Goal: Task Accomplishment & Management: Use online tool/utility

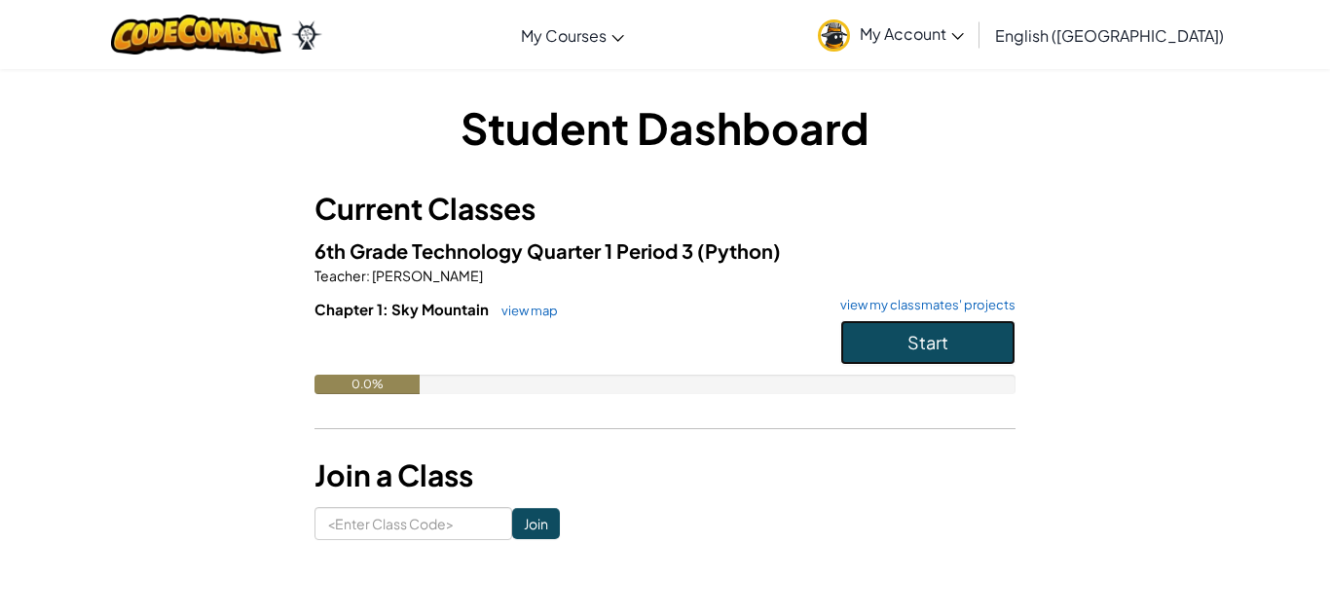
click at [920, 320] on button "Start" at bounding box center [927, 342] width 175 height 45
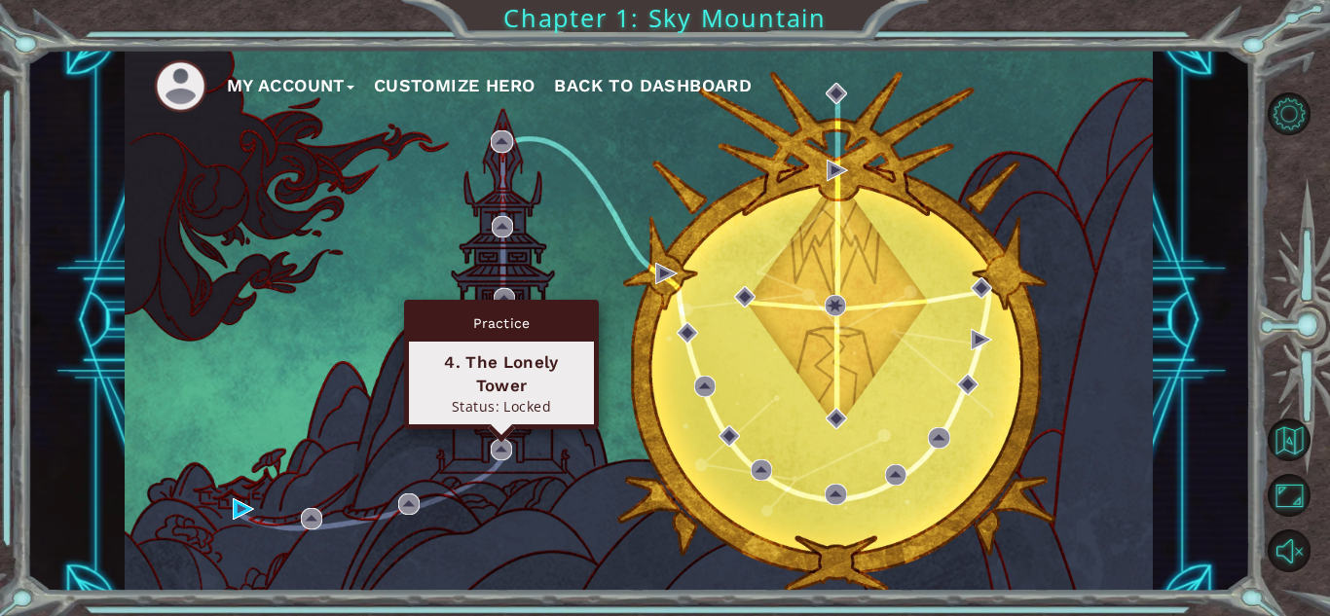
drag, startPoint x: 273, startPoint y: 518, endPoint x: 502, endPoint y: 295, distance: 319.5
click at [502, 295] on div "My Account Customize Hero Back to Dashboard" at bounding box center [639, 321] width 1028 height 542
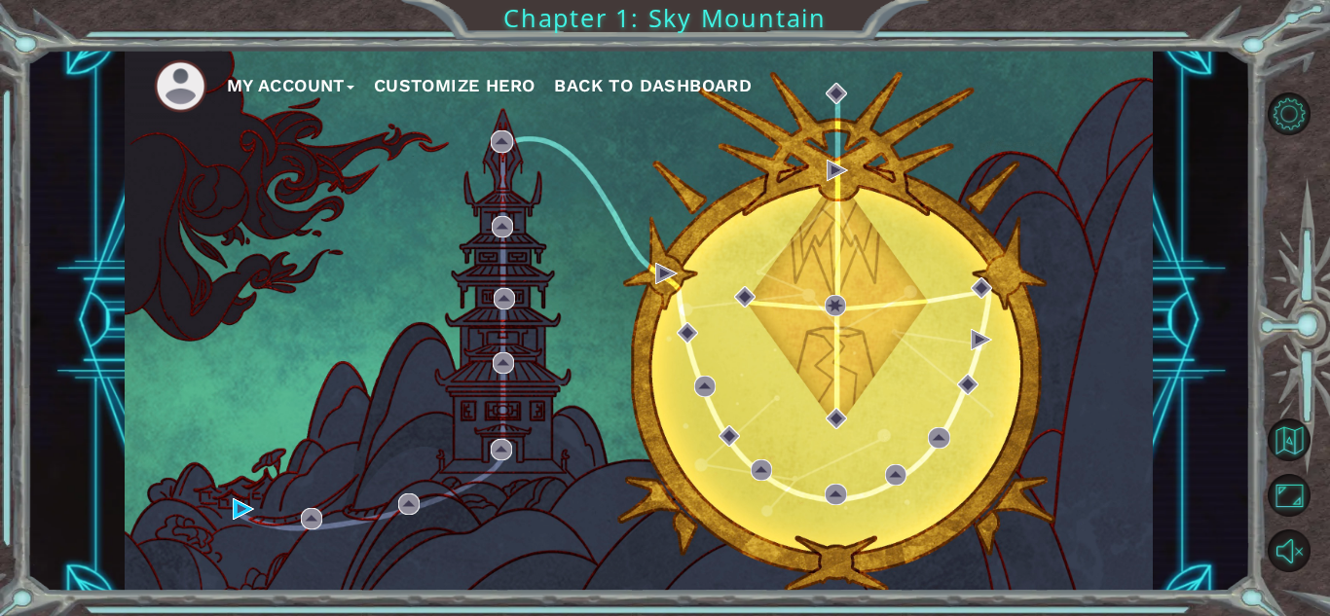
click at [244, 426] on div "My Account Customize Hero Back to Dashboard" at bounding box center [639, 321] width 1028 height 542
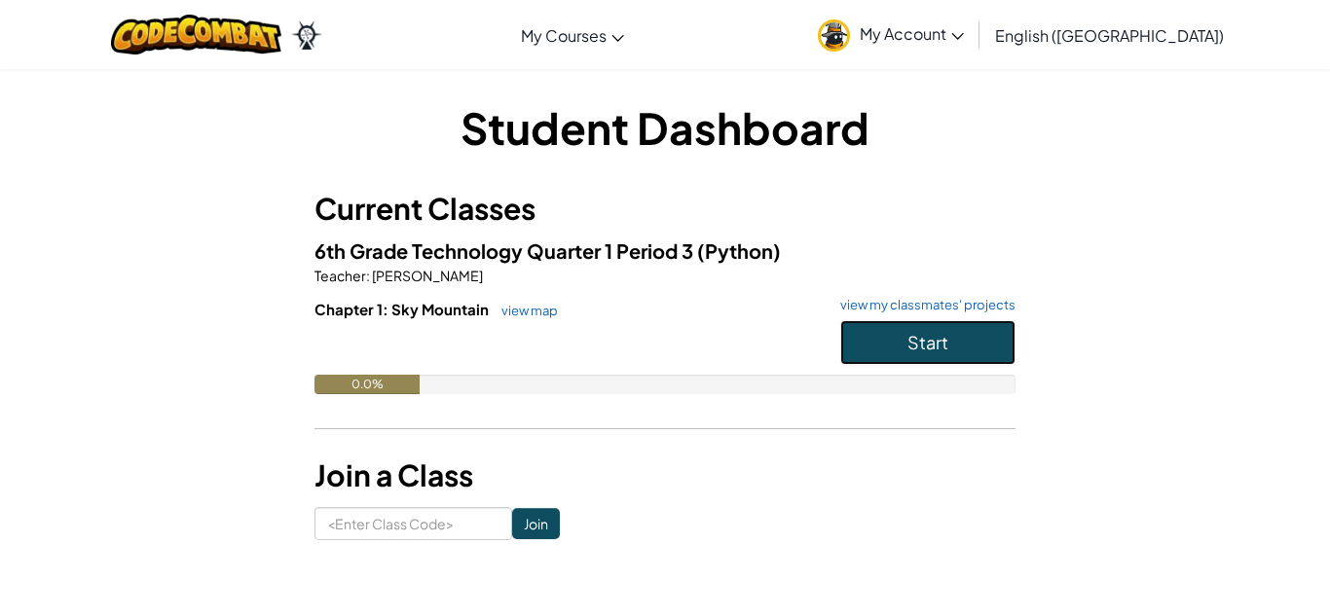
click at [917, 347] on span "Start" at bounding box center [928, 342] width 41 height 22
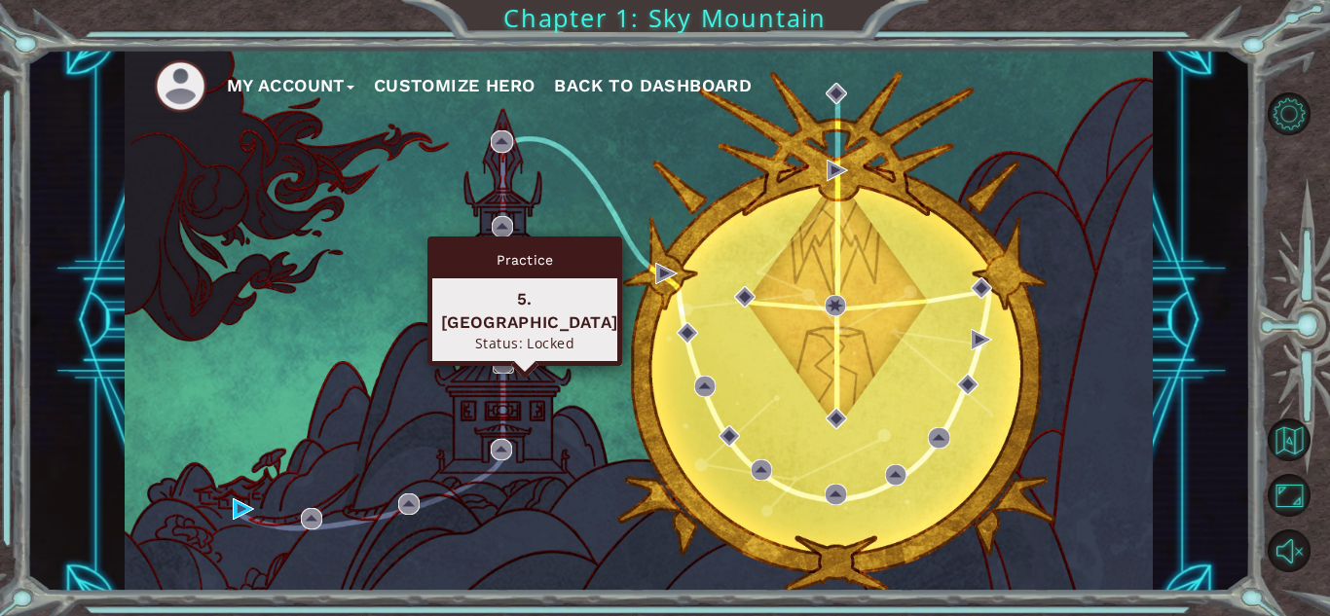
click at [509, 364] on img at bounding box center [503, 363] width 21 height 21
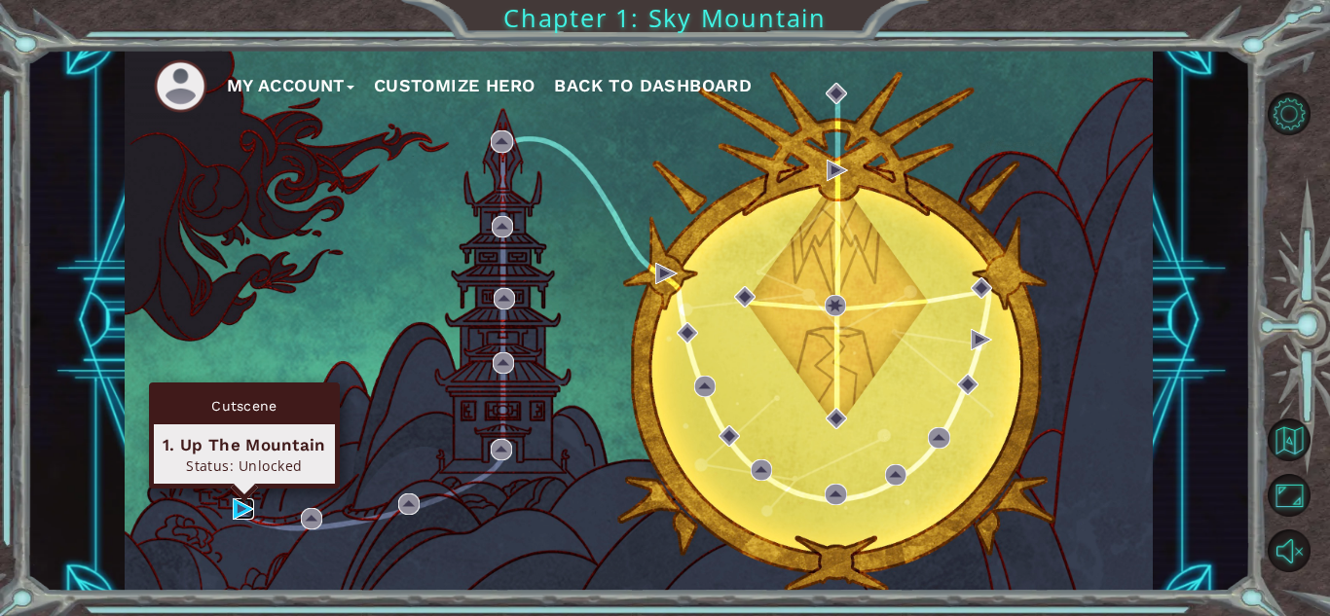
click at [235, 511] on img at bounding box center [243, 509] width 21 height 21
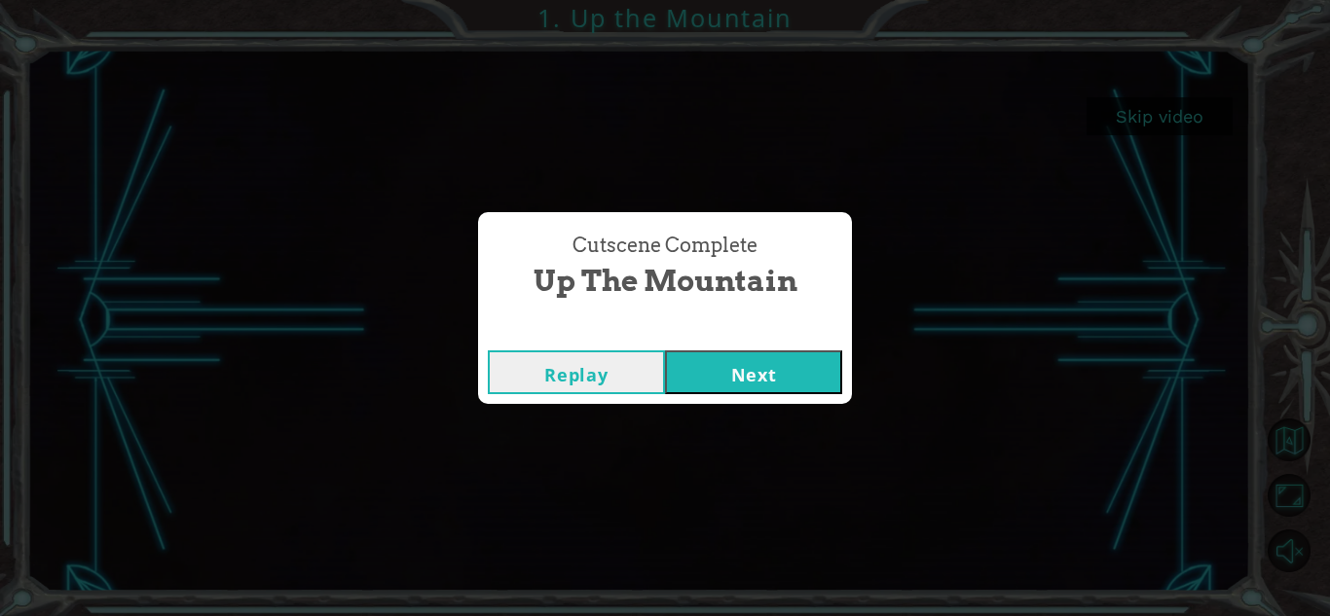
click at [707, 364] on button "Next" at bounding box center [753, 373] width 177 height 44
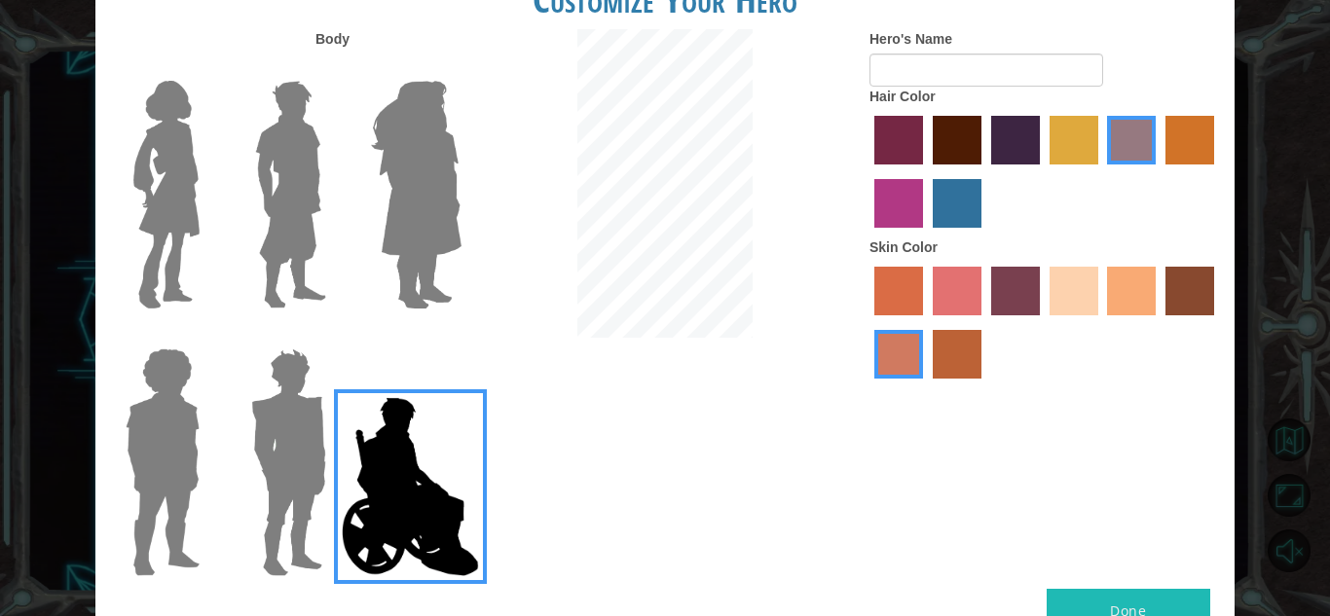
click at [431, 238] on img at bounding box center [416, 194] width 106 height 243
click at [461, 68] on input "Hero Amethyst" at bounding box center [461, 68] width 0 height 0
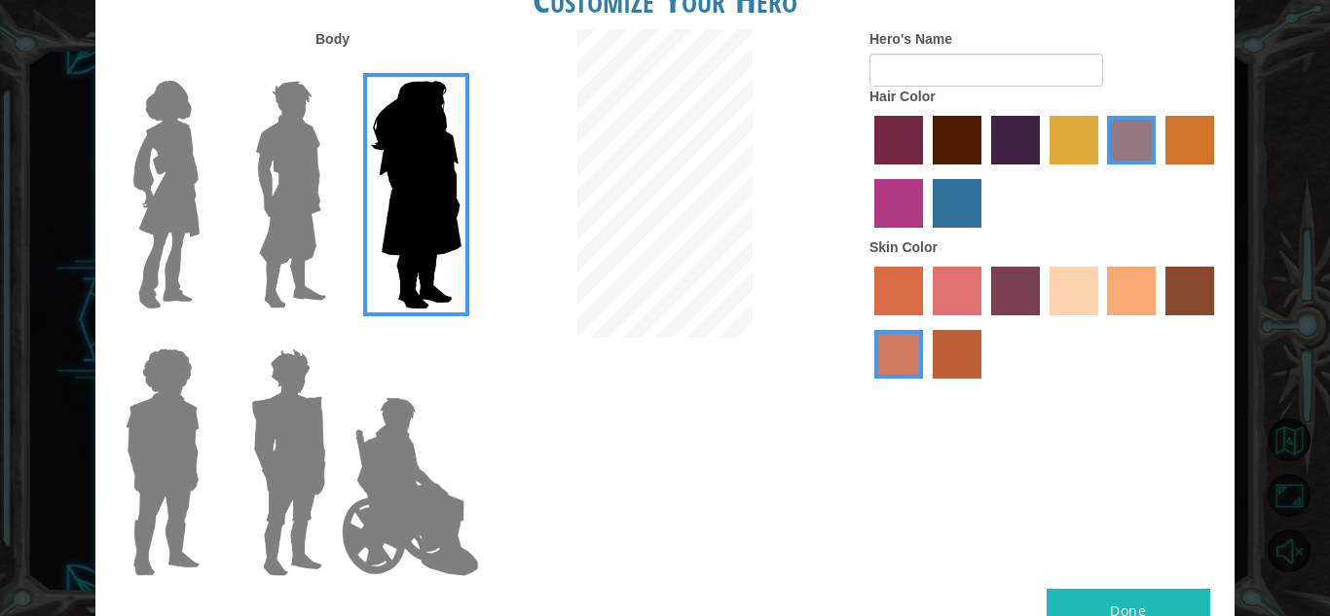
click at [265, 449] on img at bounding box center [288, 462] width 91 height 243
click at [334, 336] on input "Hero Garnet" at bounding box center [334, 336] width 0 height 0
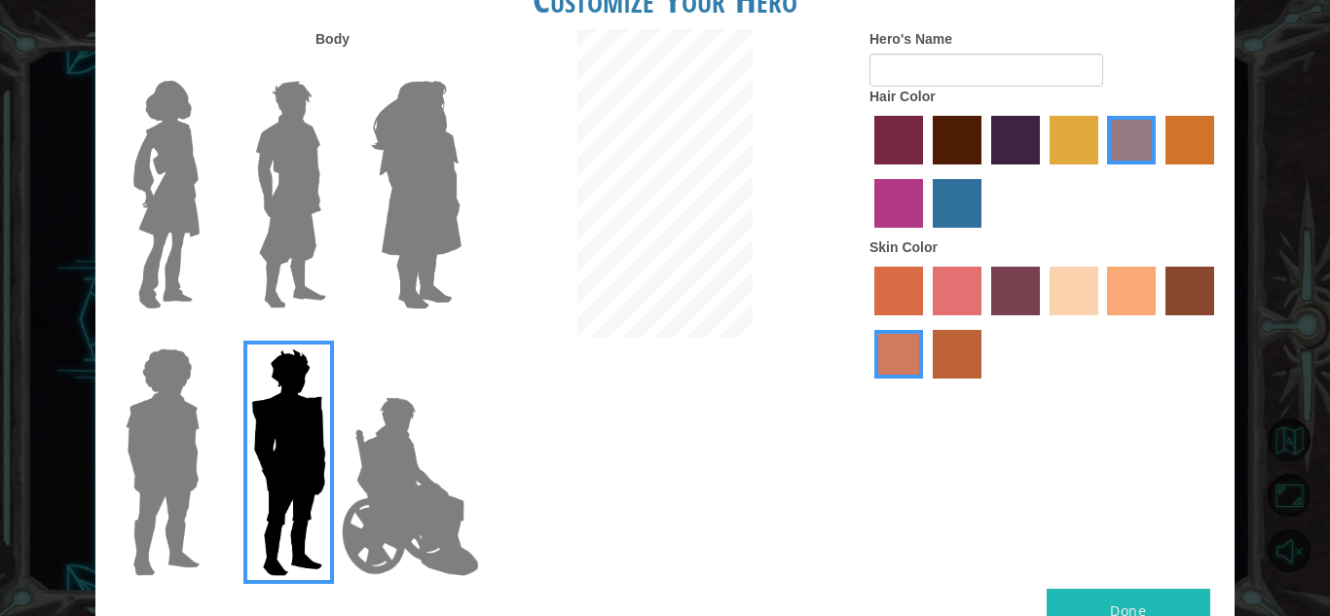
click at [132, 179] on img at bounding box center [167, 194] width 82 height 243
click at [207, 68] on input "Hero Connie" at bounding box center [207, 68] width 0 height 0
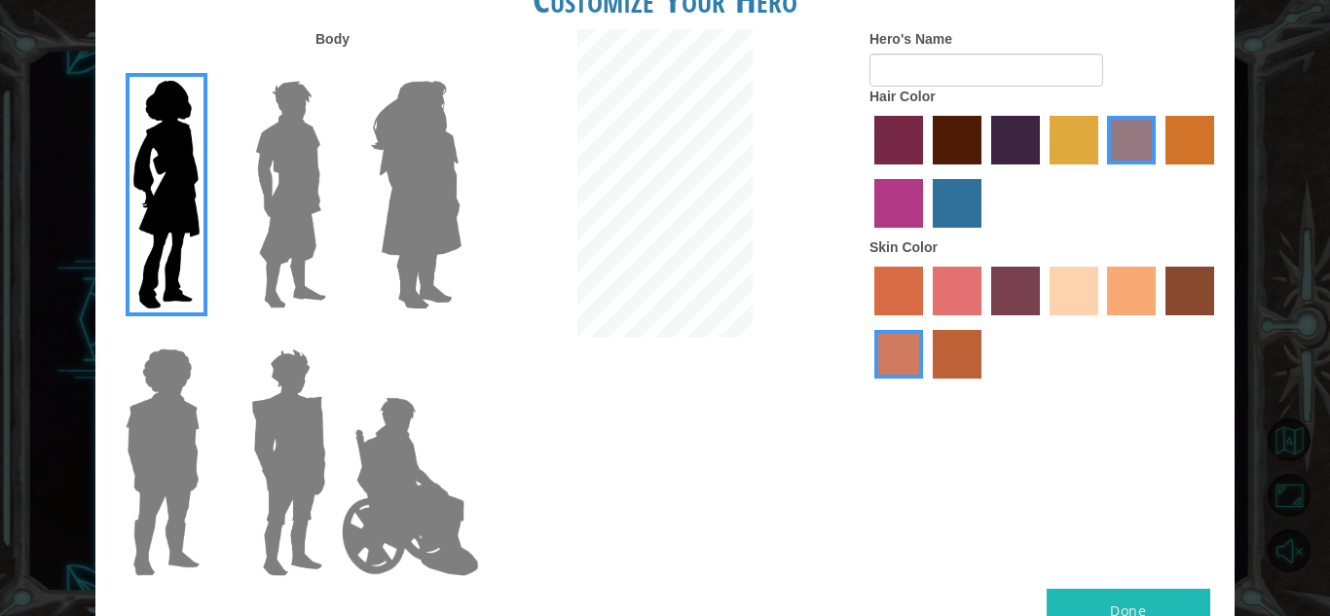
click at [129, 473] on img at bounding box center [163, 462] width 90 height 243
click at [207, 336] on input "Hero Steven" at bounding box center [207, 336] width 0 height 0
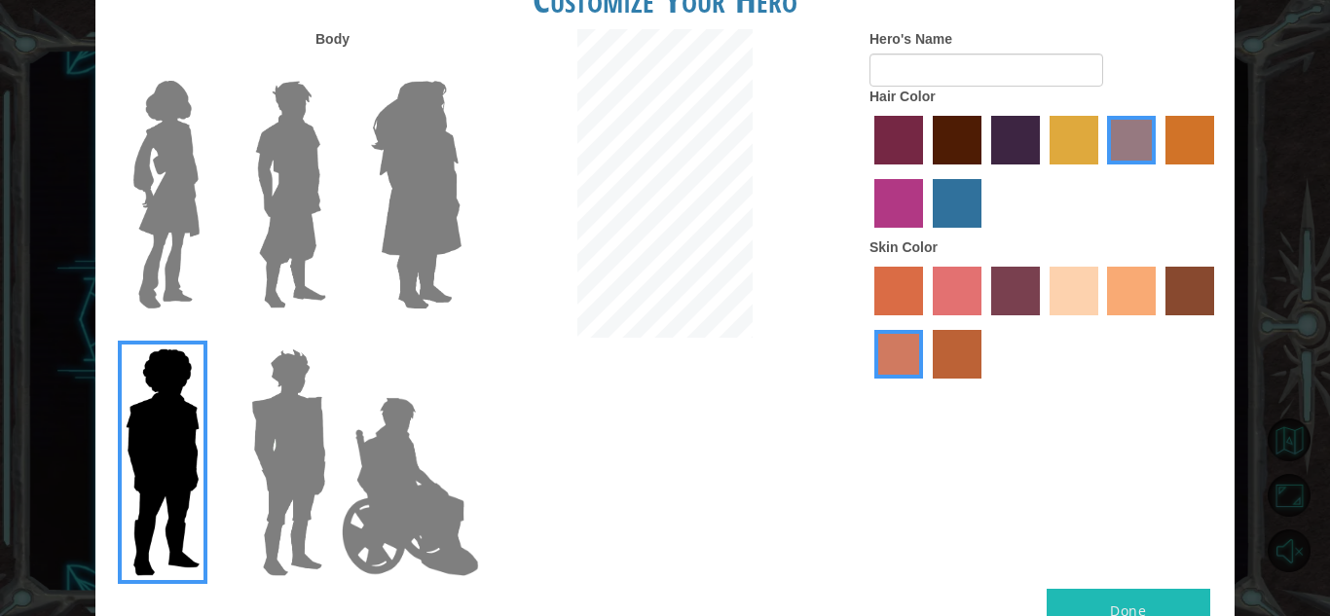
click at [217, 418] on div at bounding box center [158, 455] width 127 height 268
click at [308, 418] on img at bounding box center [288, 462] width 91 height 243
click at [334, 336] on input "Hero Garnet" at bounding box center [334, 336] width 0 height 0
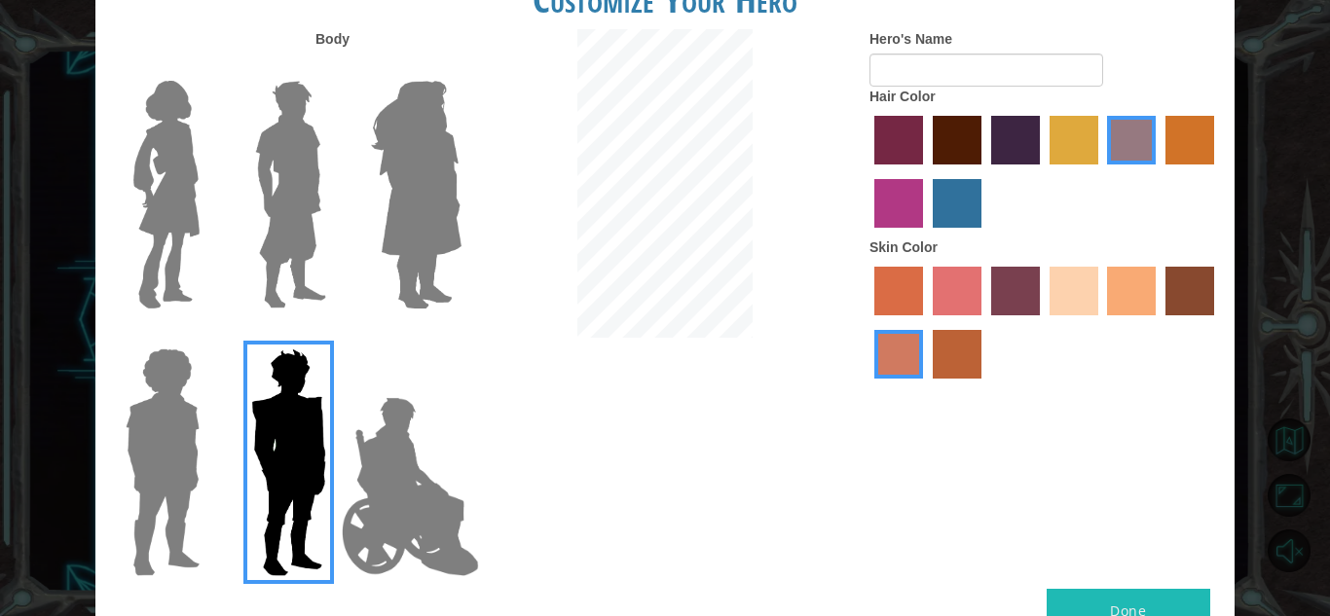
click at [306, 166] on img at bounding box center [290, 194] width 87 height 243
click at [334, 68] on input "Hero Lars" at bounding box center [334, 68] width 0 height 0
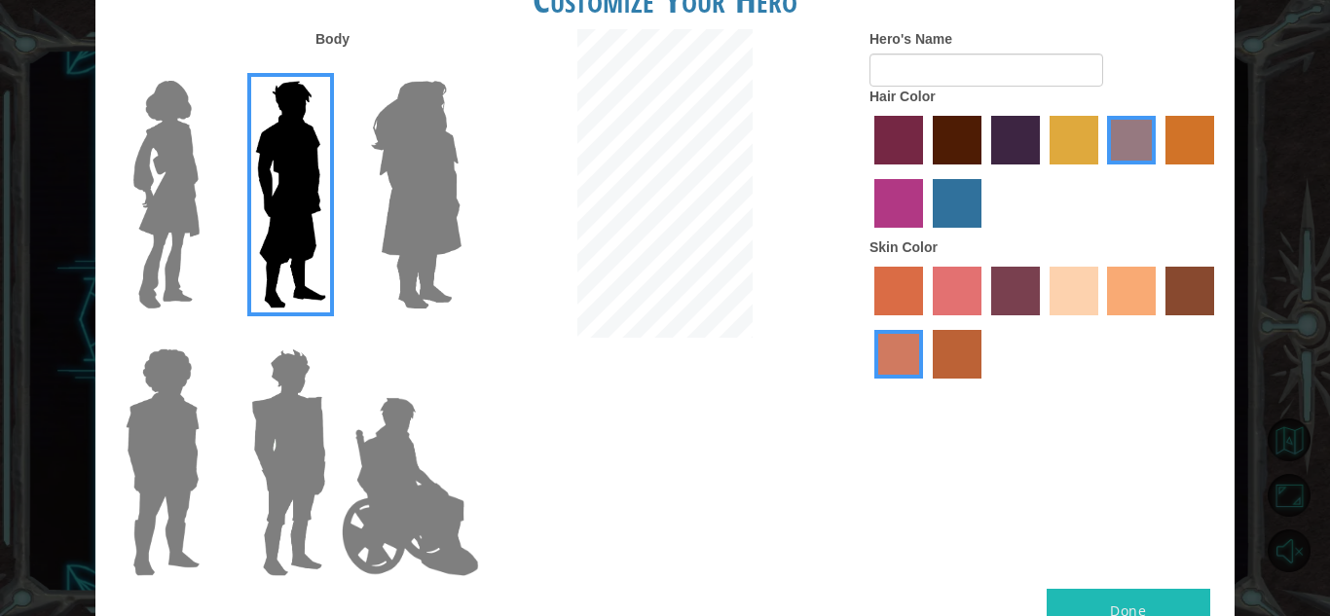
click at [1142, 282] on label "tacao skin color" at bounding box center [1131, 291] width 49 height 49
click at [1101, 322] on input "tacao skin color" at bounding box center [1101, 322] width 0 height 0
click at [1180, 287] on label "karma skin color" at bounding box center [1190, 291] width 49 height 49
click at [1159, 322] on input "karma skin color" at bounding box center [1159, 322] width 0 height 0
click at [1135, 278] on label "tacao skin color" at bounding box center [1131, 291] width 49 height 49
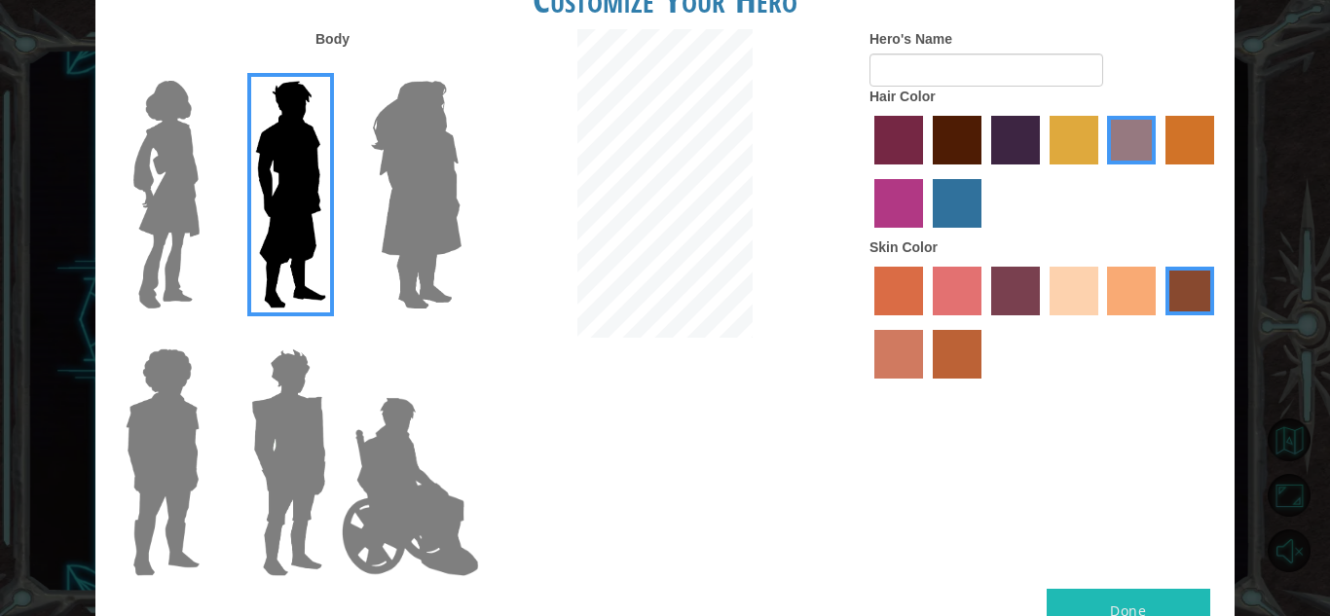
click at [1101, 322] on input "tacao skin color" at bounding box center [1101, 322] width 0 height 0
click at [954, 136] on label "maroon hair color" at bounding box center [957, 140] width 49 height 49
click at [926, 171] on input "maroon hair color" at bounding box center [926, 171] width 0 height 0
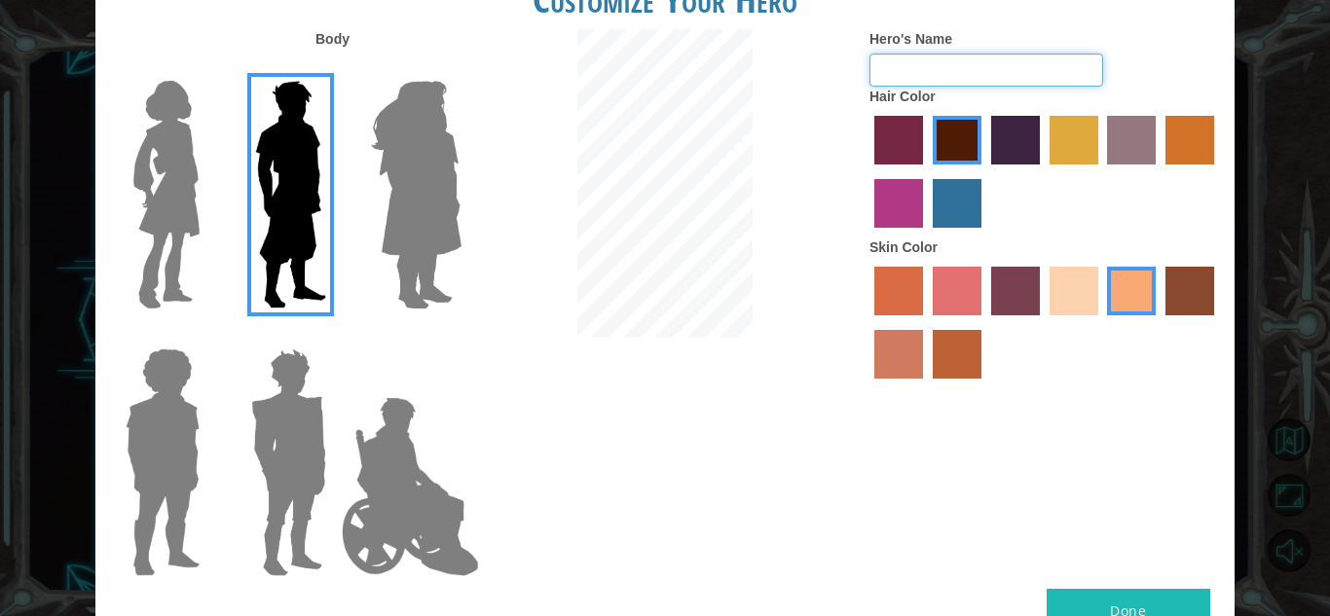
click at [894, 73] on input "Hero's Name" at bounding box center [987, 70] width 234 height 33
click at [902, 190] on label "medium red violet hair color" at bounding box center [898, 203] width 49 height 49
click at [1217, 171] on input "medium red violet hair color" at bounding box center [1217, 171] width 0 height 0
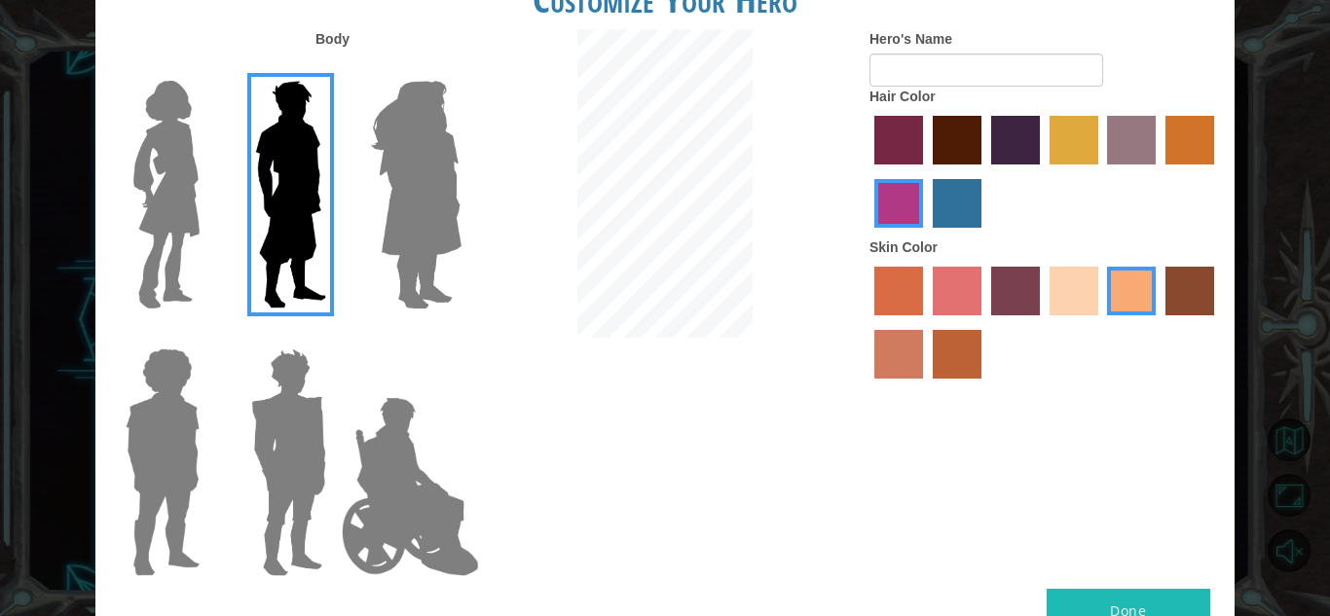
click at [953, 154] on label "maroon hair color" at bounding box center [957, 140] width 49 height 49
click at [926, 171] on input "maroon hair color" at bounding box center [926, 171] width 0 height 0
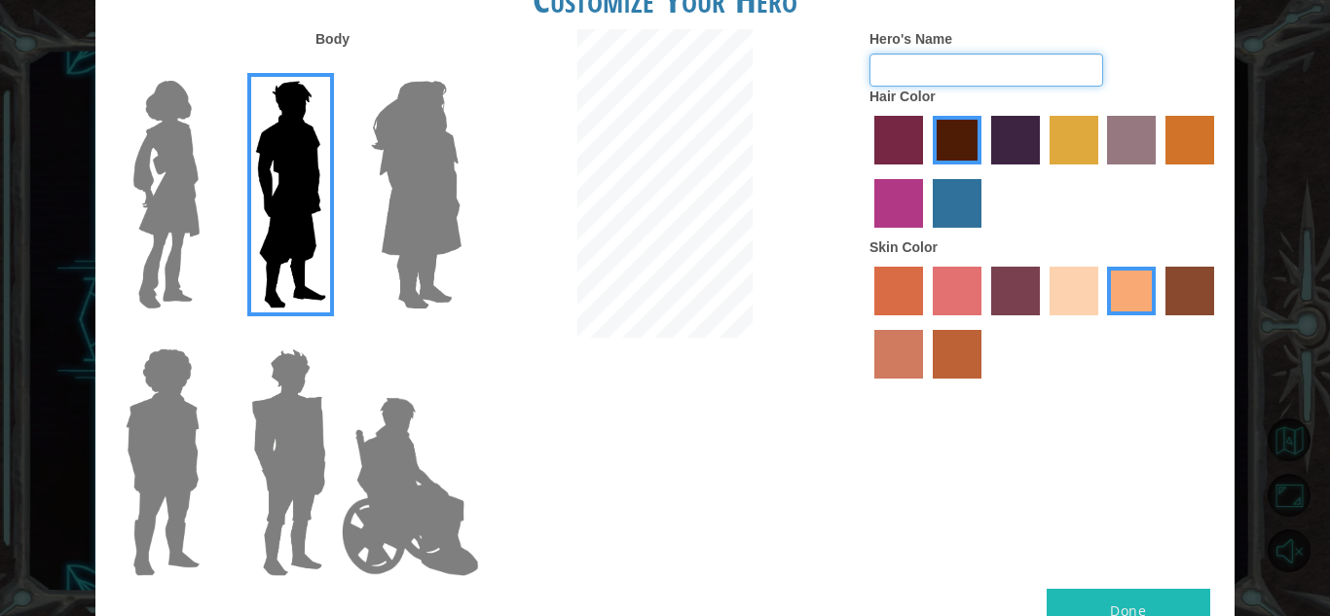
click at [963, 83] on input "Hero's Name" at bounding box center [987, 70] width 234 height 33
type input "Alyssa"
click at [1091, 606] on button "Done" at bounding box center [1129, 611] width 164 height 44
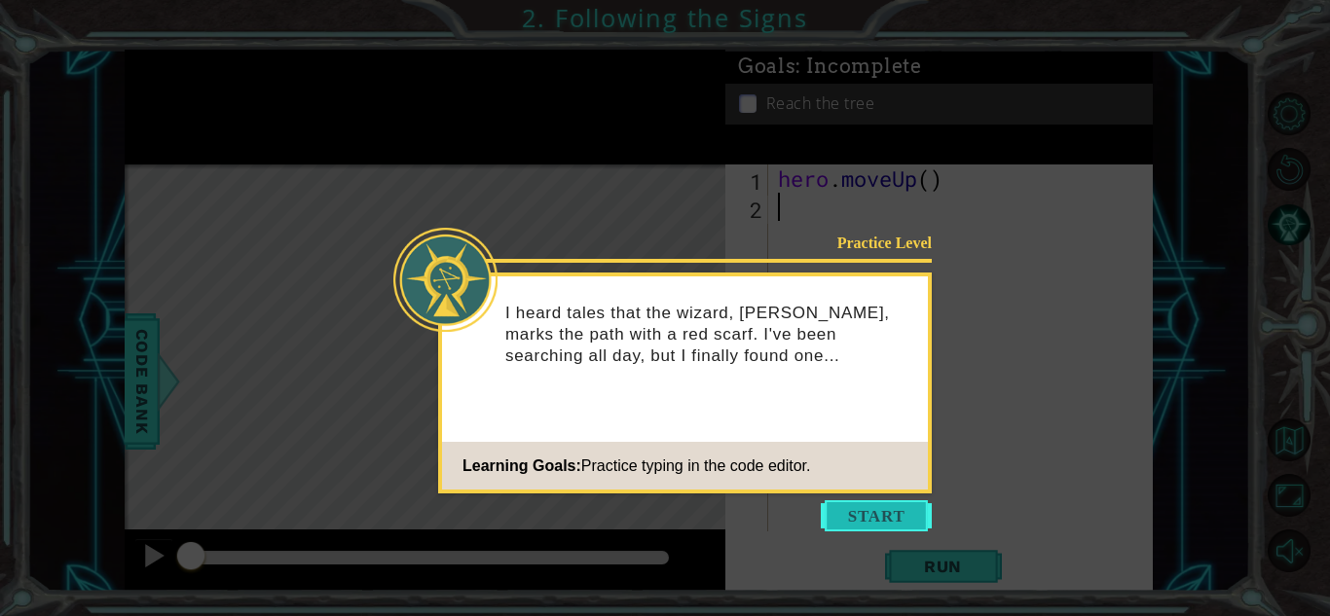
click at [856, 518] on button "Start" at bounding box center [876, 516] width 111 height 31
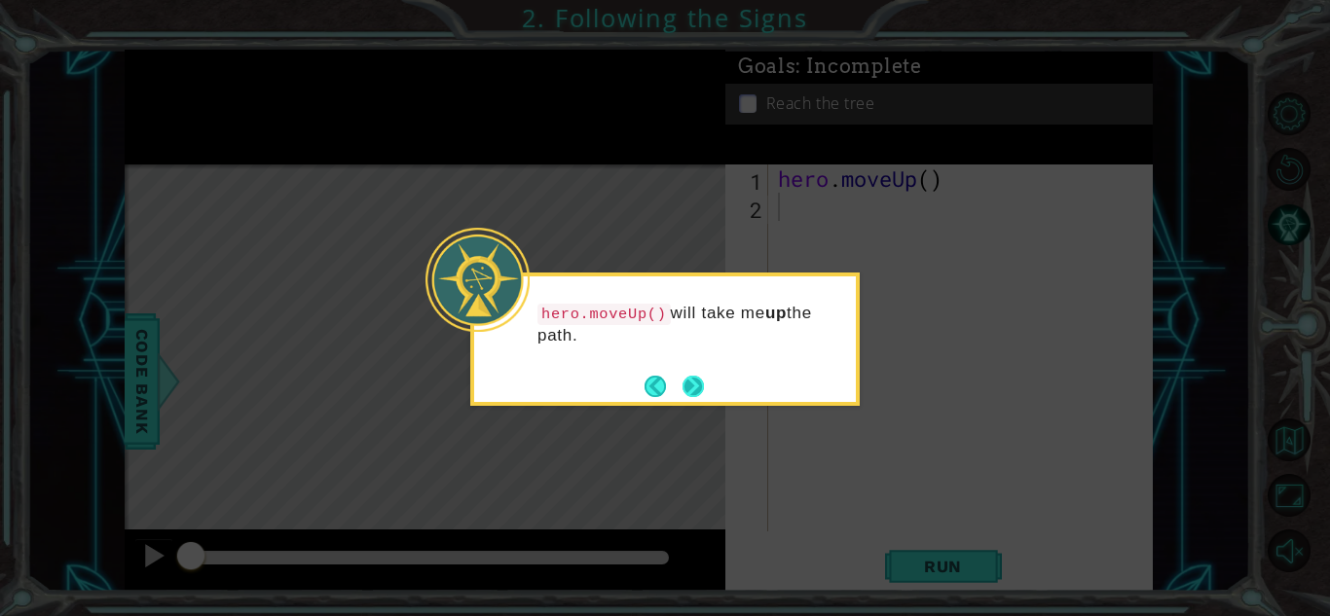
click at [699, 381] on button "Next" at bounding box center [693, 386] width 22 height 22
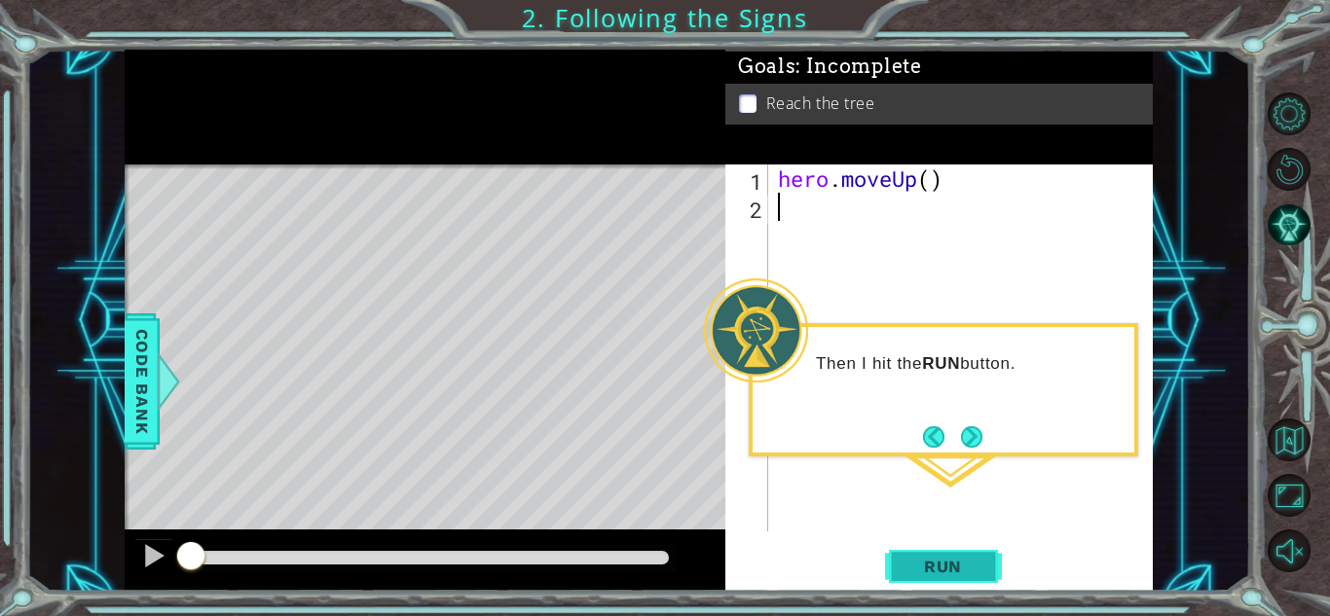
click at [961, 566] on span "Run" at bounding box center [943, 566] width 77 height 19
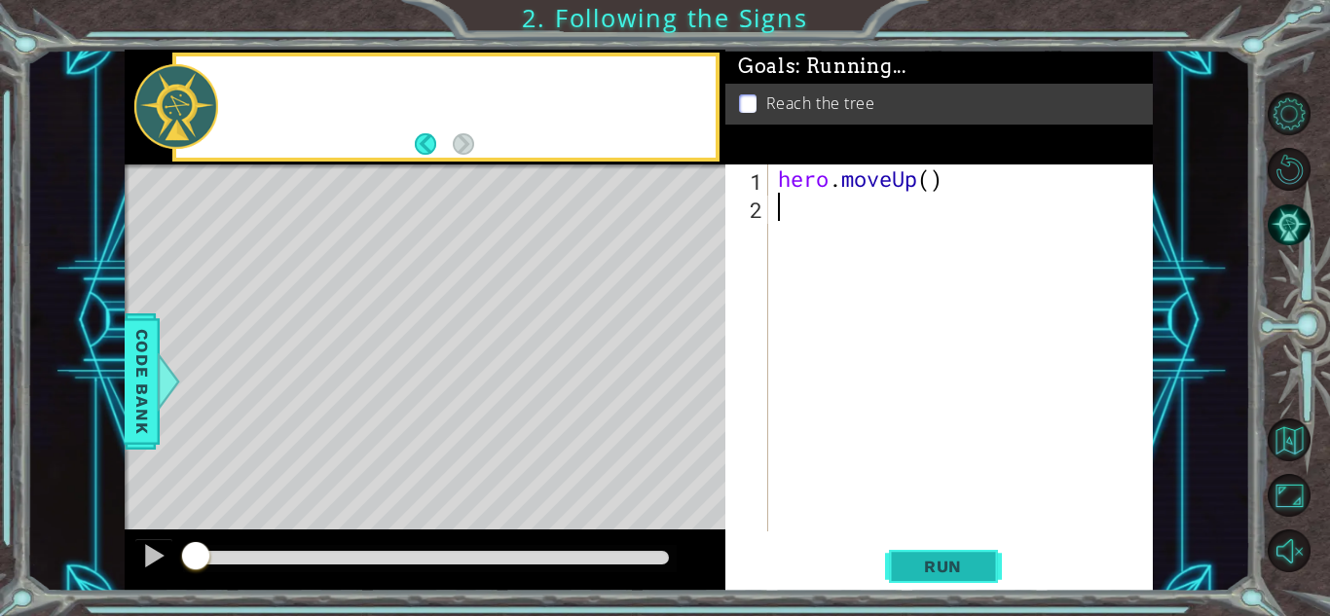
click at [961, 566] on span "Run" at bounding box center [943, 566] width 77 height 19
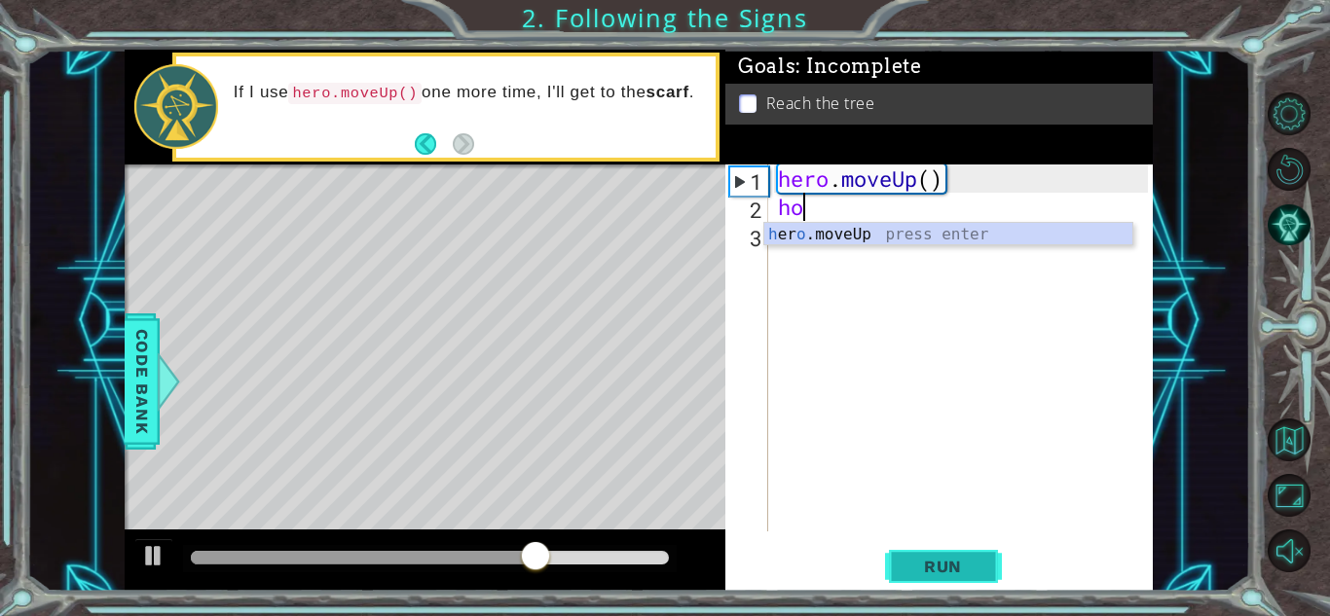
type textarea "h"
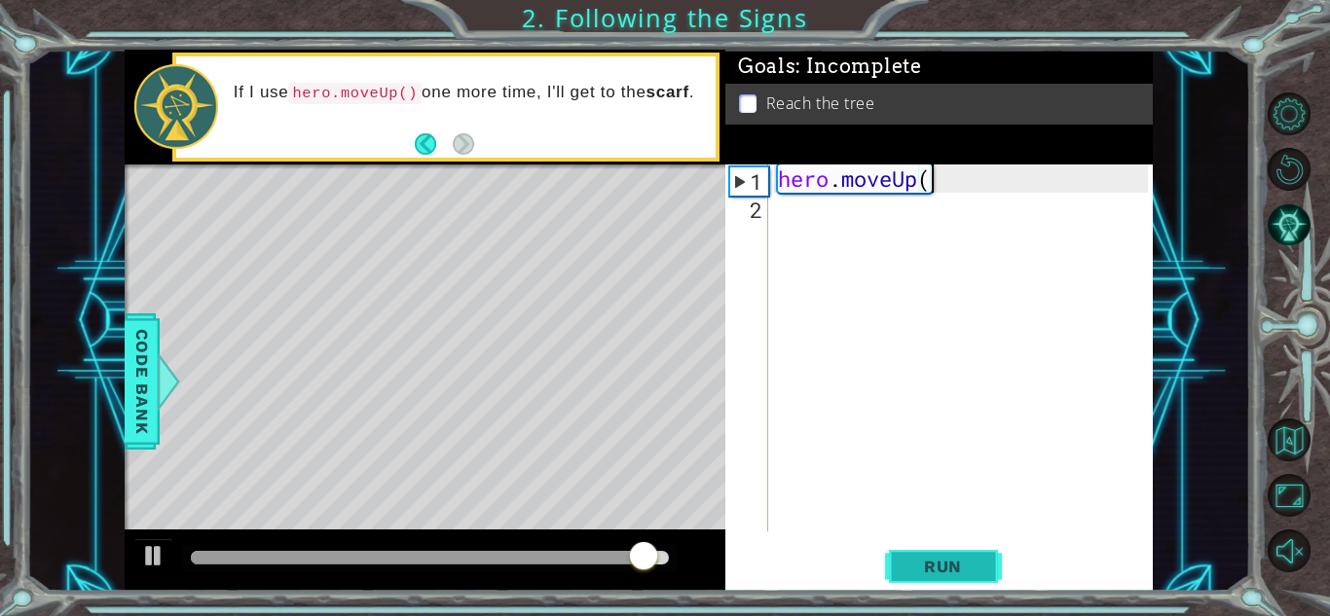
type textarea "hero.moveUp("
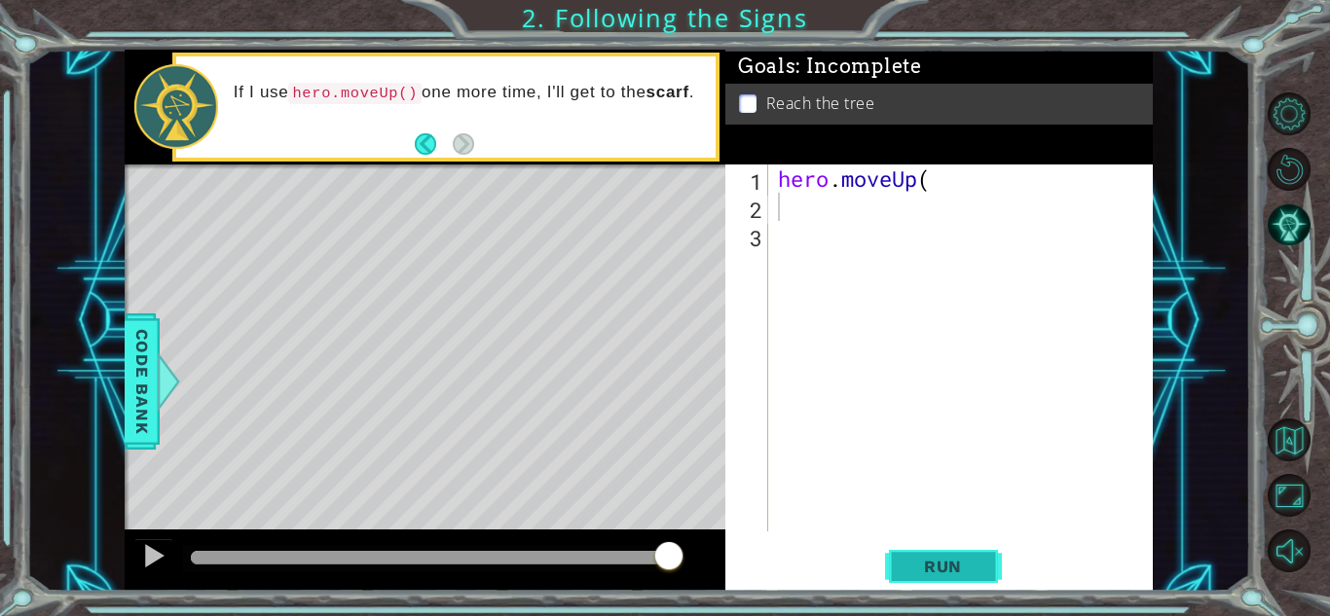
click at [952, 560] on span "Run" at bounding box center [943, 566] width 77 height 19
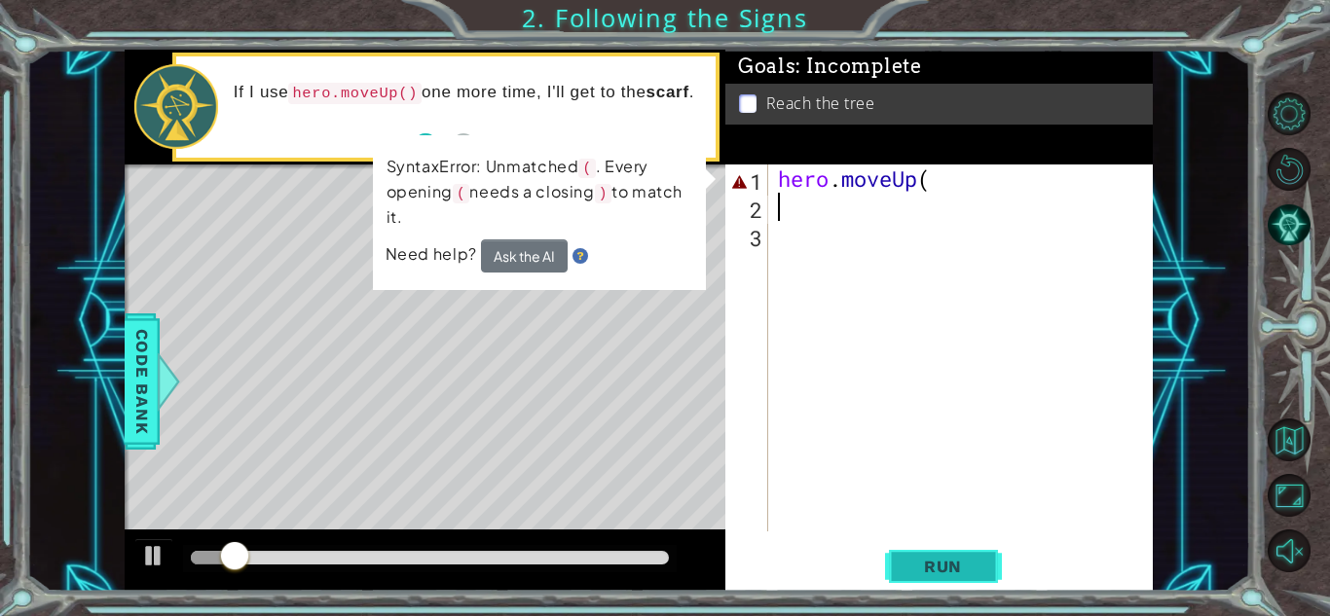
type textarea "hero.moveUp("
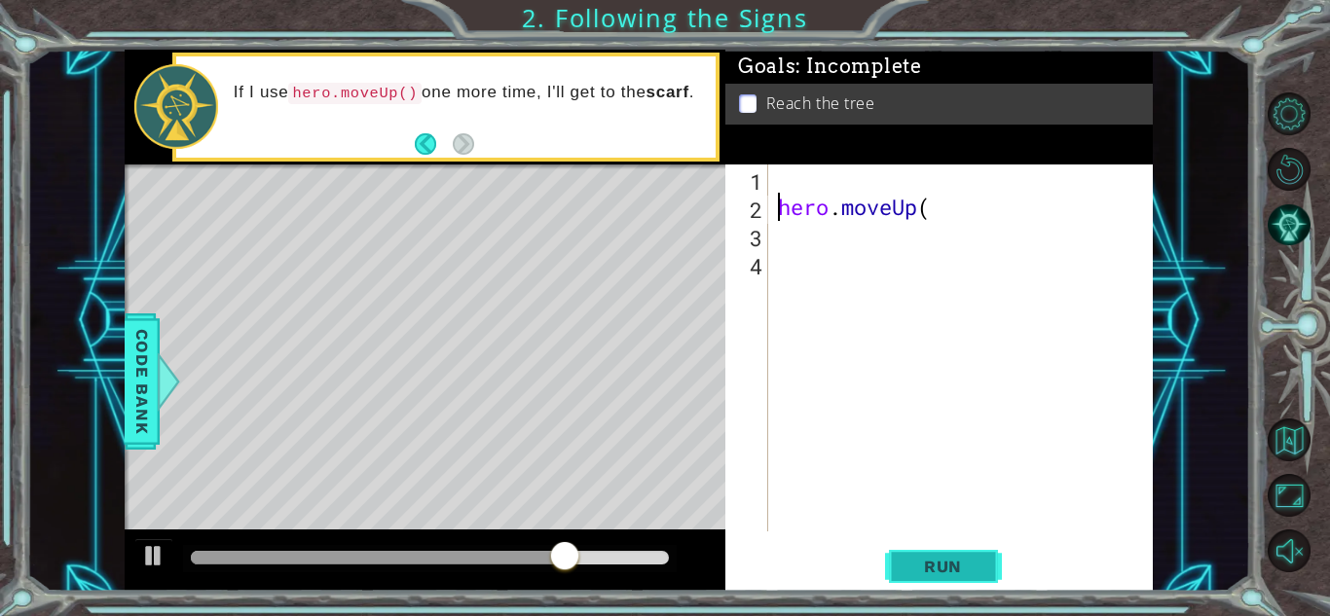
click at [956, 551] on button "Run" at bounding box center [943, 566] width 117 height 43
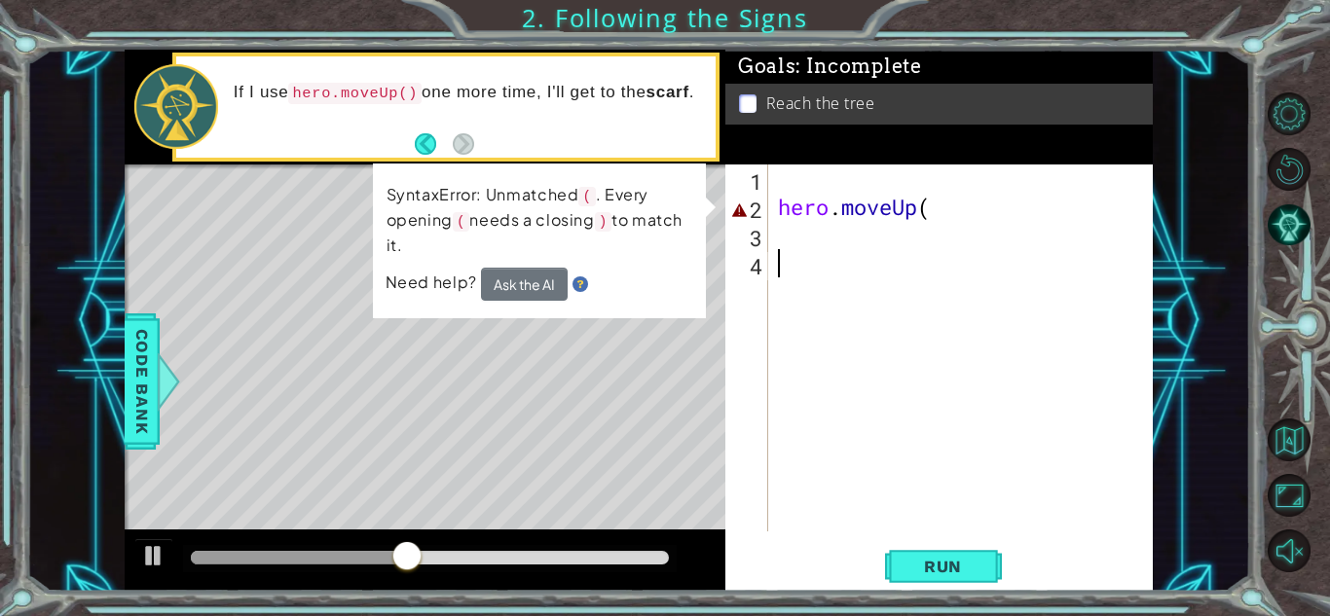
click at [783, 271] on div "hero . moveUp (" at bounding box center [966, 377] width 384 height 424
click at [912, 564] on span "Run" at bounding box center [943, 566] width 77 height 19
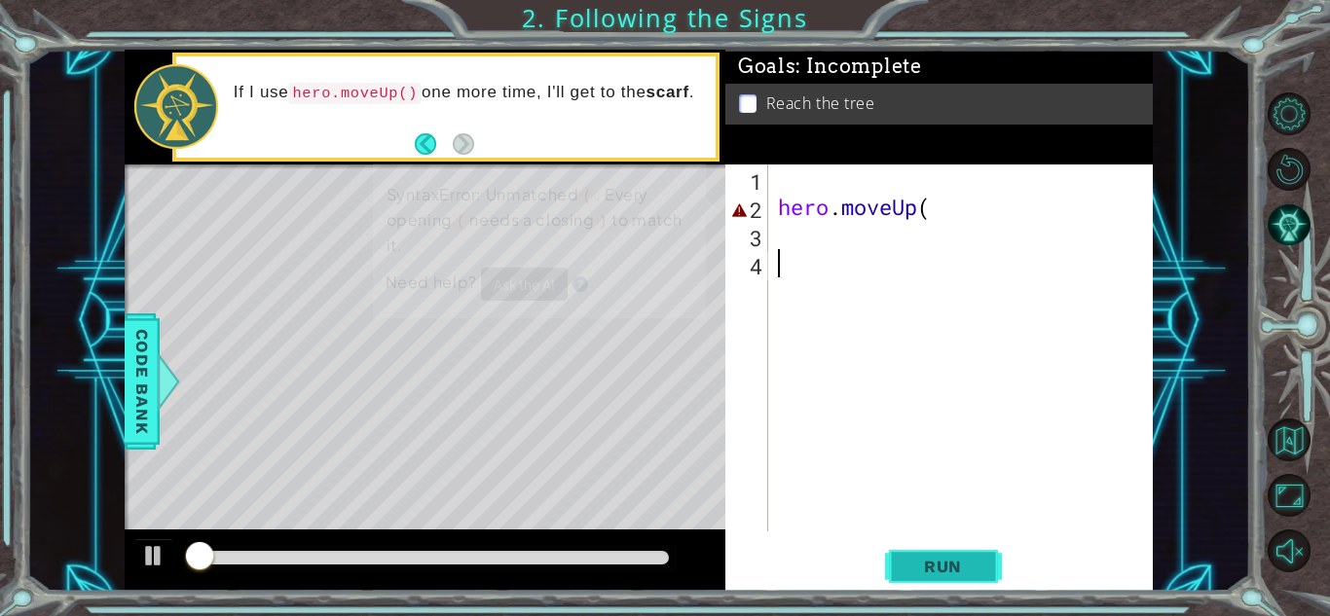
click at [912, 564] on span "Run" at bounding box center [943, 566] width 77 height 19
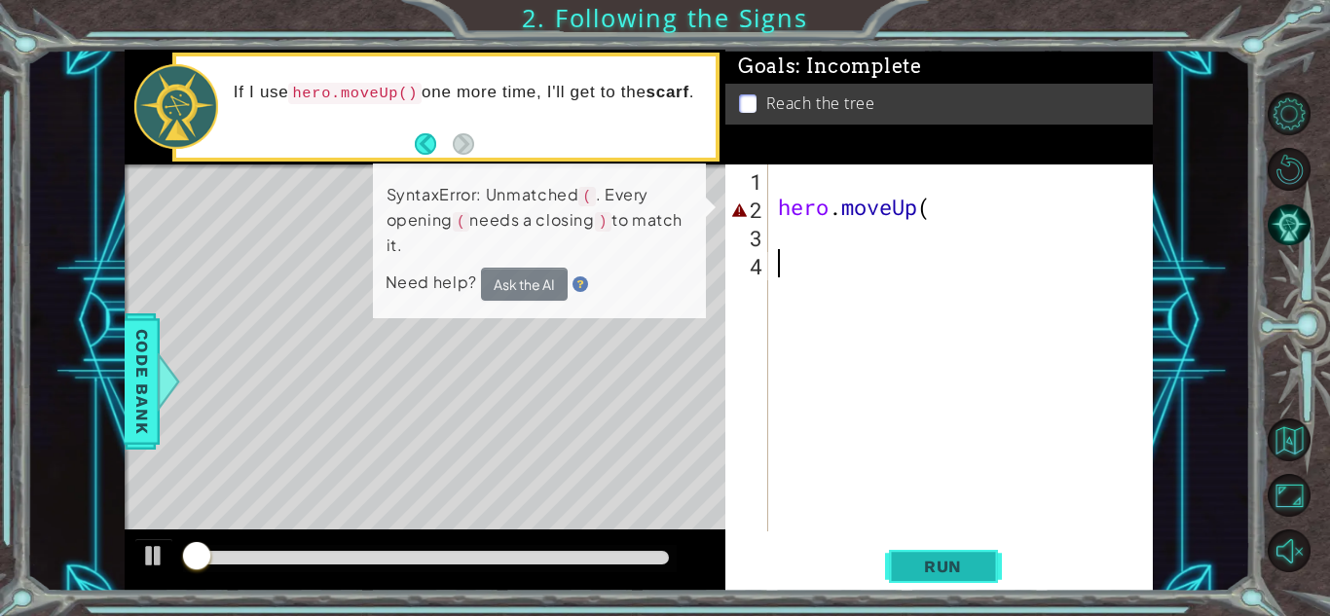
click at [912, 564] on span "Run" at bounding box center [943, 566] width 77 height 19
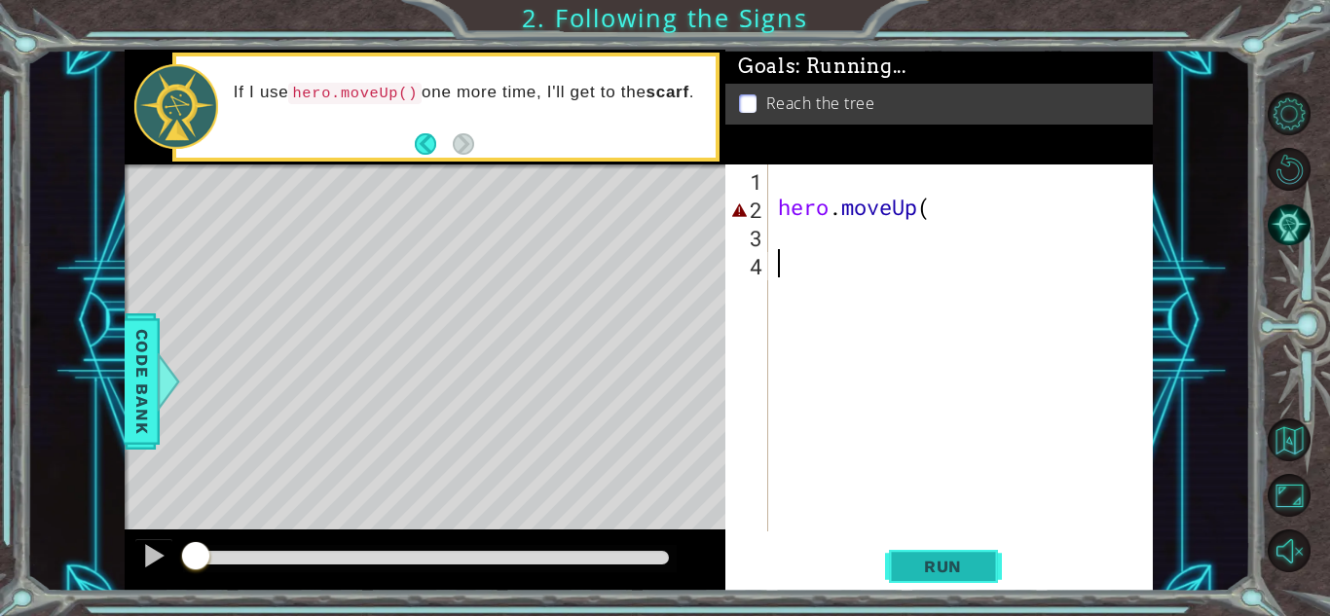
click at [912, 564] on span "Run" at bounding box center [943, 566] width 77 height 19
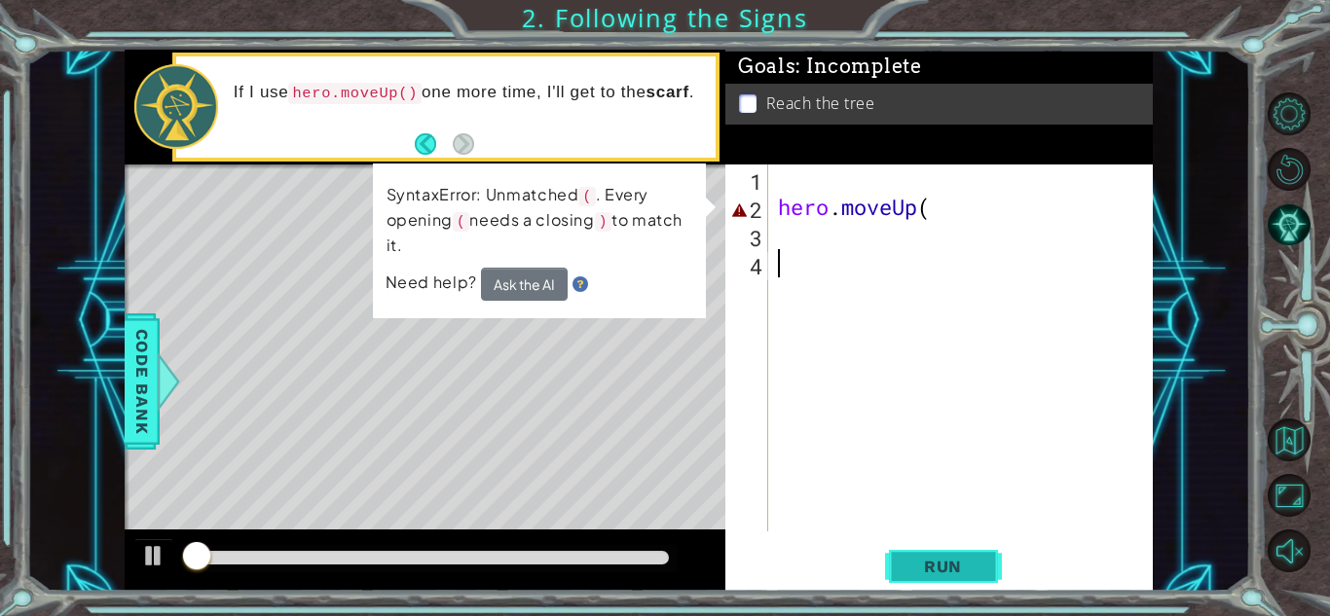
click at [912, 564] on span "Run" at bounding box center [943, 566] width 77 height 19
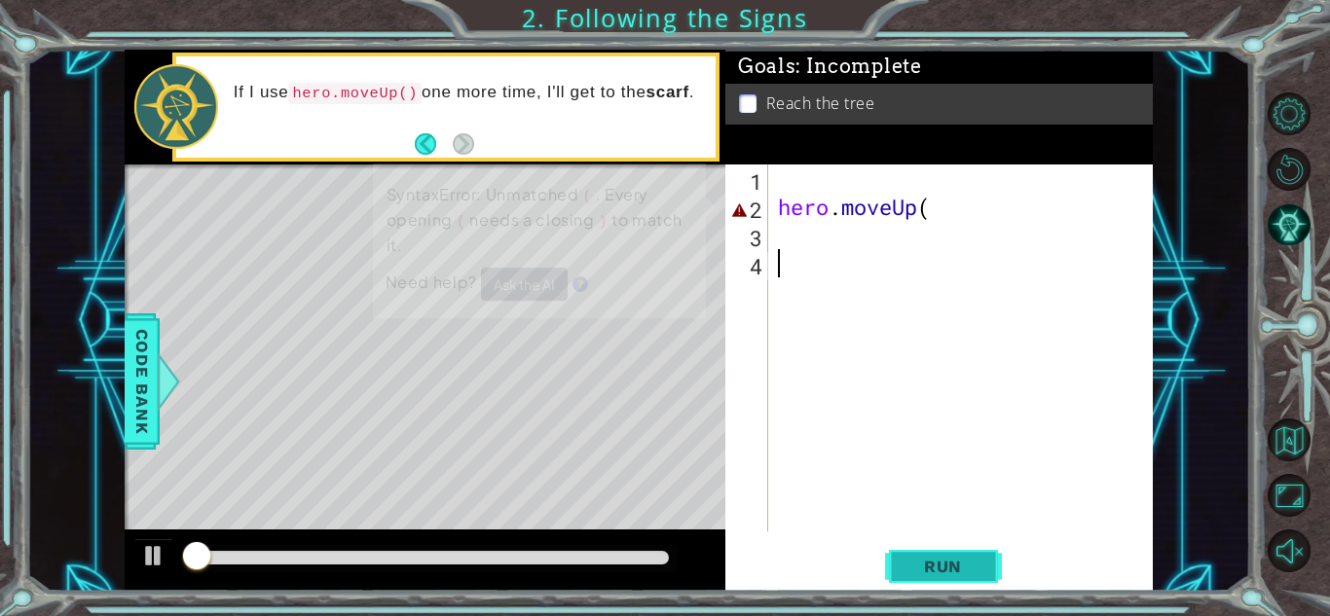
click at [912, 564] on span "Run" at bounding box center [943, 566] width 77 height 19
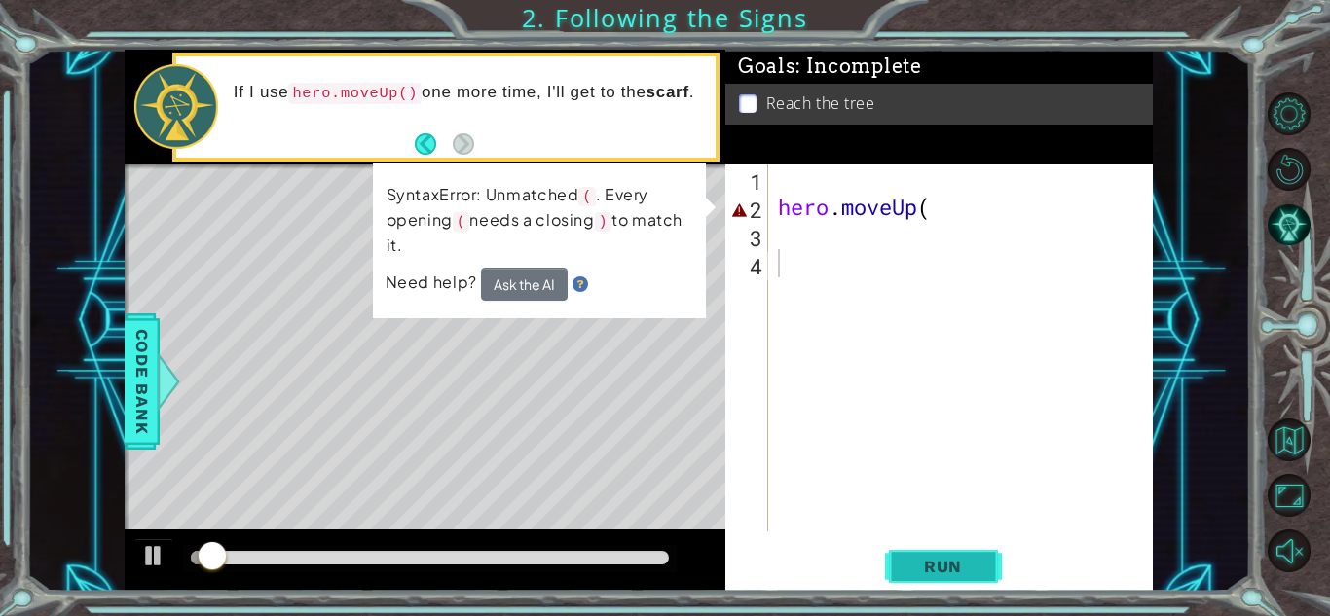
click at [912, 564] on span "Run" at bounding box center [943, 566] width 77 height 19
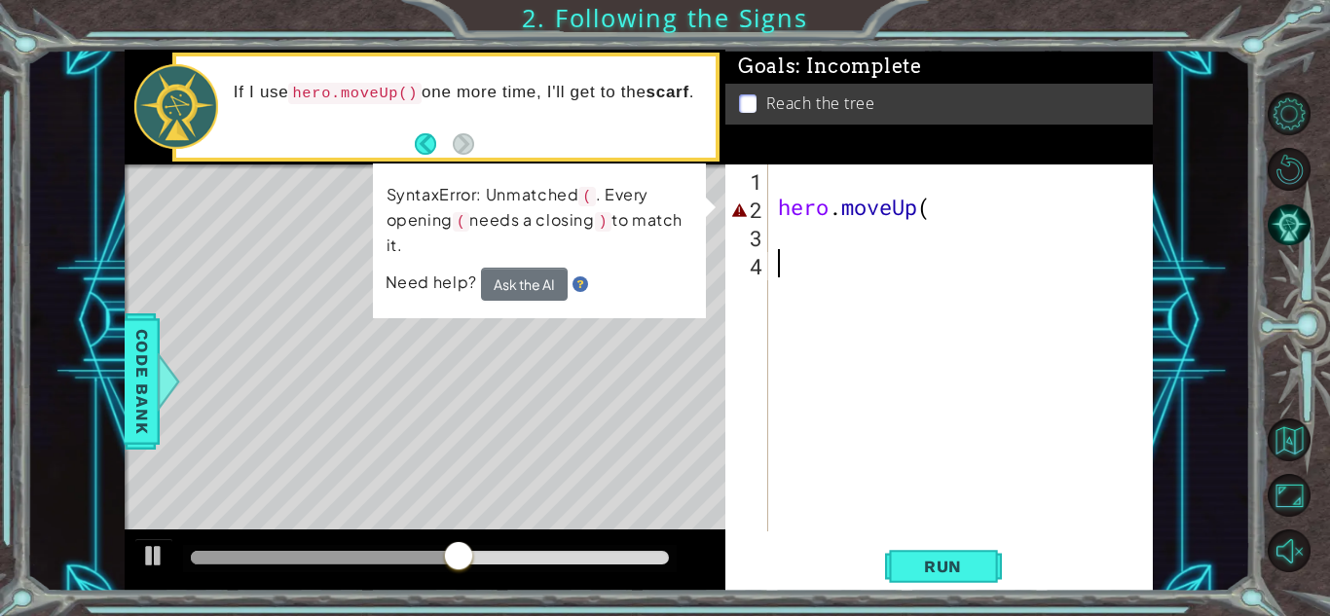
click at [873, 219] on div "hero . moveUp (" at bounding box center [966, 377] width 384 height 424
click at [774, 205] on div "hero . moveUp (" at bounding box center [966, 377] width 384 height 424
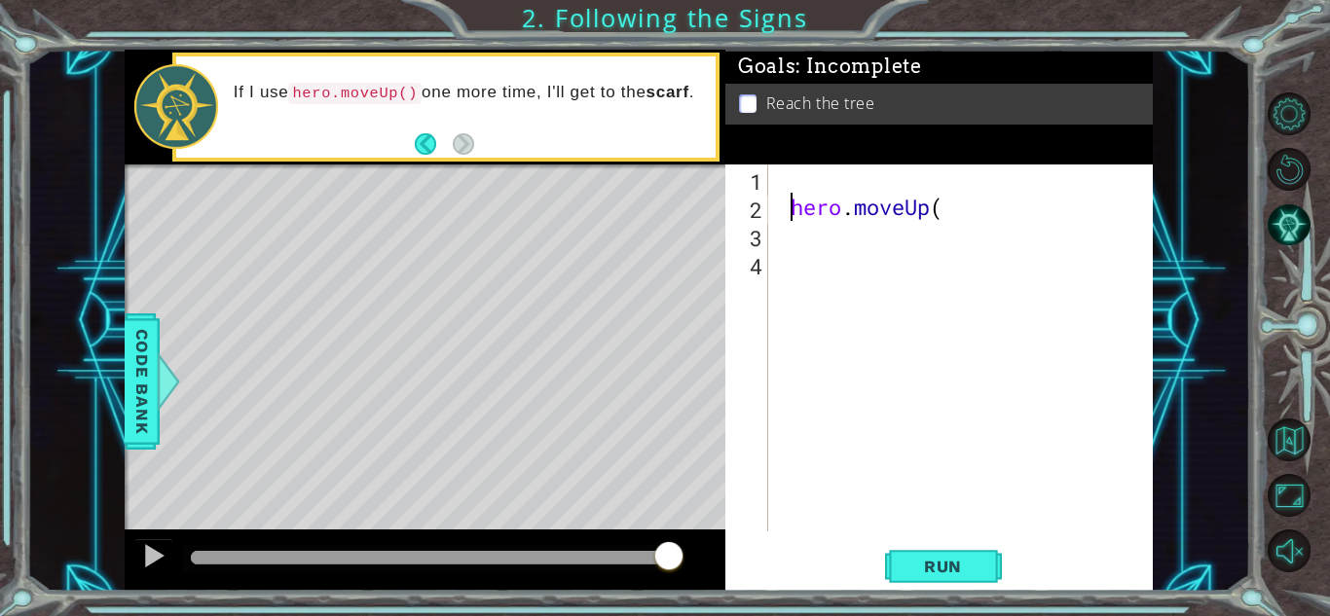
type textarea "hero.moveUp("
click at [770, 212] on div "hero.moveUp( 1 2 3 hero . moveUp ( הההההההההההההההההההההההההההההההההההההההההההה…" at bounding box center [937, 348] width 423 height 367
click at [781, 208] on div "hero . moveUp (" at bounding box center [966, 377] width 384 height 424
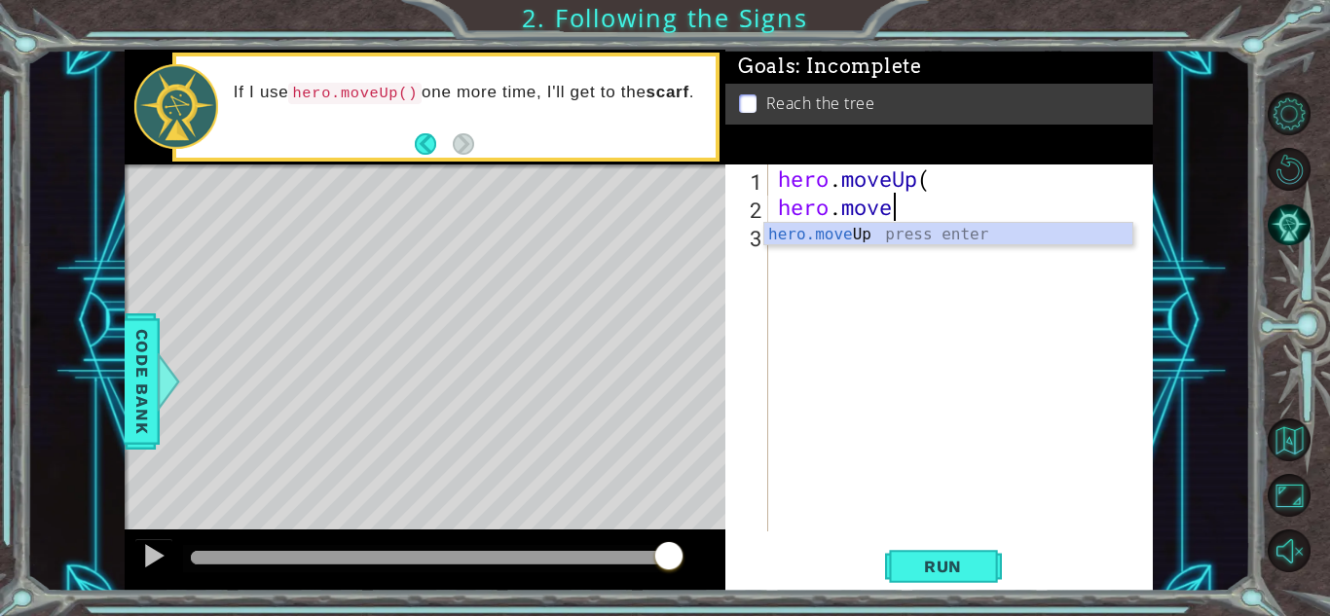
scroll to position [0, 5]
type textarea "hero.moveUp"
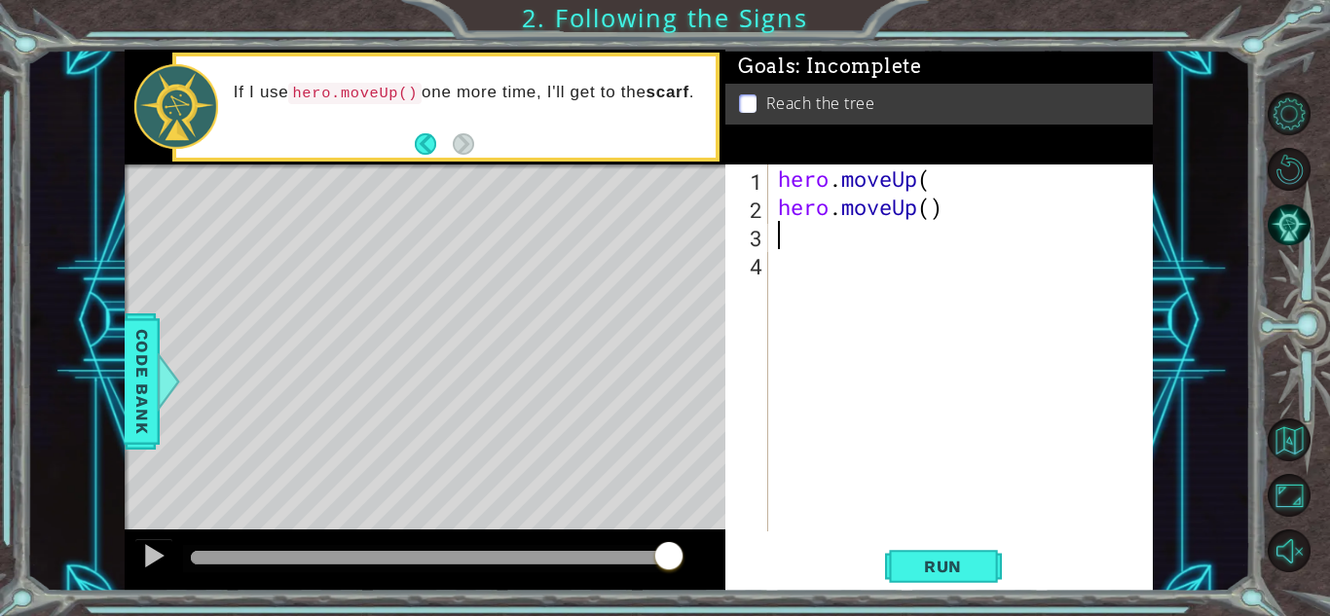
click at [849, 251] on div "hero . moveUp ( hero . moveUp ( )" at bounding box center [966, 377] width 384 height 424
type textarea "h"
click at [940, 570] on span "Run" at bounding box center [943, 566] width 77 height 19
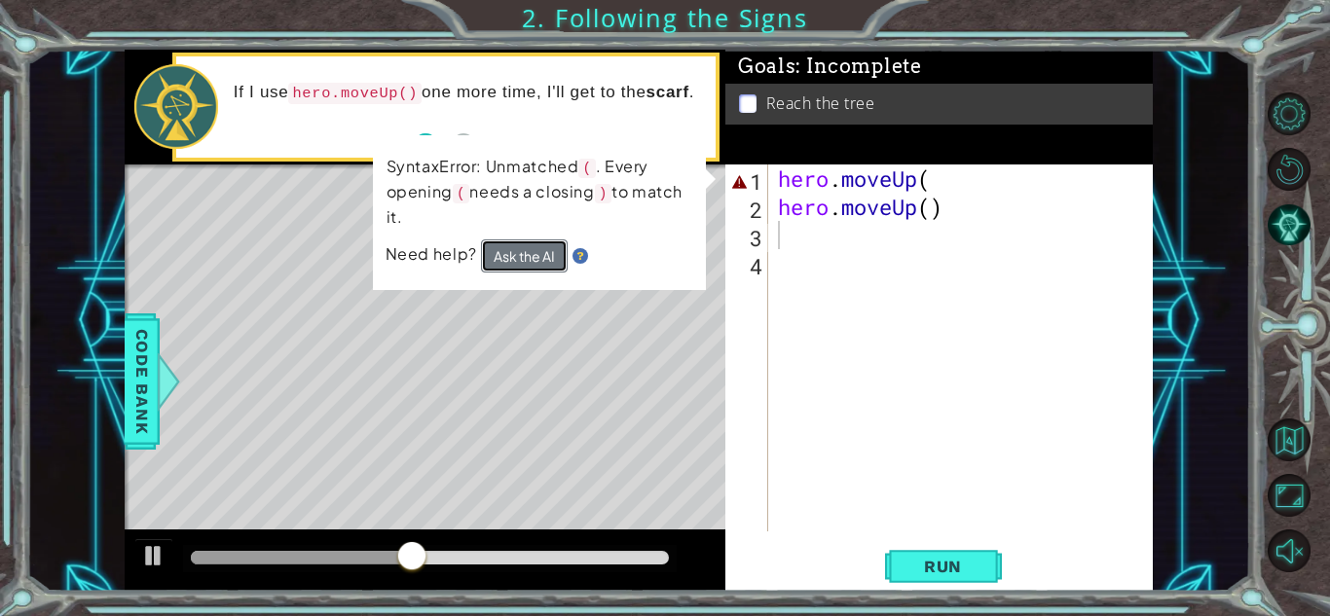
click at [531, 249] on button "Ask the AI" at bounding box center [525, 256] width 88 height 35
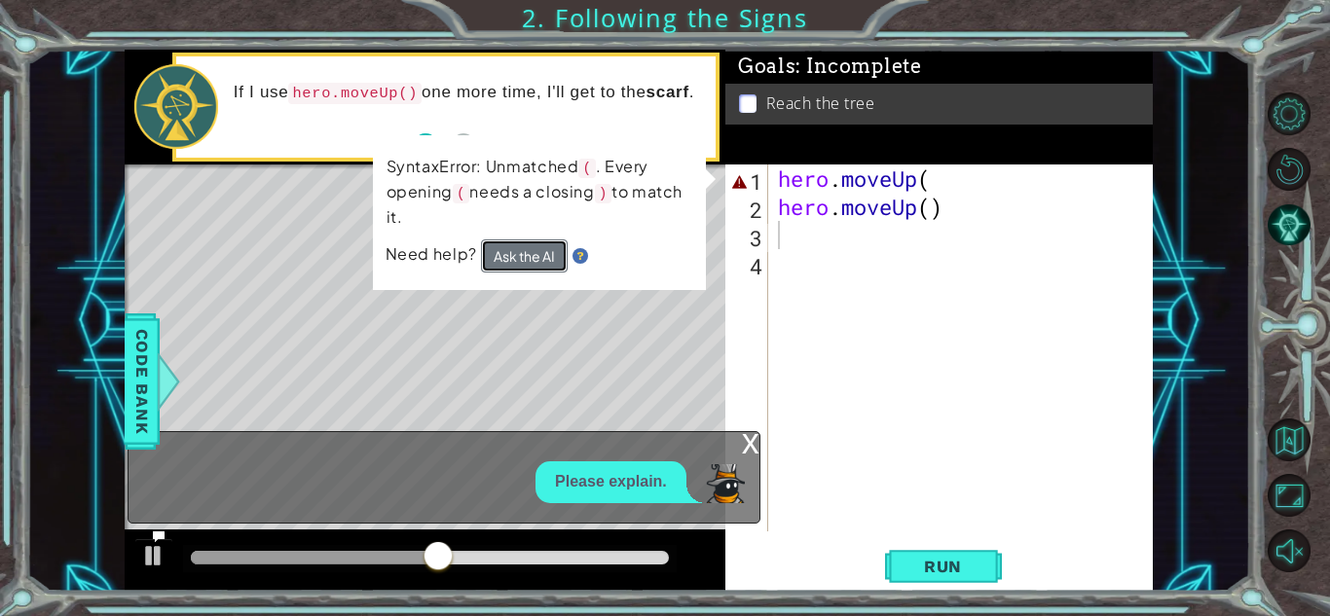
click at [538, 266] on button "Ask the AI" at bounding box center [524, 256] width 87 height 33
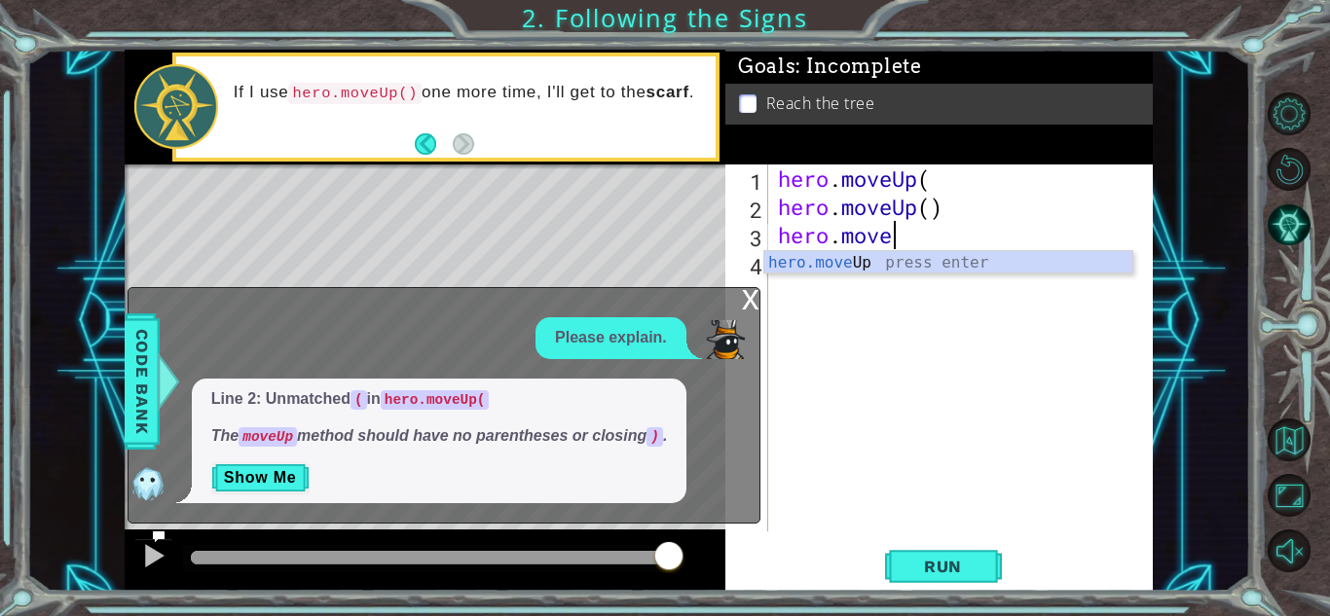
scroll to position [0, 5]
type textarea "hero.moveUp"
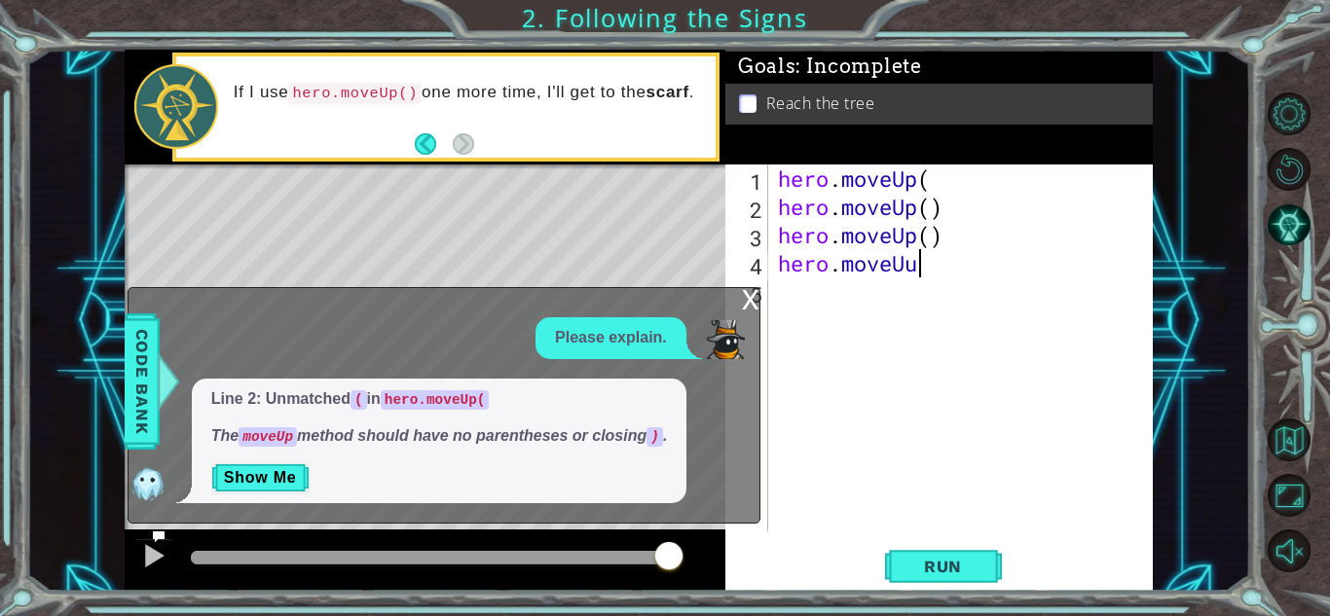
type textarea "hero.moveUup"
click at [919, 264] on div "hero . moveUp ( hero . moveUp ( ) hero . moveUp ( ) hero . moveUup" at bounding box center [966, 377] width 384 height 424
click at [768, 288] on div "hero.moveUp() 1 2 3 4 5 6 hero . moveUp ( hero . moveUp ( ) hero . moveUp ( ) h…" at bounding box center [937, 348] width 423 height 367
click at [739, 103] on p at bounding box center [748, 103] width 18 height 19
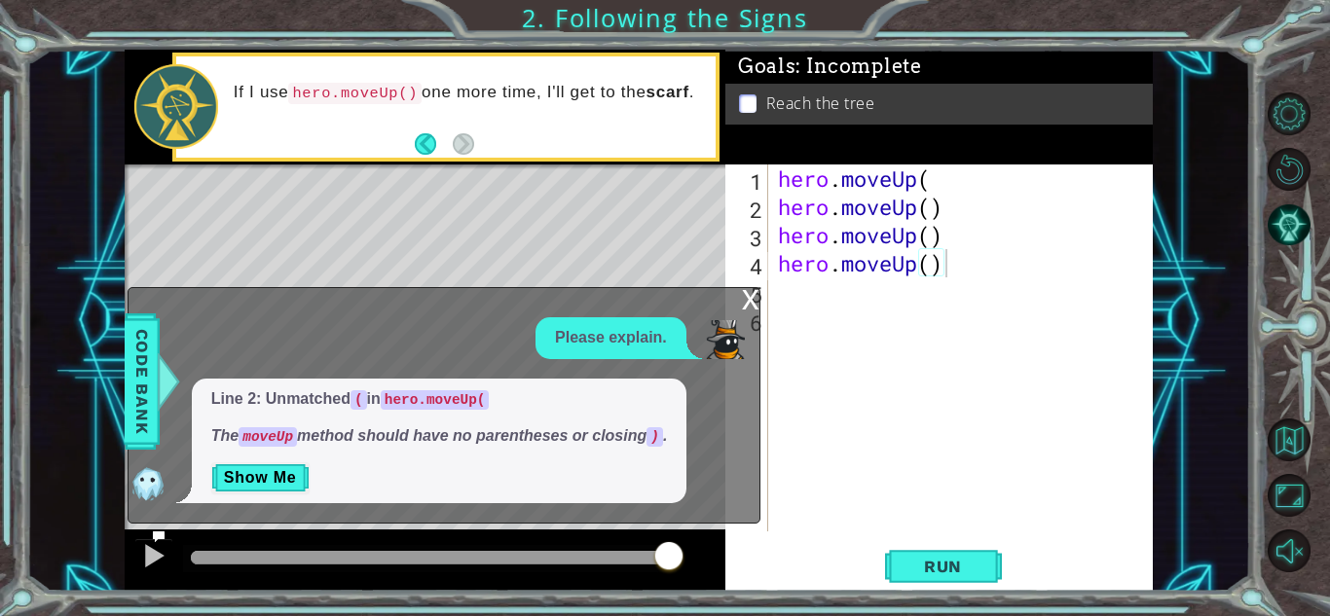
click at [744, 102] on p at bounding box center [748, 103] width 18 height 19
click at [908, 546] on button "Run" at bounding box center [943, 566] width 117 height 43
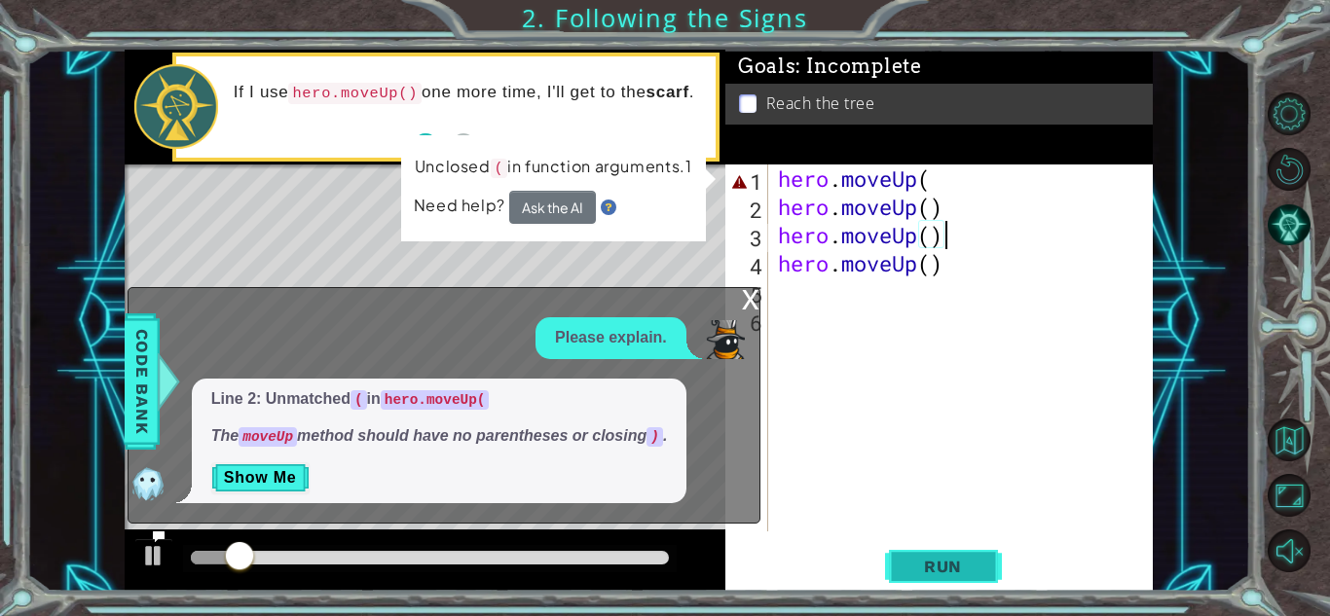
type textarea "hero.moveUp("
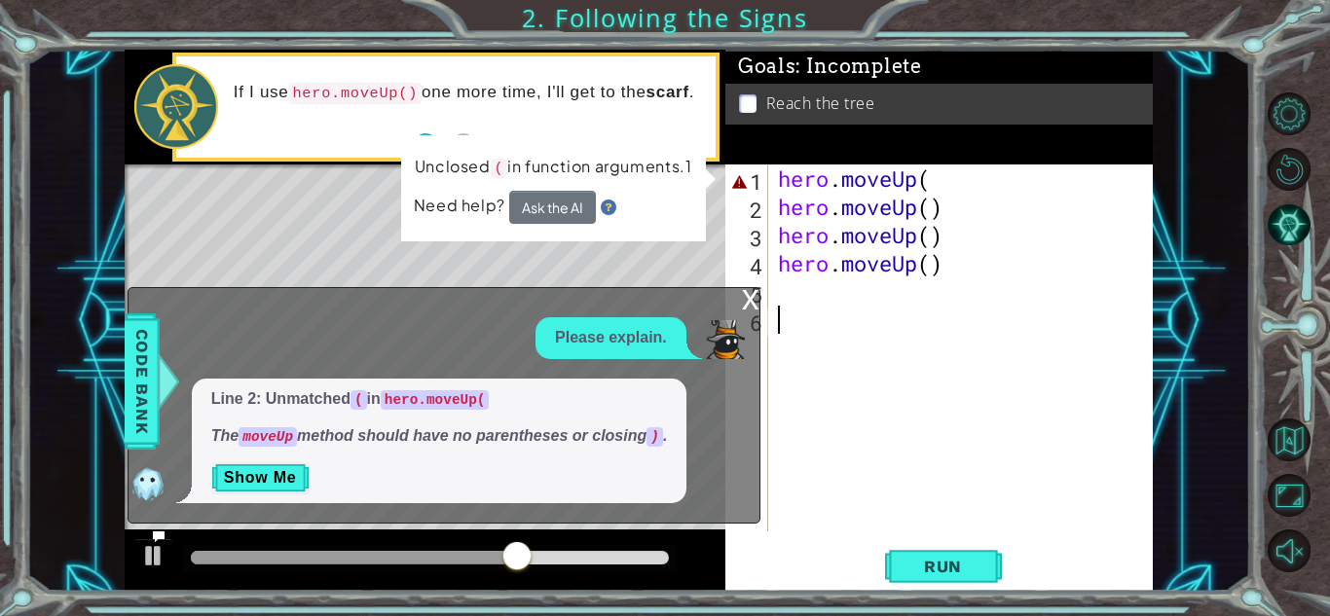
click at [782, 308] on div "hero . moveUp ( hero . moveUp ( ) hero . moveUp ( ) hero . moveUp ( )" at bounding box center [966, 377] width 384 height 424
click at [775, 291] on div "hero . moveUp ( hero . moveUp ( ) hero . moveUp ( ) hero . moveUp ( )" at bounding box center [966, 377] width 384 height 424
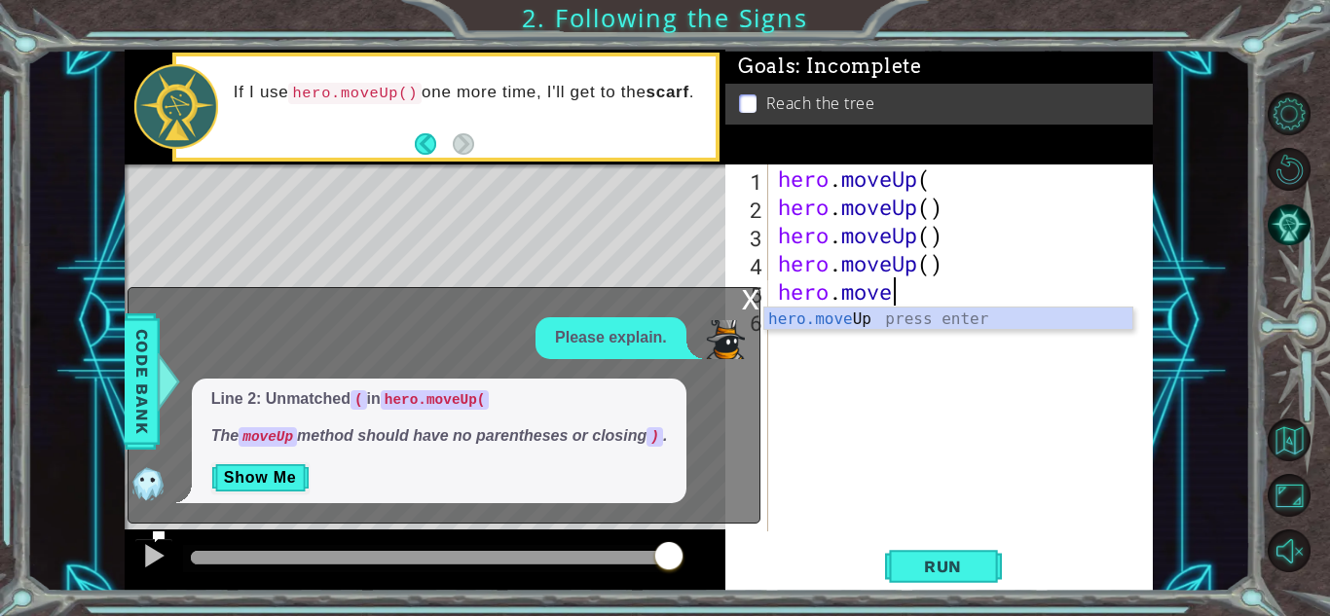
scroll to position [0, 5]
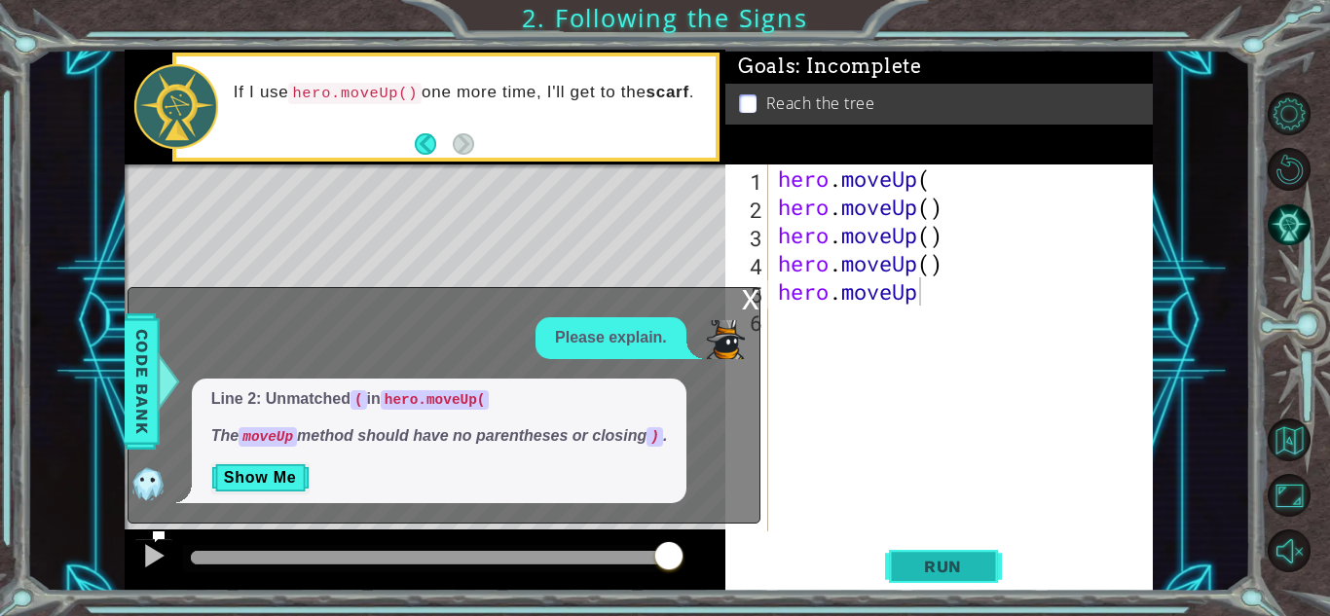
click at [918, 570] on span "Run" at bounding box center [943, 566] width 77 height 19
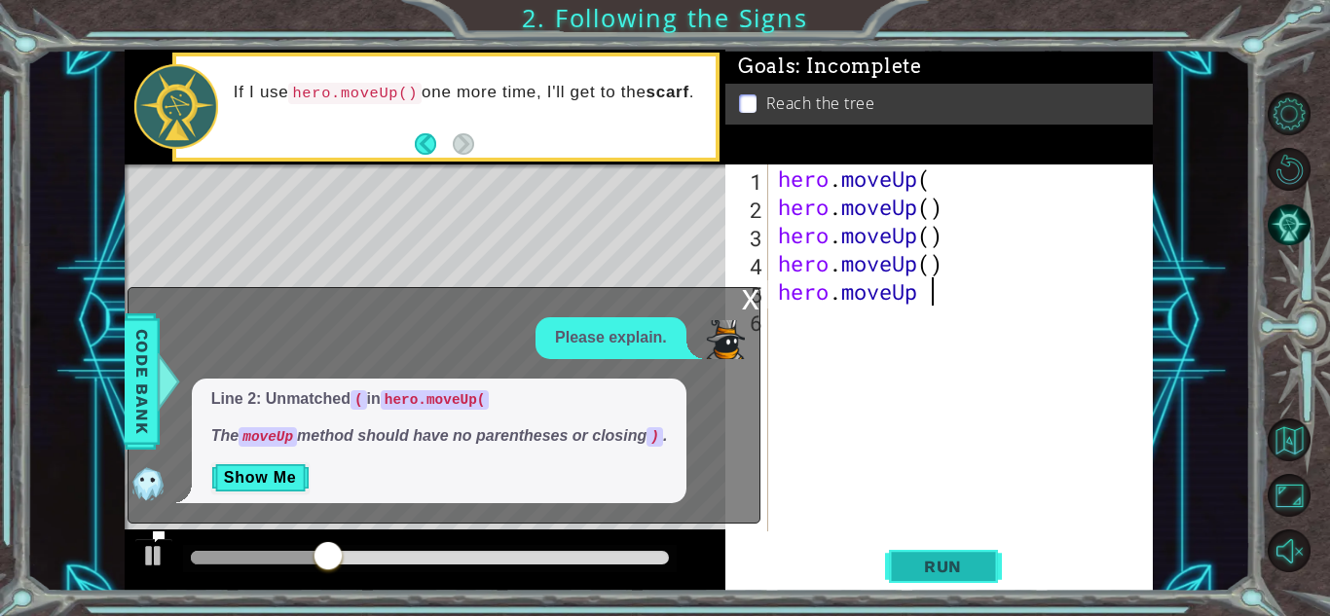
type textarea "hero.moveUp"
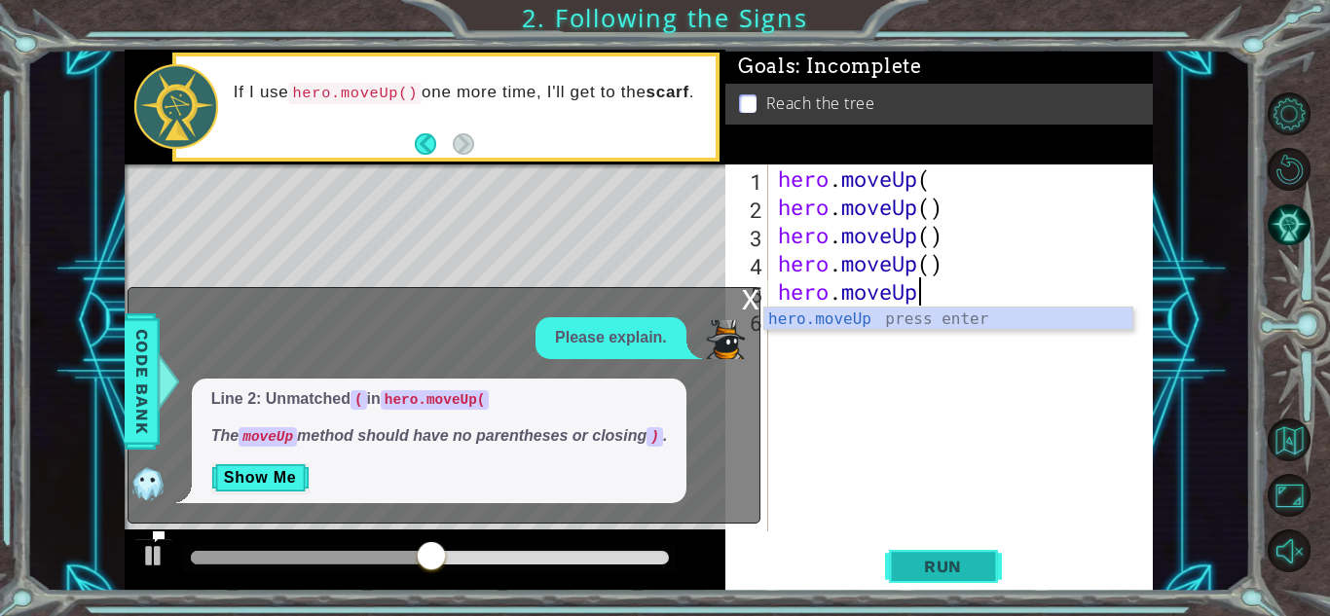
scroll to position [0, 0]
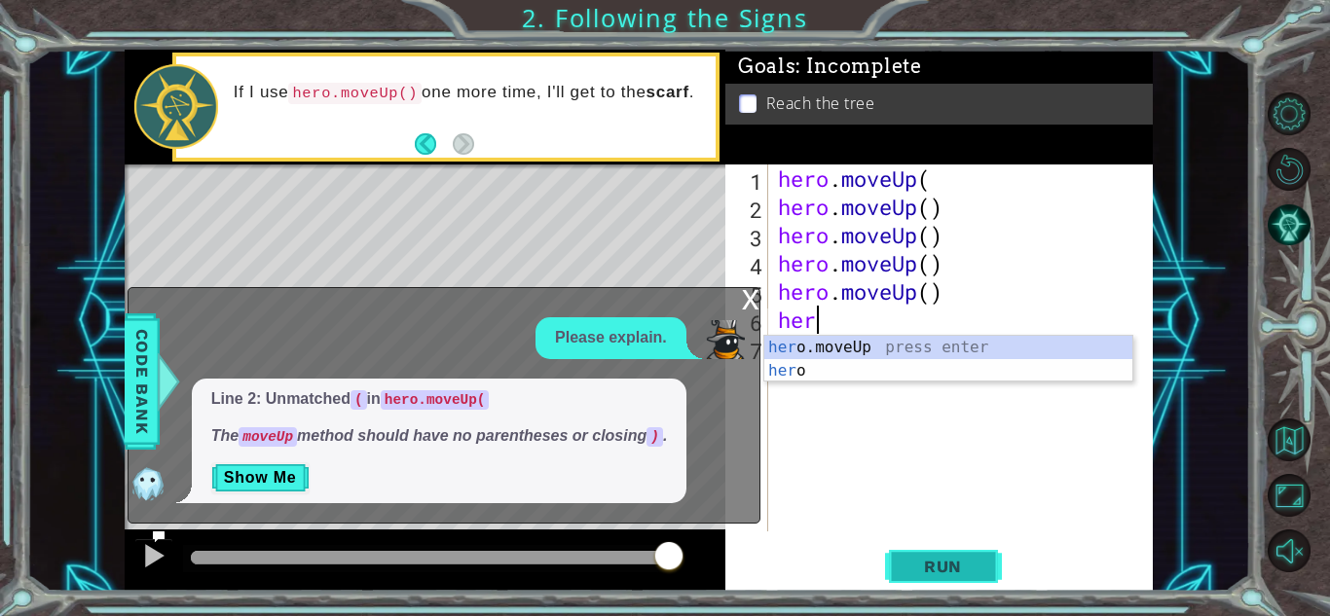
type textarea "hero"
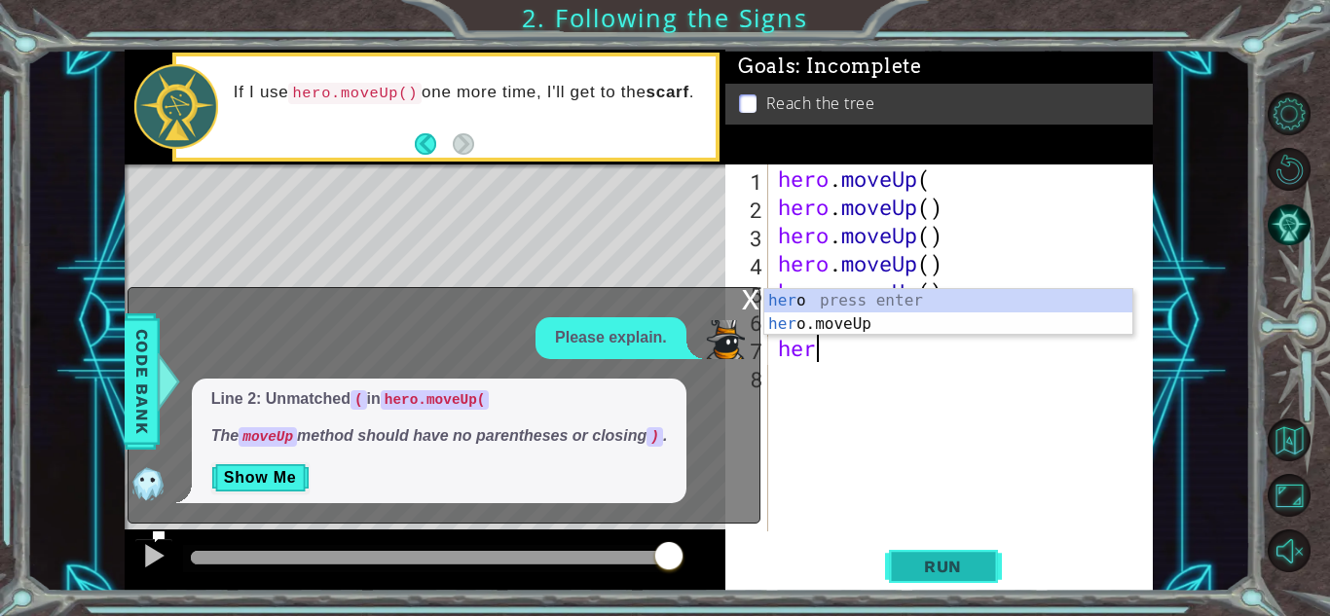
type textarea "hero"
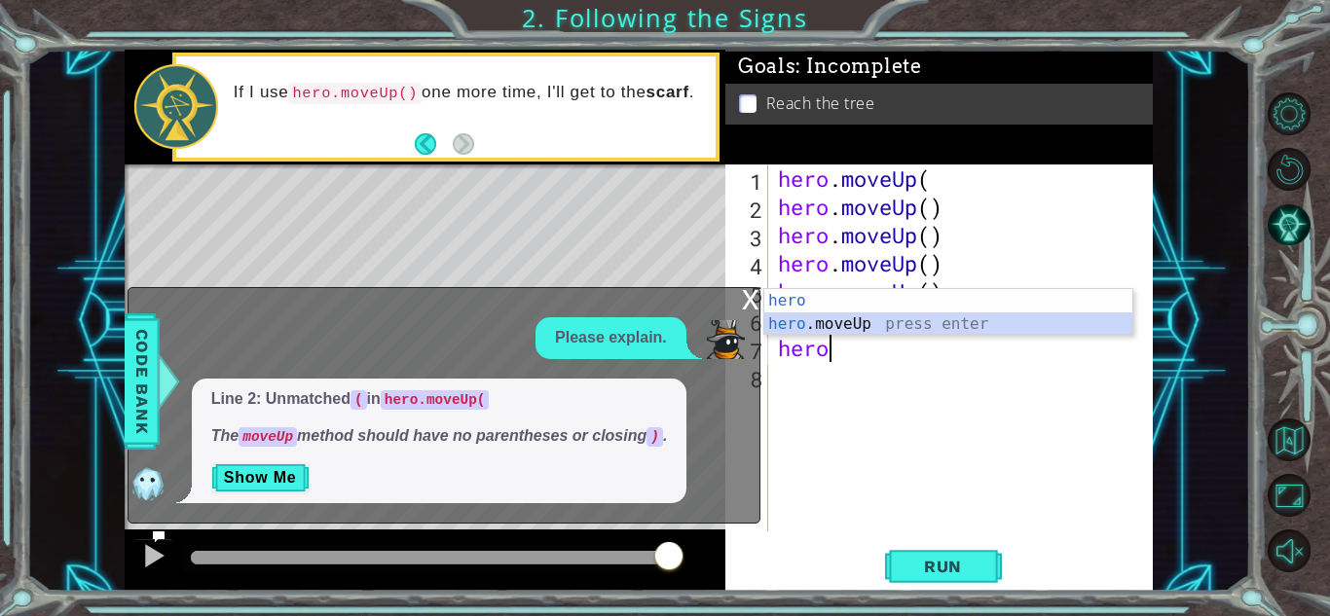
click at [799, 321] on div "hero press enter hero .moveUp press enter" at bounding box center [948, 335] width 368 height 93
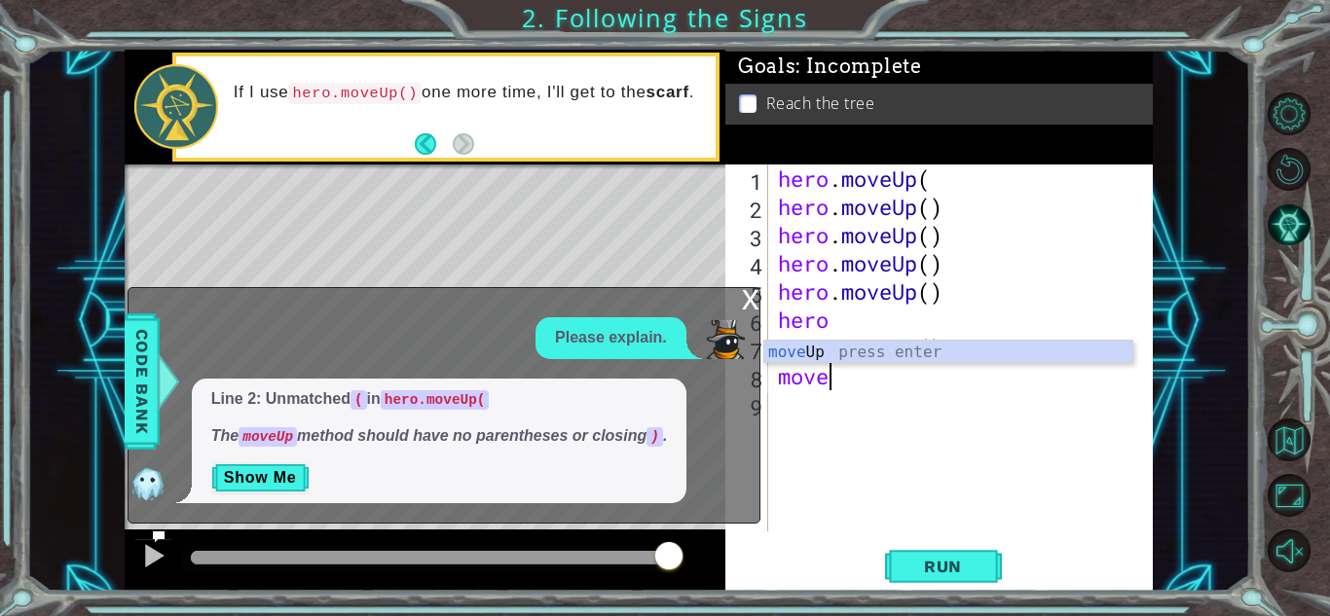
scroll to position [0, 2]
type textarea "moveUp"
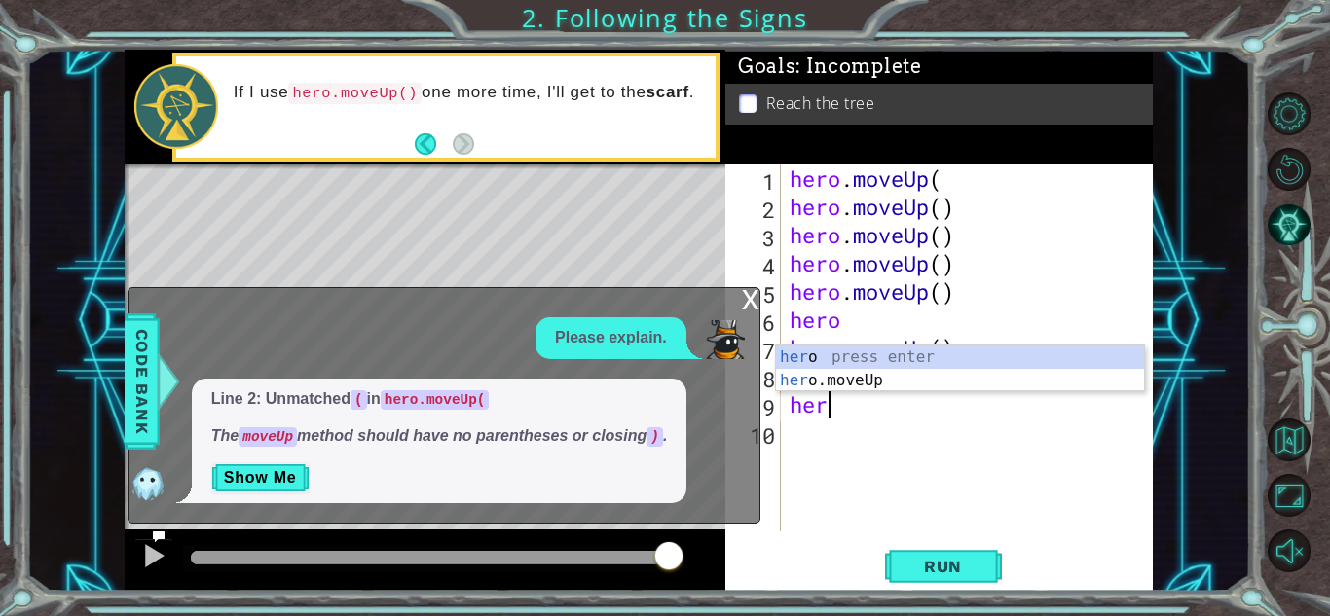
scroll to position [0, 0]
type textarea "h"
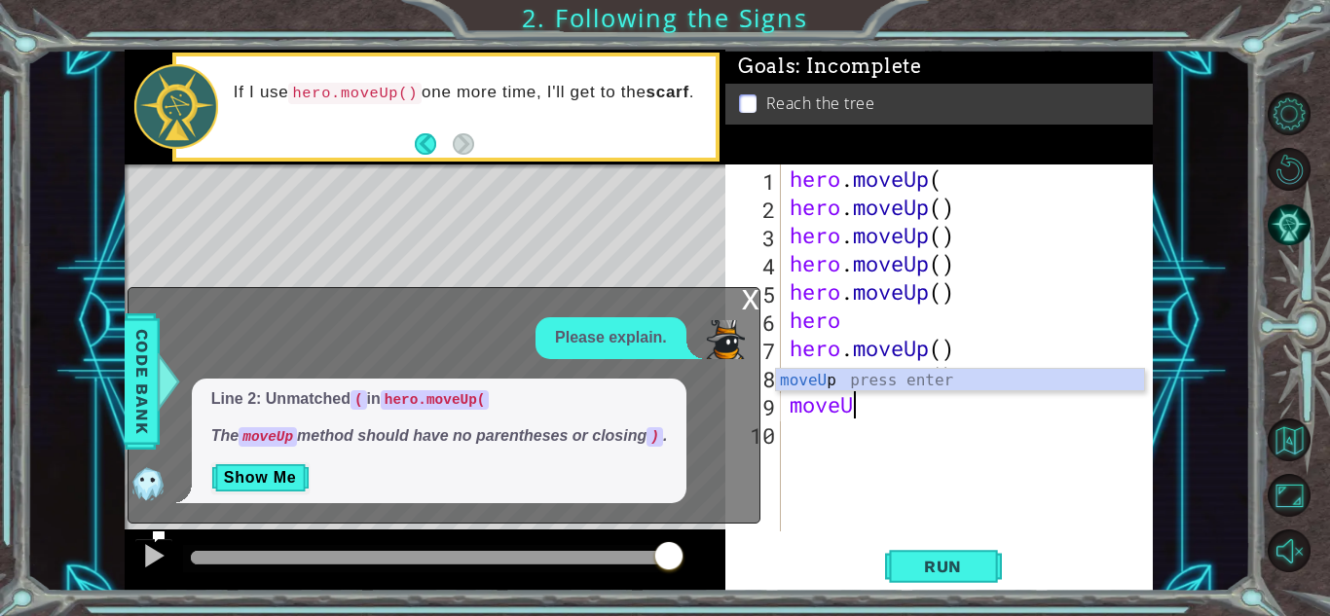
scroll to position [0, 2]
type textarea "moveUp"
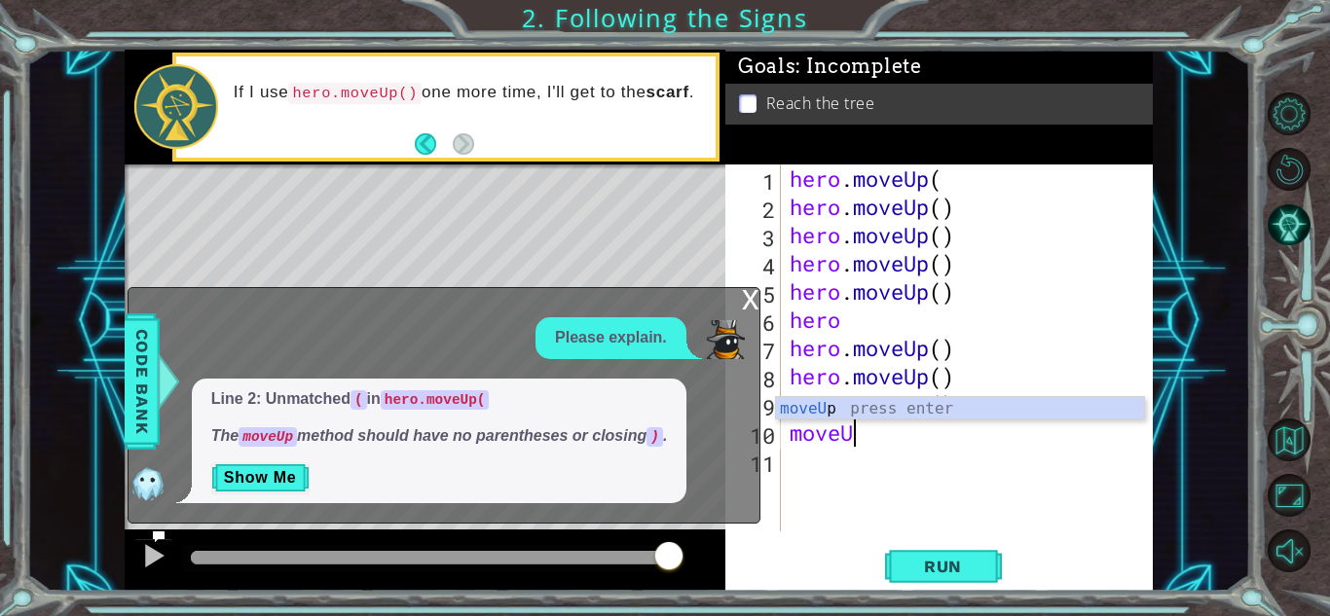
type textarea "moveUp"
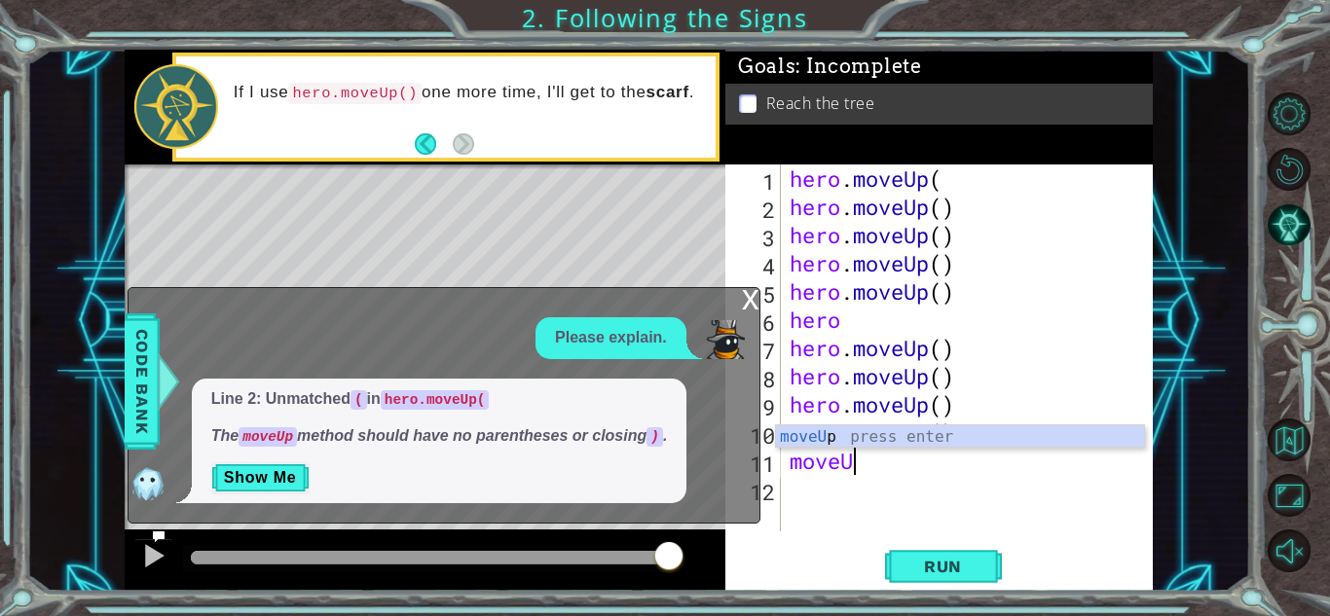
type textarea "moveUp"
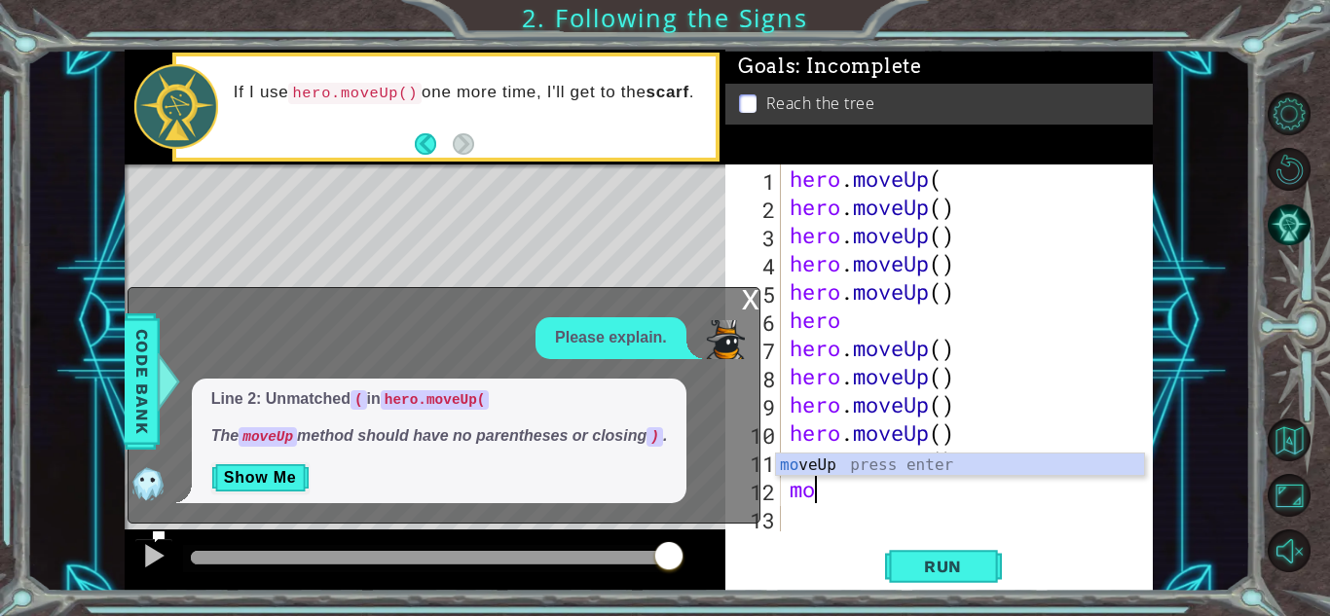
type textarea "m"
type textarea "moveUp"
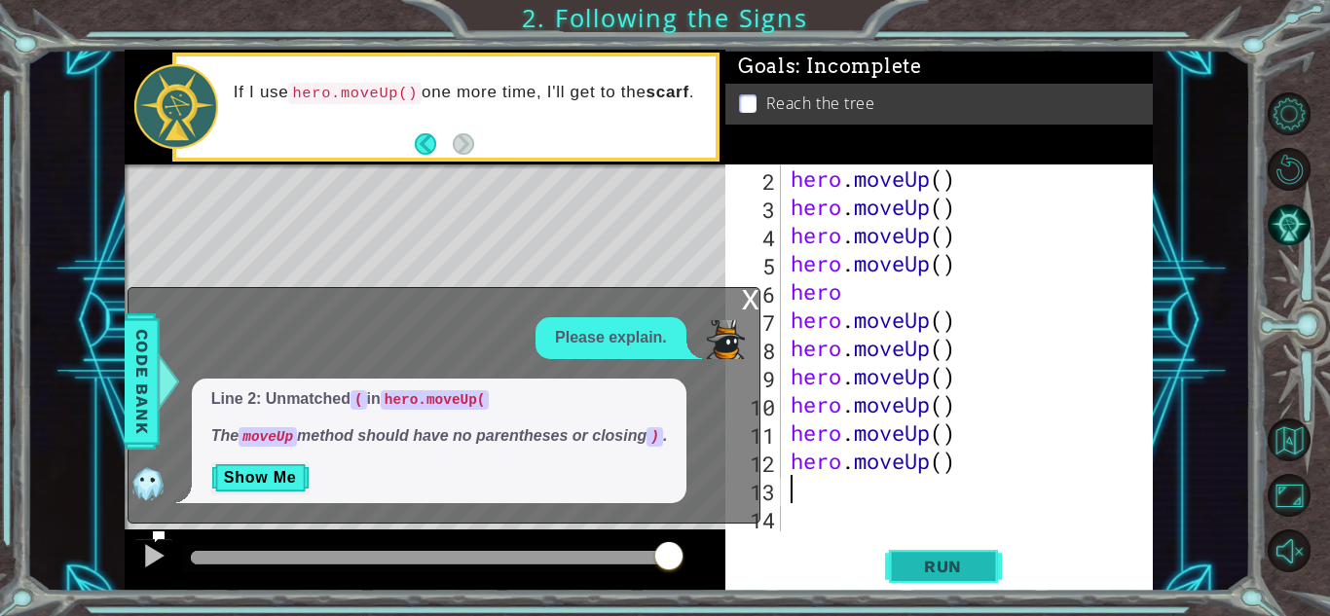
click at [955, 561] on span "Run" at bounding box center [943, 566] width 77 height 19
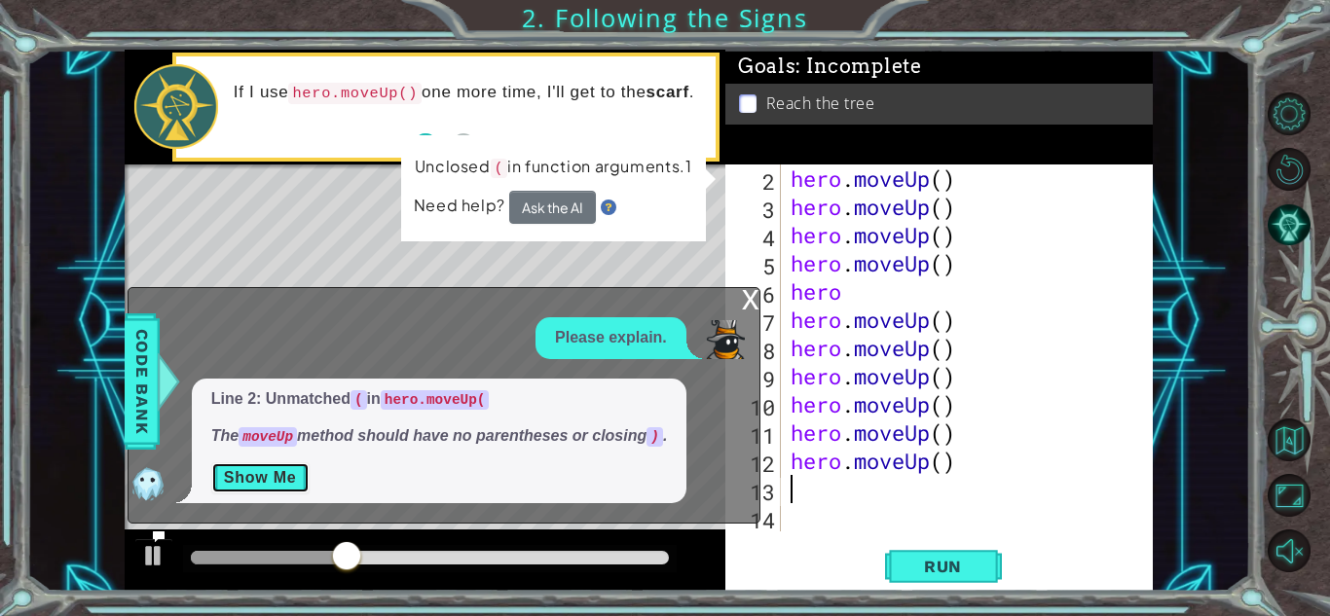
click at [233, 475] on button "Show Me" at bounding box center [260, 478] width 98 height 31
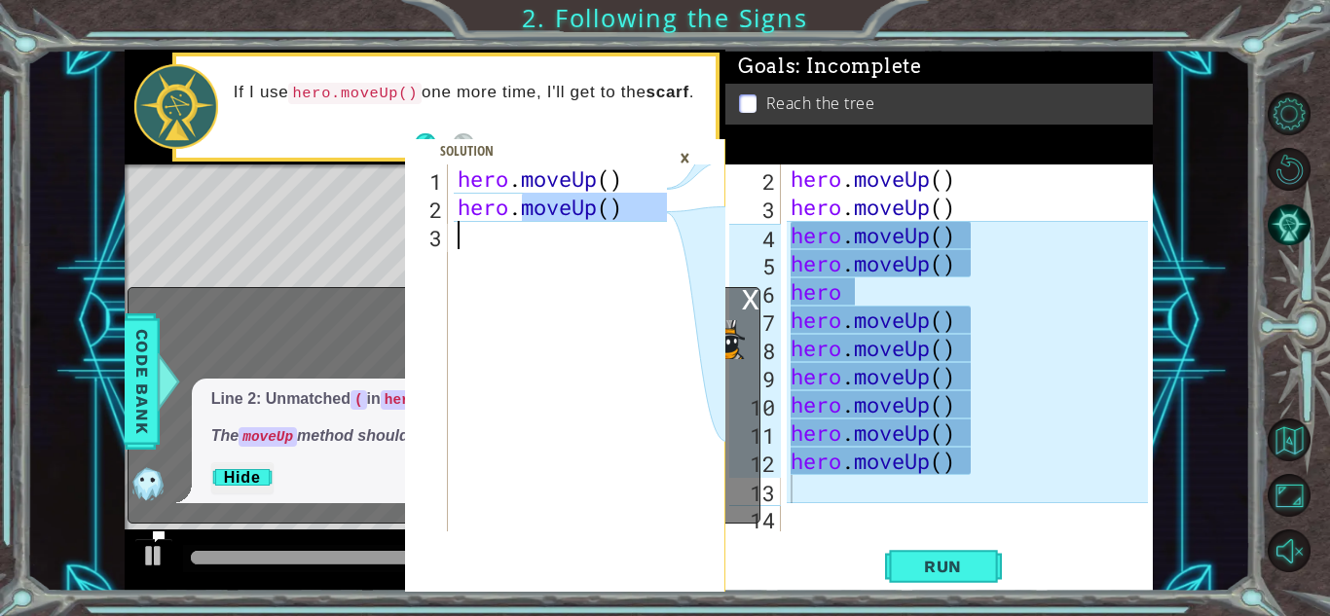
drag, startPoint x: 519, startPoint y: 205, endPoint x: 525, endPoint y: 247, distance: 43.2
click at [525, 247] on div "hero . moveUp ( ) hero . moveUp ( )" at bounding box center [565, 377] width 223 height 424
type textarea "hero.moveUp()"
click at [687, 164] on div "×" at bounding box center [685, 157] width 30 height 33
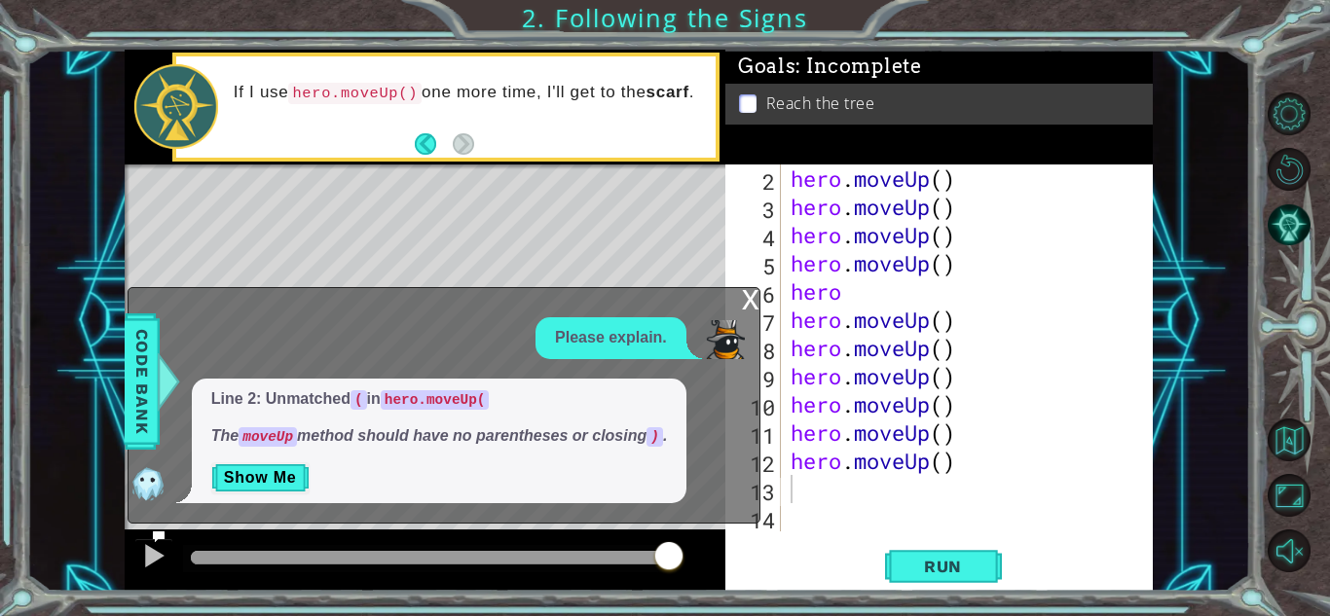
click at [601, 332] on p "Please explain." at bounding box center [611, 338] width 112 height 22
click at [745, 298] on div "x" at bounding box center [751, 297] width 18 height 19
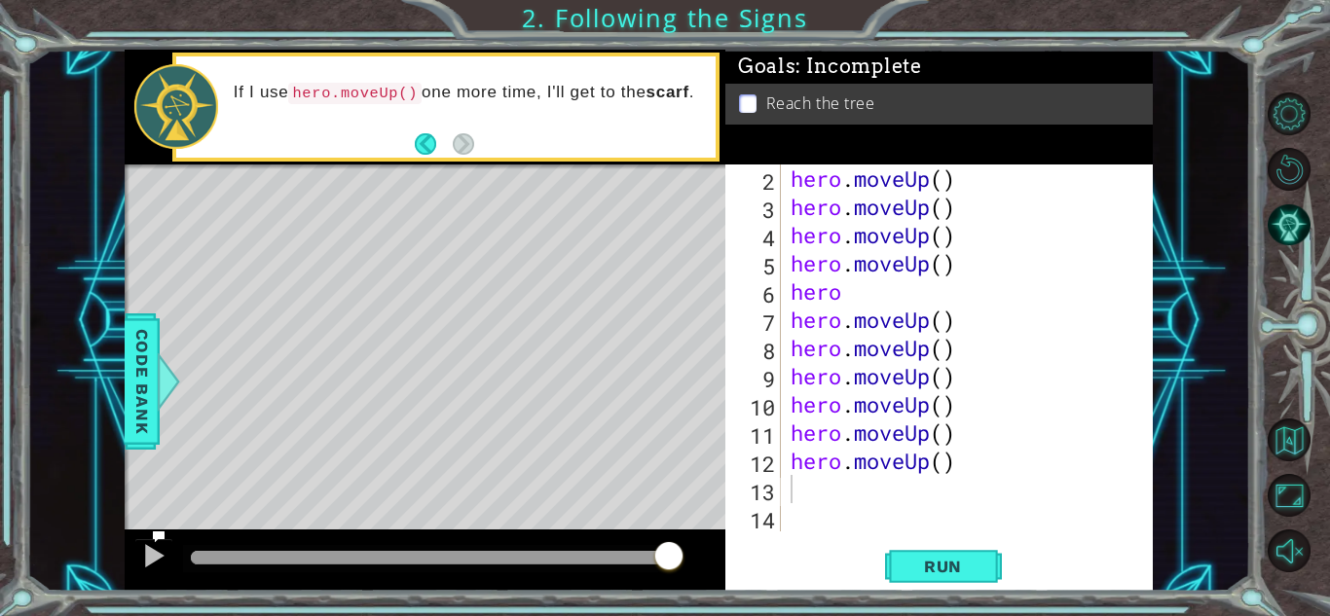
click at [433, 239] on div "Level Map" at bounding box center [575, 452] width 900 height 574
click at [437, 265] on div "Level Map" at bounding box center [575, 452] width 900 height 574
click at [442, 426] on div "Level Map" at bounding box center [575, 452] width 900 height 574
click at [423, 148] on button "Back" at bounding box center [434, 143] width 38 height 21
type textarea "hero.moveUp()"
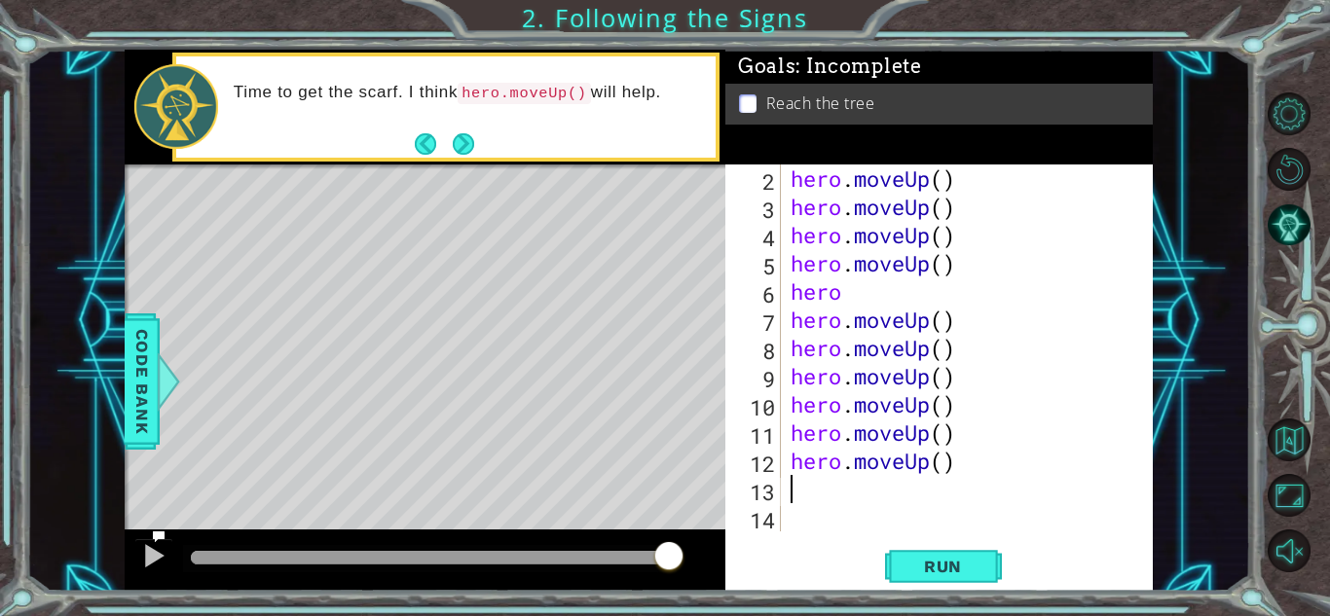
type textarea "hero.moveUp()"
click at [467, 145] on button "Next" at bounding box center [463, 144] width 35 height 35
click at [426, 144] on button "Back" at bounding box center [434, 143] width 38 height 21
click at [465, 146] on button "Next" at bounding box center [464, 144] width 28 height 28
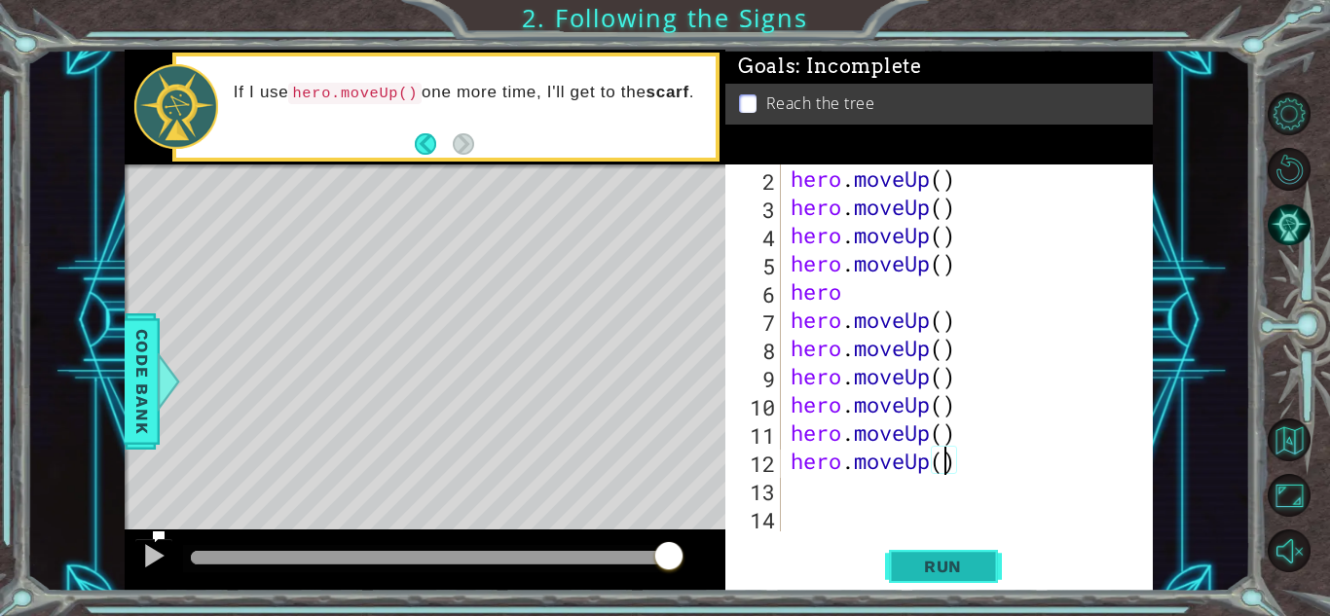
click at [965, 562] on span "Run" at bounding box center [943, 566] width 77 height 19
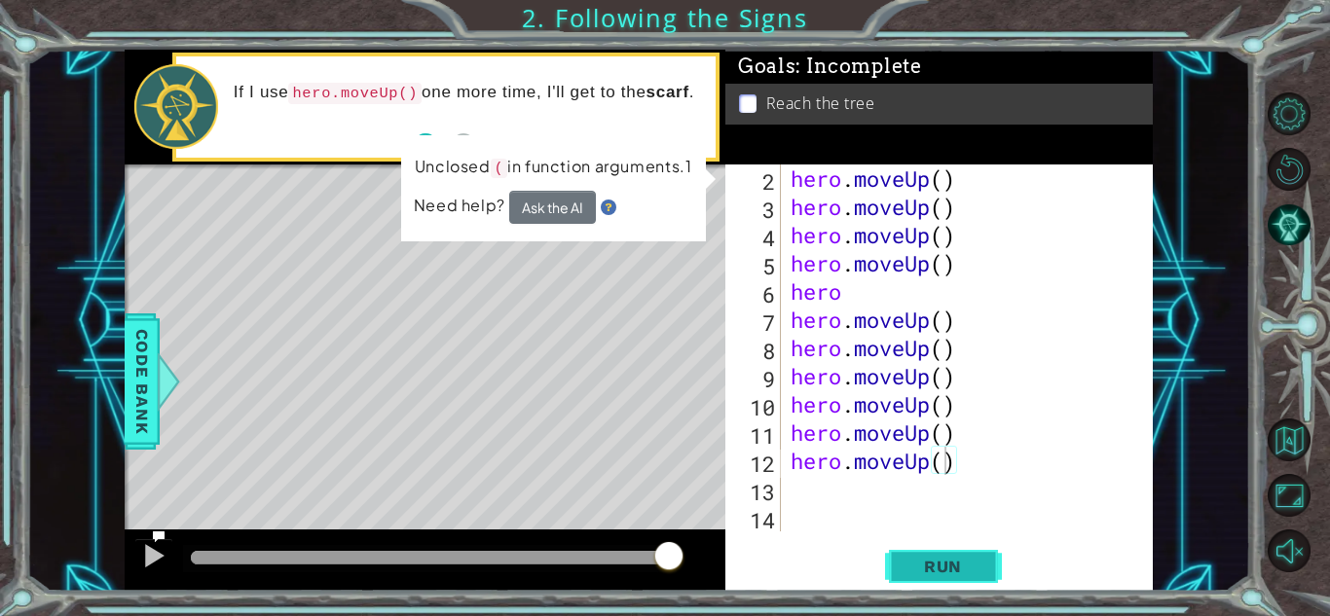
click at [960, 573] on span "Run" at bounding box center [943, 566] width 77 height 19
click at [965, 588] on div "hero.moveUp() 2 3 4 5 6 7 8 9 10 11 12 13 14 hero . moveUp ( ) hero . moveUp ( …" at bounding box center [940, 378] width 428 height 427
click at [148, 556] on div at bounding box center [153, 555] width 25 height 25
click at [914, 566] on span "Run" at bounding box center [943, 566] width 77 height 19
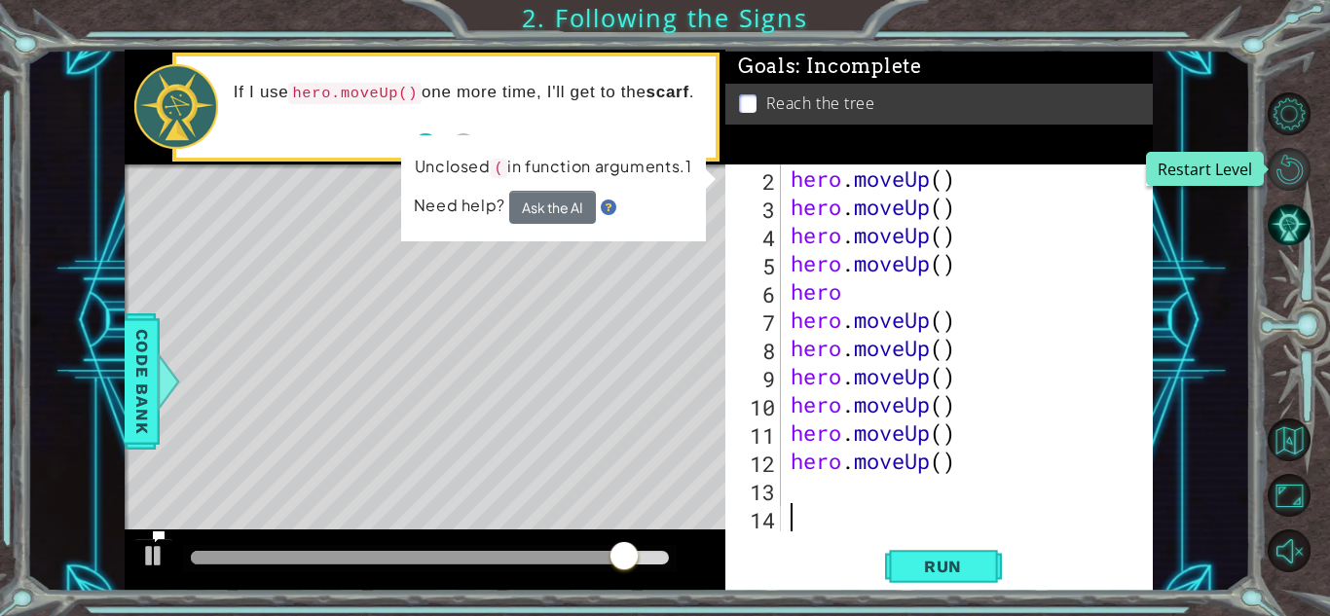
click at [1299, 168] on button "Restart Level" at bounding box center [1289, 169] width 43 height 43
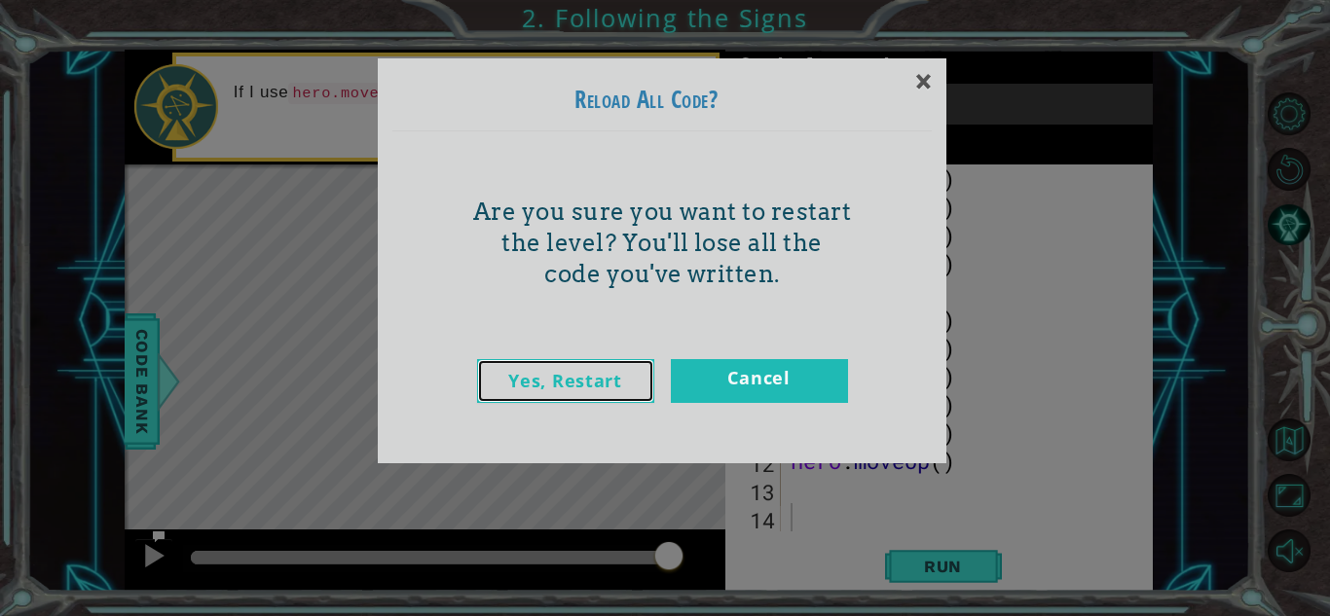
click at [633, 376] on link "Yes, Restart" at bounding box center [565, 381] width 177 height 44
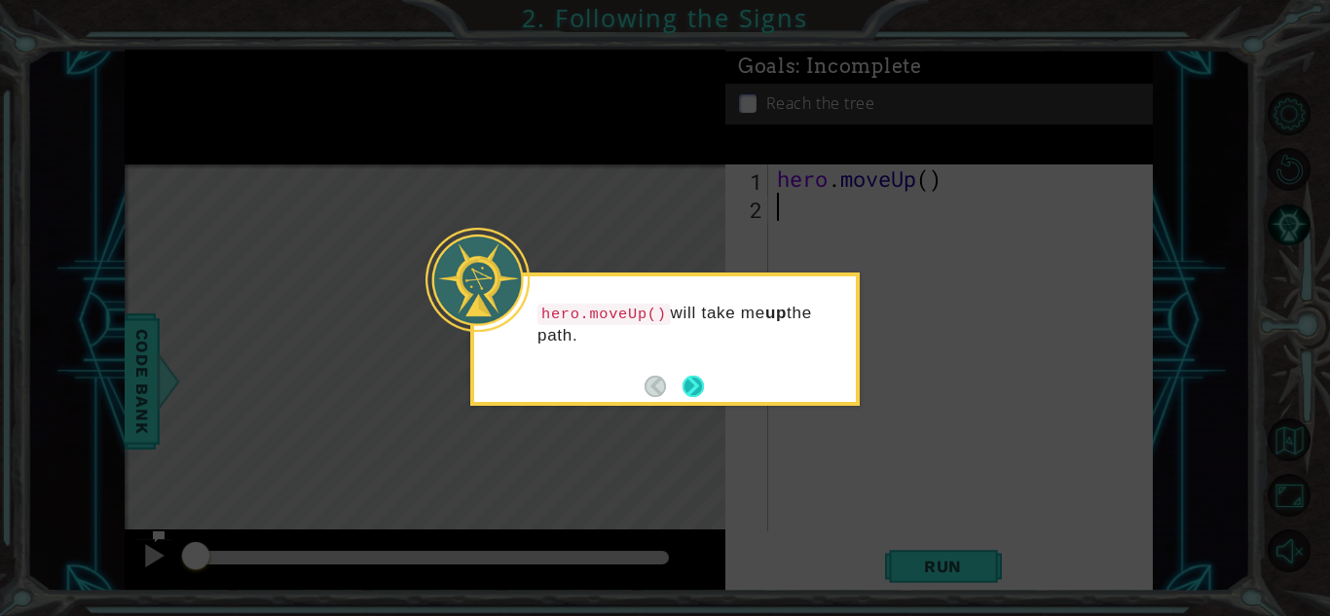
click at [694, 391] on button "Next" at bounding box center [693, 386] width 31 height 31
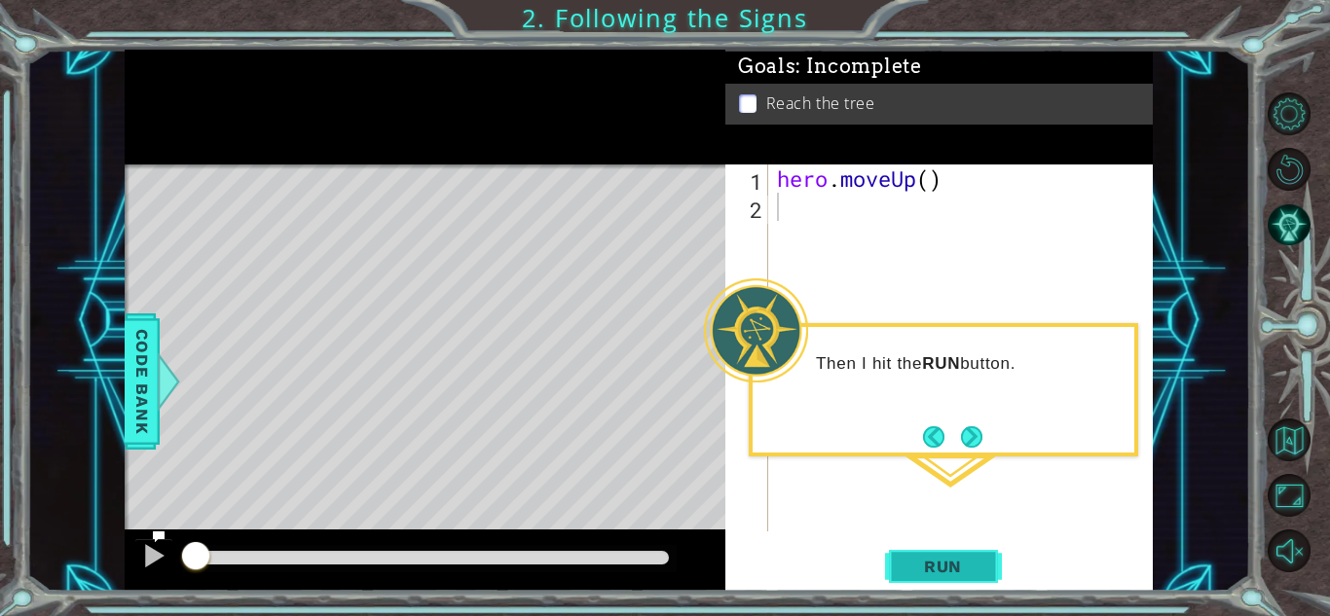
click at [966, 564] on span "Run" at bounding box center [943, 566] width 77 height 19
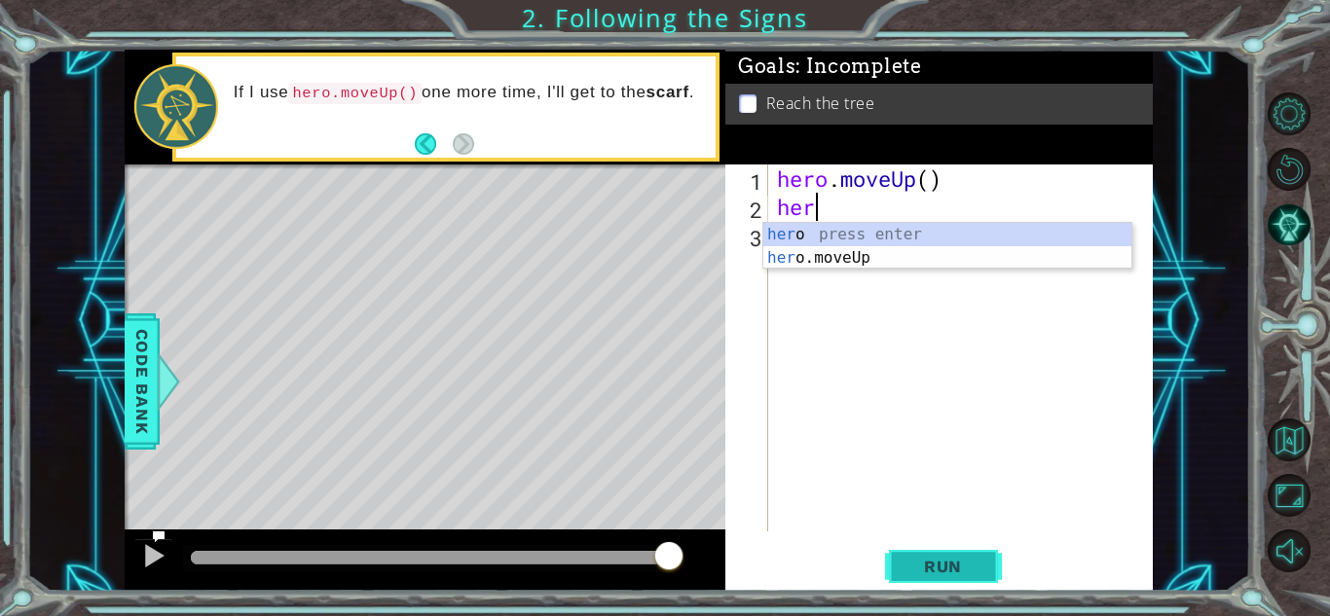
type textarea "hero"
click at [812, 259] on div "hero press enter hero .moveUp press enter" at bounding box center [947, 269] width 368 height 93
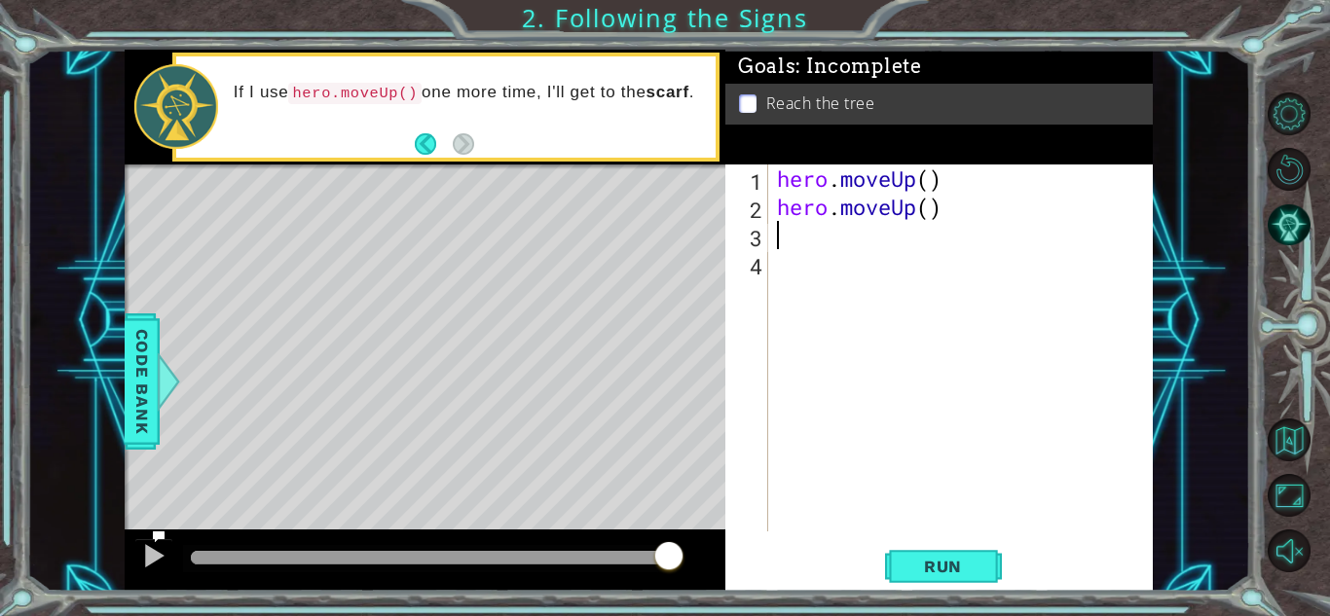
scroll to position [0, 0]
click at [938, 562] on span "Run" at bounding box center [943, 566] width 77 height 19
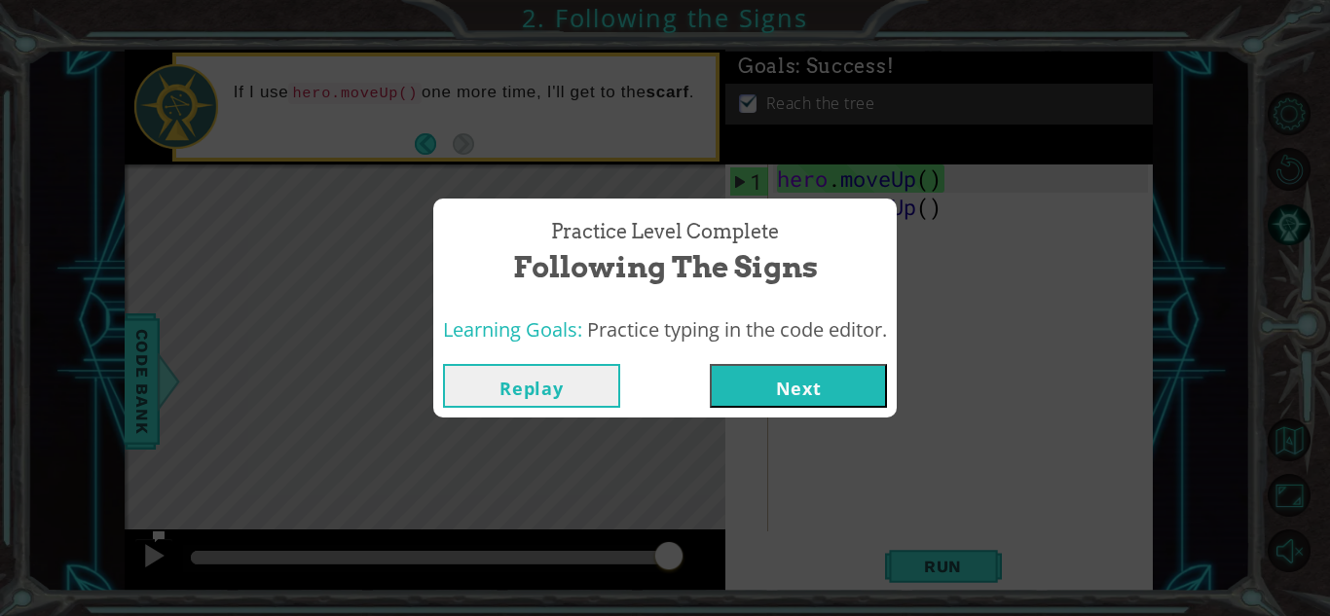
click at [794, 393] on button "Next" at bounding box center [798, 386] width 177 height 44
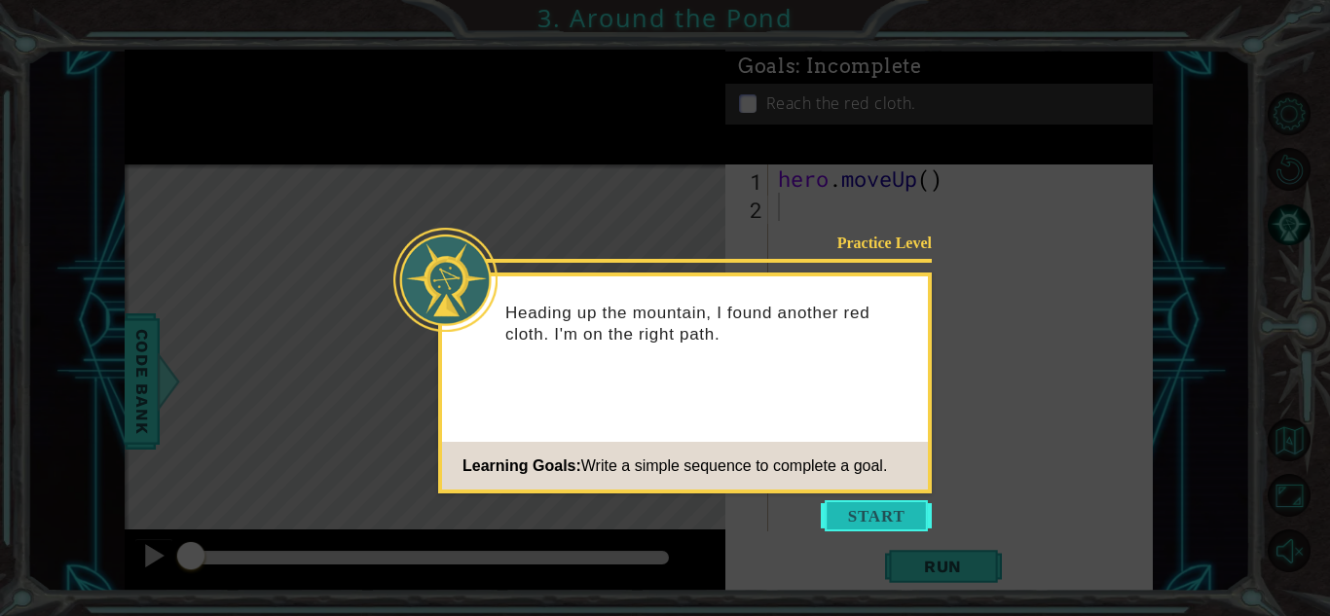
click at [901, 527] on button "Start" at bounding box center [876, 516] width 111 height 31
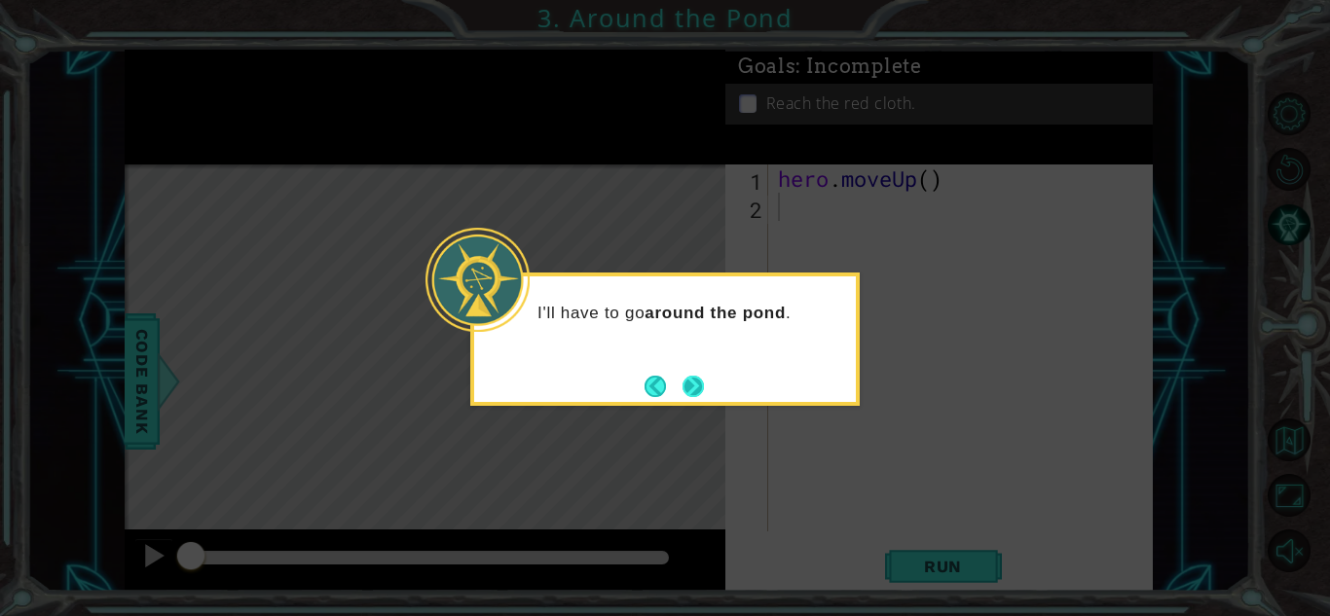
click at [693, 388] on button "Next" at bounding box center [694, 386] width 36 height 36
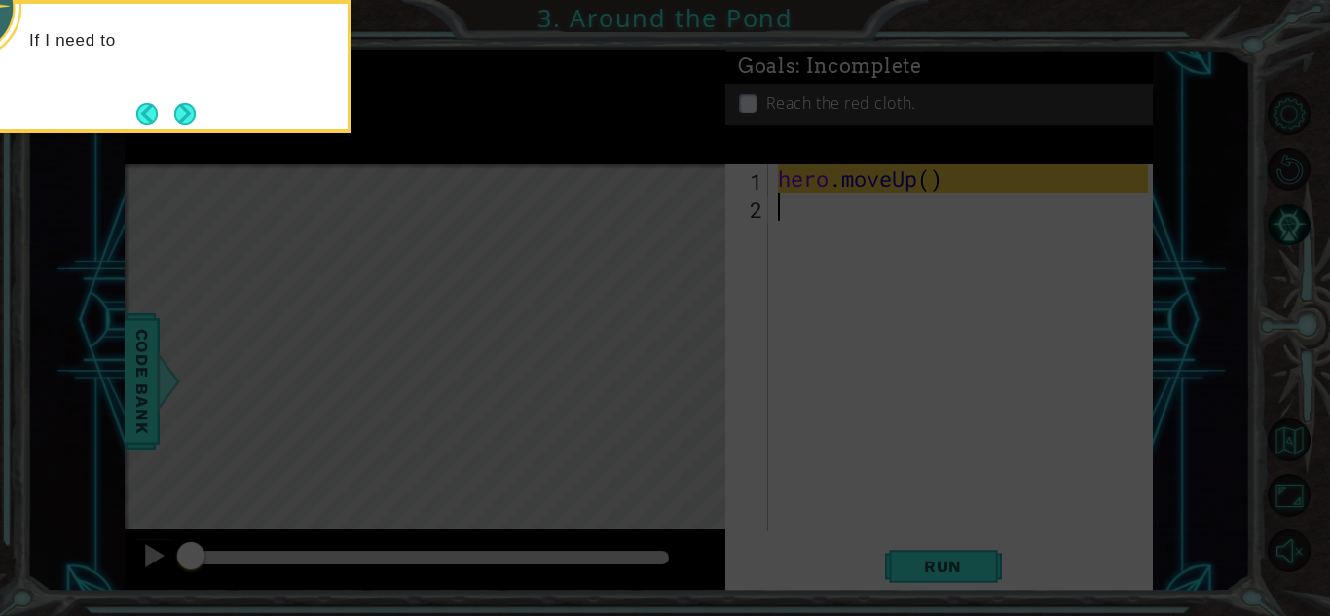
click at [693, 388] on icon at bounding box center [665, 92] width 1330 height 1049
click at [178, 99] on button "Next" at bounding box center [184, 113] width 32 height 32
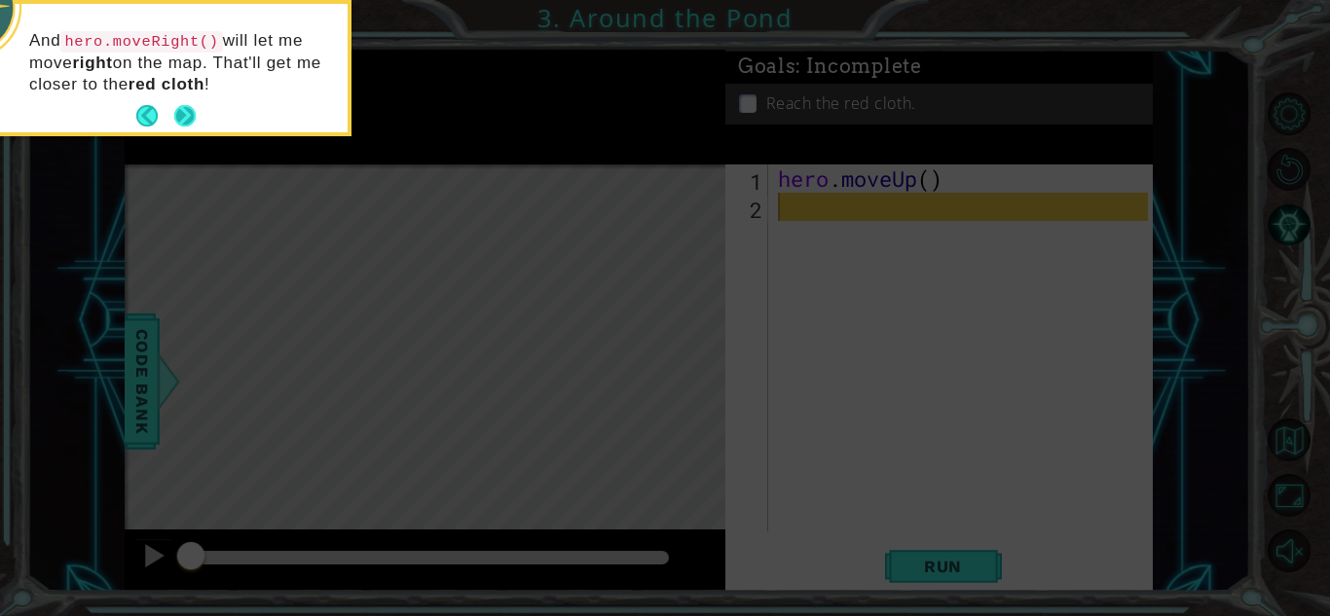
click at [186, 114] on button "Next" at bounding box center [184, 116] width 23 height 23
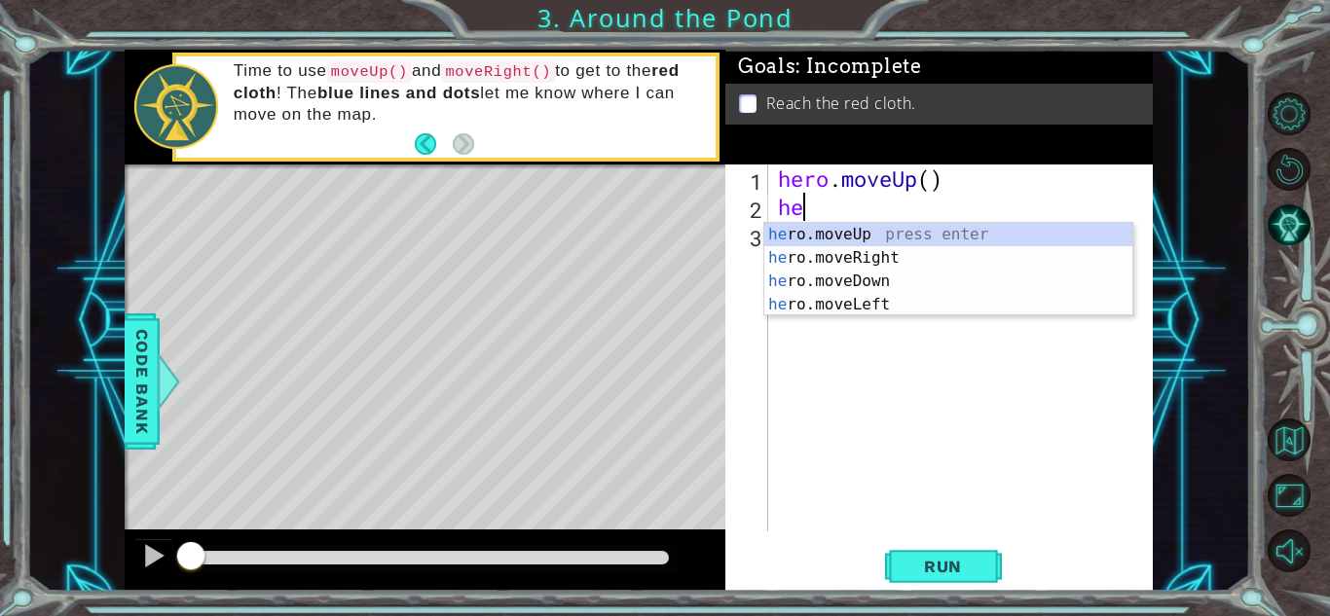
type textarea "her"
click at [843, 238] on div "her o.moveUp press enter her o.moveRight press enter her o.moveDown press enter…" at bounding box center [948, 293] width 368 height 140
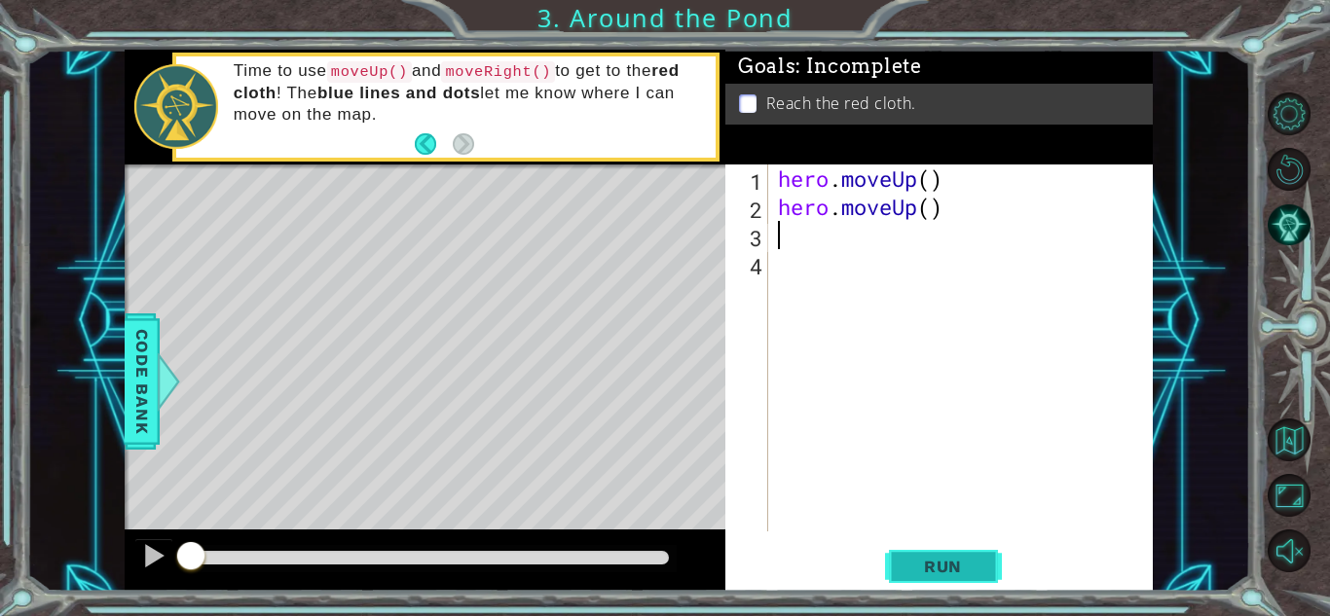
click at [964, 570] on span "Run" at bounding box center [943, 566] width 77 height 19
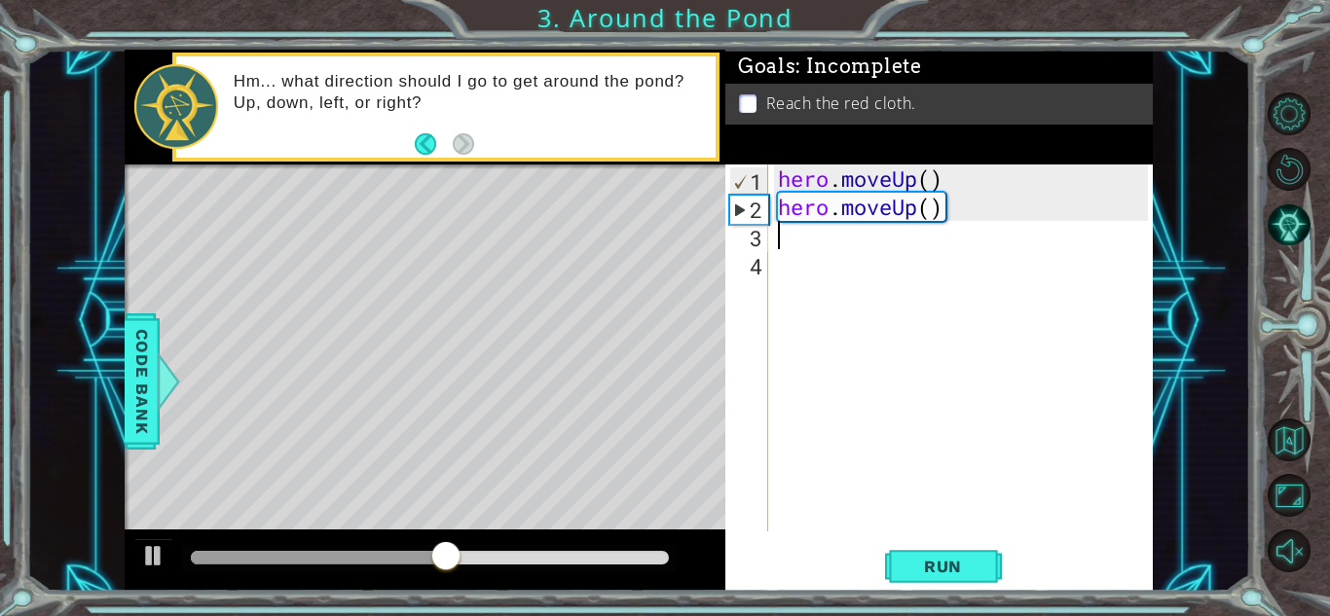
type textarea "h"
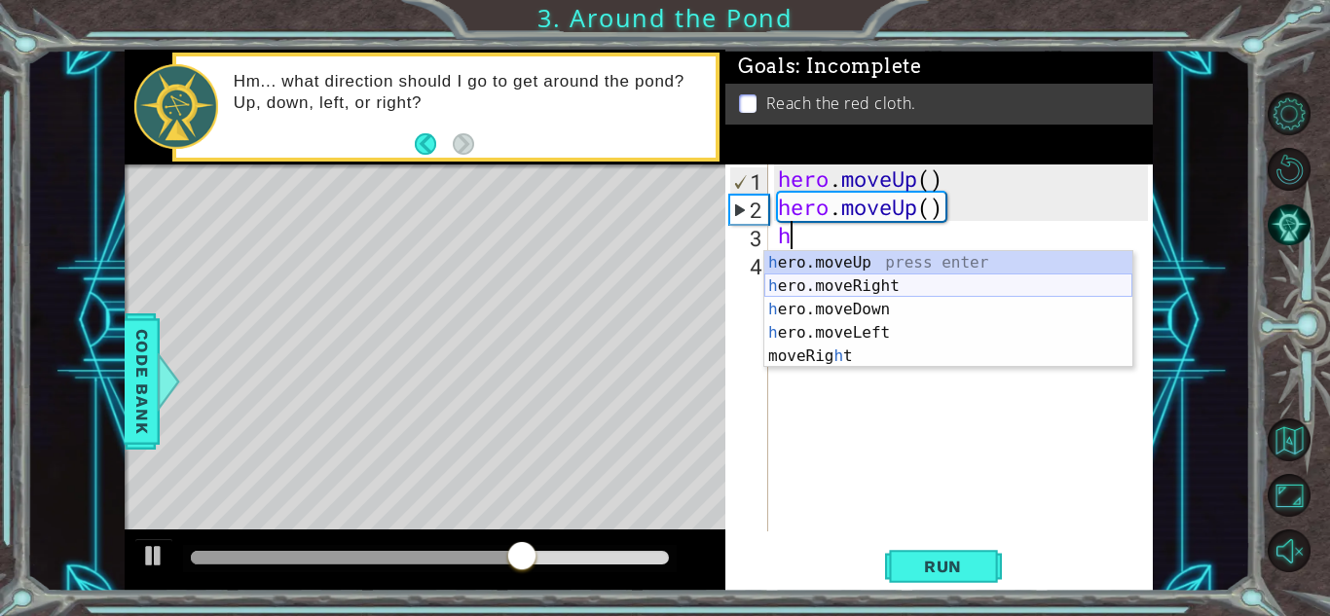
click at [880, 283] on div "h ero.moveUp press enter h ero.moveRight press enter h ero.moveDown press enter…" at bounding box center [948, 333] width 368 height 164
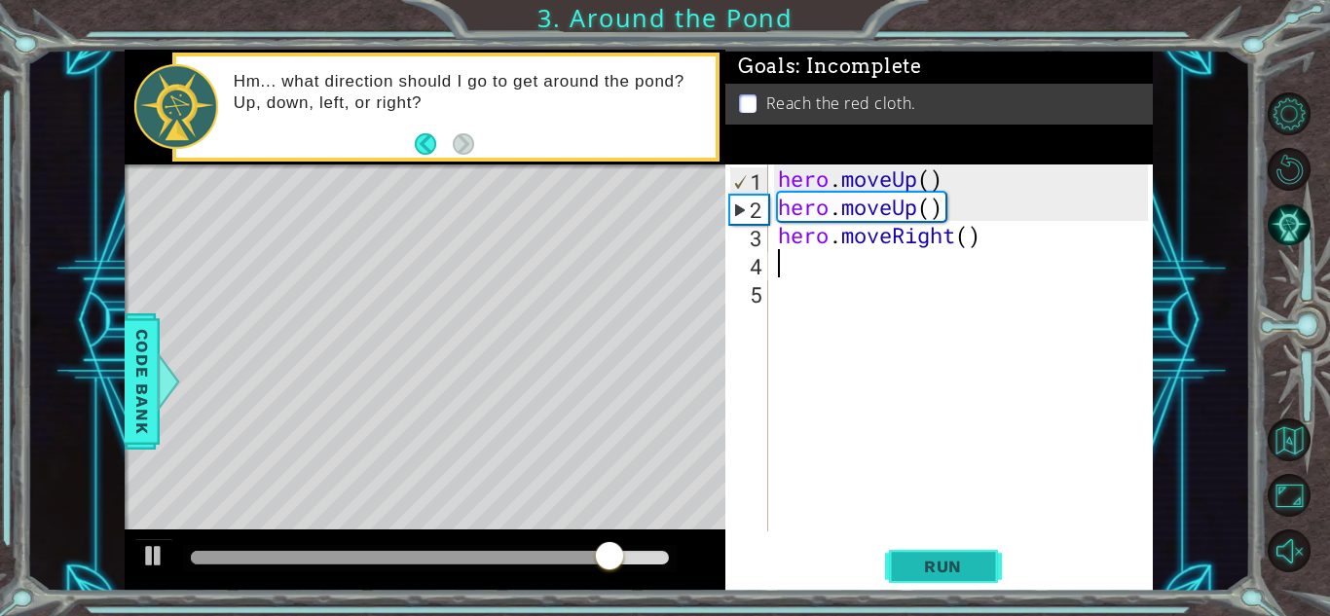
click at [982, 547] on button "Run" at bounding box center [943, 566] width 117 height 43
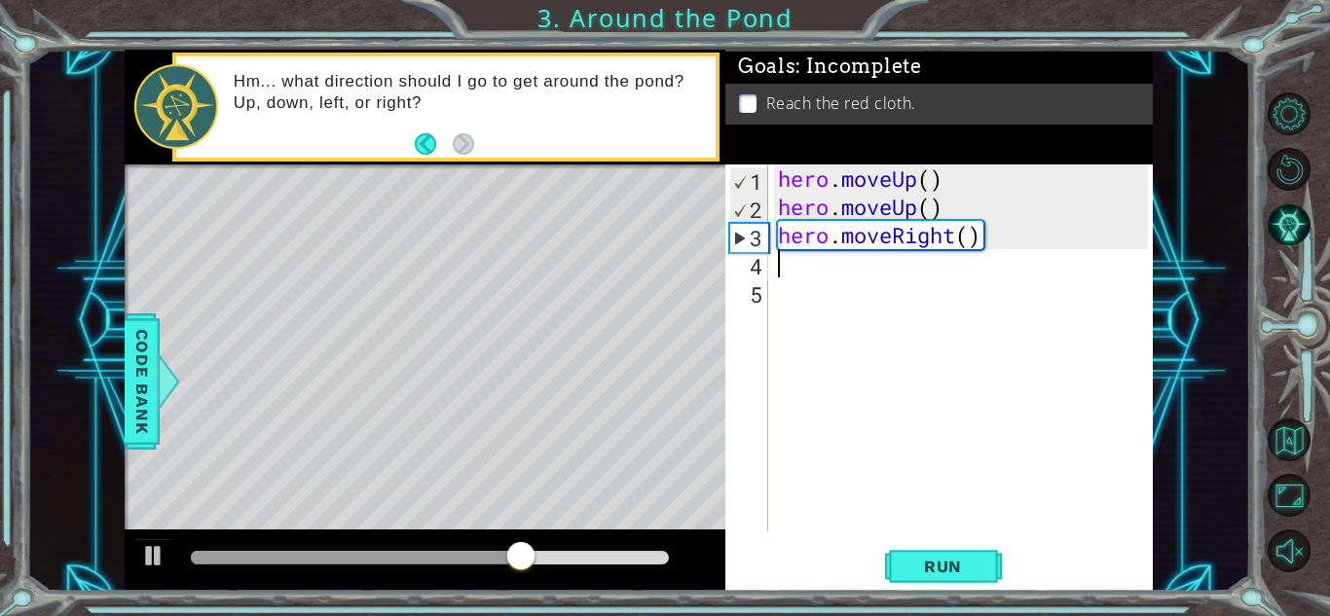
type textarea "h"
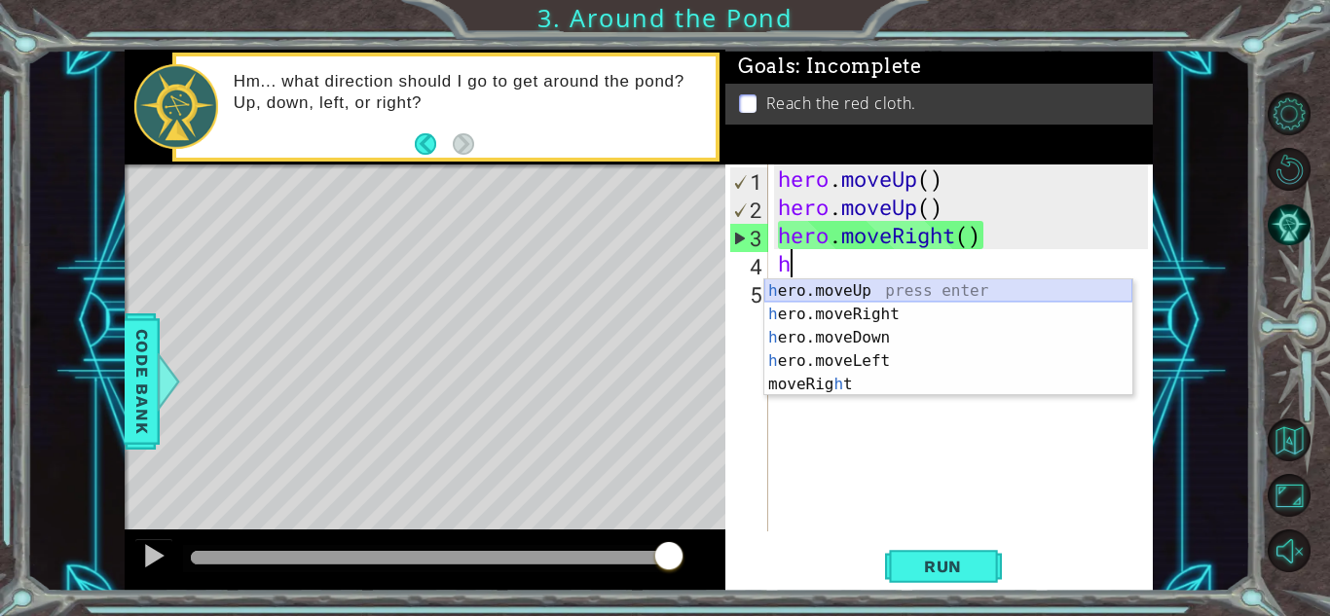
click at [835, 290] on div "h ero.moveUp press enter h ero.moveRight press enter h ero.moveDown press enter…" at bounding box center [948, 361] width 368 height 164
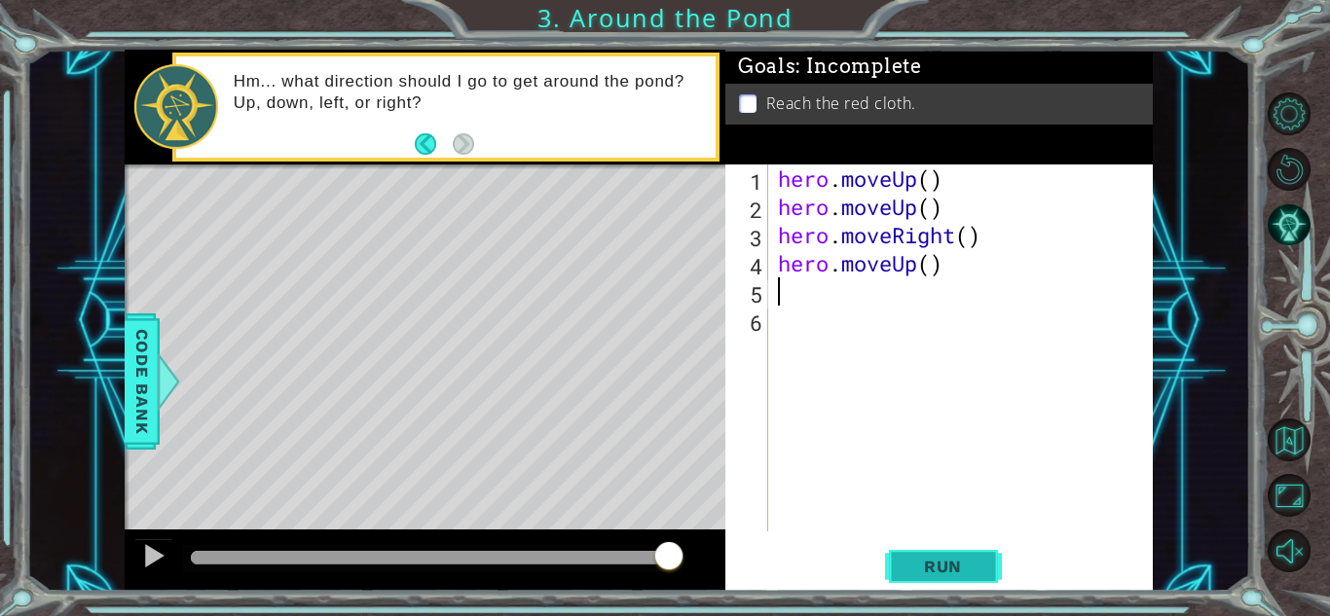
click at [924, 559] on span "Run" at bounding box center [943, 566] width 77 height 19
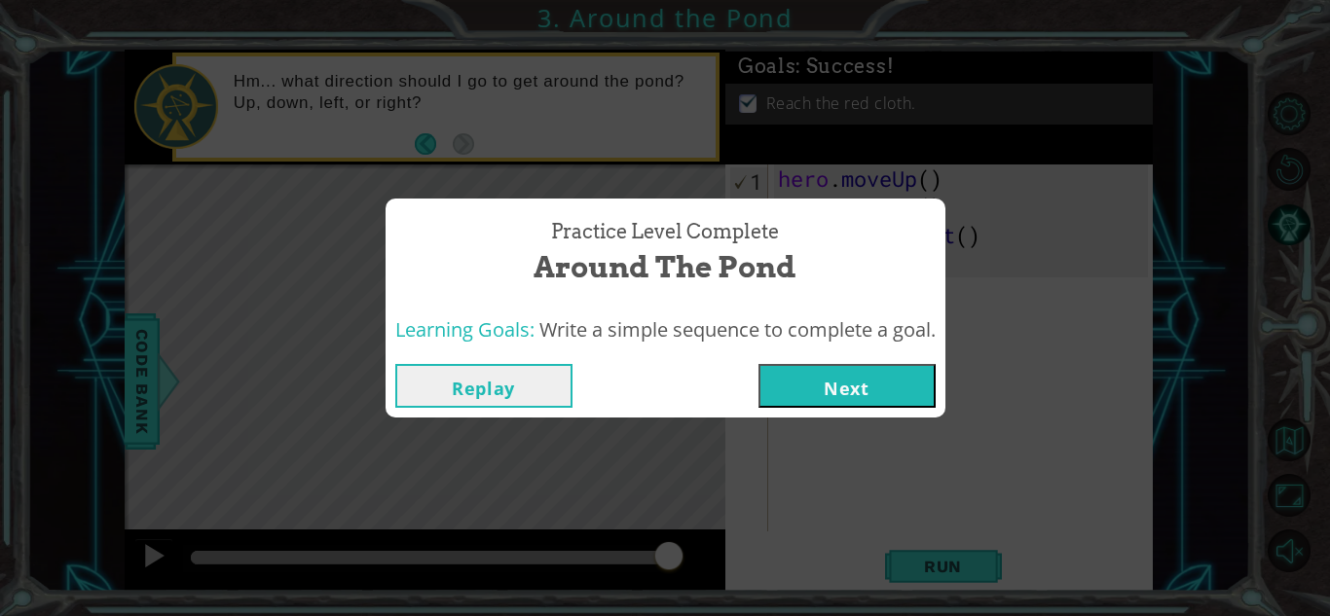
click at [803, 397] on button "Next" at bounding box center [847, 386] width 177 height 44
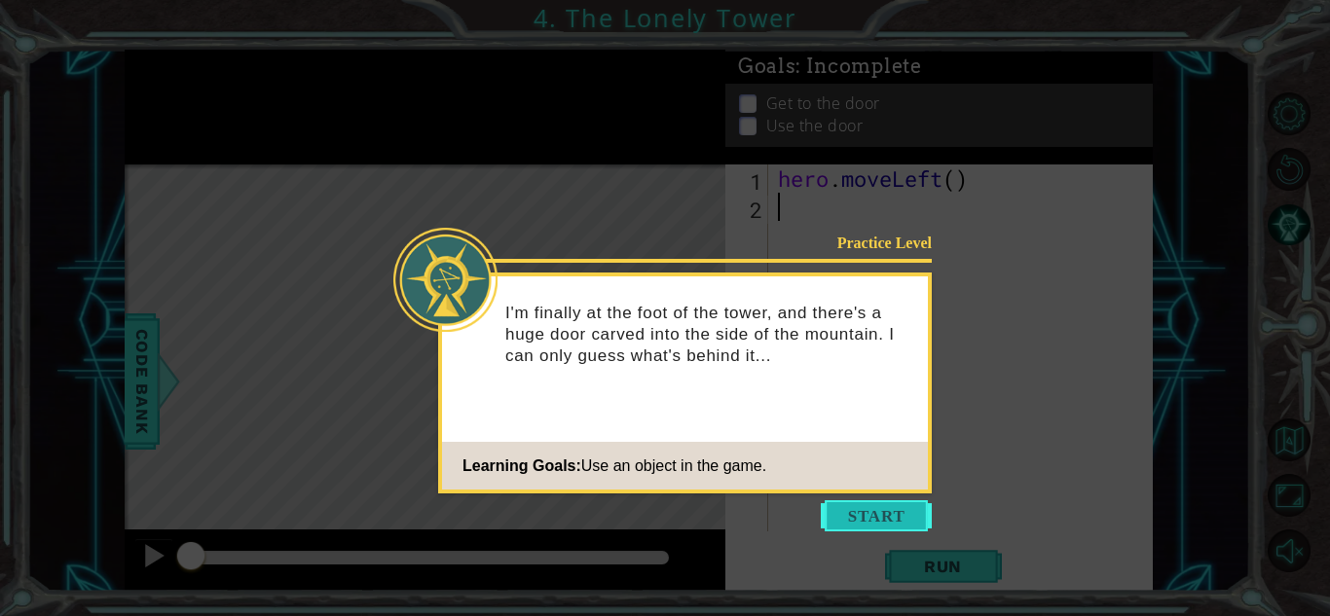
click at [857, 521] on button "Start" at bounding box center [876, 516] width 111 height 31
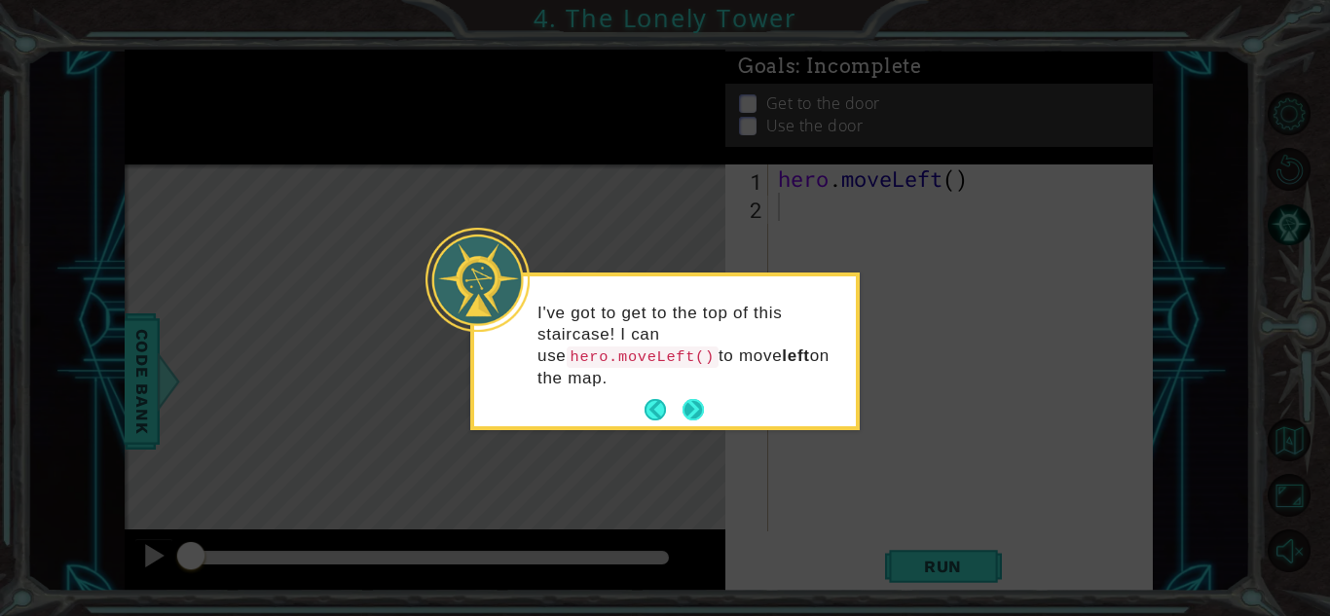
click at [683, 412] on button "Next" at bounding box center [693, 410] width 22 height 22
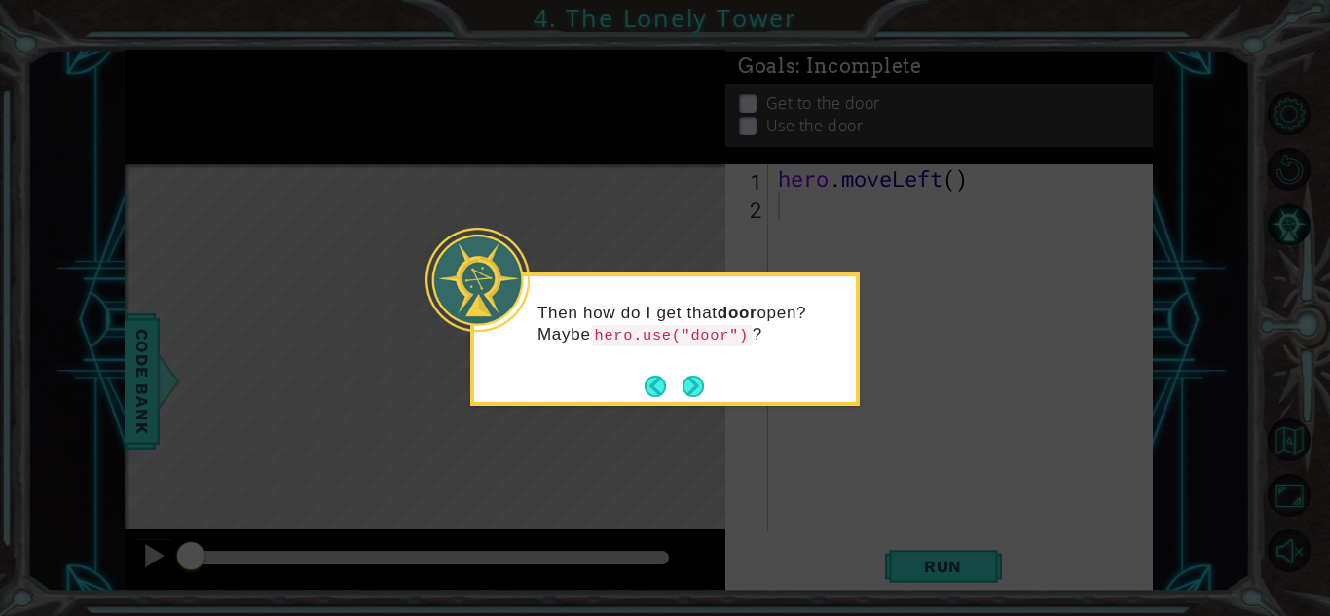
click at [693, 404] on div "Then how do I get that door open? Maybe hero.use("door") ?" at bounding box center [665, 339] width 390 height 133
click at [695, 388] on button "Next" at bounding box center [693, 386] width 29 height 29
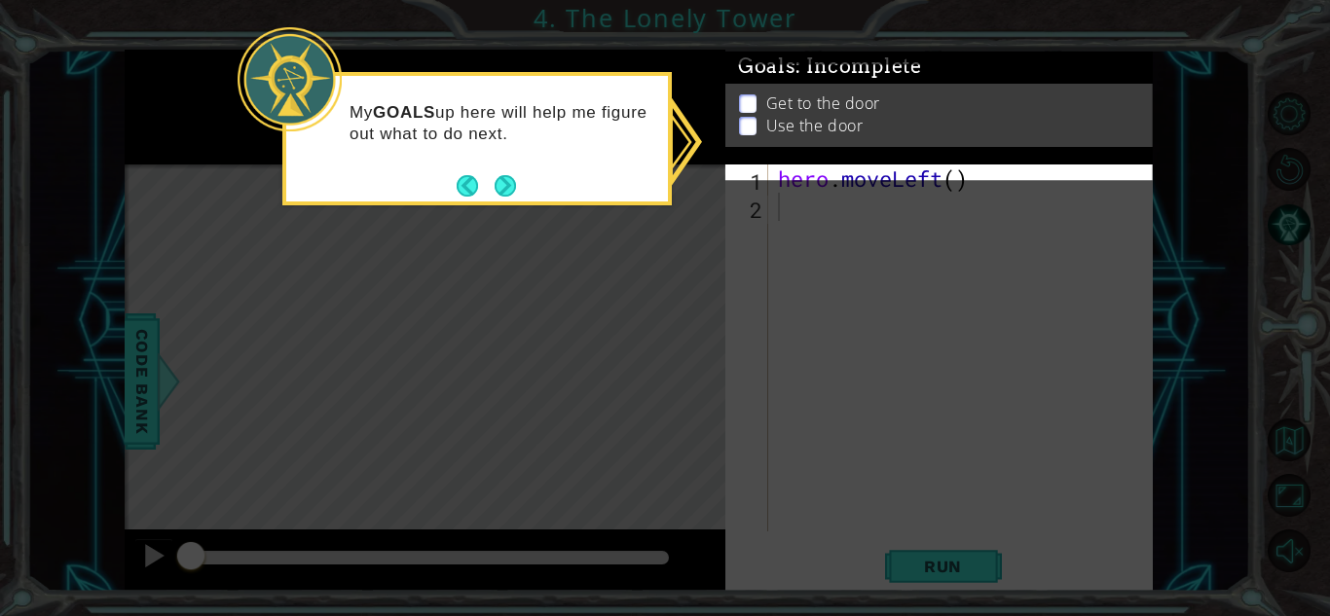
click at [695, 388] on icon at bounding box center [665, 308] width 1330 height 616
click at [845, 128] on p "Get to the door" at bounding box center [823, 120] width 114 height 21
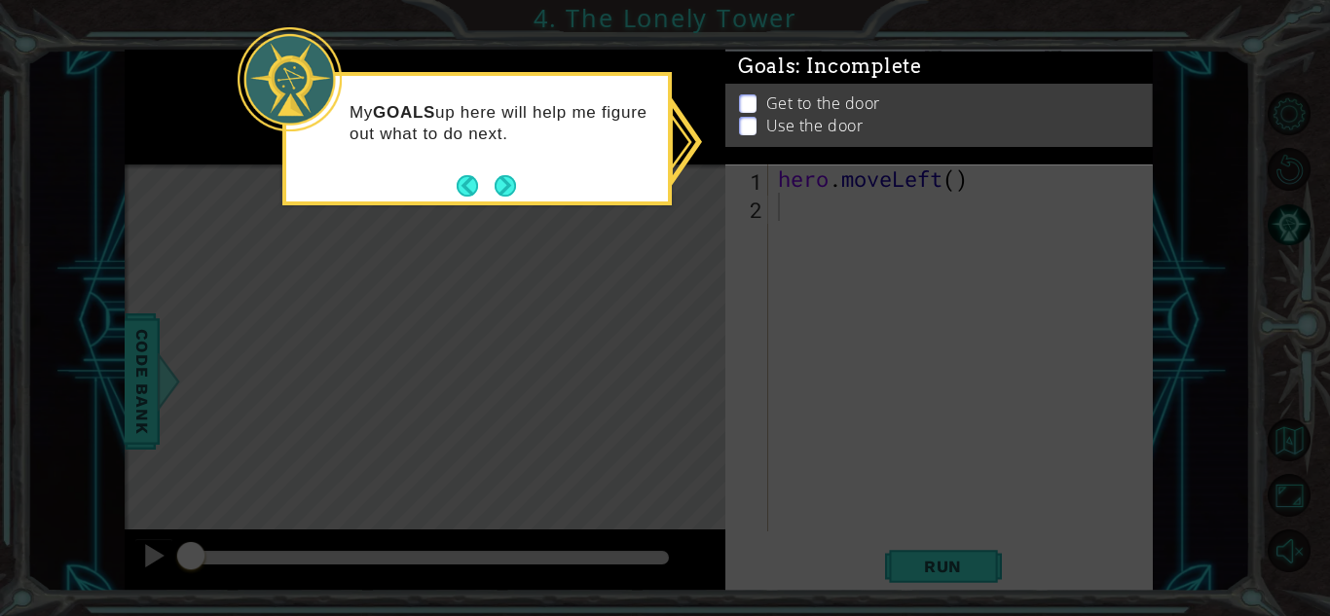
click at [823, 110] on p "Get to the door" at bounding box center [823, 120] width 114 height 21
click at [854, 222] on icon at bounding box center [665, 308] width 1330 height 616
click at [501, 185] on button "Next" at bounding box center [505, 185] width 33 height 33
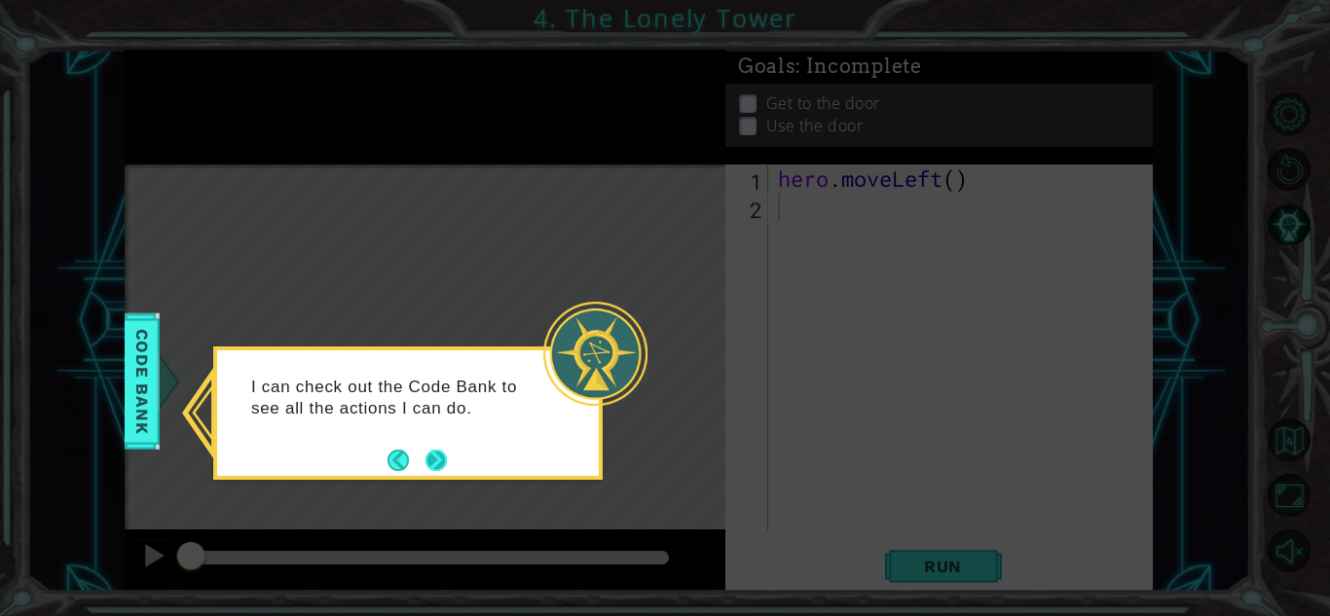
click at [428, 453] on button "Next" at bounding box center [436, 460] width 27 height 27
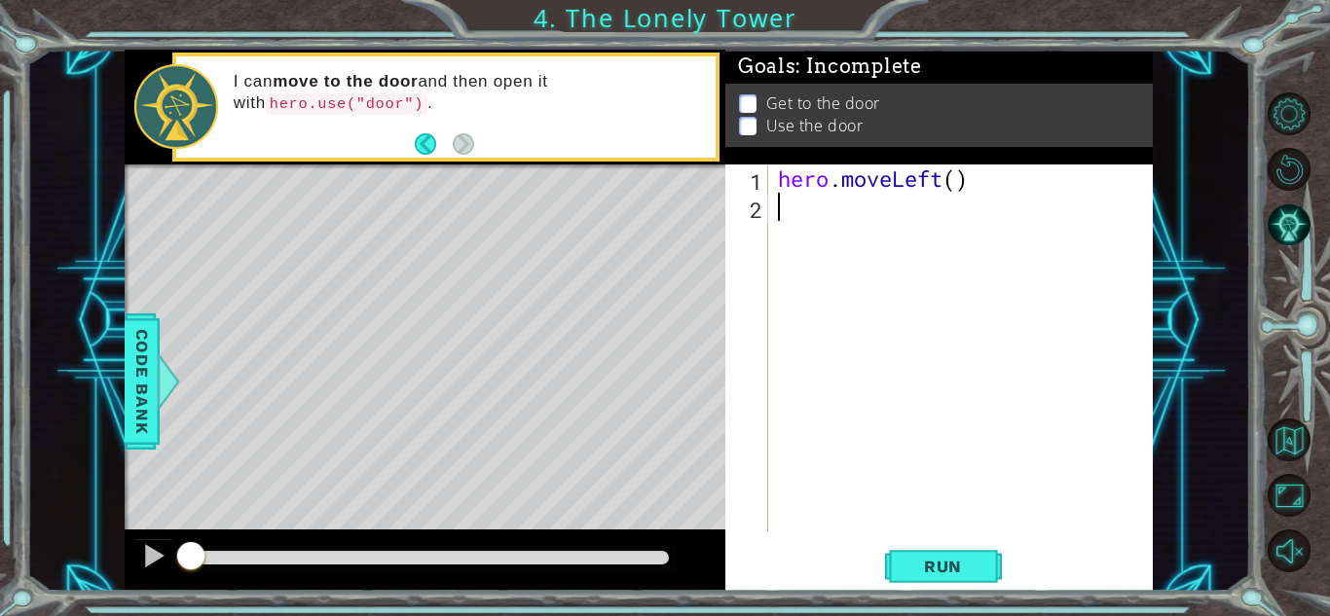
type textarea "h"
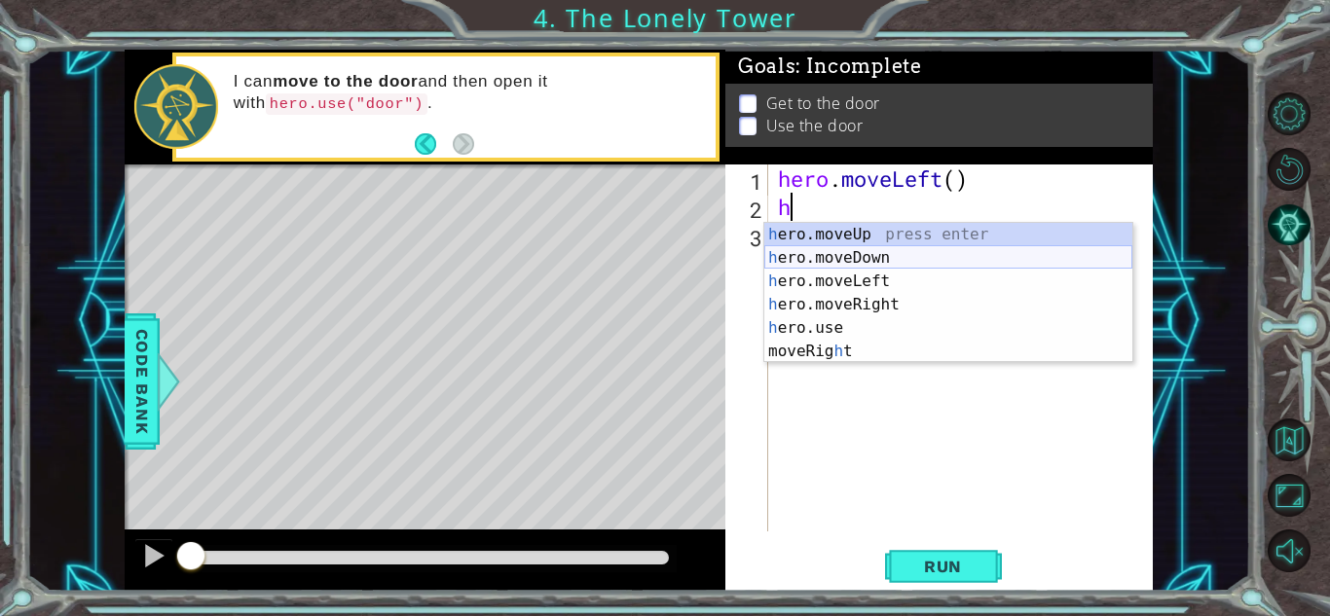
click at [871, 270] on div "h ero.moveUp press enter h ero.moveDown press enter h ero.moveLeft press enter …" at bounding box center [948, 316] width 368 height 187
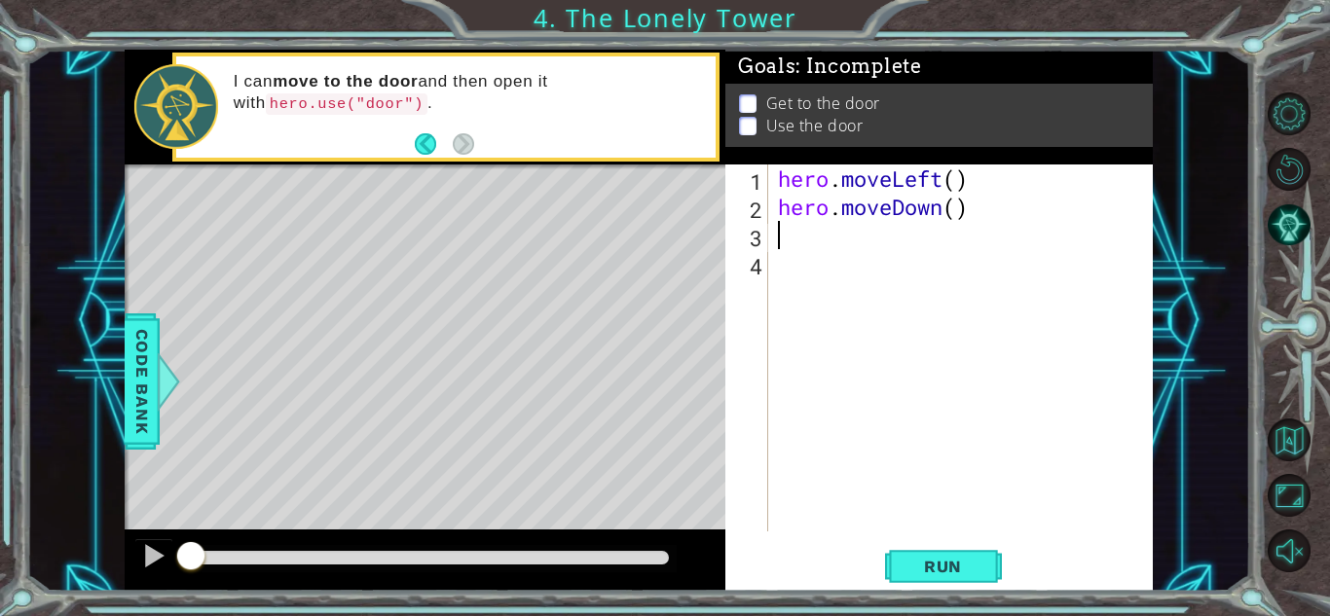
click at [835, 206] on div "hero . moveLeft ( ) hero . moveDown ( )" at bounding box center [966, 377] width 384 height 424
click at [948, 205] on div "hero . moveLeft ( ) hero . moveDown ( )" at bounding box center [966, 377] width 384 height 424
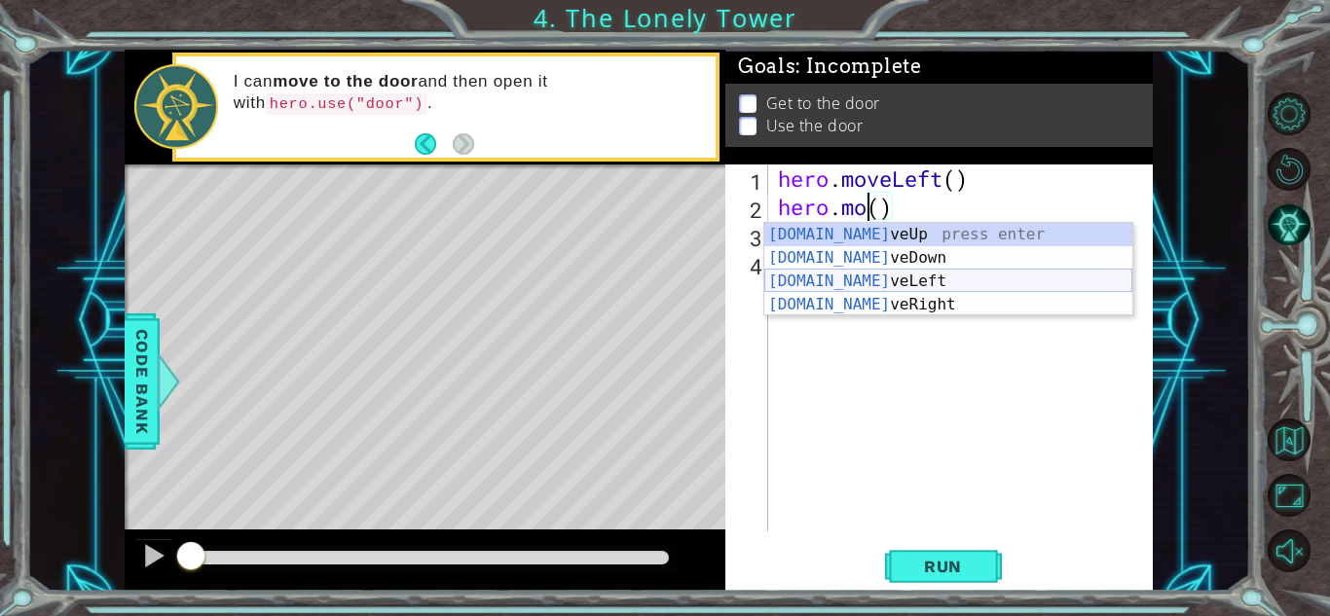
click at [920, 284] on div "[DOMAIN_NAME] veUp press enter [DOMAIN_NAME] veDown press enter [DOMAIN_NAME] v…" at bounding box center [948, 293] width 368 height 140
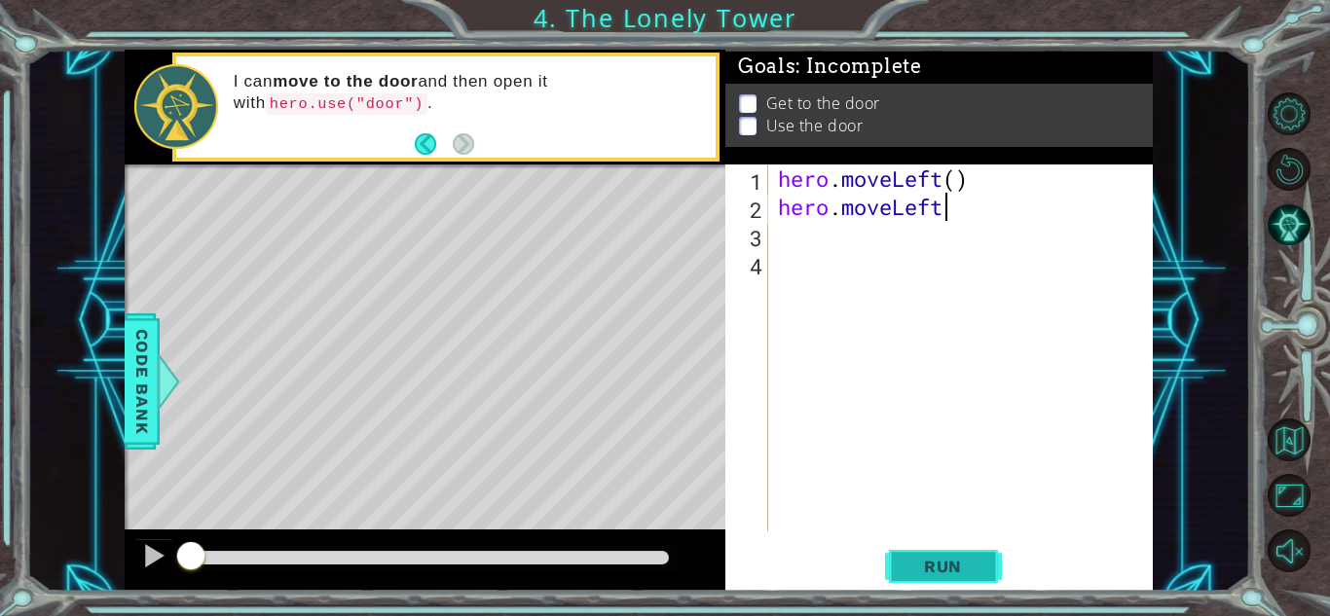
click at [914, 577] on button "Run" at bounding box center [943, 566] width 117 height 43
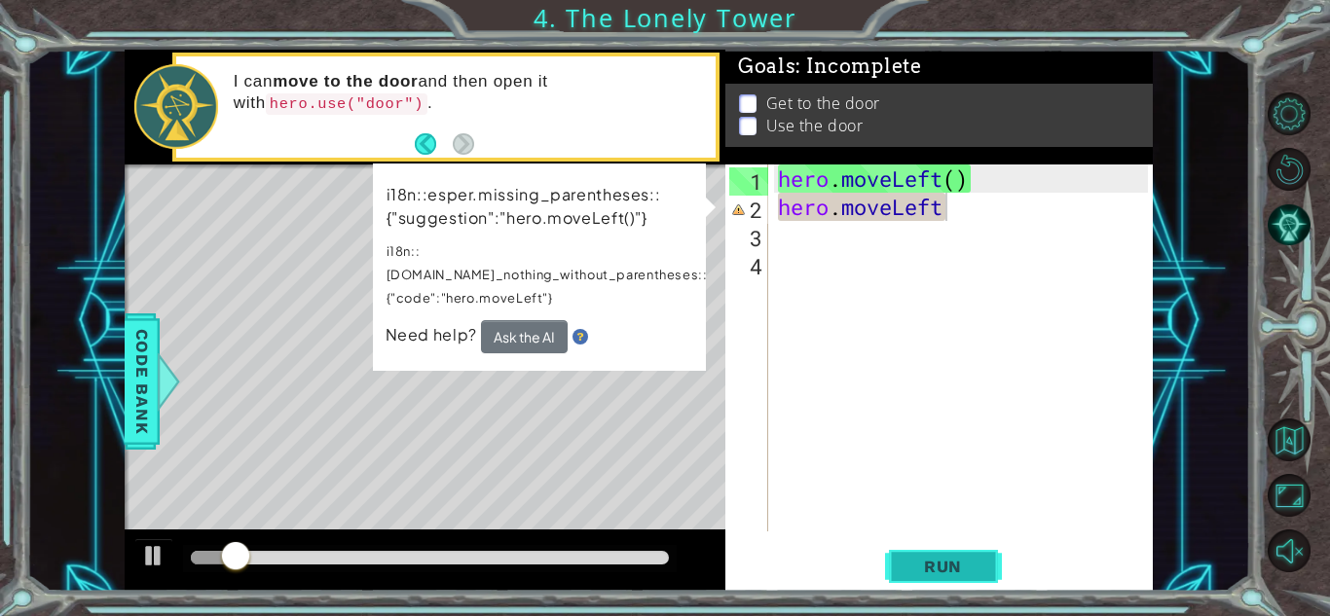
click at [915, 580] on button "Run" at bounding box center [943, 566] width 117 height 43
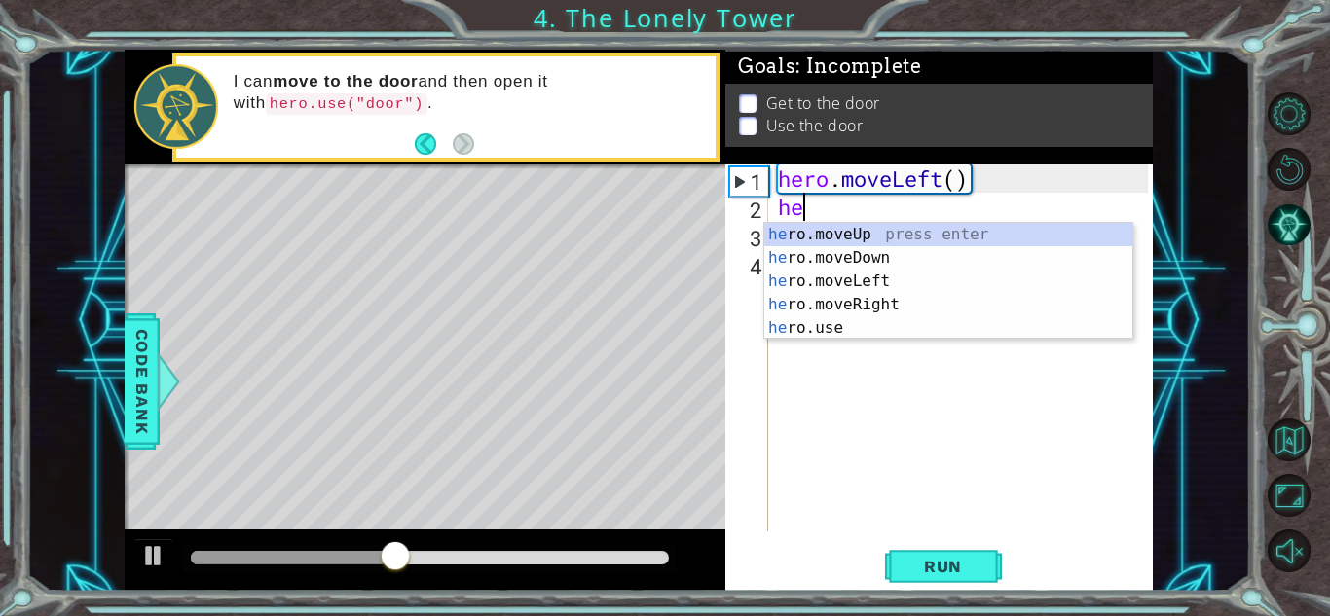
type textarea "h"
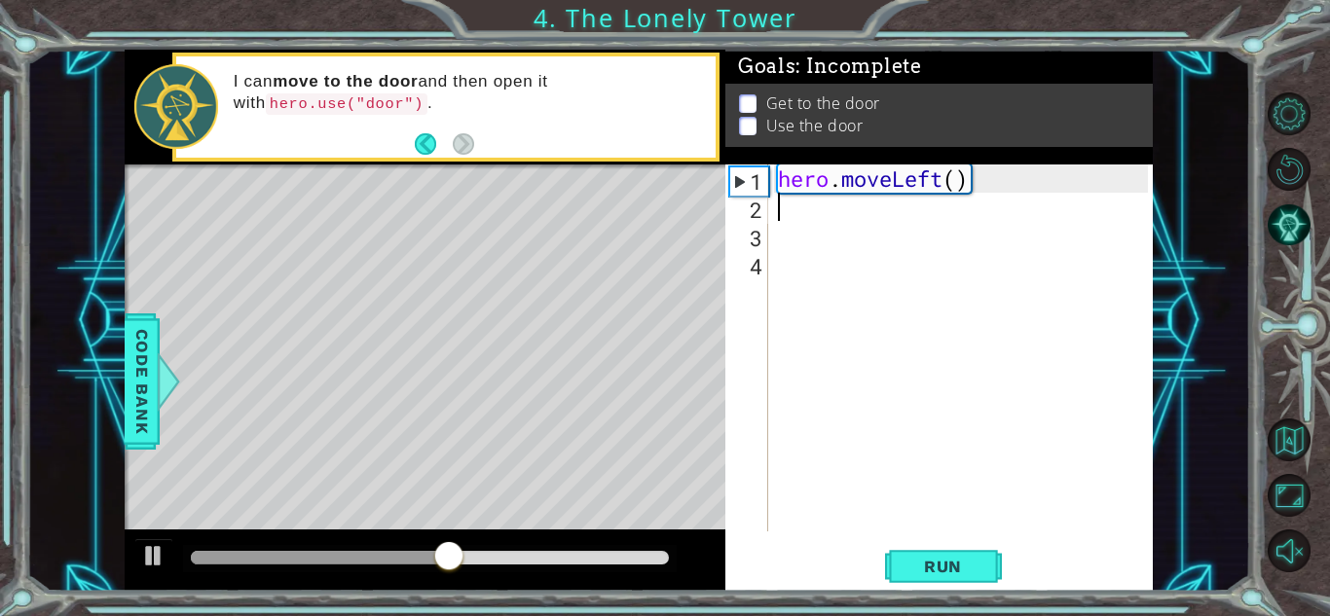
type textarea "h"
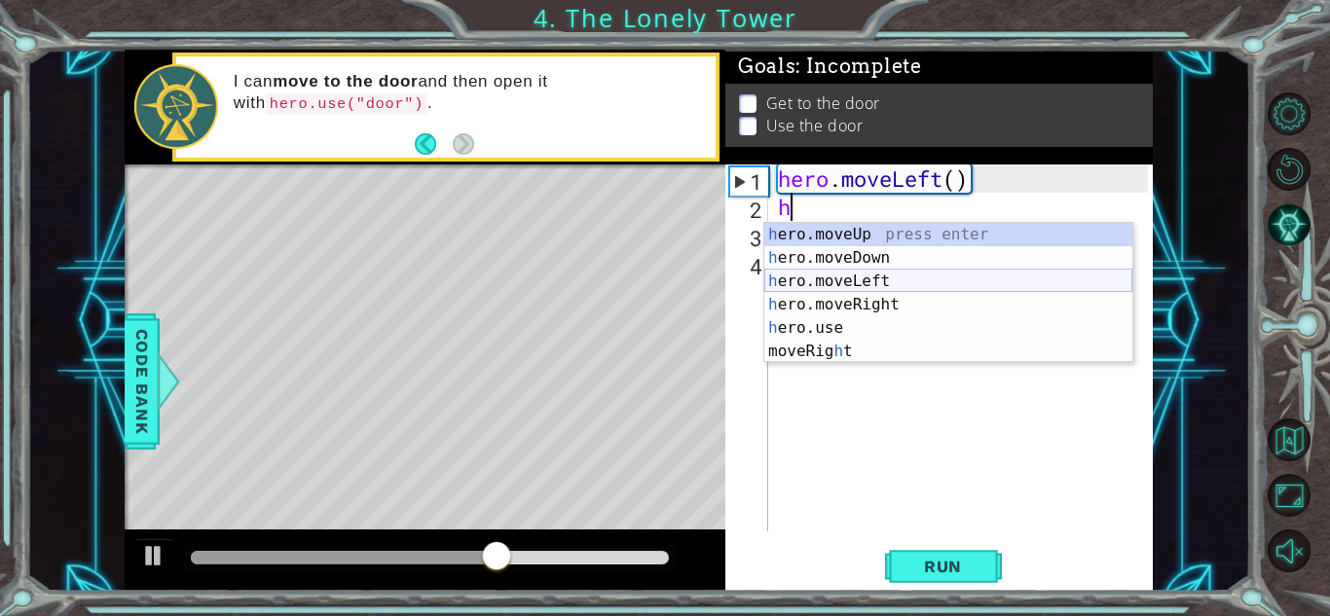
click at [915, 275] on div "h ero.moveUp press enter h ero.moveDown press enter h ero.moveLeft press enter …" at bounding box center [948, 316] width 368 height 187
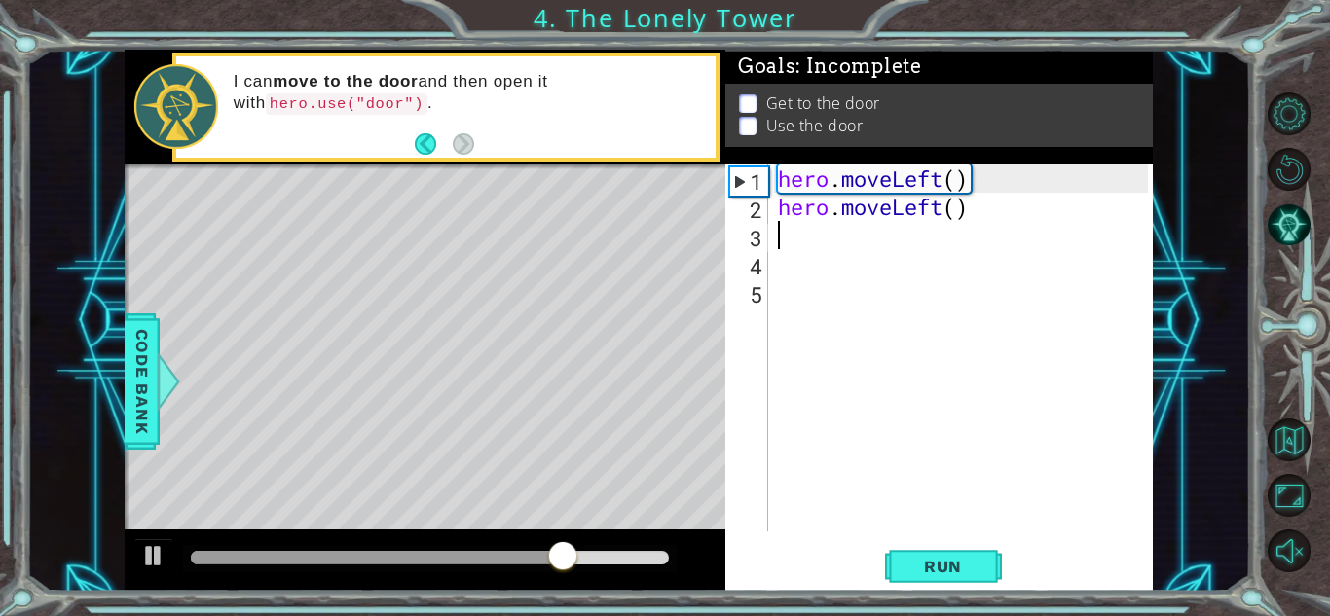
type textarea "h"
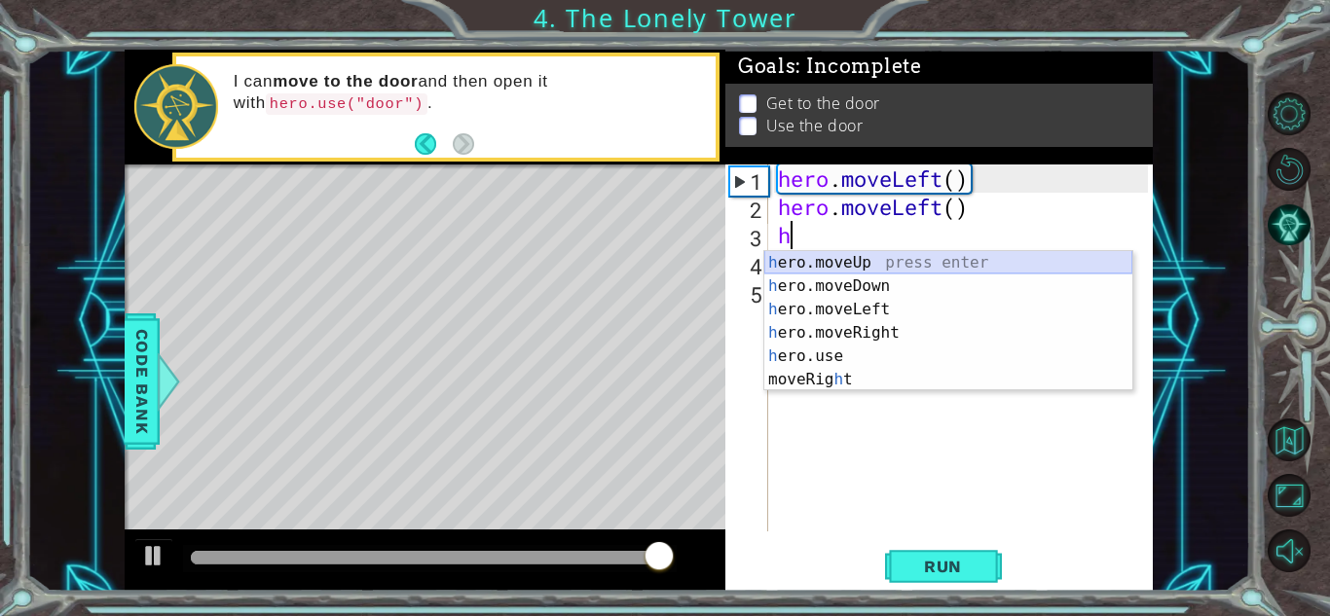
click at [862, 261] on div "h ero.moveUp press enter h ero.moveDown press enter h ero.moveLeft press enter …" at bounding box center [948, 344] width 368 height 187
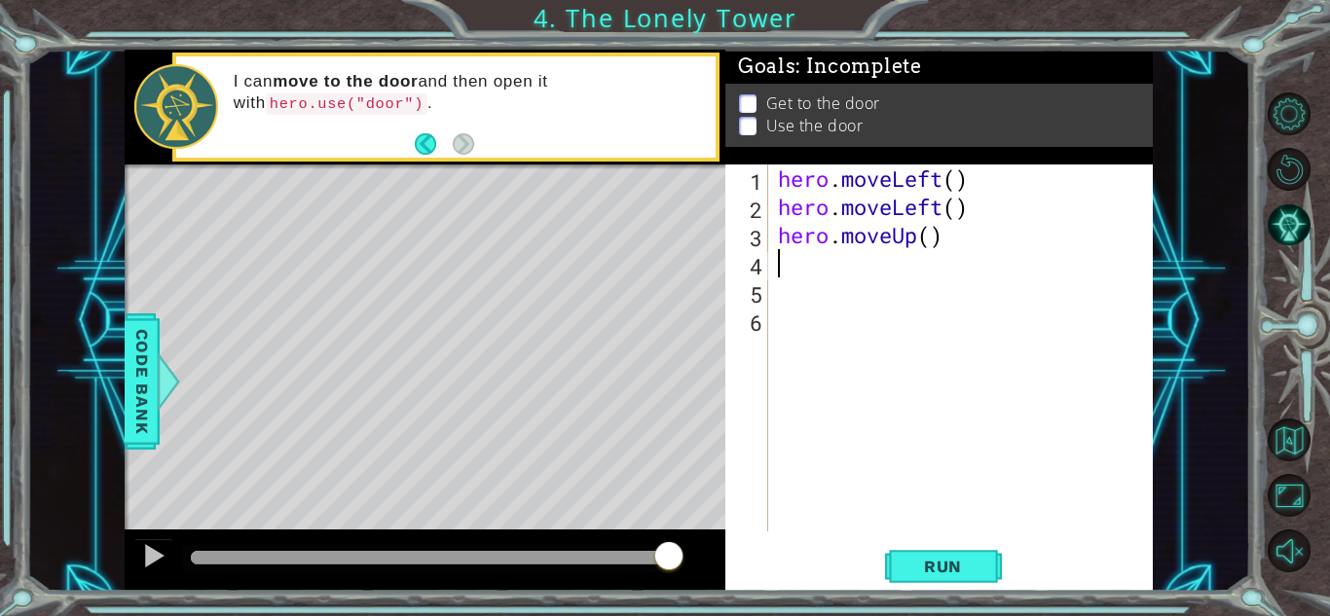
type textarea "h"
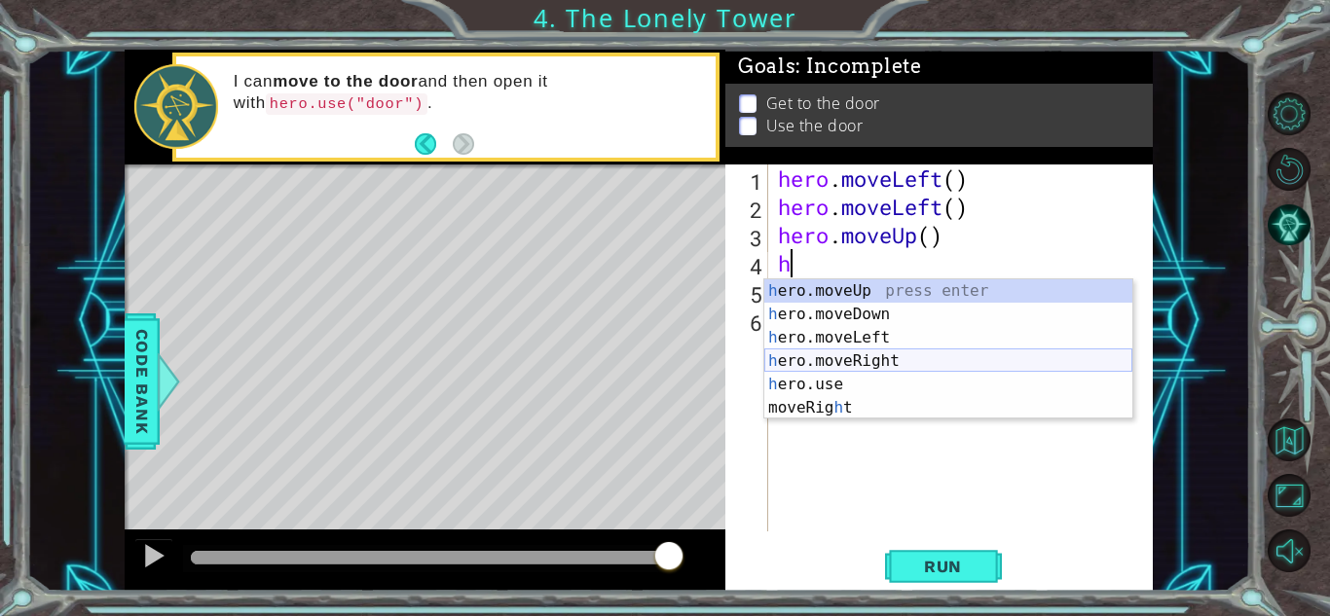
click at [893, 358] on div "h ero.moveUp press enter h ero.moveDown press enter h ero.moveLeft press enter …" at bounding box center [948, 372] width 368 height 187
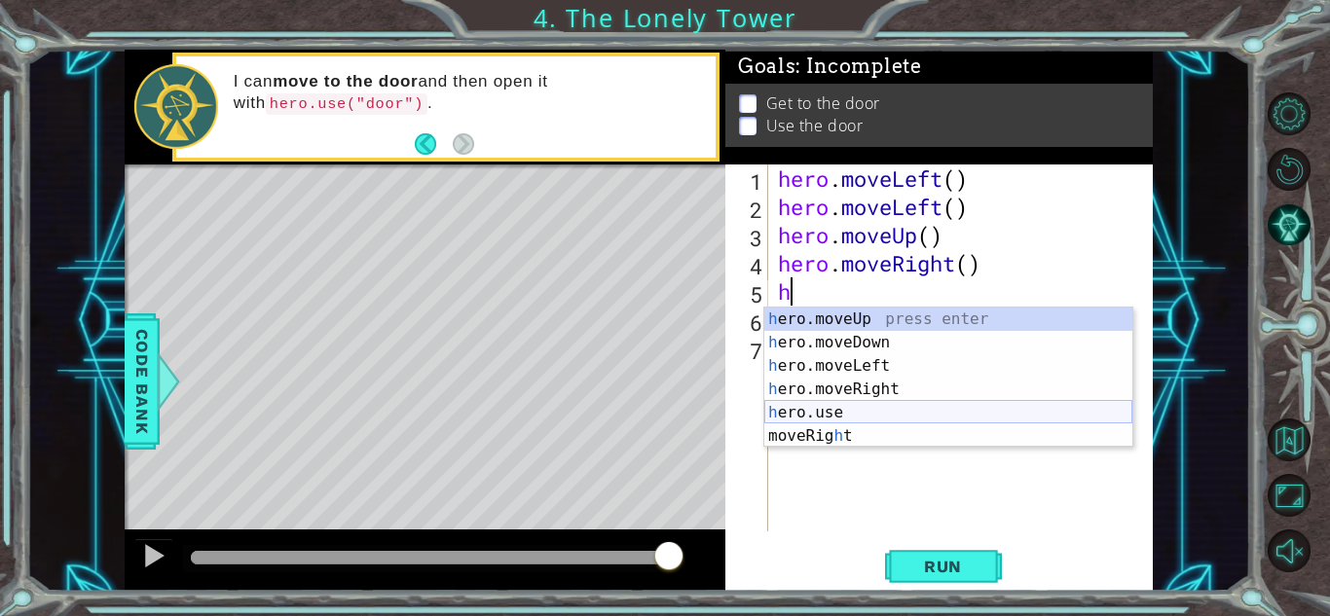
click at [876, 414] on div "h ero.moveUp press enter h ero.moveDown press enter h ero.moveLeft press enter …" at bounding box center [948, 401] width 368 height 187
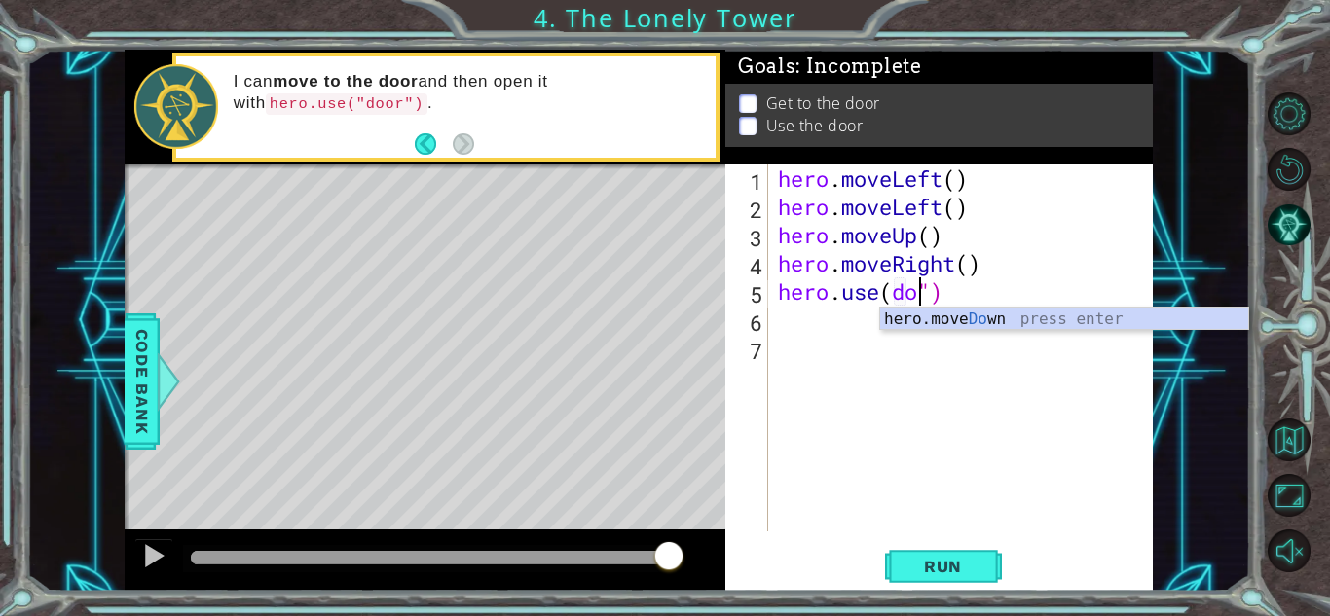
scroll to position [0, 7]
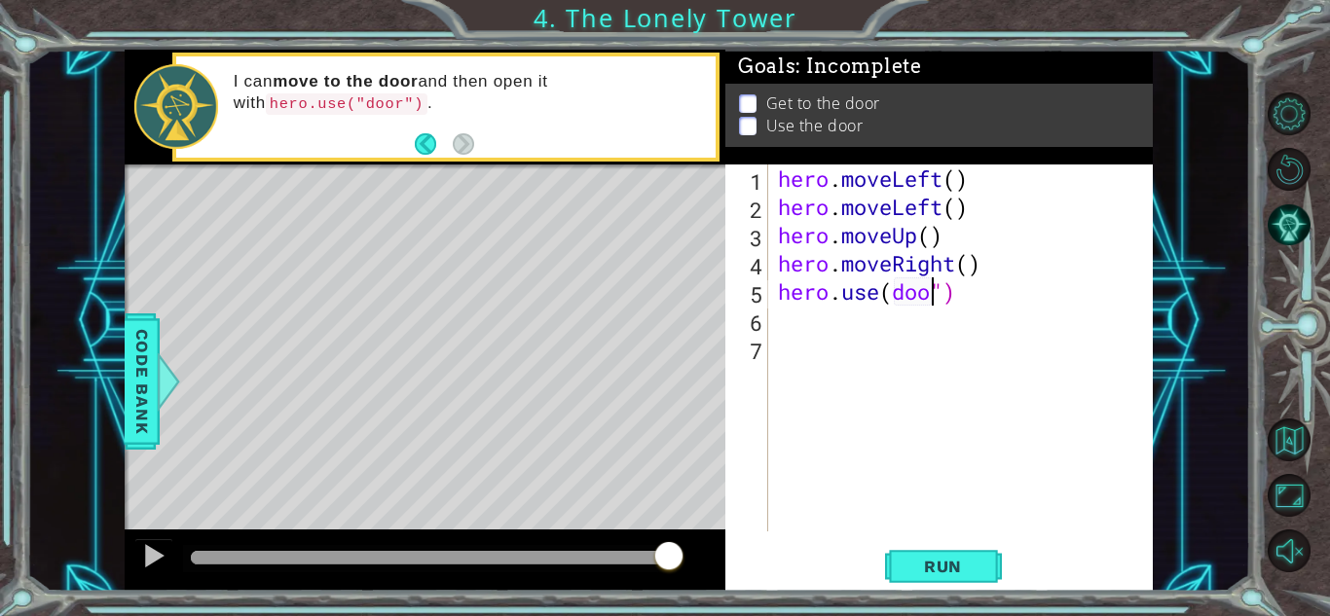
type textarea "hero.use(door")"
click at [954, 288] on div "hero . moveLeft ( ) hero . moveLeft ( ) hero . moveUp ( ) hero . moveRight ( ) …" at bounding box center [966, 377] width 384 height 424
click at [1031, 325] on div "hero . moveLeft ( ) hero . moveLeft ( ) hero . moveUp ( ) hero . moveRight ( ) …" at bounding box center [966, 377] width 384 height 424
click at [979, 289] on div "hero . moveLeft ( ) hero . moveLeft ( ) hero . moveUp ( ) hero . moveRight ( ) …" at bounding box center [966, 377] width 384 height 424
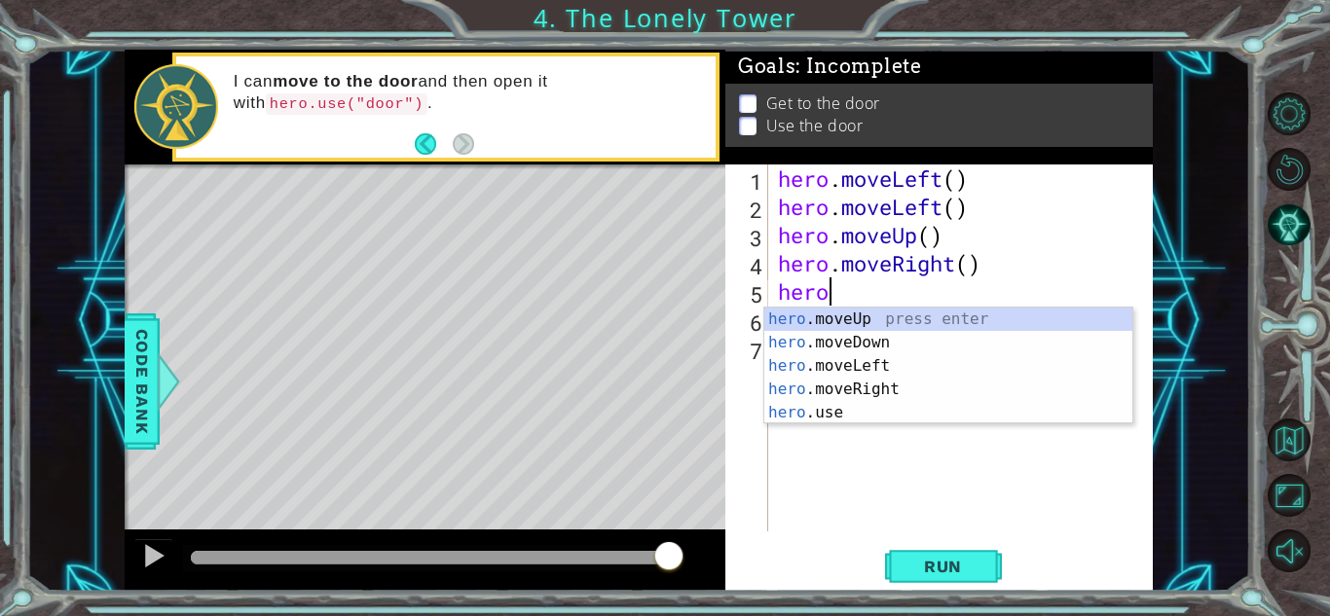
type textarea "h"
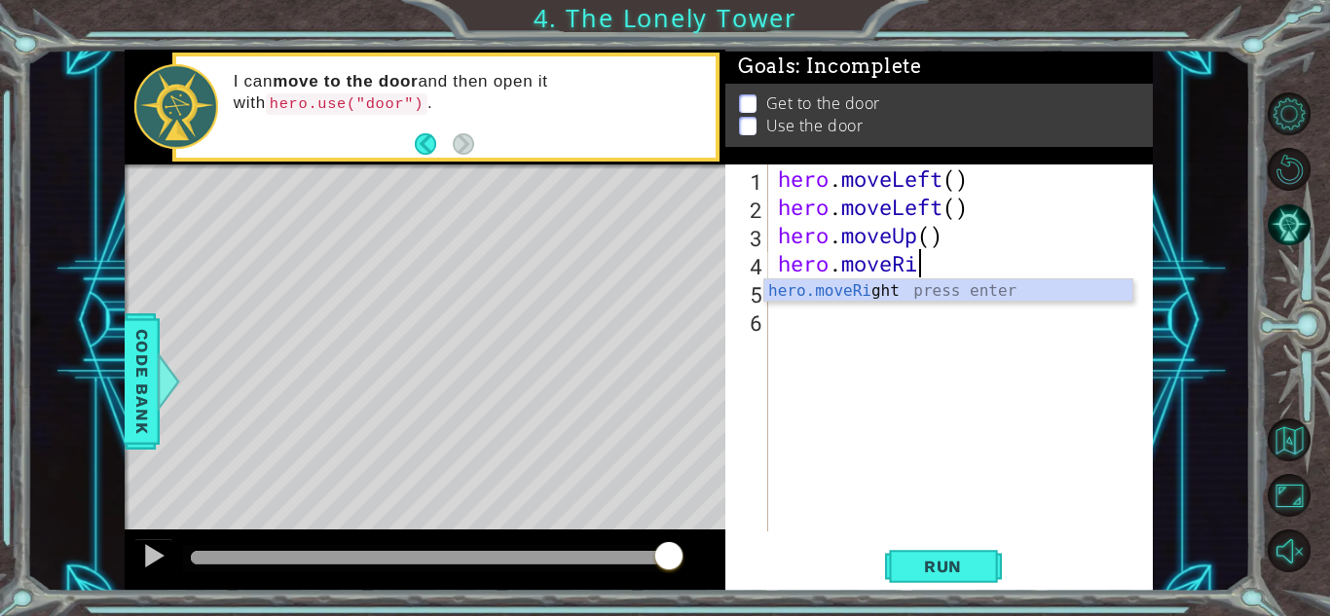
type textarea "hero.moveR"
click at [934, 292] on div "hero.moveR ight press enter" at bounding box center [948, 314] width 368 height 70
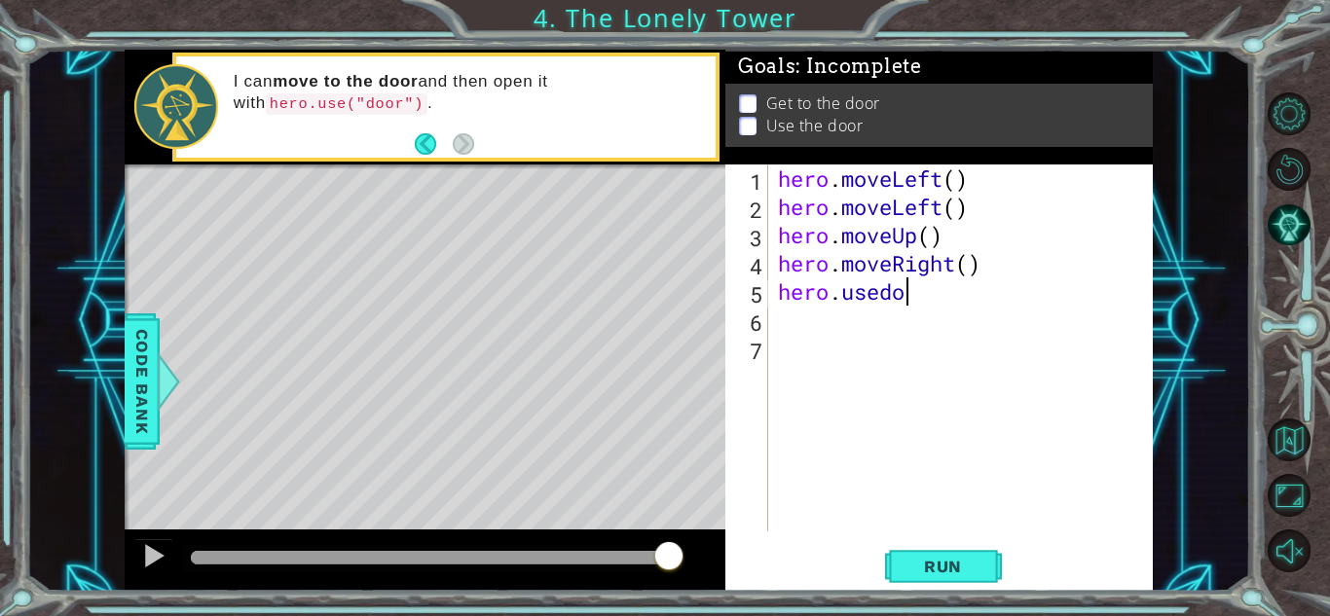
scroll to position [0, 5]
type textarea "hero.usedoor"
click at [945, 301] on div "hero . moveLeft ( ) hero . moveLeft ( ) hero . moveUp ( ) hero . moveRight ( ) …" at bounding box center [966, 377] width 384 height 424
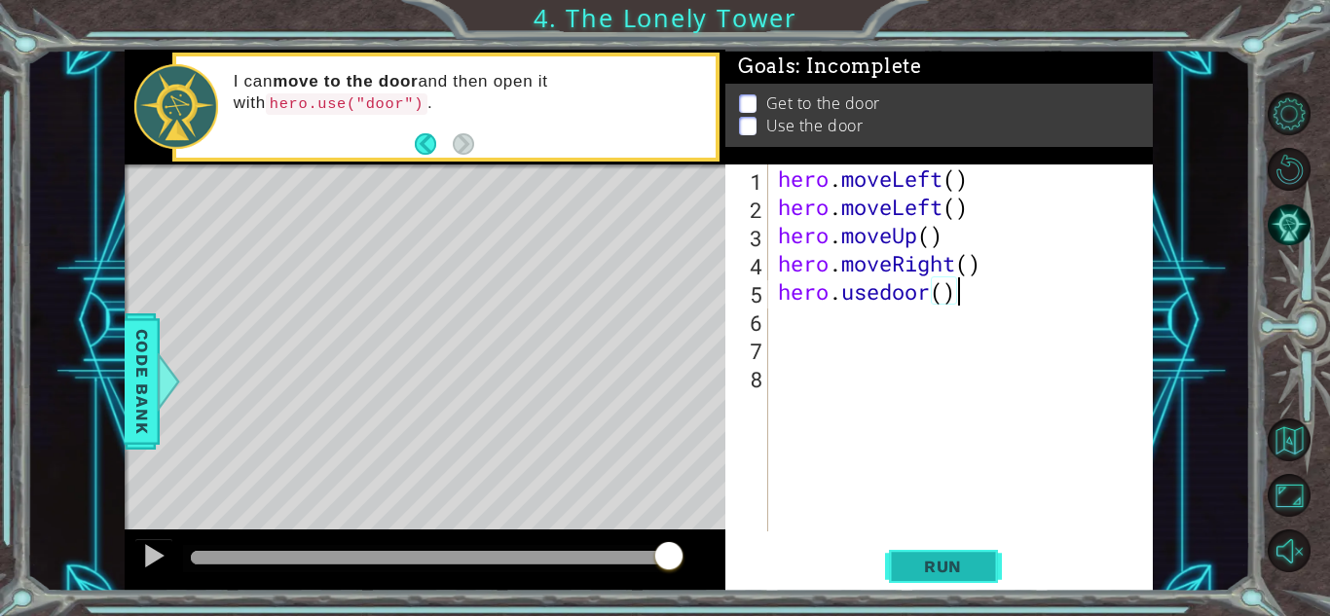
click at [900, 569] on button "Run" at bounding box center [943, 566] width 117 height 43
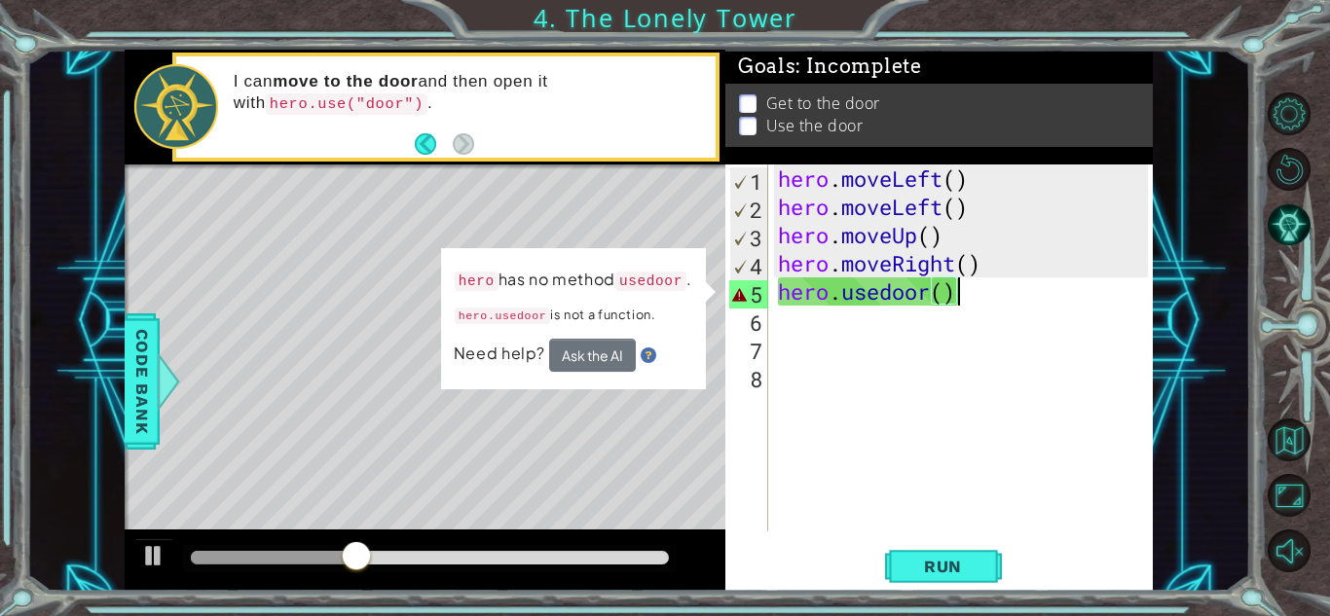
click at [967, 301] on div "hero . moveLeft ( ) hero . moveLeft ( ) hero . moveUp ( ) hero . moveRight ( ) …" at bounding box center [966, 377] width 384 height 424
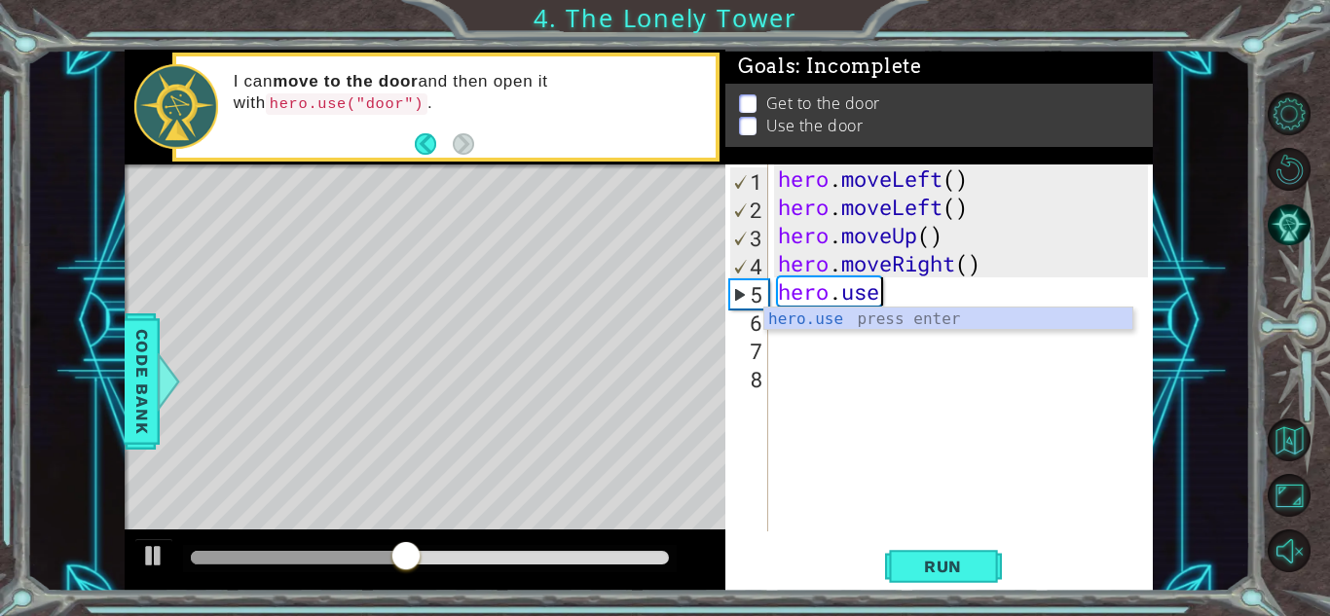
scroll to position [0, 1]
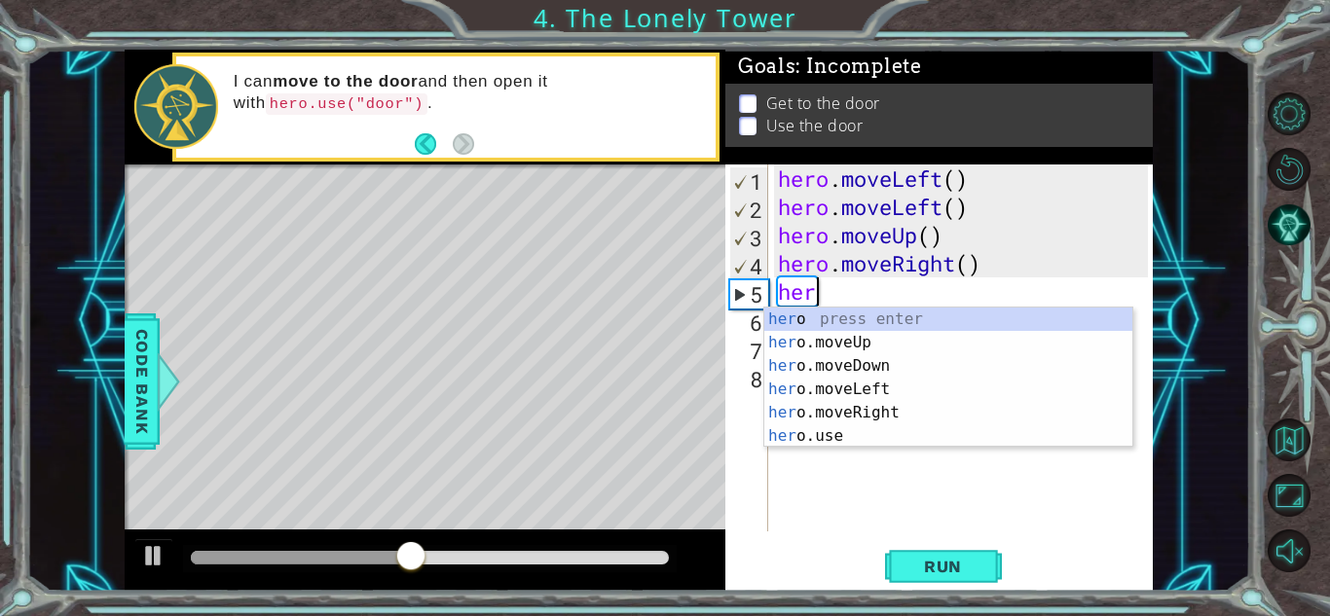
type textarea "h"
type textarea "hero.moveRight()"
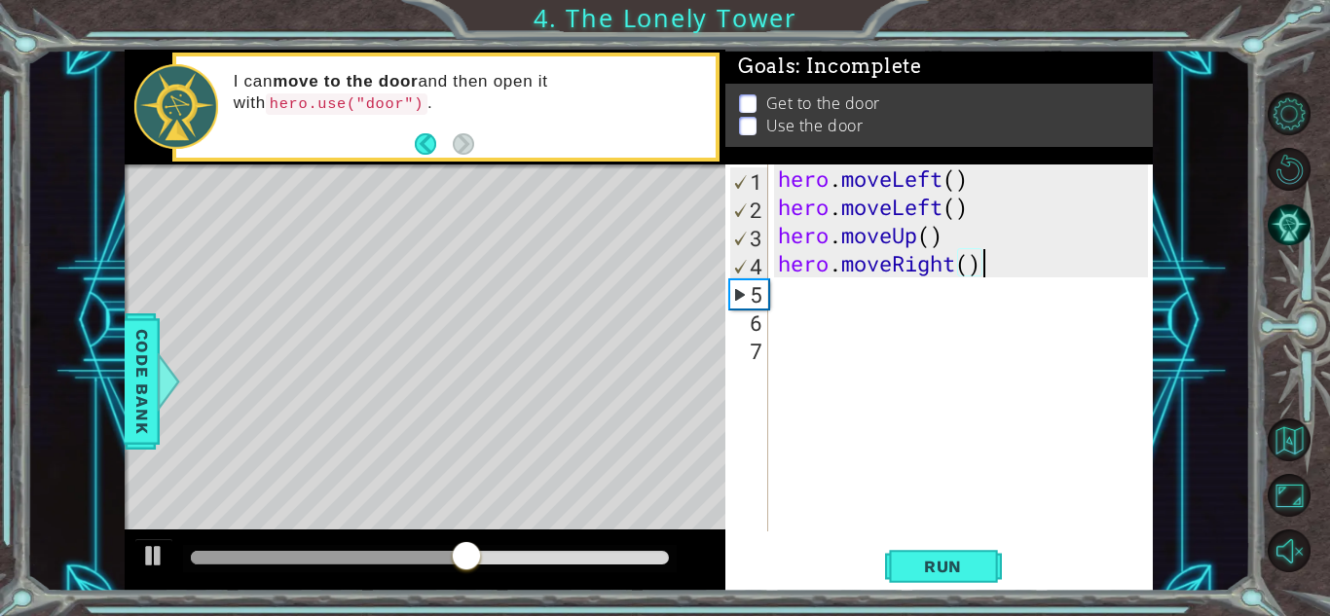
click at [830, 296] on div "hero . moveLeft ( ) hero . moveLeft ( ) hero . moveUp ( ) hero . moveRight ( )" at bounding box center [966, 377] width 384 height 424
click at [785, 314] on div "hero . moveLeft ( ) hero . moveLeft ( ) hero . moveUp ( ) hero . moveRight ( )" at bounding box center [966, 377] width 384 height 424
type textarea "h"
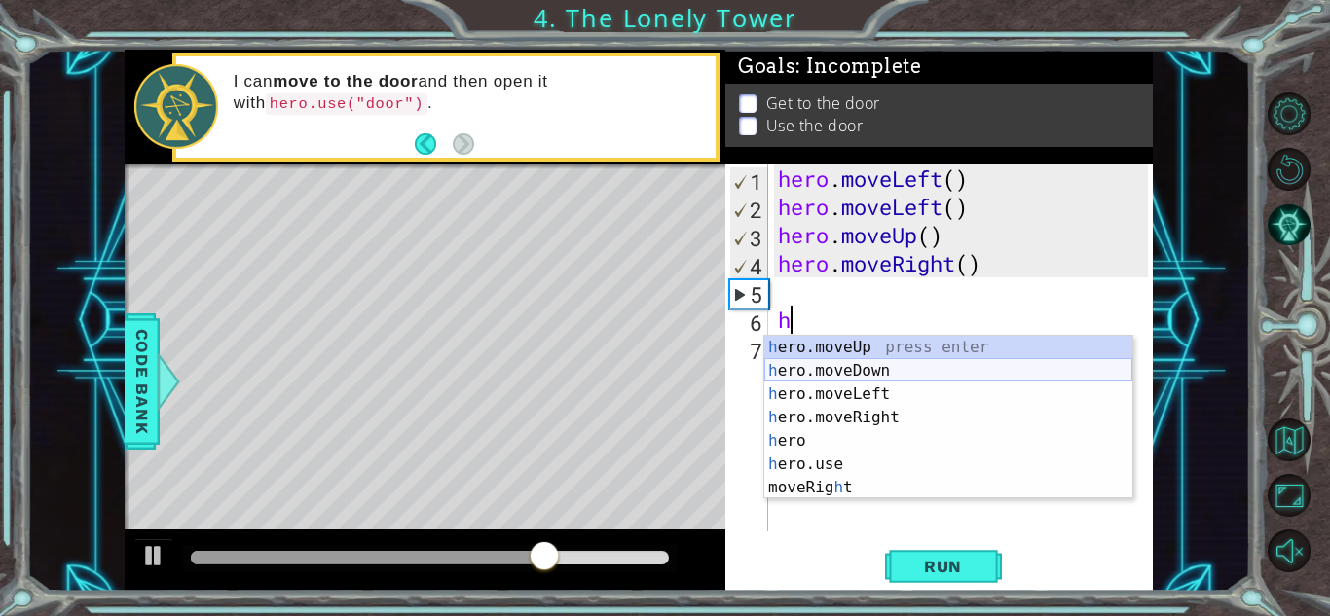
click at [818, 367] on div "h ero.moveUp press enter h ero.moveDown press enter h ero.moveLeft press enter …" at bounding box center [948, 441] width 368 height 210
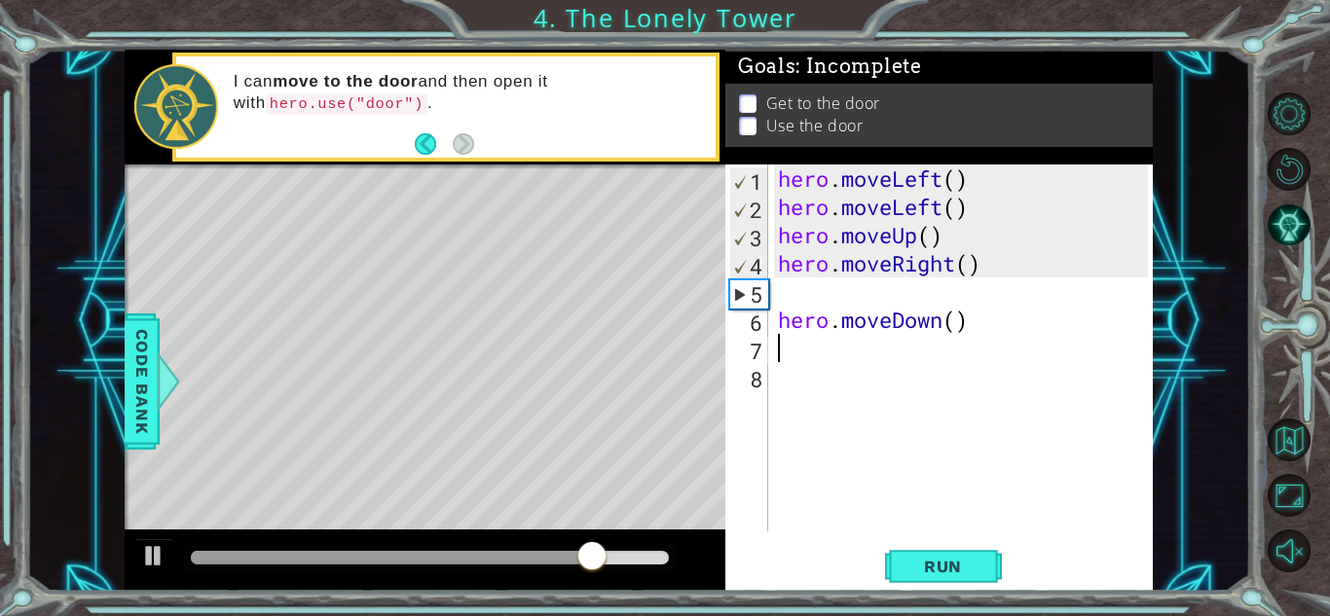
click at [987, 326] on div "hero . moveLeft ( ) hero . moveLeft ( ) hero . moveUp ( ) hero . moveRight ( ) …" at bounding box center [966, 377] width 384 height 424
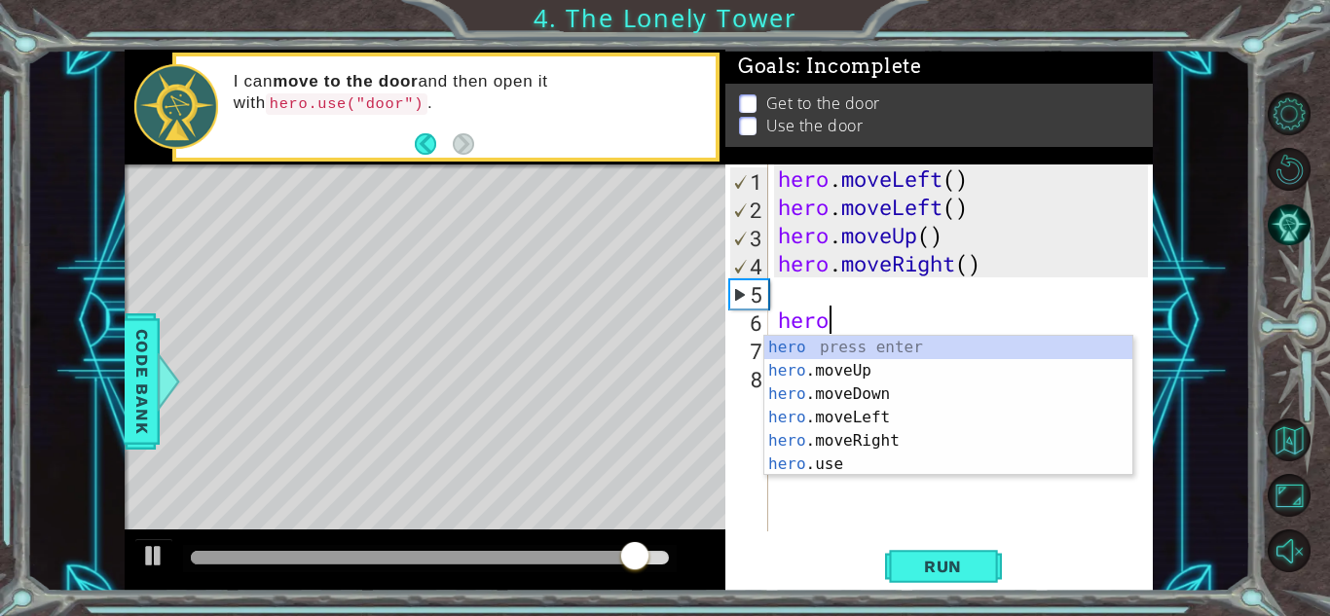
type textarea "h"
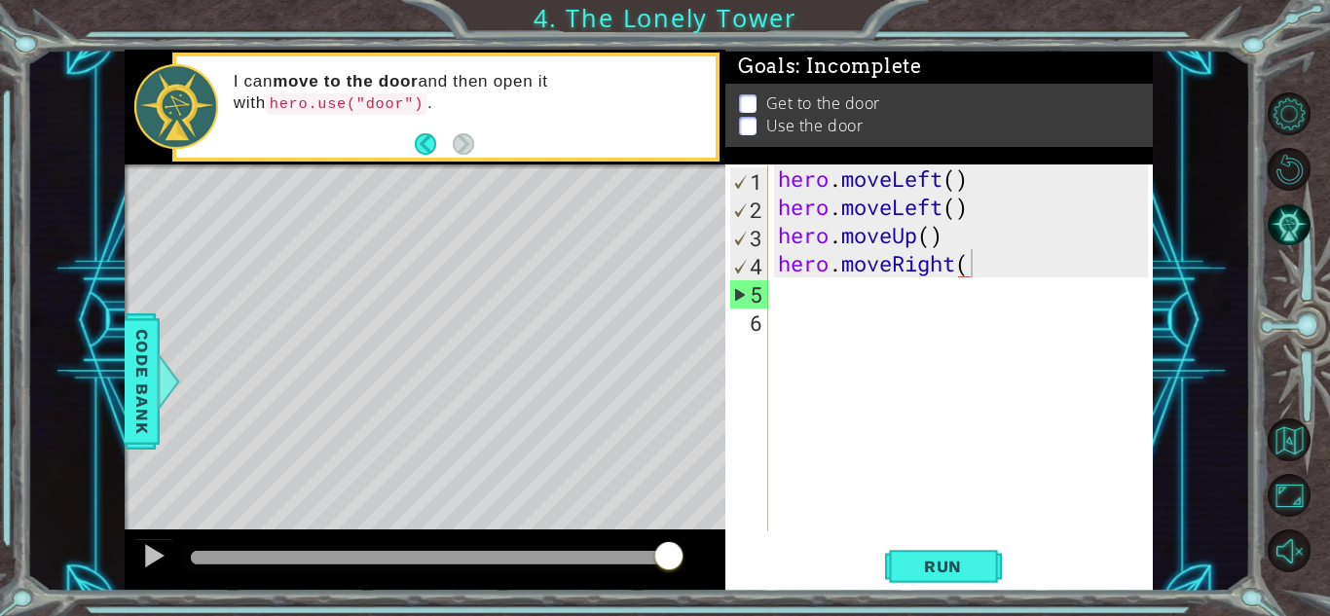
click at [979, 121] on li "Use the door" at bounding box center [941, 132] width 405 height 22
click at [1008, 272] on div "hero . moveLeft ( ) hero . moveLeft ( ) hero . moveUp ( ) hero . moveRight (" at bounding box center [966, 377] width 384 height 424
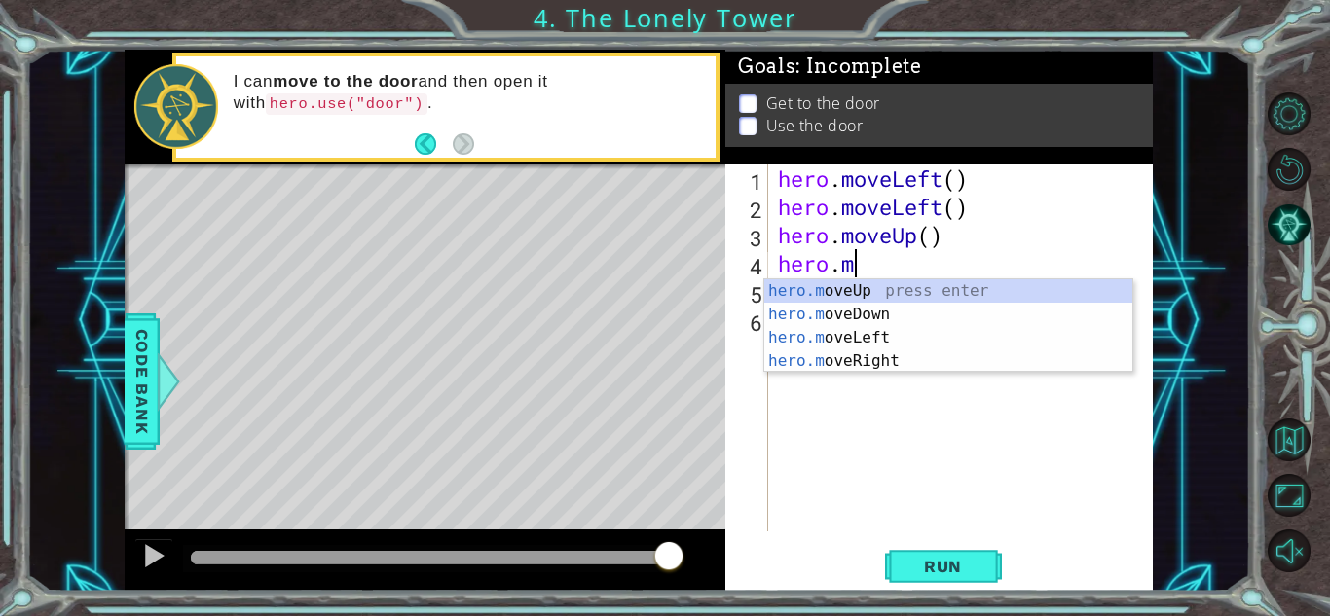
type textarea "hero."
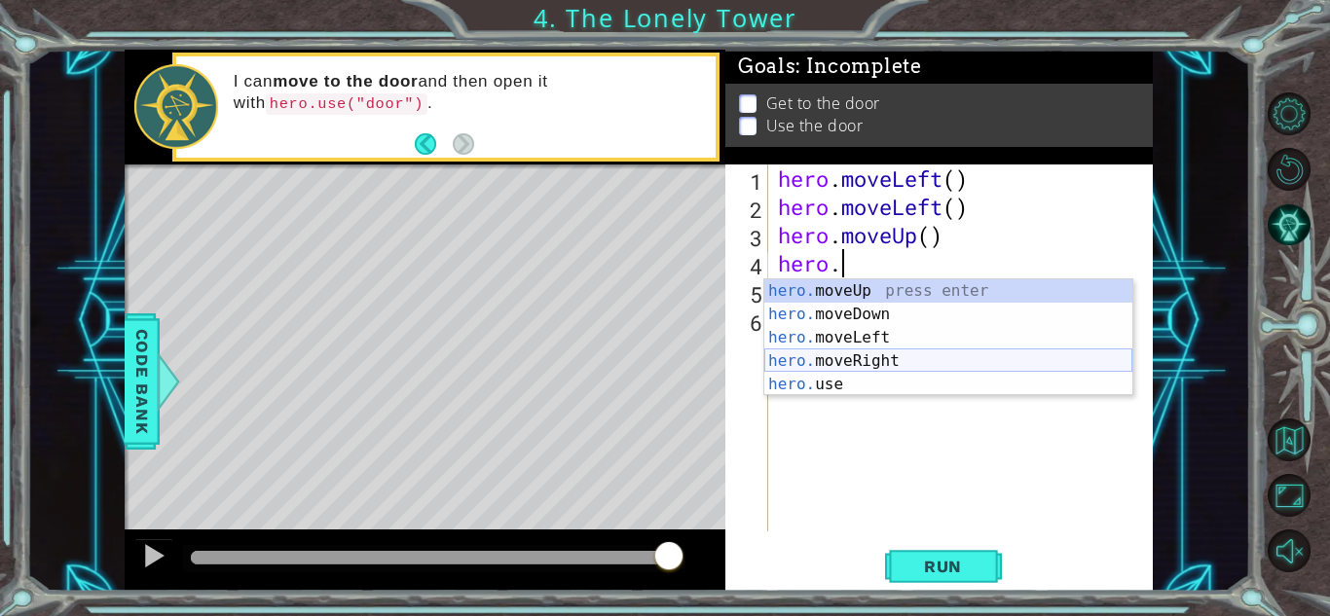
click at [925, 357] on div "hero. moveUp press enter hero. moveDown press enter hero. moveLeft press enter …" at bounding box center [948, 361] width 368 height 164
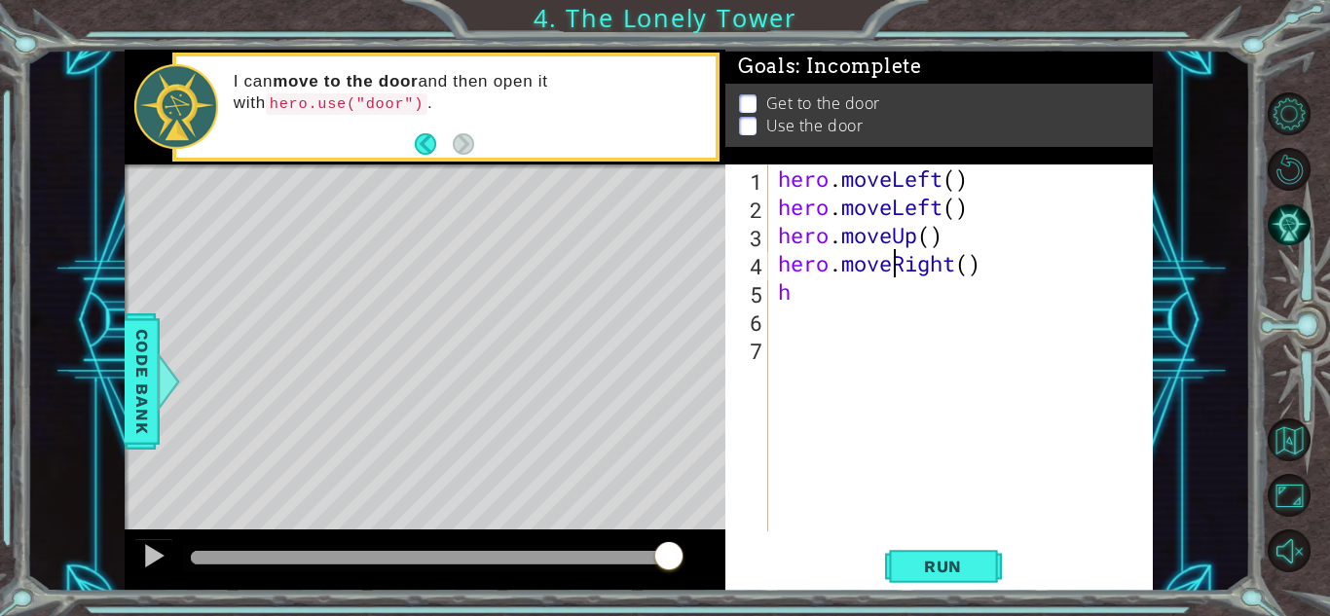
click at [892, 262] on div "hero . moveLeft ( ) hero . moveLeft ( ) hero . moveUp ( ) hero . moveRight ( ) h" at bounding box center [966, 377] width 384 height 424
click at [959, 265] on div "hero . moveLeft ( ) hero . moveLeft ( ) hero . moveUp ( ) hero . moveRight ( ) h" at bounding box center [966, 377] width 384 height 424
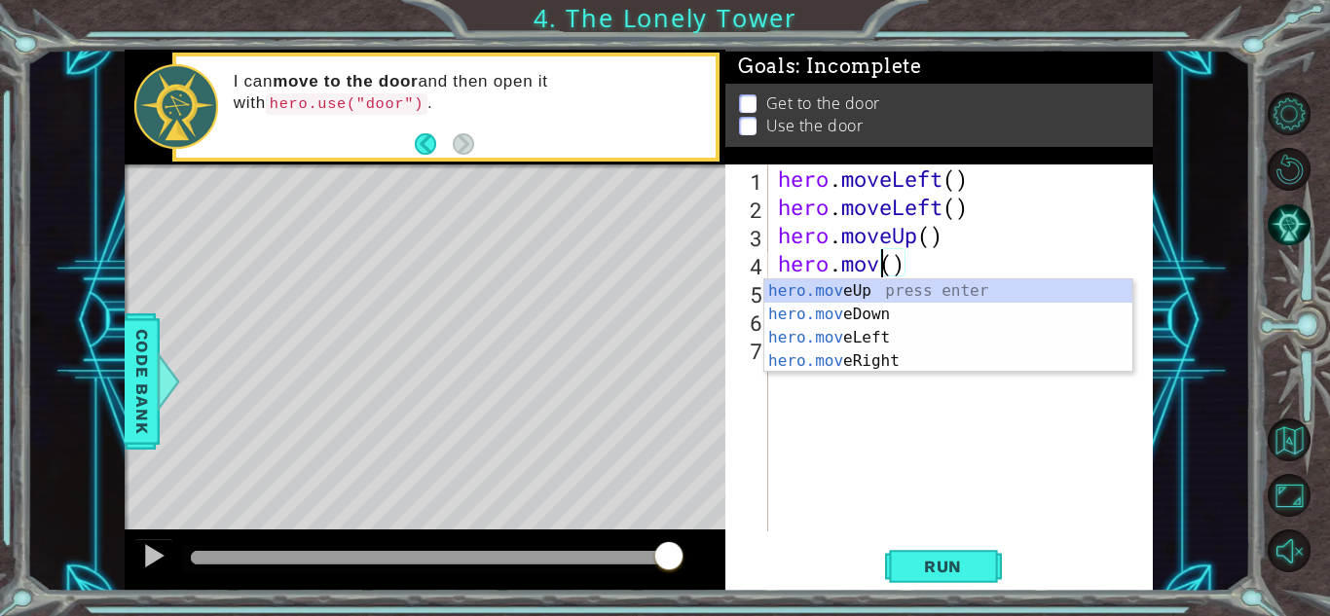
scroll to position [0, 4]
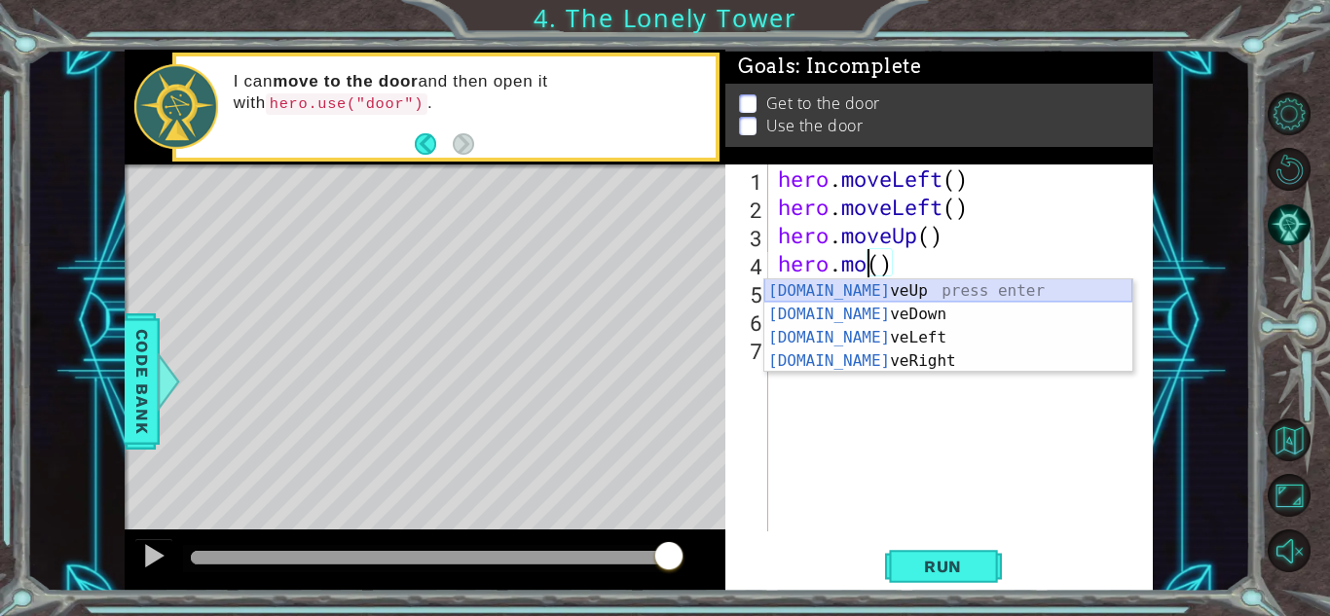
click at [920, 285] on div "[DOMAIN_NAME] veUp press enter [DOMAIN_NAME] veDown press enter [DOMAIN_NAME] v…" at bounding box center [948, 349] width 368 height 140
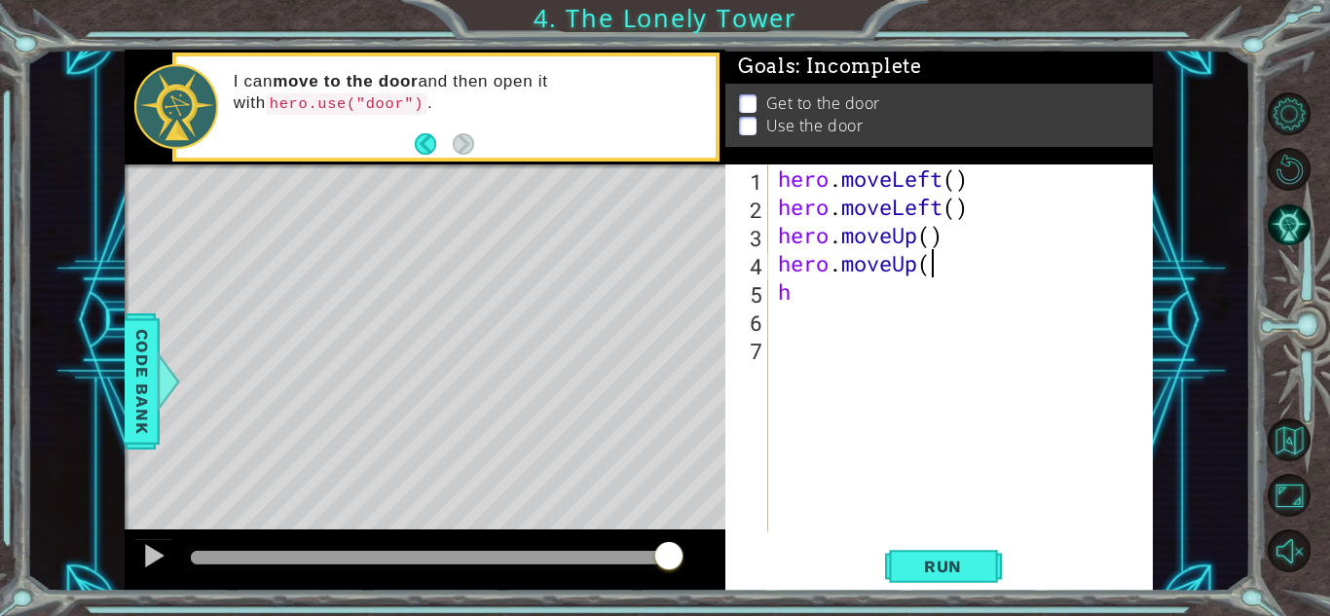
scroll to position [0, 6]
click at [795, 292] on div "hero . moveLeft ( ) hero . moveLeft ( ) hero . moveUp ( ) hero . moveUp ( ) h" at bounding box center [966, 377] width 384 height 424
type textarea "h"
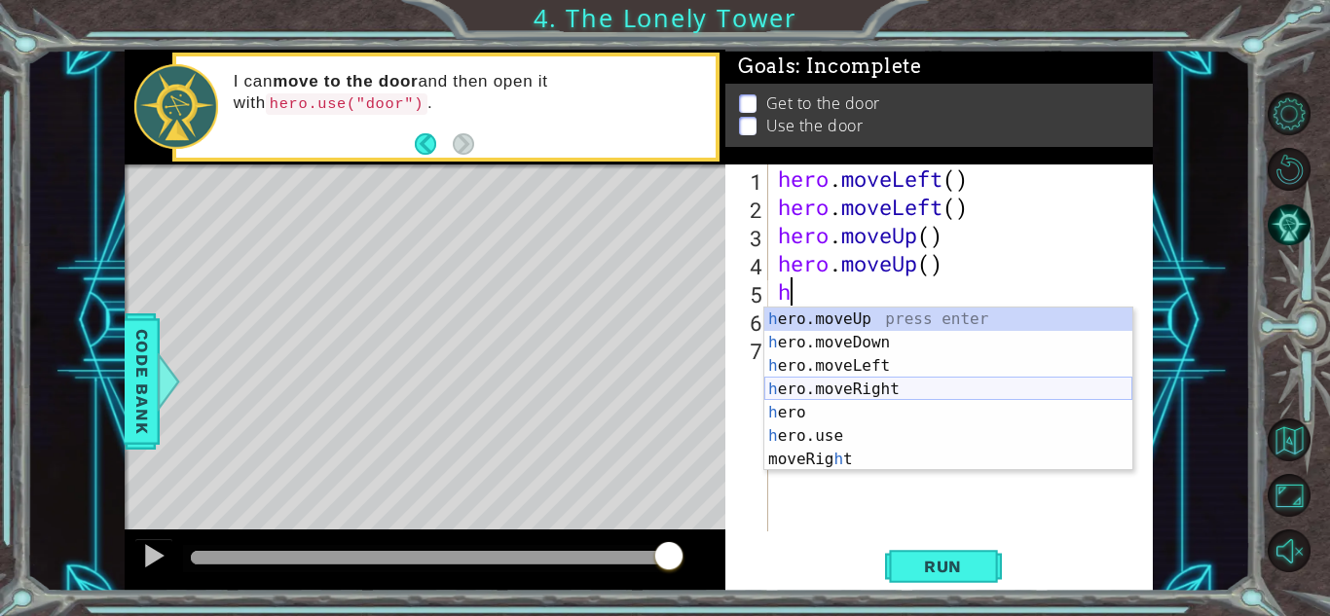
click at [881, 397] on div "h ero.moveUp press enter h ero.moveDown press enter h ero.moveLeft press enter …" at bounding box center [948, 413] width 368 height 210
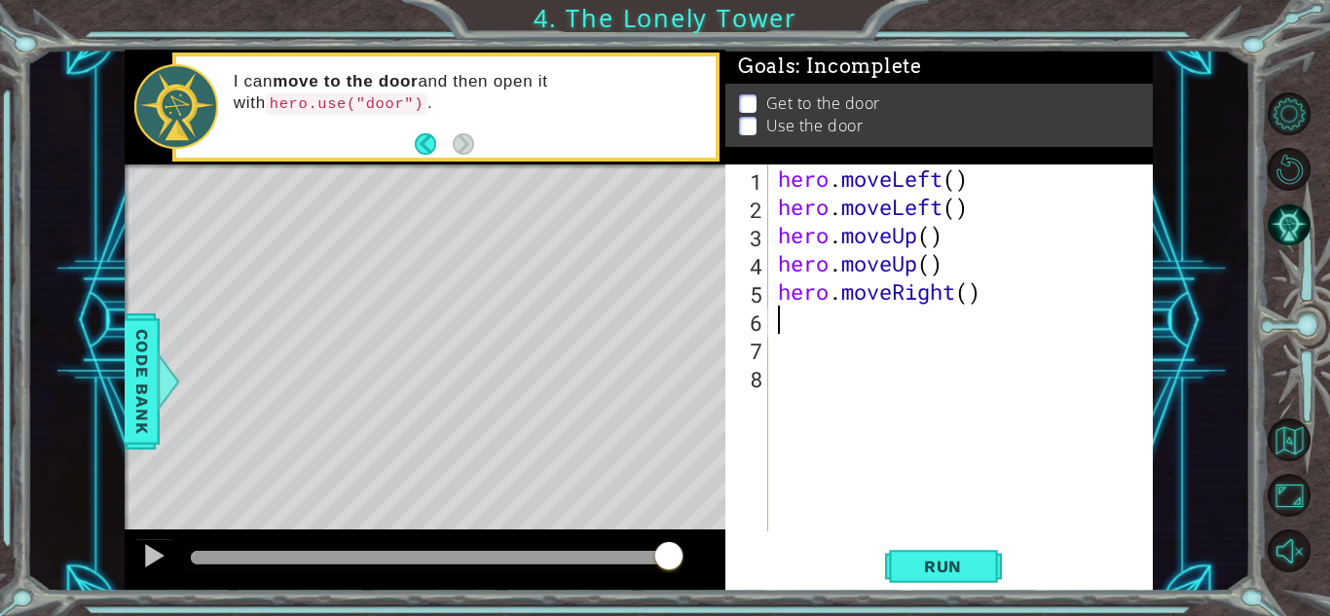
click at [828, 330] on div "hero . moveLeft ( ) hero . moveLeft ( ) hero . moveUp ( ) hero . moveUp ( ) her…" at bounding box center [966, 377] width 384 height 424
click at [964, 572] on span "Run" at bounding box center [943, 566] width 77 height 19
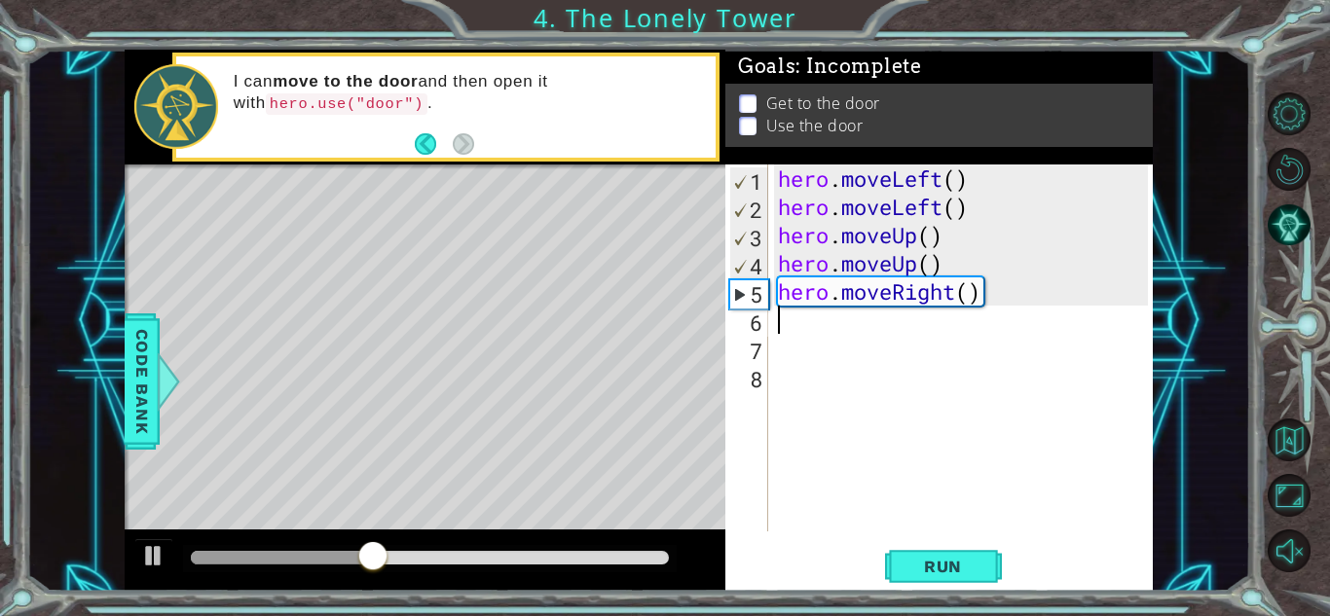
type textarea "h"
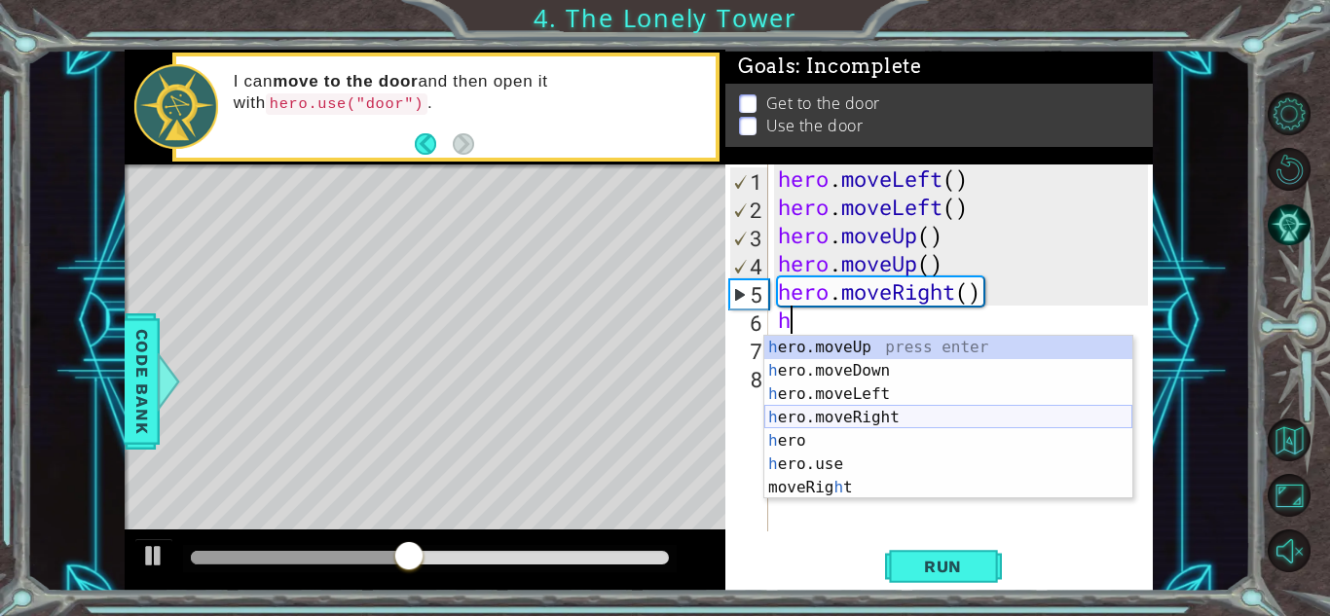
click at [838, 412] on div "h ero.moveUp press enter h ero.moveDown press enter h ero.moveLeft press enter …" at bounding box center [948, 441] width 368 height 210
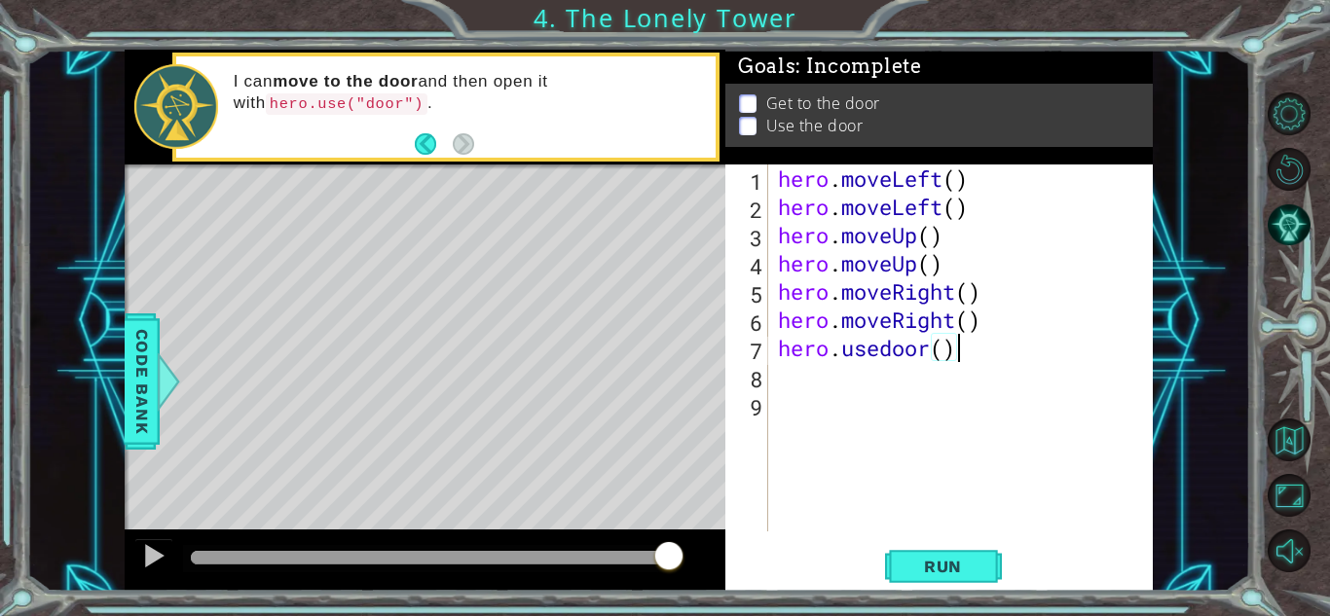
scroll to position [0, 7]
click at [968, 566] on span "Run" at bounding box center [943, 566] width 77 height 19
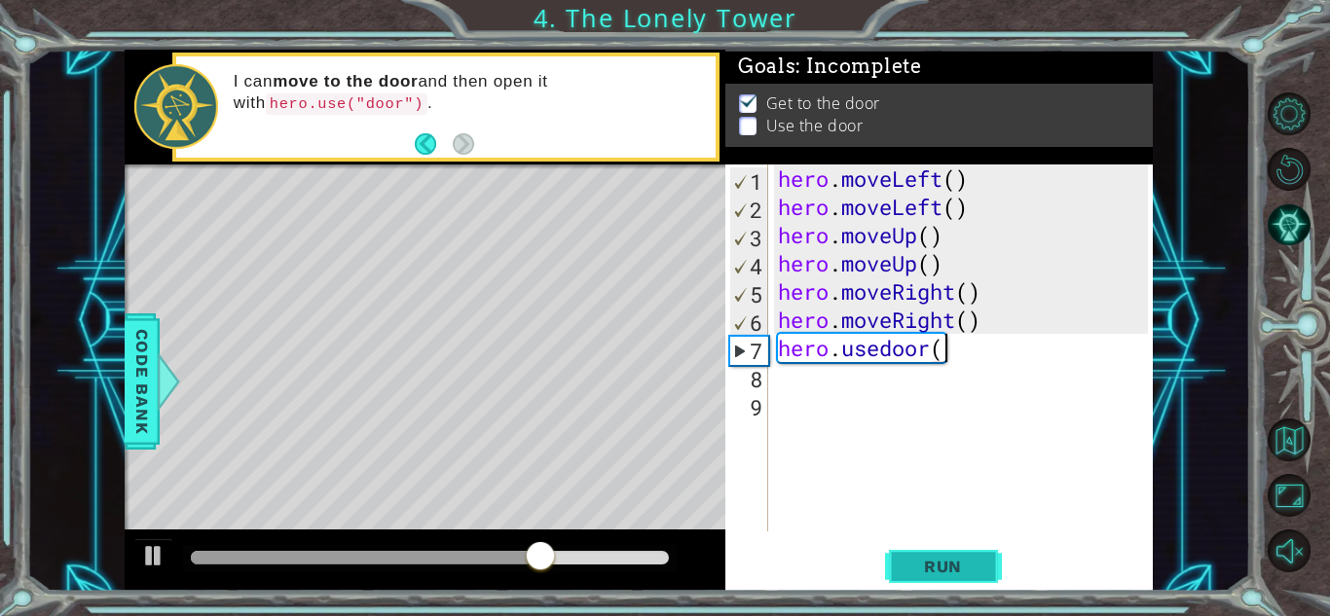
type textarea "hero.usedoor"
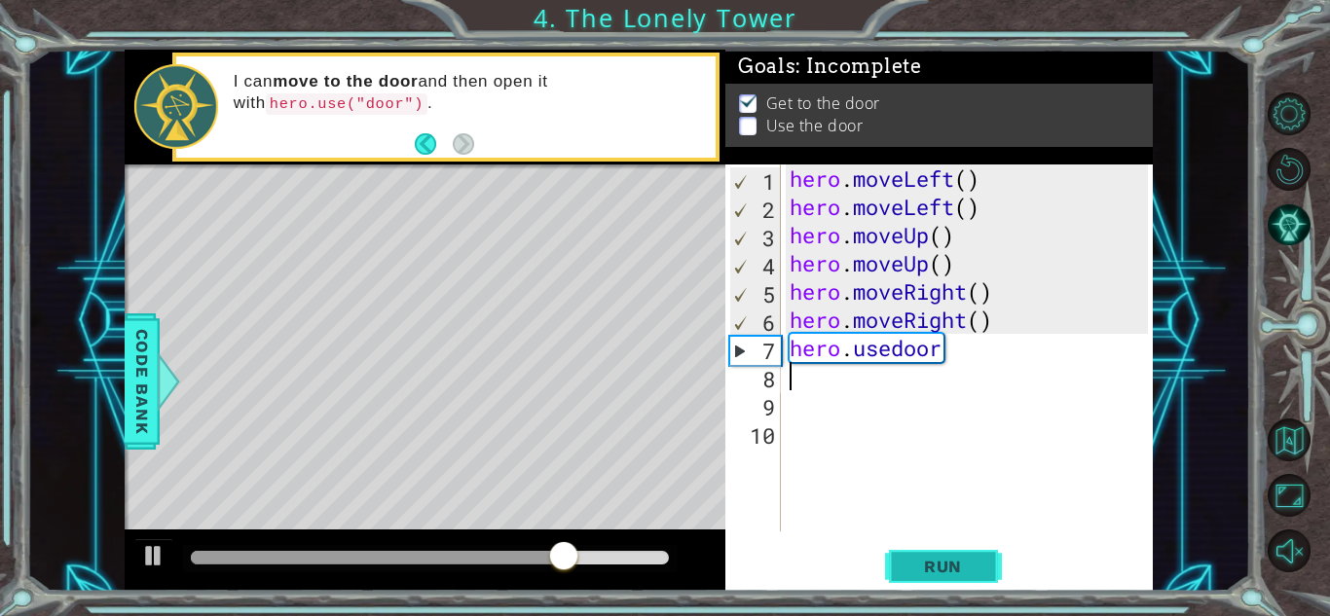
scroll to position [0, 0]
click at [758, 132] on li "Use the door" at bounding box center [941, 143] width 405 height 22
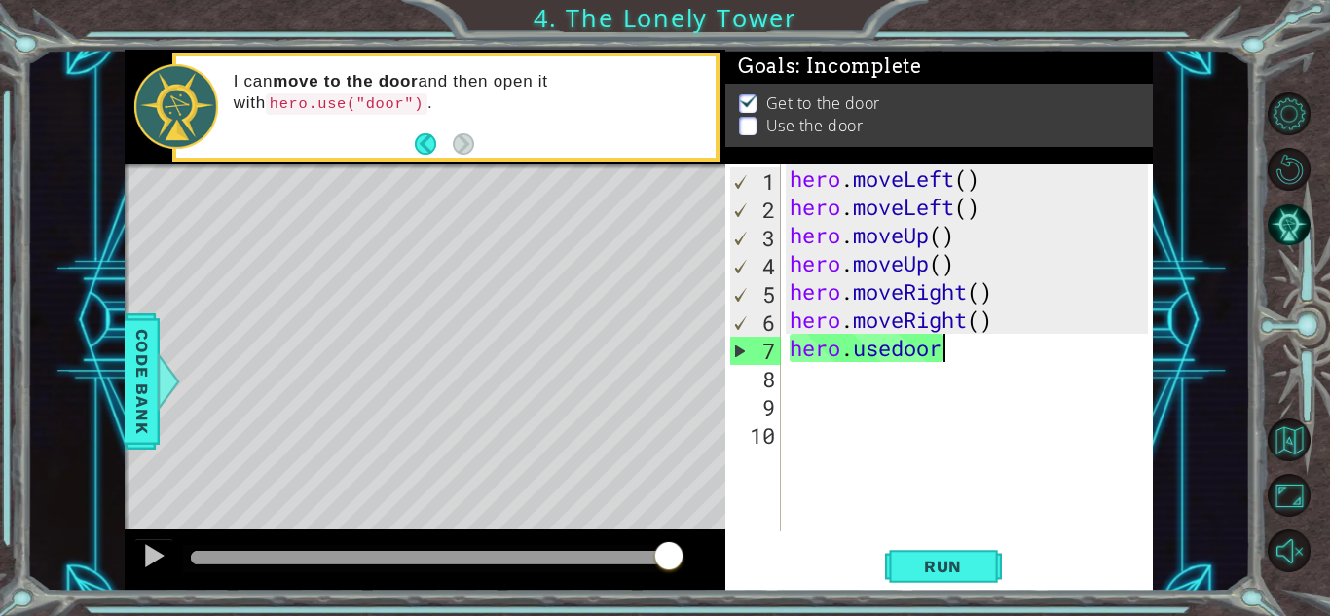
click at [954, 353] on div "hero . moveLeft ( ) hero . moveLeft ( ) hero . moveUp ( ) hero . moveUp ( ) her…" at bounding box center [972, 377] width 372 height 424
click at [942, 573] on span "Run" at bounding box center [943, 566] width 77 height 19
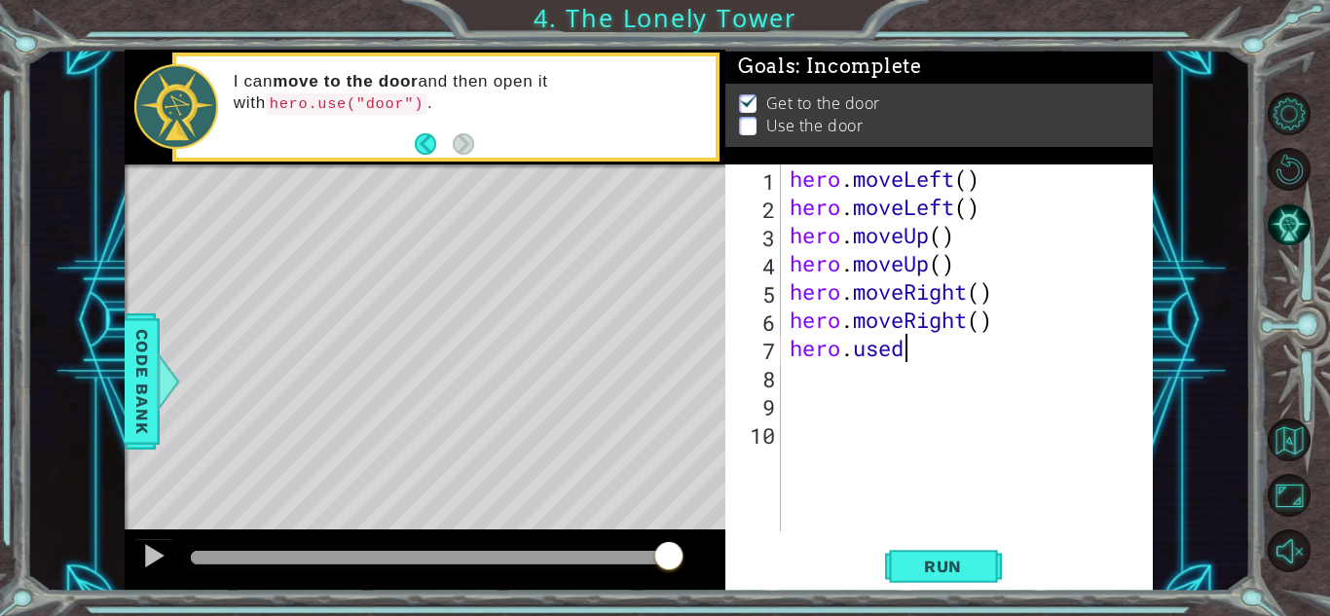
type textarea "hero.use"
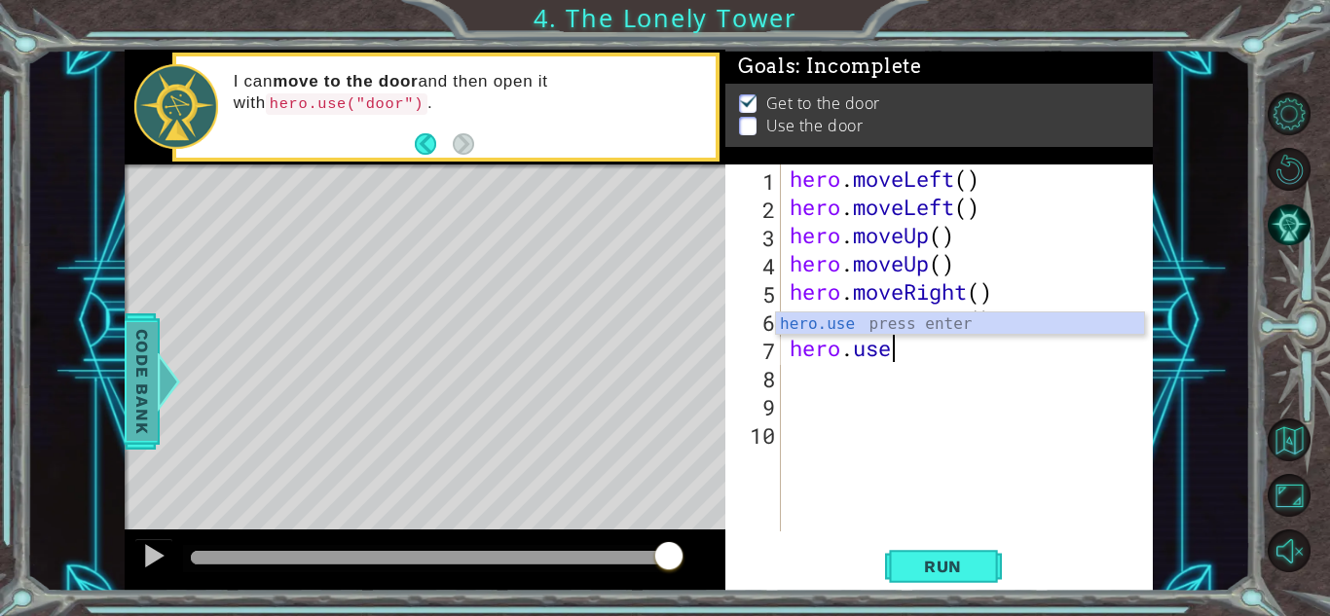
click at [151, 395] on span "Code Bank" at bounding box center [147, 381] width 31 height 119
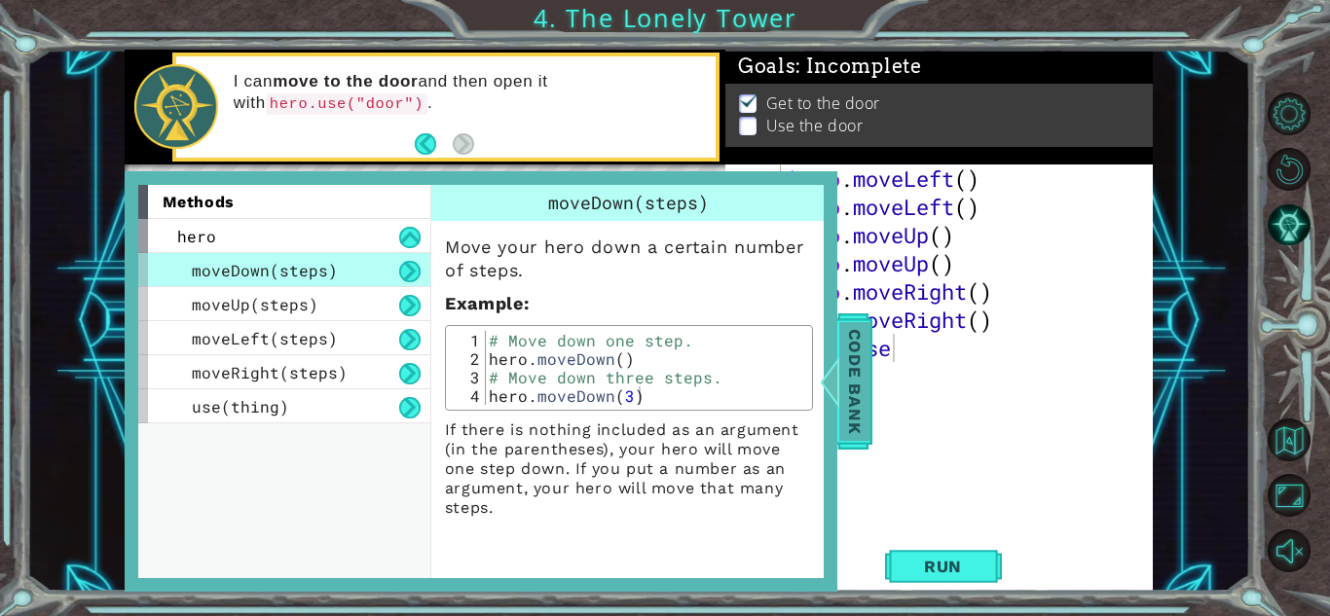
click at [851, 381] on span "Code Bank" at bounding box center [849, 381] width 31 height 119
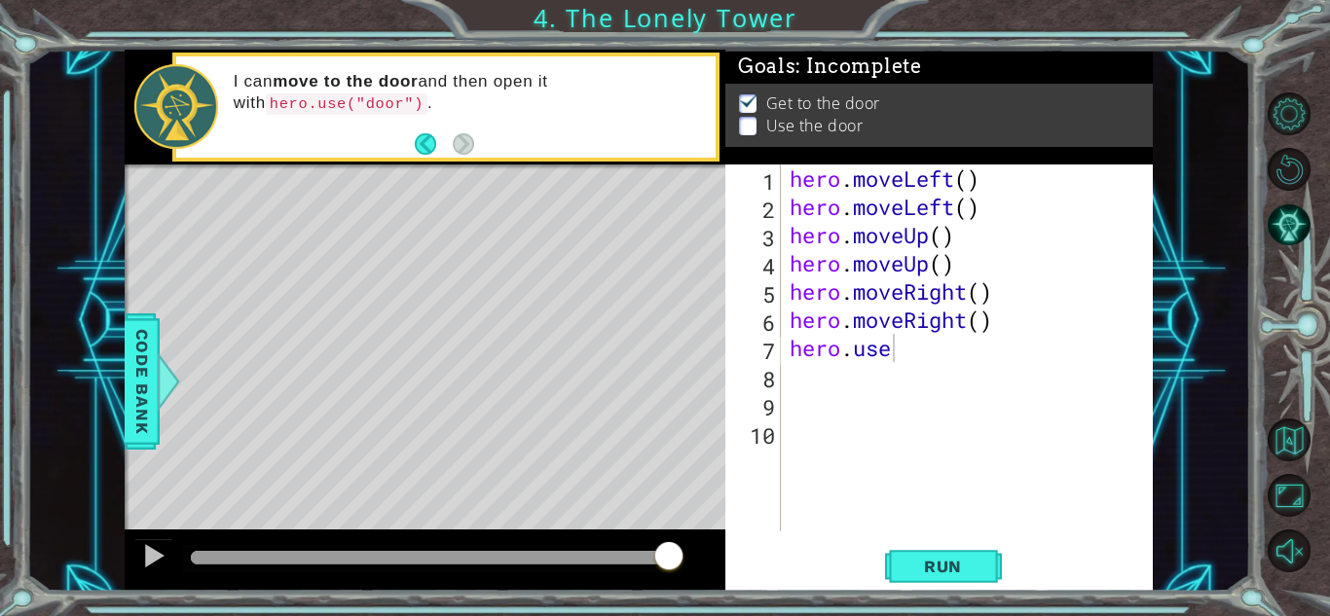
click at [897, 388] on div "hero . moveLeft ( ) hero . moveLeft ( ) hero . moveUp ( ) hero . moveUp ( ) her…" at bounding box center [972, 377] width 372 height 424
click at [893, 364] on div "hero . moveLeft ( ) hero . moveLeft ( ) hero . moveUp ( ) hero . moveUp ( ) her…" at bounding box center [972, 377] width 372 height 424
click at [891, 359] on div "hero . moveLeft ( ) hero . moveLeft ( ) hero . moveUp ( ) hero . moveUp ( ) her…" at bounding box center [972, 377] width 372 height 424
type textarea "hero.use("door")"
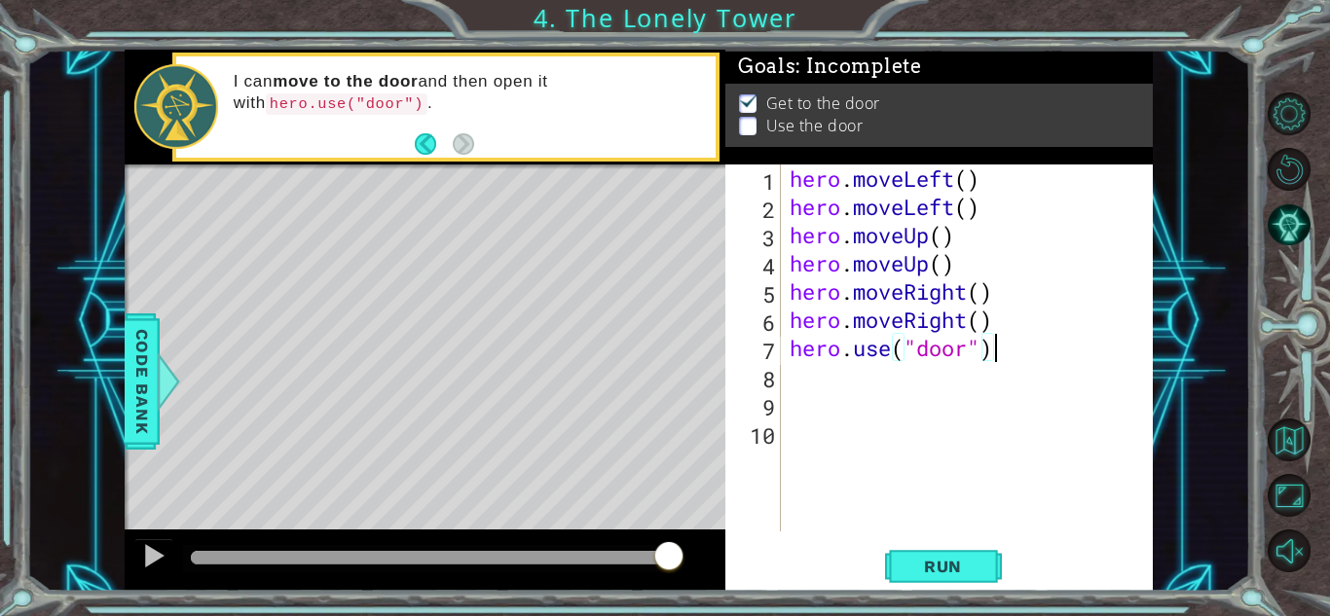
scroll to position [0, 0]
click at [933, 572] on span "Run" at bounding box center [943, 566] width 77 height 19
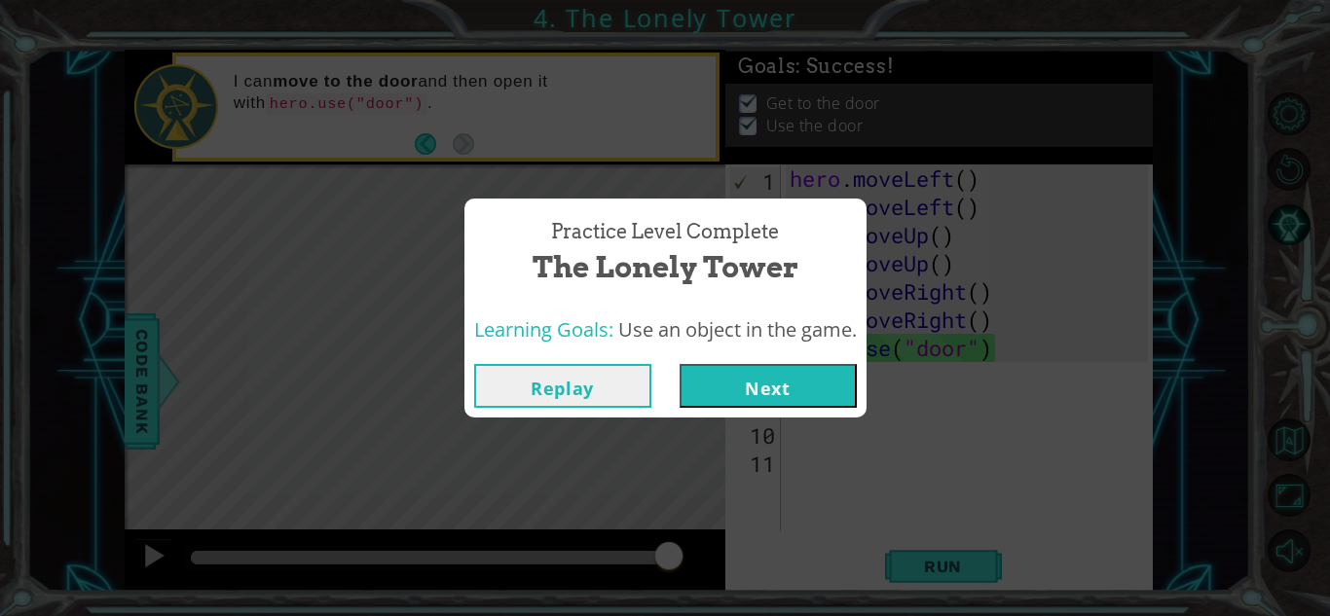
click at [799, 387] on button "Next" at bounding box center [768, 386] width 177 height 44
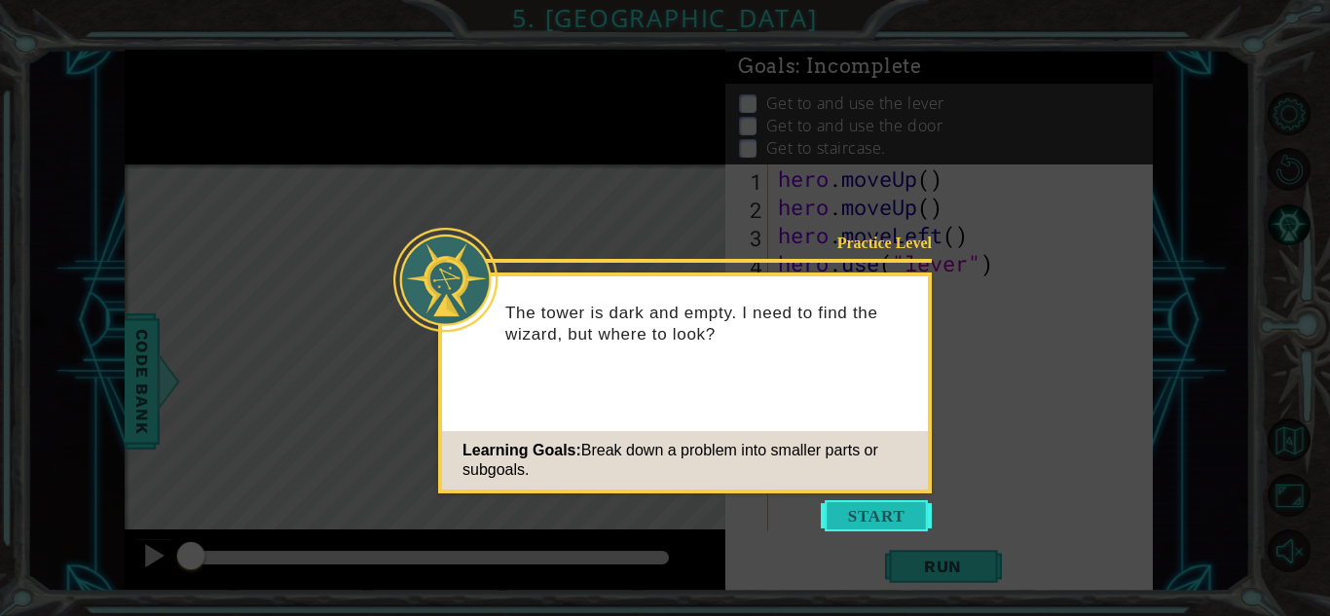
click at [863, 522] on button "Start" at bounding box center [876, 516] width 111 height 31
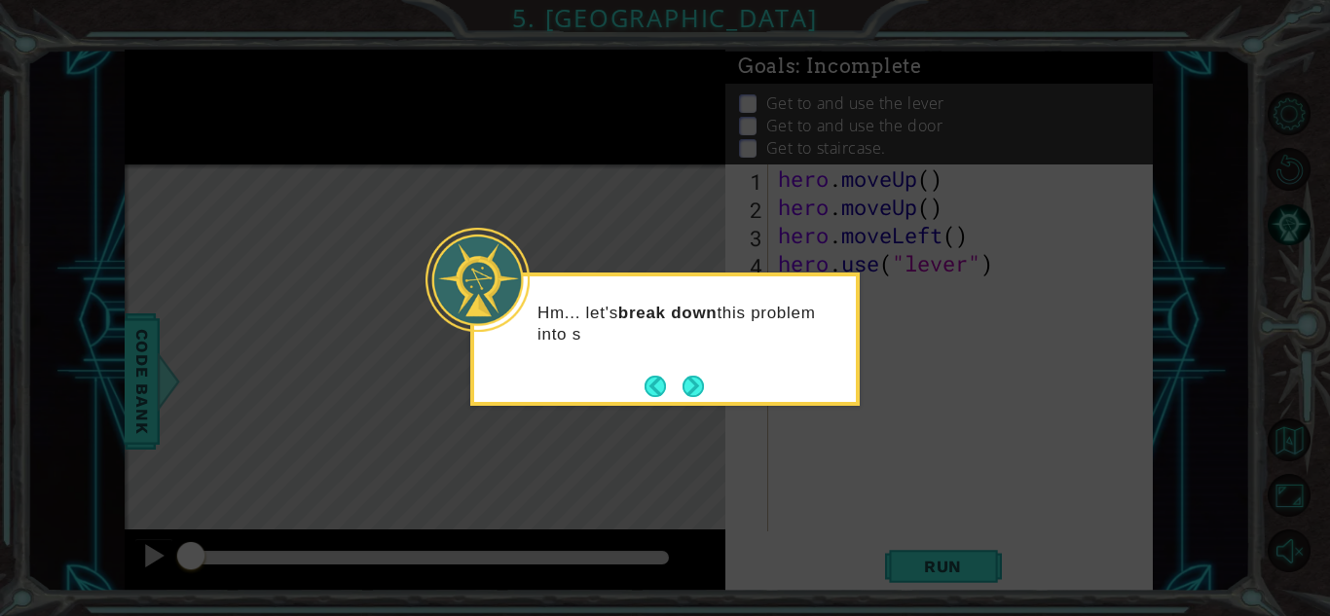
click at [693, 367] on div "Hm... let's break down this problem into s" at bounding box center [665, 333] width 382 height 98
click at [696, 384] on button "Next" at bounding box center [693, 386] width 21 height 21
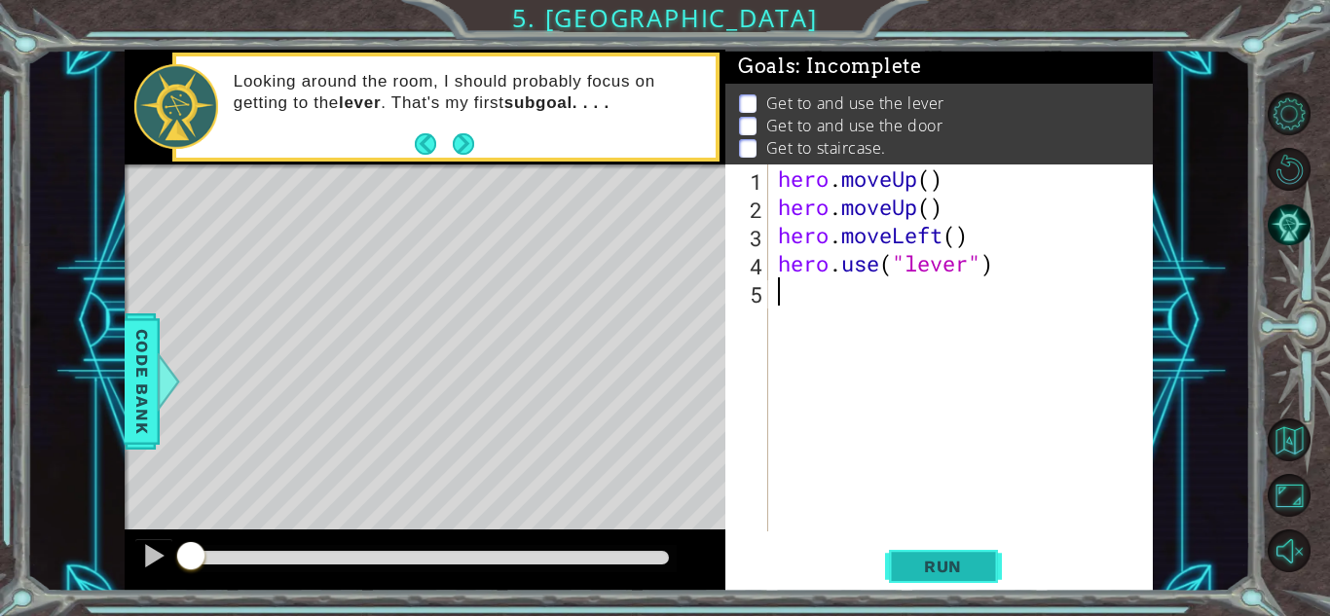
click at [890, 561] on button "Run" at bounding box center [943, 566] width 117 height 43
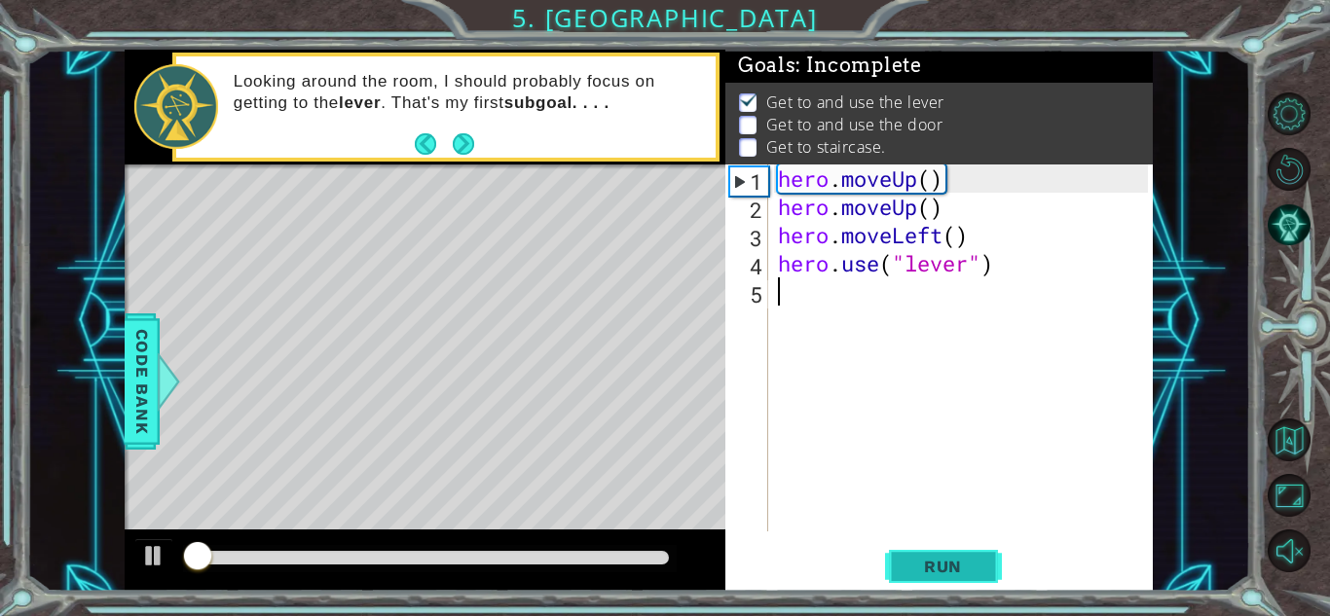
scroll to position [2, 0]
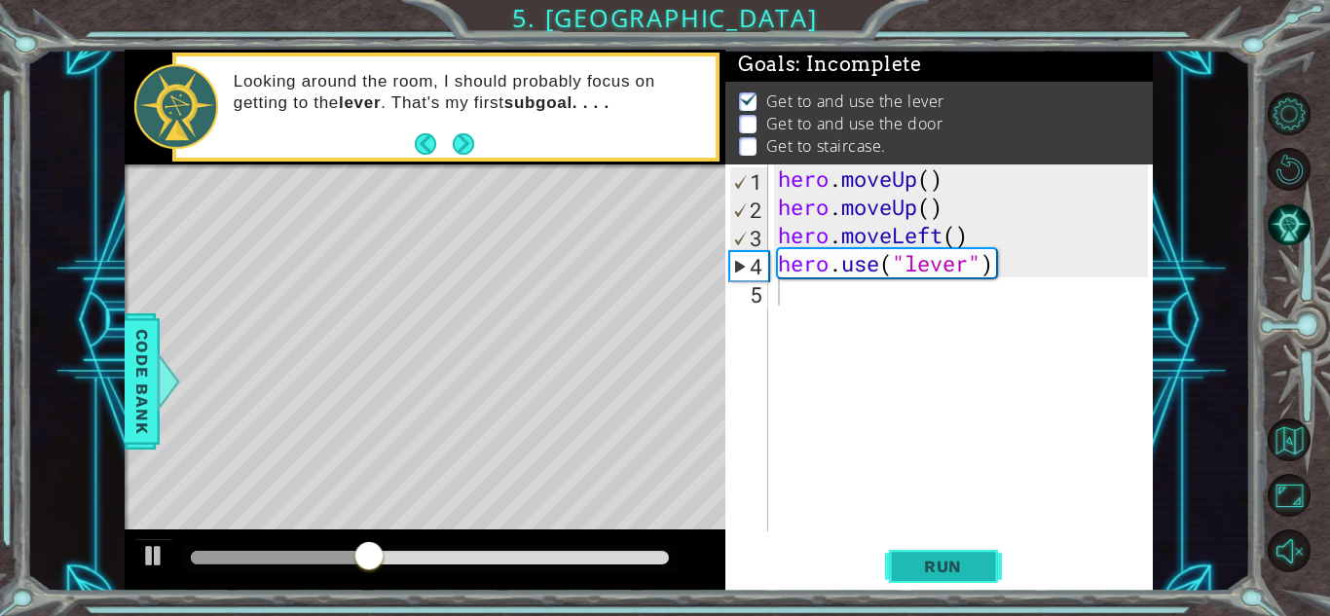
click at [902, 564] on button "Run" at bounding box center [943, 566] width 117 height 43
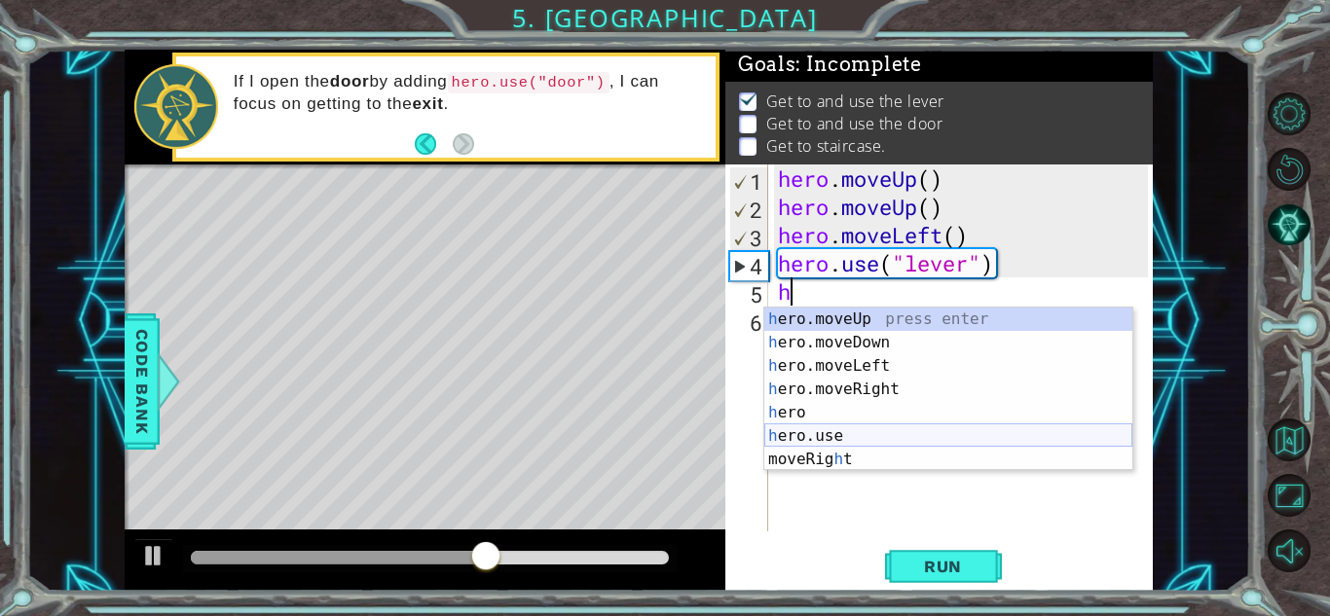
click at [892, 439] on div "h ero.moveUp press enter h ero.moveDown press enter h ero.moveLeft press enter …" at bounding box center [948, 413] width 368 height 210
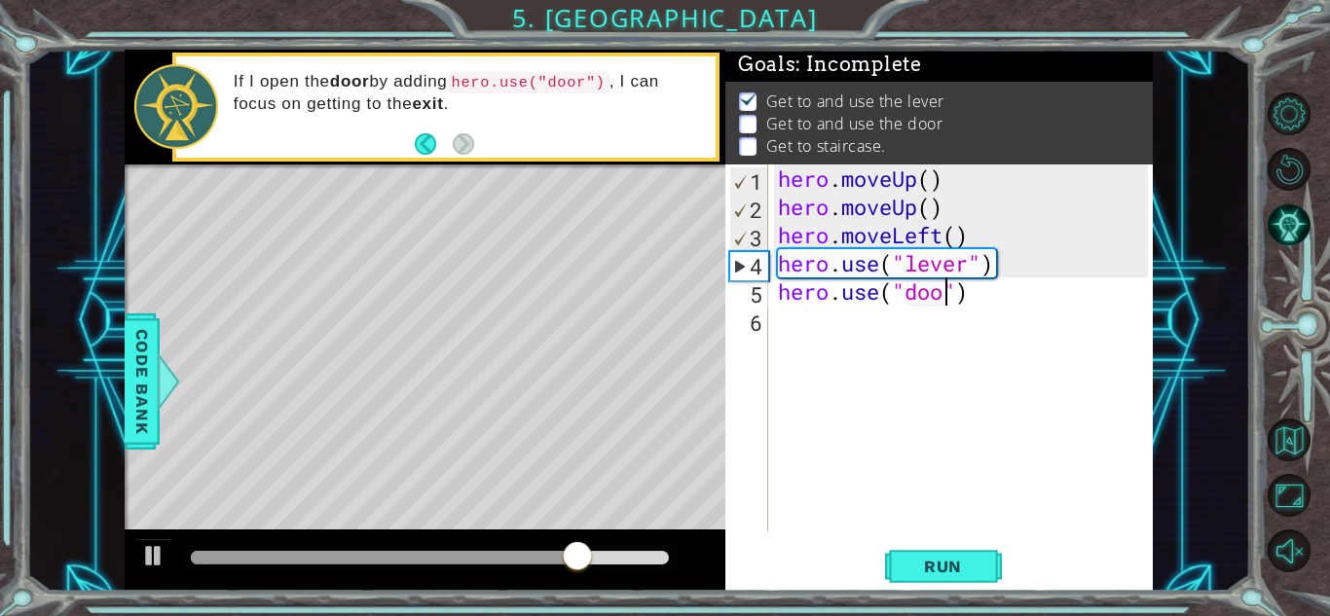
type textarea "hero.use("door")"
click at [1002, 566] on div "Run" at bounding box center [943, 566] width 428 height 43
click at [983, 569] on button "Run" at bounding box center [943, 566] width 117 height 43
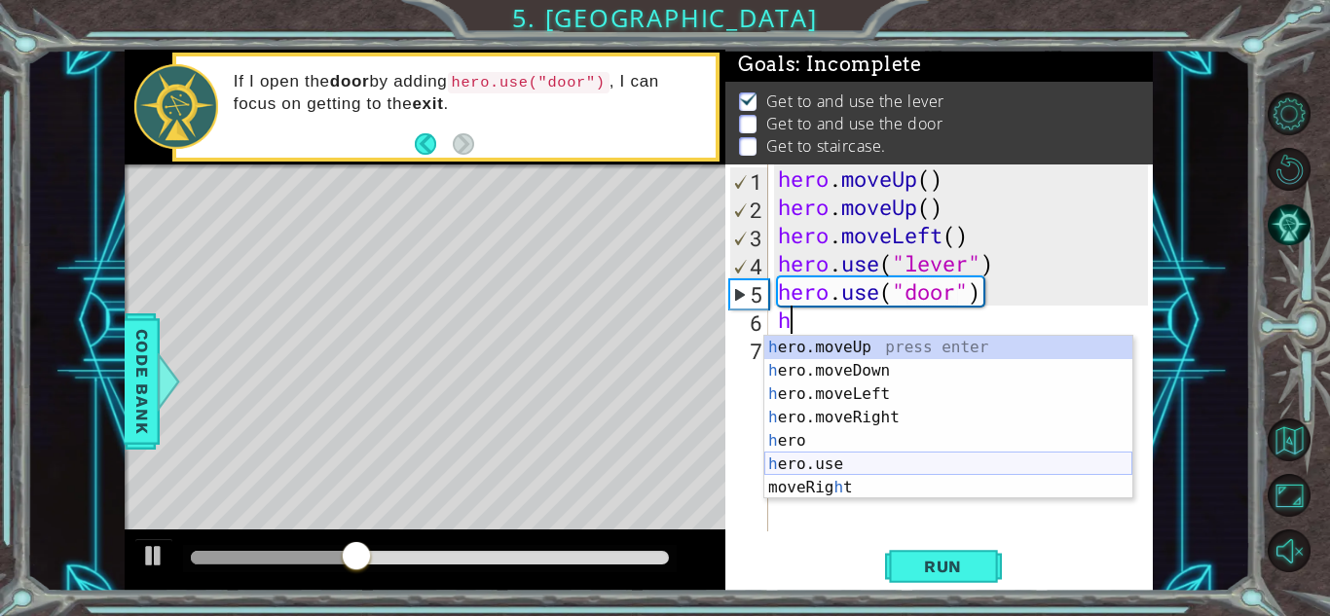
click at [837, 462] on div "h ero.moveUp press enter h ero.moveDown press enter h ero.moveLeft press enter …" at bounding box center [948, 441] width 368 height 210
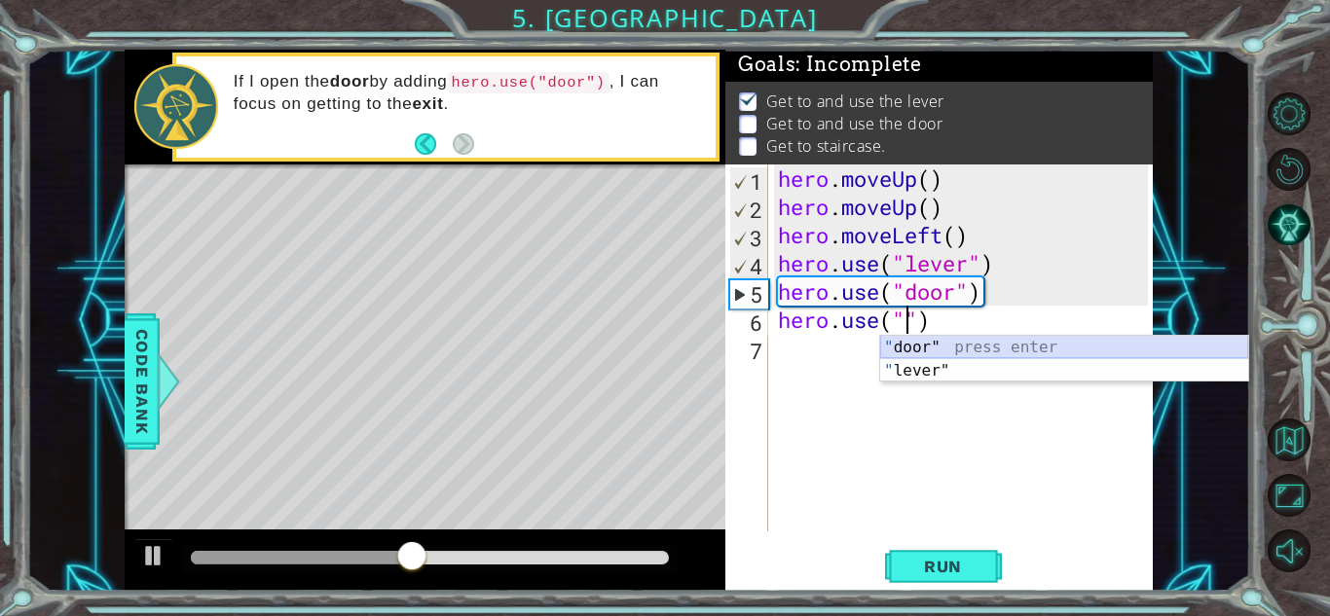
click at [961, 339] on div "" door" press enter " lever" press enter" at bounding box center [1064, 382] width 368 height 93
type textarea "hero.use("door")"
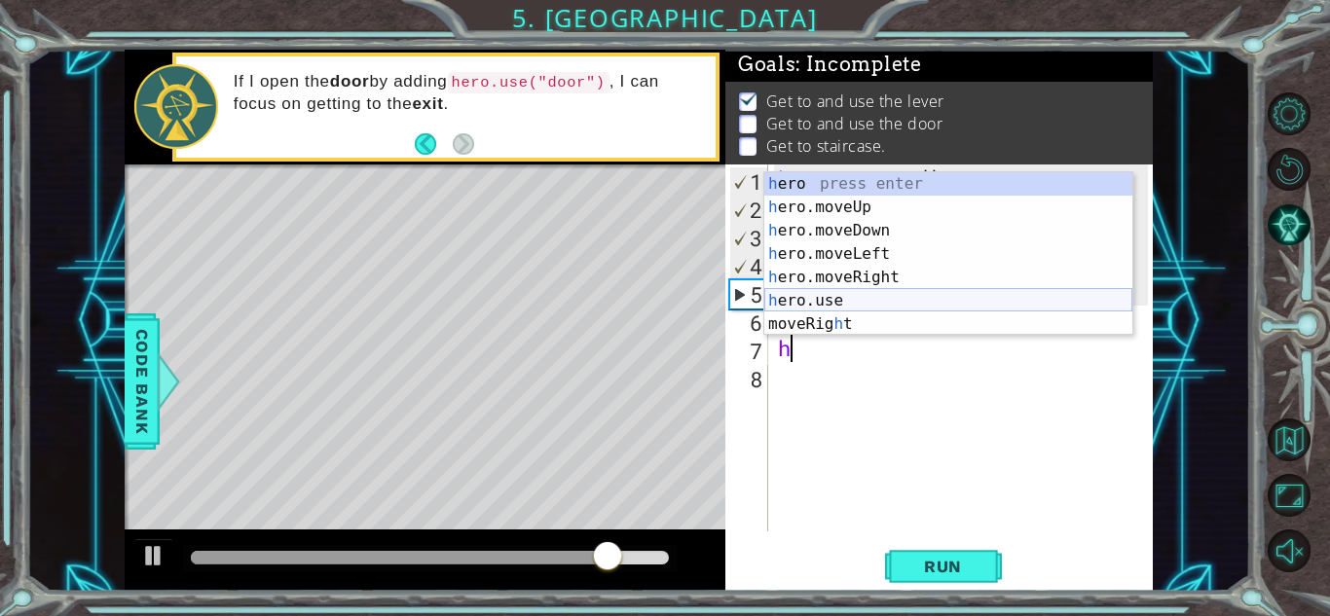
click at [852, 302] on div "h ero press enter h ero.moveUp press enter h ero.moveDown press enter h ero.mov…" at bounding box center [948, 277] width 368 height 210
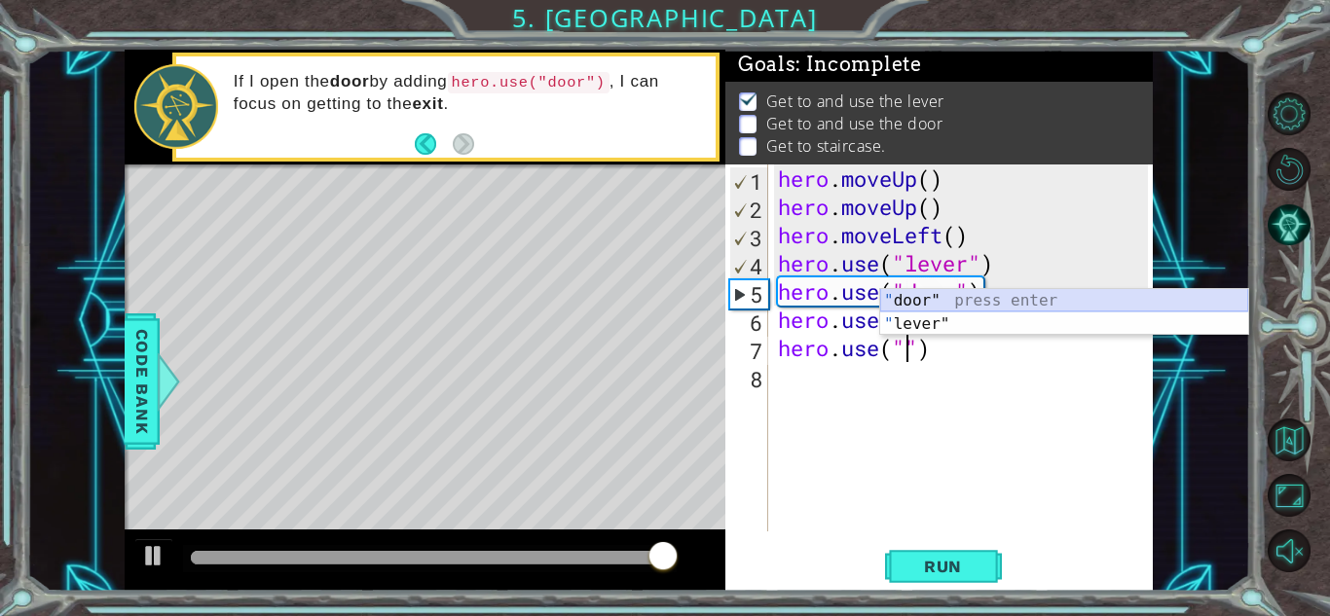
click at [911, 292] on div "" door" press enter " lever" press enter" at bounding box center [1064, 335] width 368 height 93
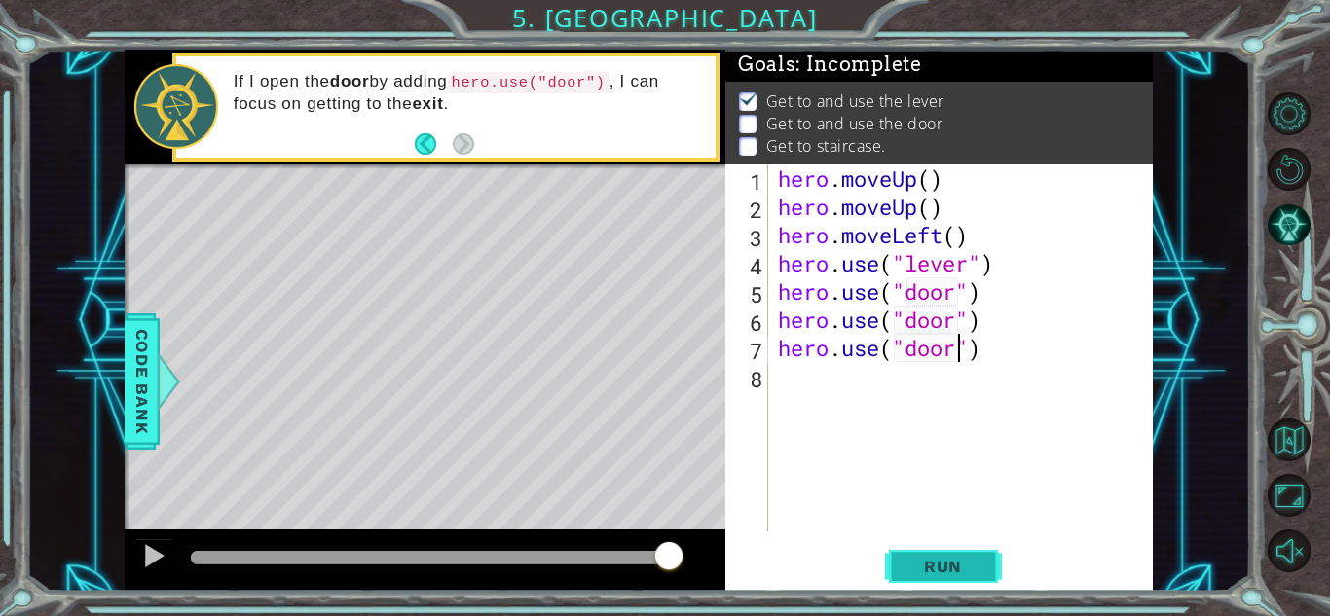
click at [913, 560] on span "Run" at bounding box center [943, 566] width 77 height 19
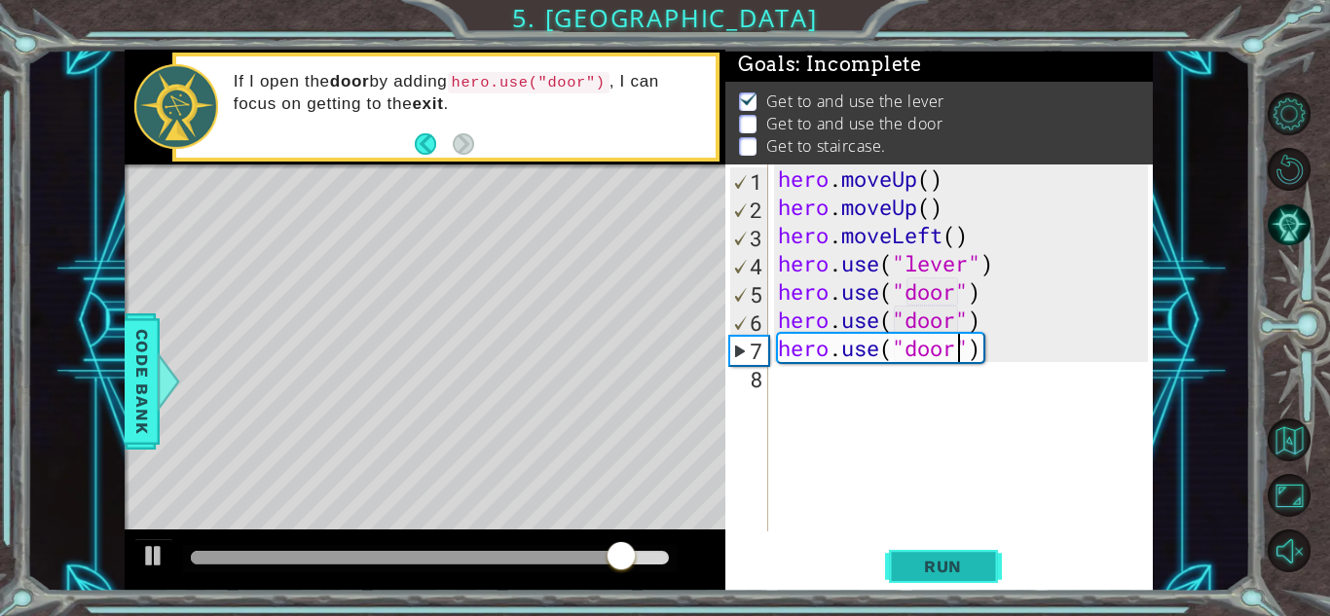
click at [908, 562] on span "Run" at bounding box center [943, 566] width 77 height 19
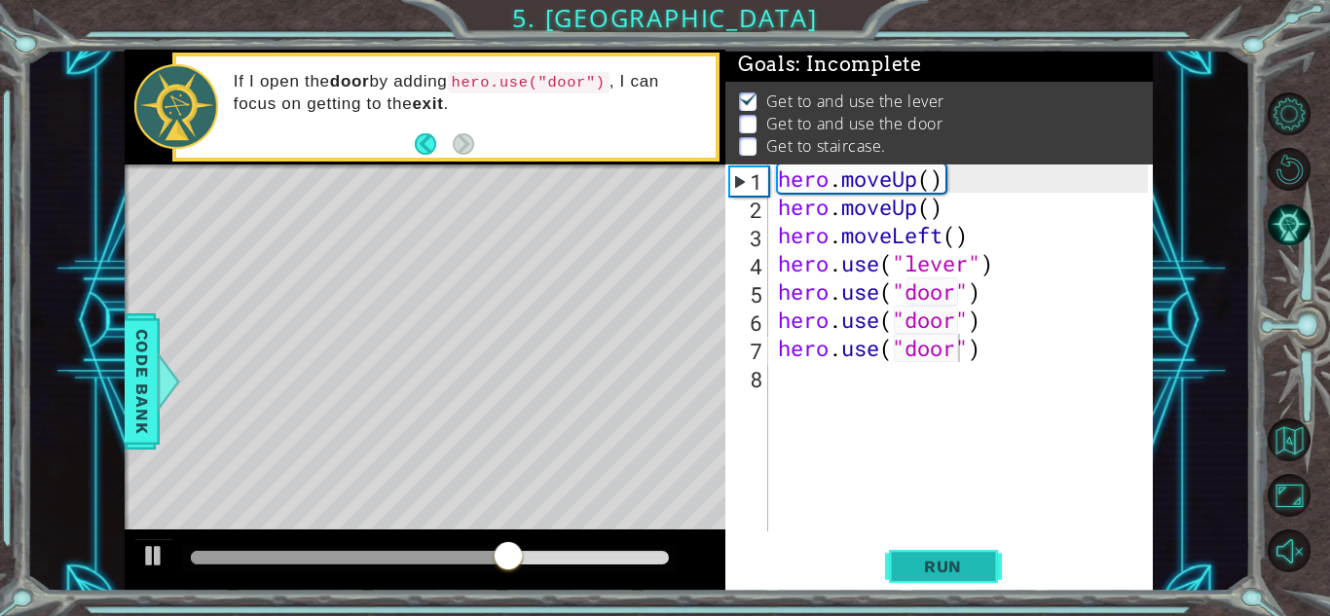
click at [984, 577] on button "Run" at bounding box center [943, 566] width 117 height 43
click at [977, 264] on div "hero . moveUp ( ) hero . moveUp ( ) hero . moveLeft ( ) hero . use ( "lever" ) …" at bounding box center [966, 377] width 384 height 424
type textarea "hero.use("lever")"
click at [982, 560] on button "Run" at bounding box center [943, 566] width 117 height 43
click at [761, 375] on div "8" at bounding box center [748, 379] width 39 height 28
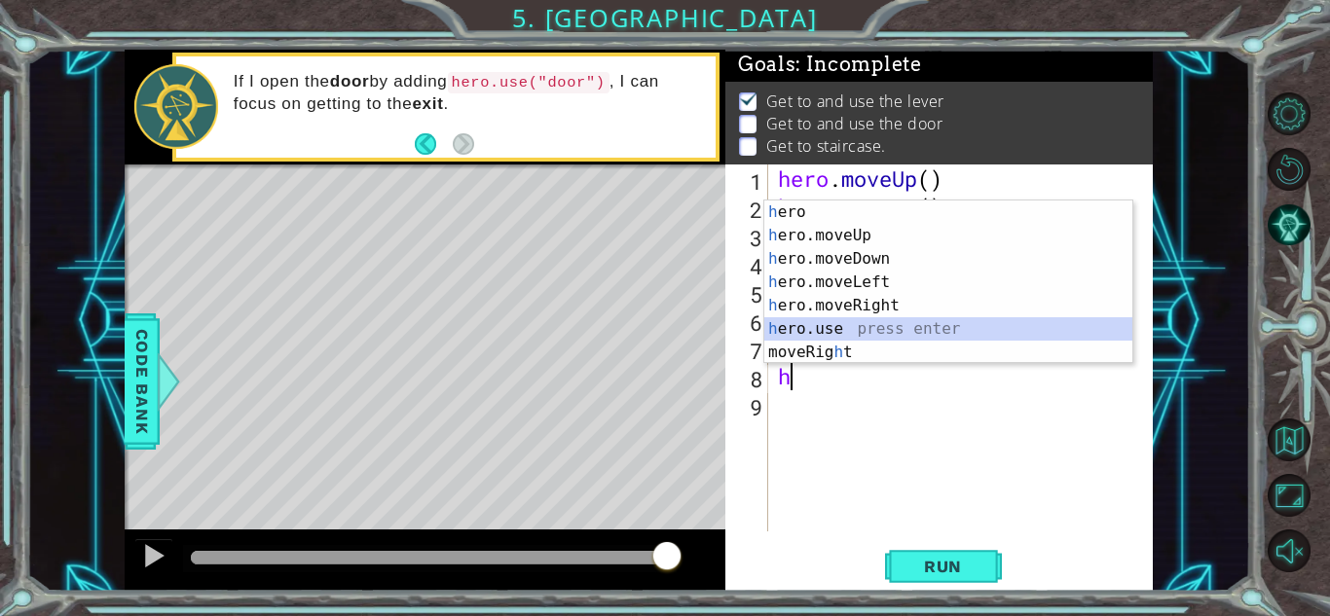
click at [858, 332] on div "h ero press enter h ero.moveUp press enter h ero.moveDown press enter h ero.mov…" at bounding box center [948, 306] width 368 height 210
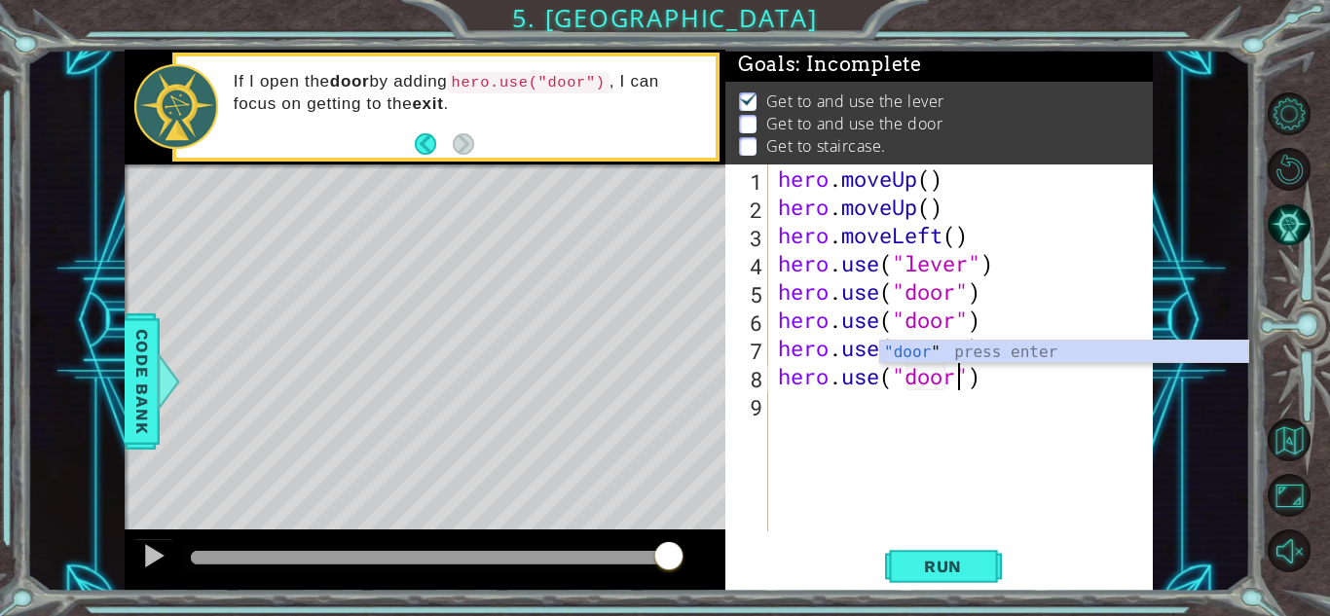
scroll to position [0, 8]
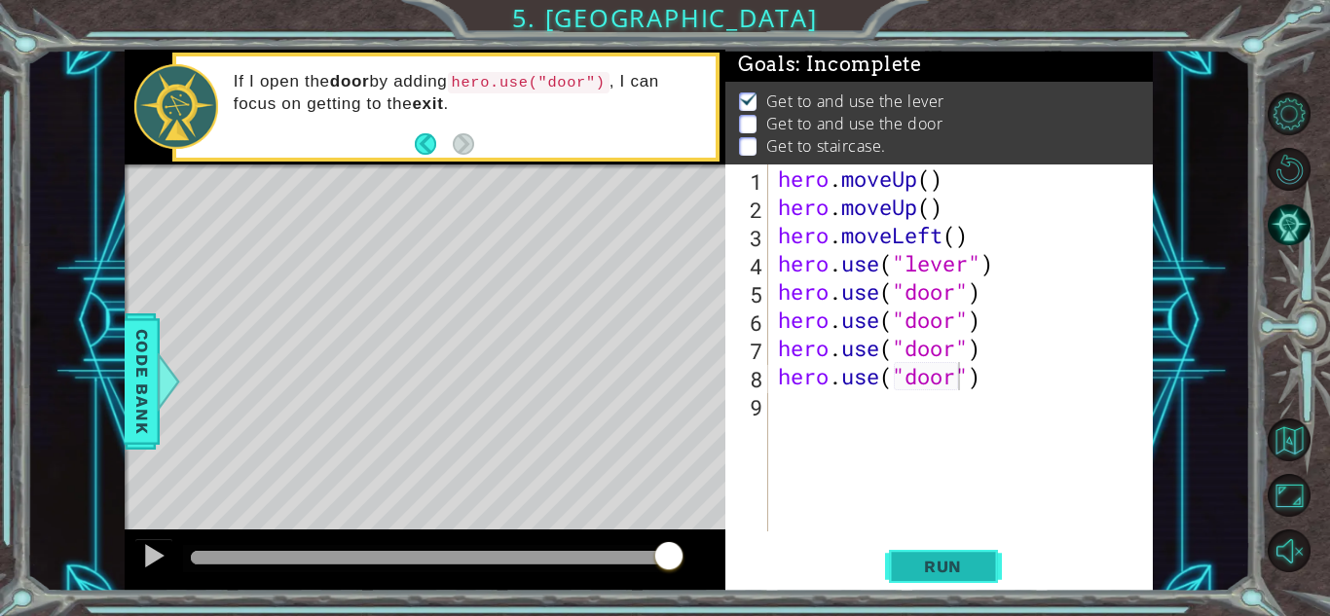
click at [955, 574] on span "Run" at bounding box center [943, 566] width 77 height 19
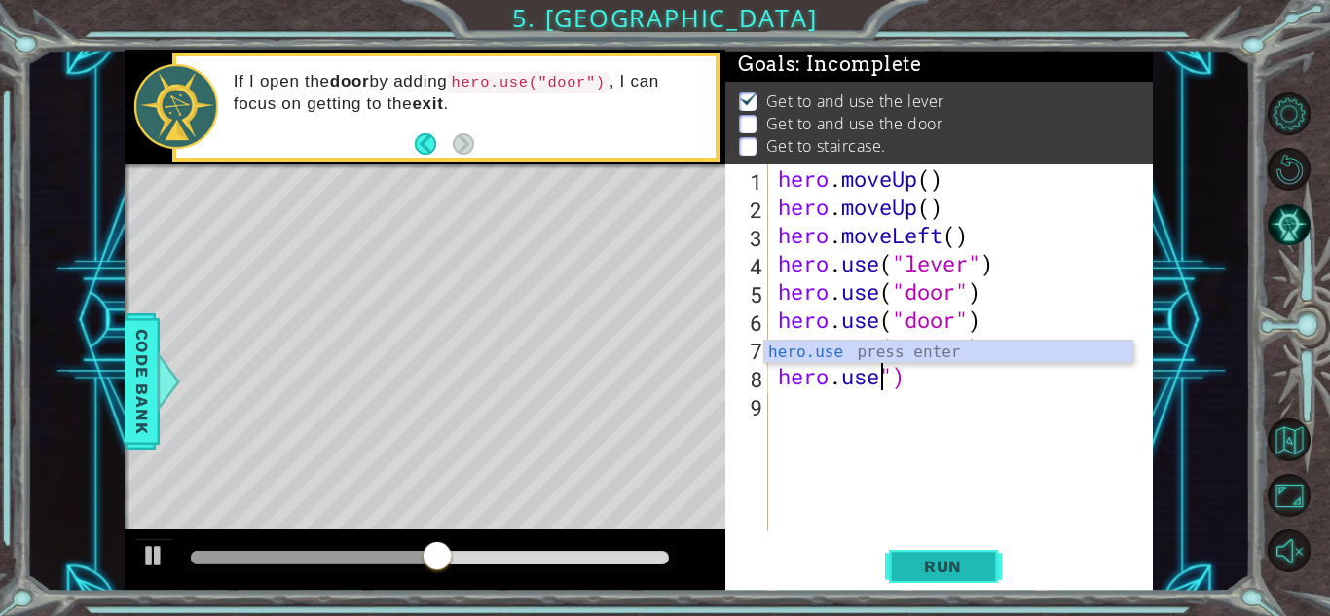
scroll to position [0, 4]
click at [981, 370] on div "hero . moveUp ( ) hero . moveUp ( ) hero . moveLeft ( ) hero . use ( "lever" ) …" at bounding box center [966, 377] width 384 height 424
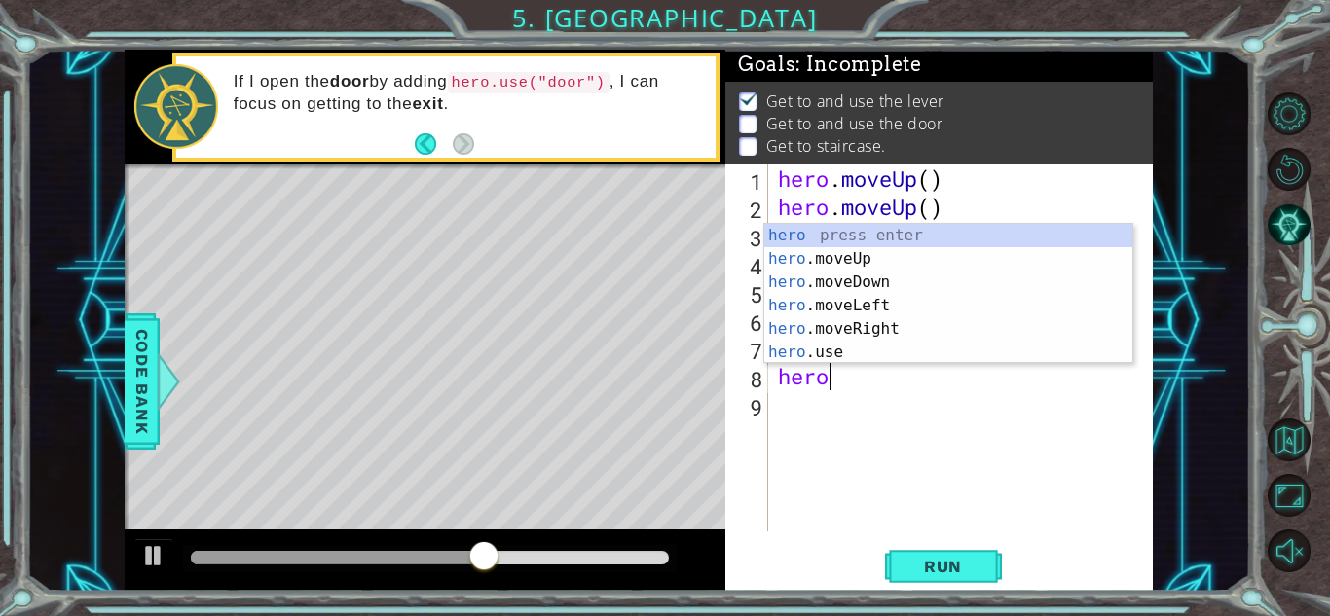
scroll to position [0, 0]
type textarea "h"
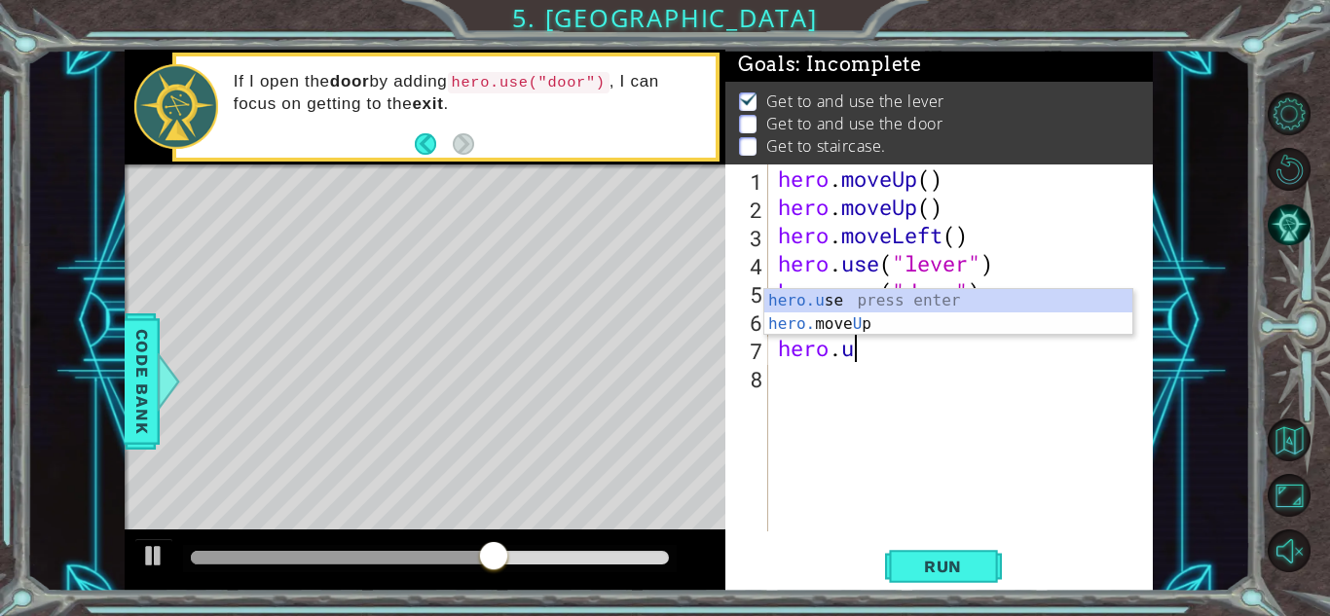
type textarea "h"
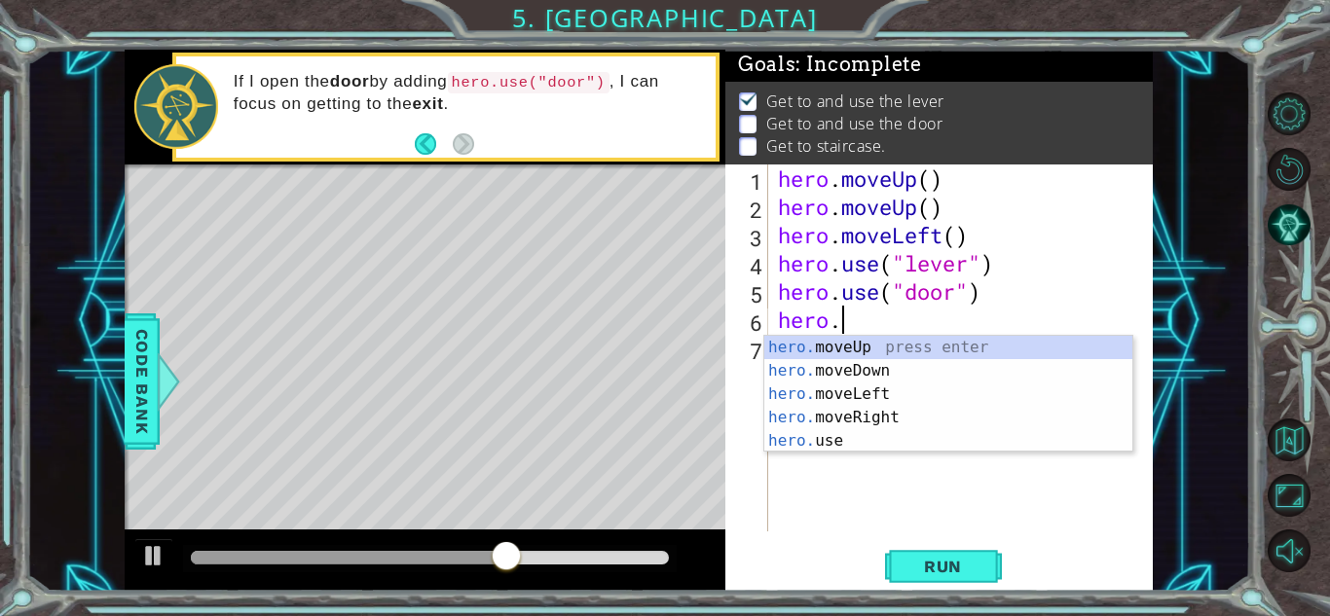
type textarea "h"
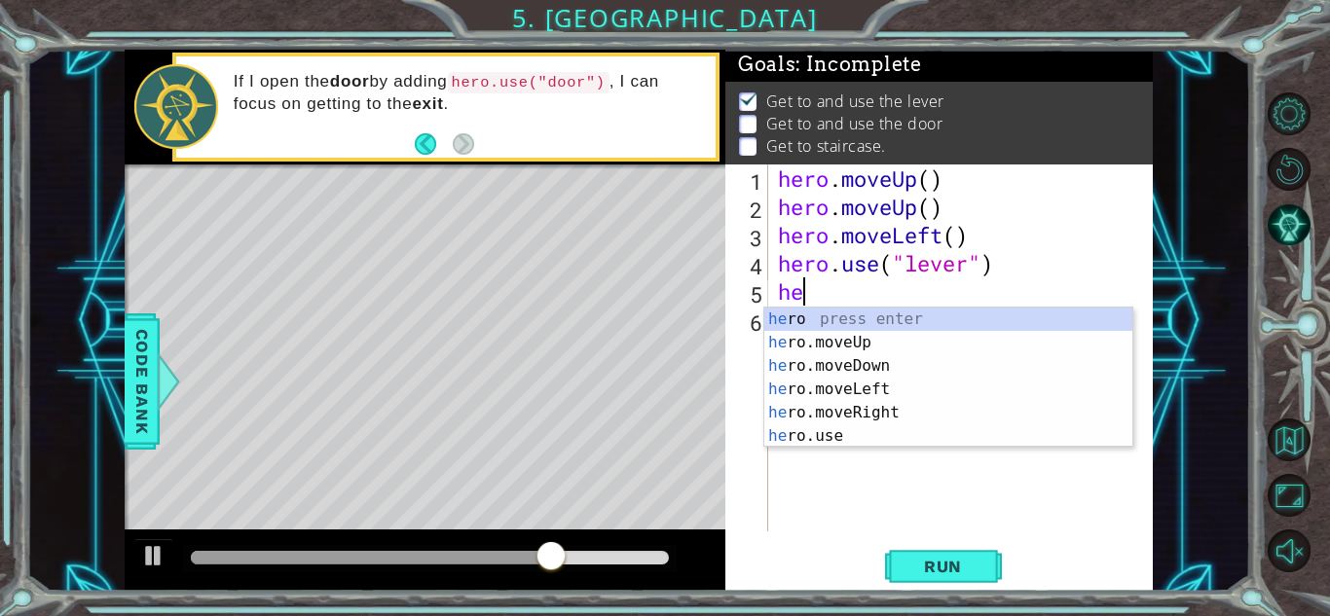
type textarea "h"
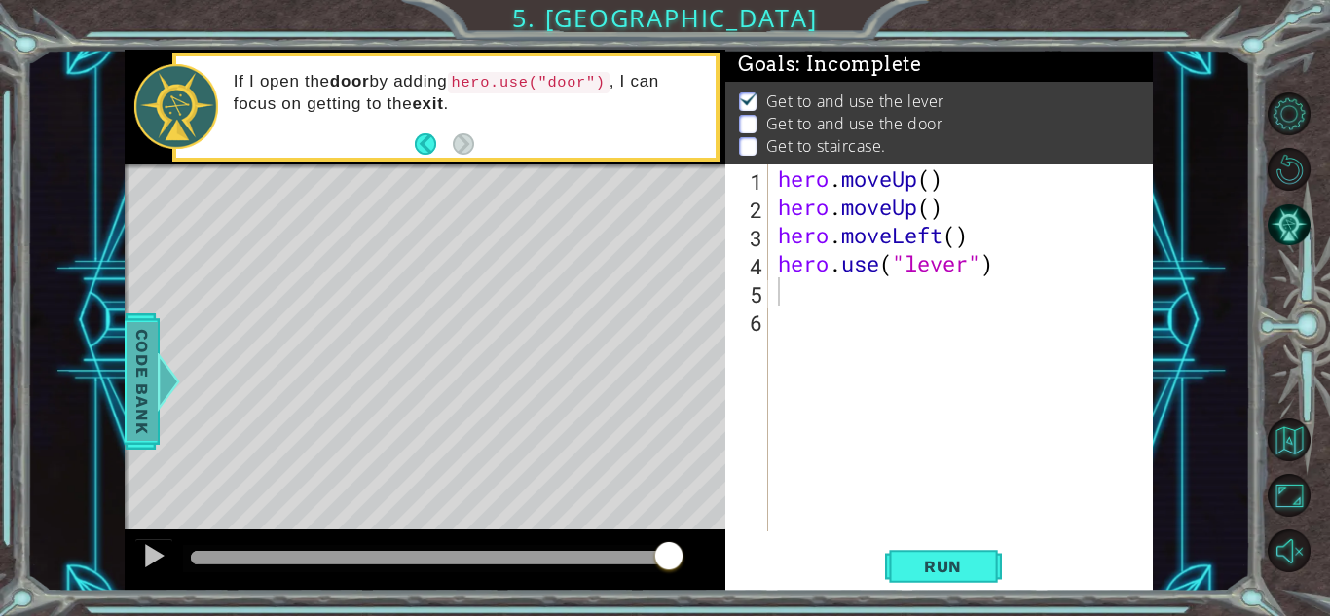
click at [165, 381] on div at bounding box center [168, 382] width 24 height 58
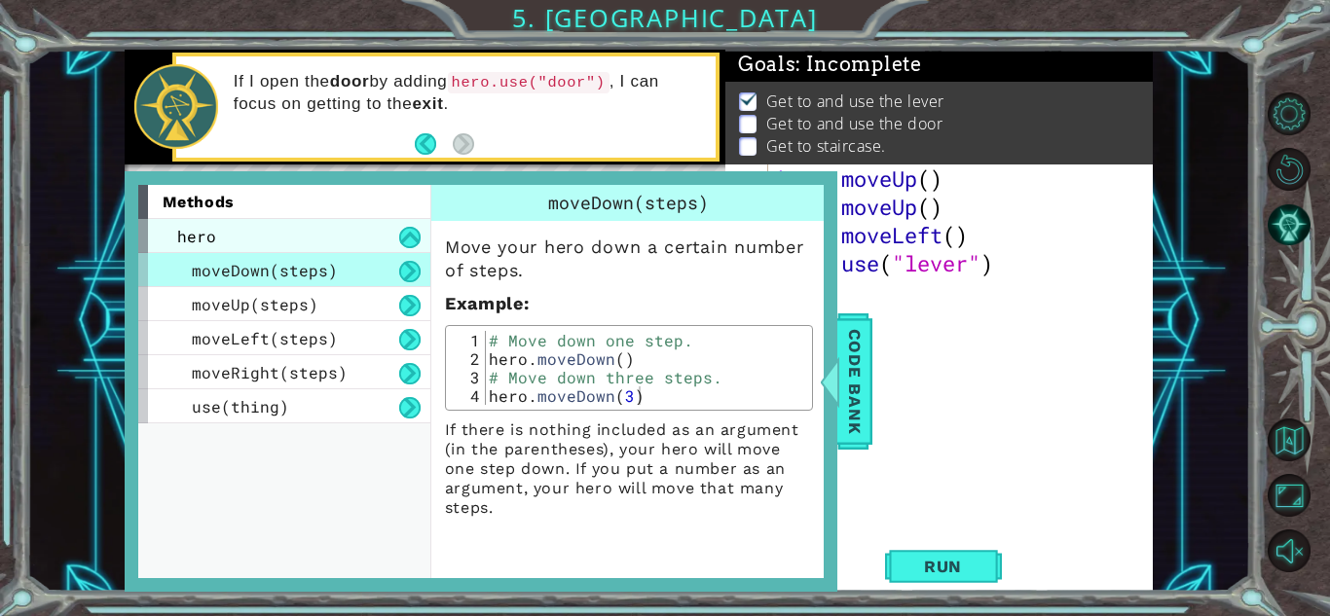
click at [378, 245] on div "hero" at bounding box center [284, 236] width 292 height 34
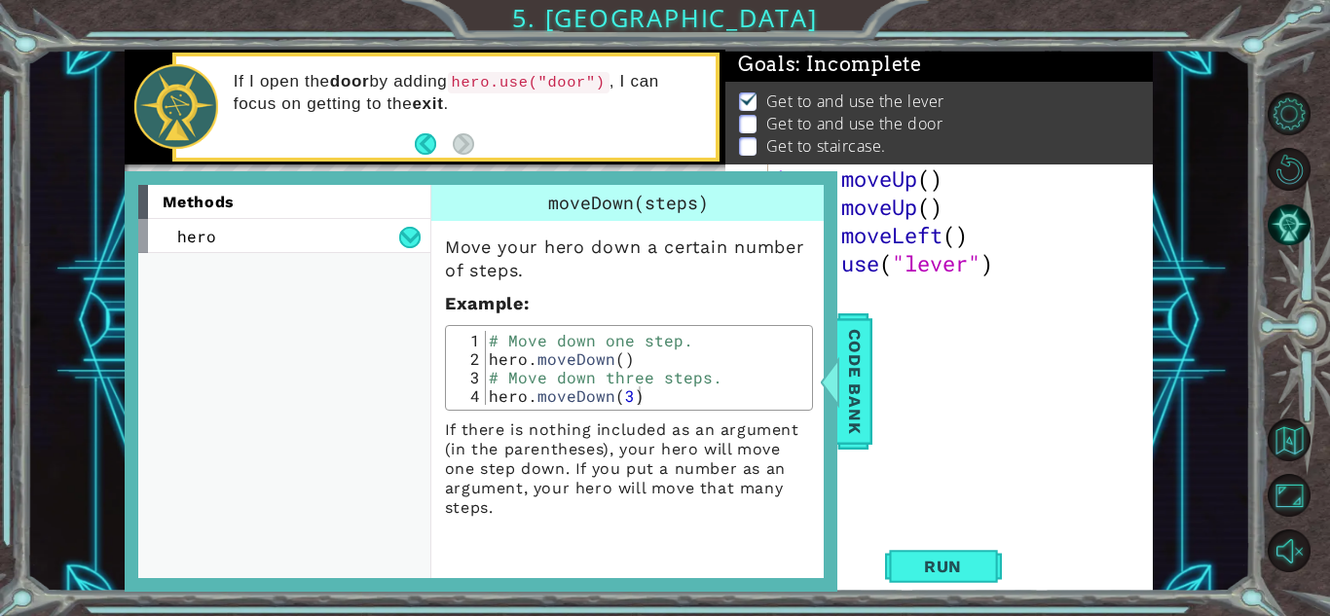
click at [953, 334] on div "hero . moveUp ( ) hero . moveUp ( ) hero . moveLeft ( ) hero . use ( "lever" )" at bounding box center [966, 377] width 384 height 424
click at [905, 309] on div "hero . moveUp ( ) hero . moveUp ( ) hero . moveLeft ( ) hero . use ( "lever" )" at bounding box center [966, 377] width 384 height 424
click at [846, 396] on span "Code Bank" at bounding box center [854, 381] width 31 height 119
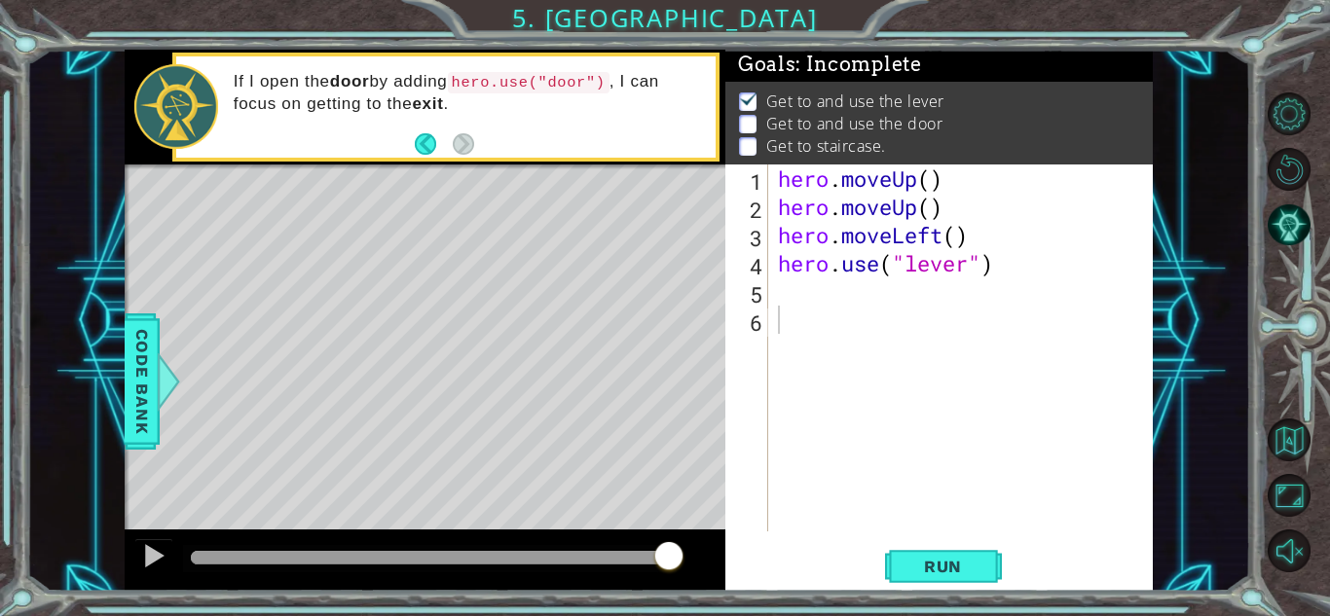
click at [792, 290] on div "hero . moveUp ( ) hero . moveUp ( ) hero . moveLeft ( ) hero . use ( "lever" )" at bounding box center [966, 377] width 384 height 424
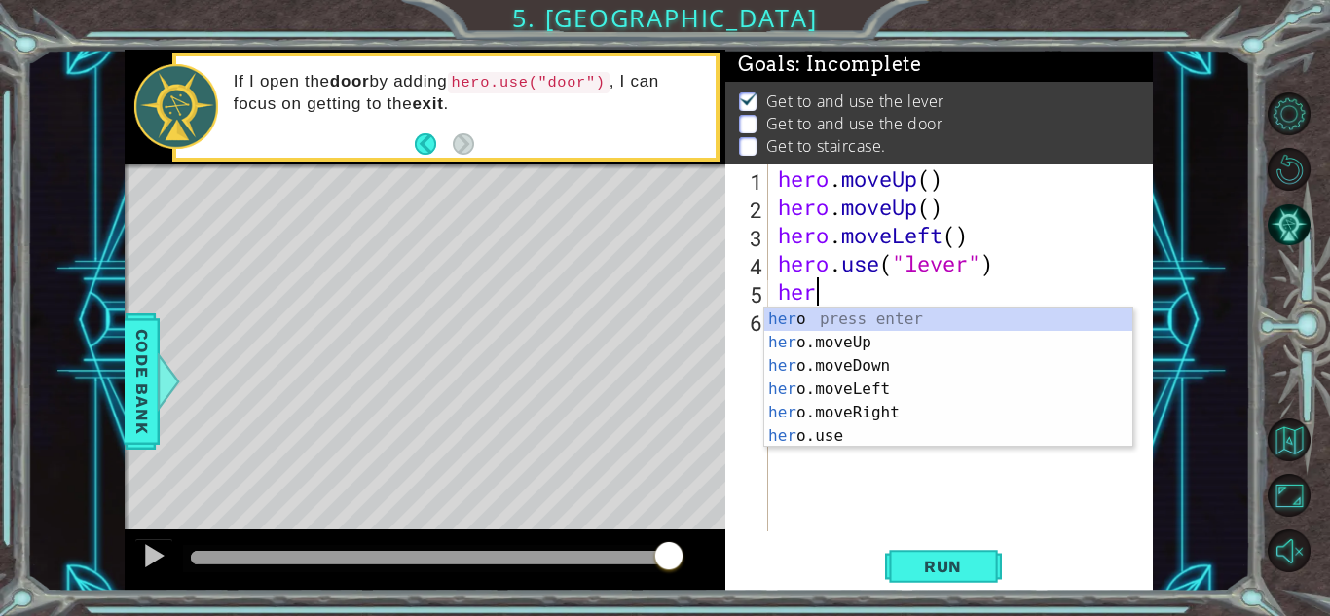
scroll to position [0, 1]
type textarea "hero"
click at [949, 569] on span "Run" at bounding box center [943, 566] width 77 height 19
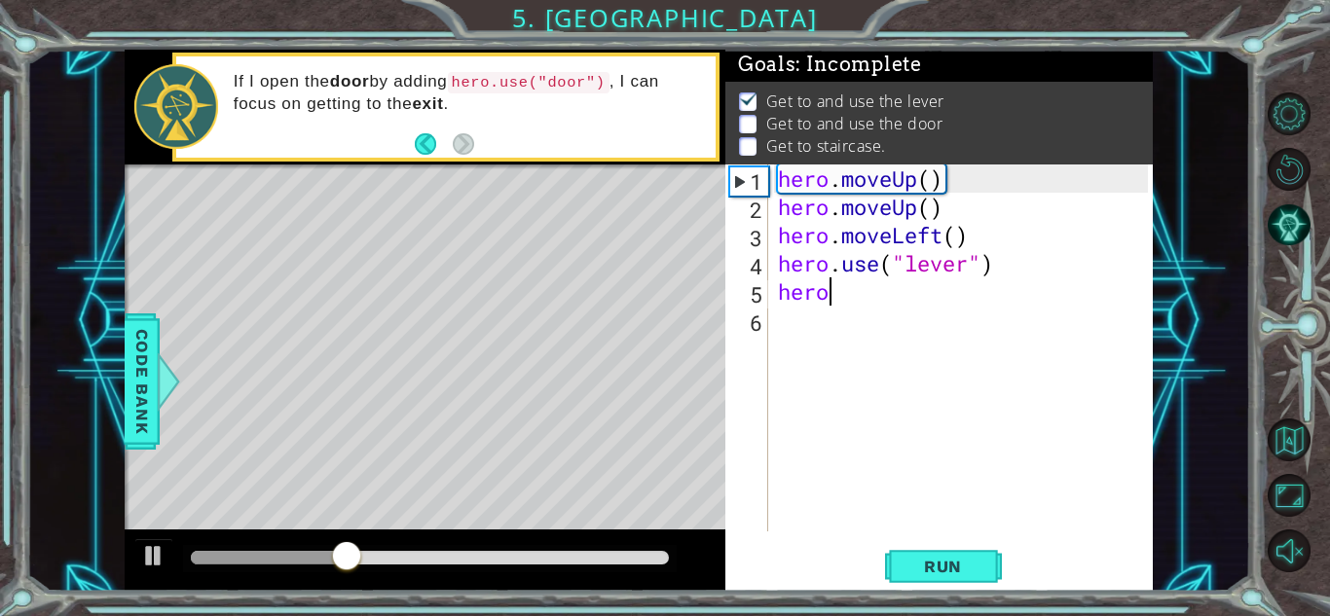
click at [800, 337] on div "hero . moveUp ( ) hero . moveUp ( ) hero . moveLeft ( ) hero . use ( "lever" ) …" at bounding box center [966, 377] width 384 height 424
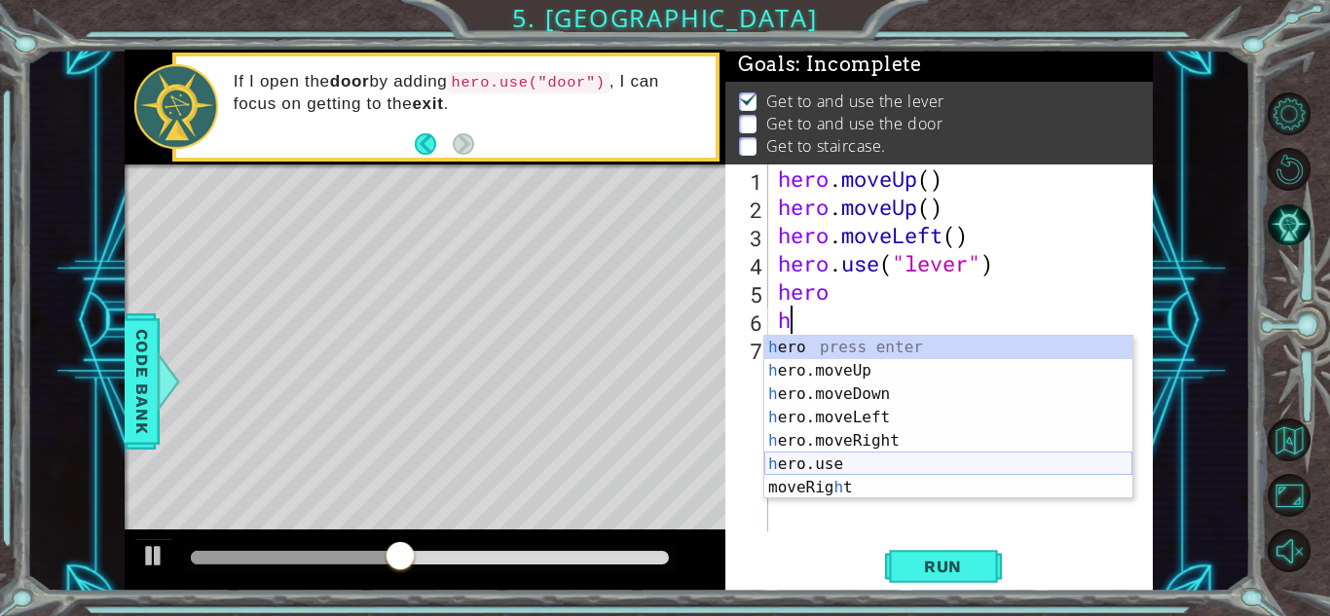
click at [843, 458] on div "h ero press enter h ero.moveUp press enter h ero.moveDown press enter h ero.mov…" at bounding box center [948, 441] width 368 height 210
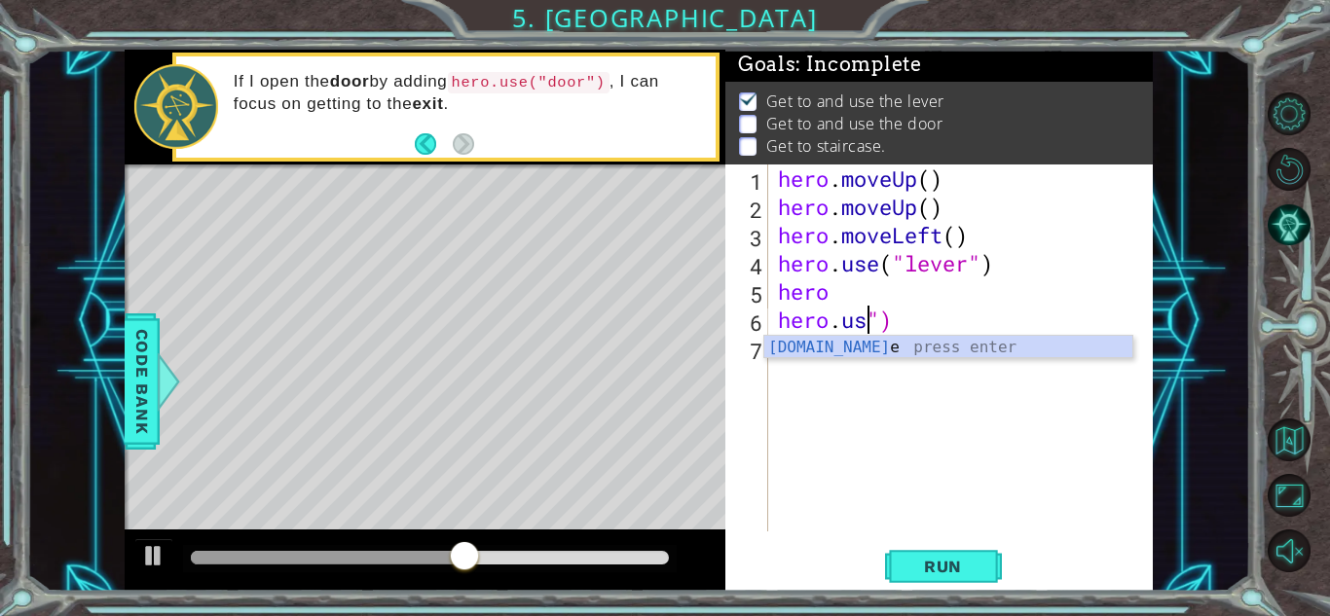
click at [956, 325] on div "hero . moveUp ( ) hero . moveUp ( ) hero . moveLeft ( ) hero . use ( "lever" ) …" at bounding box center [966, 377] width 384 height 424
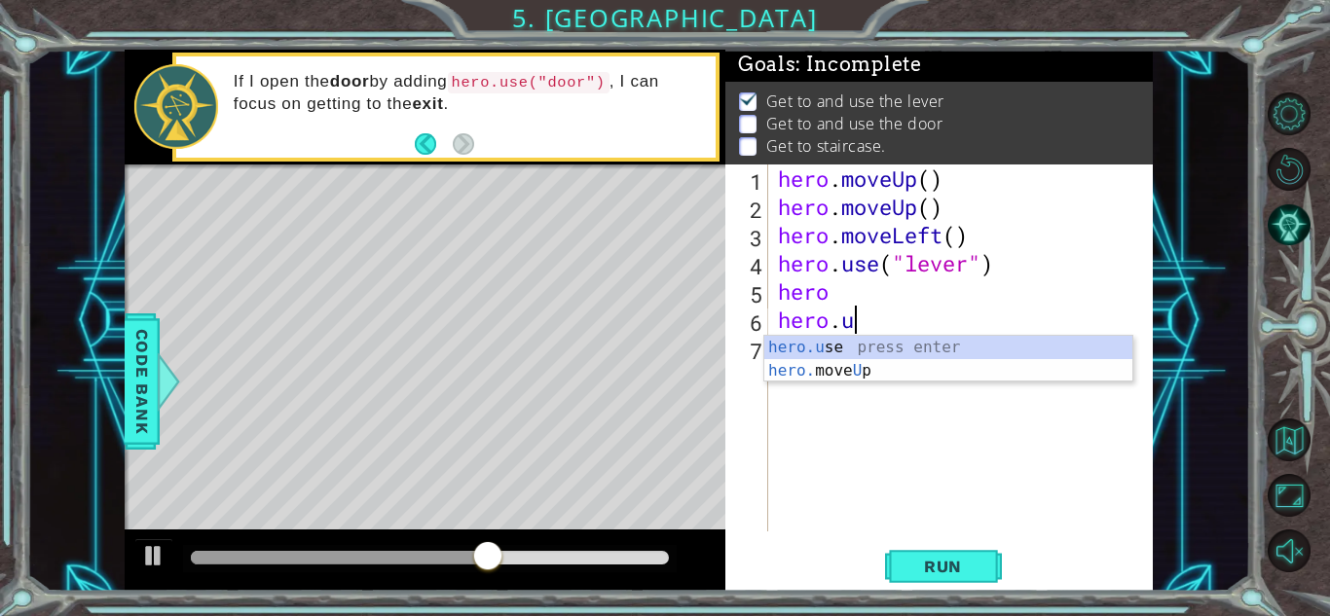
type textarea "h"
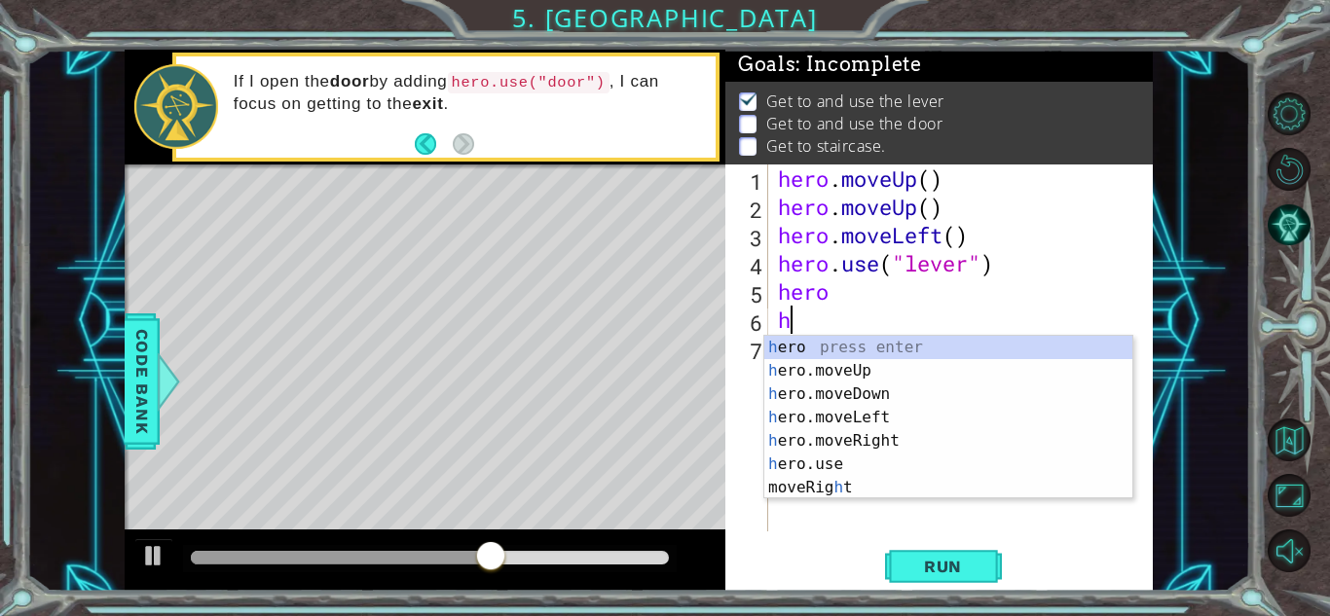
type textarea "h"
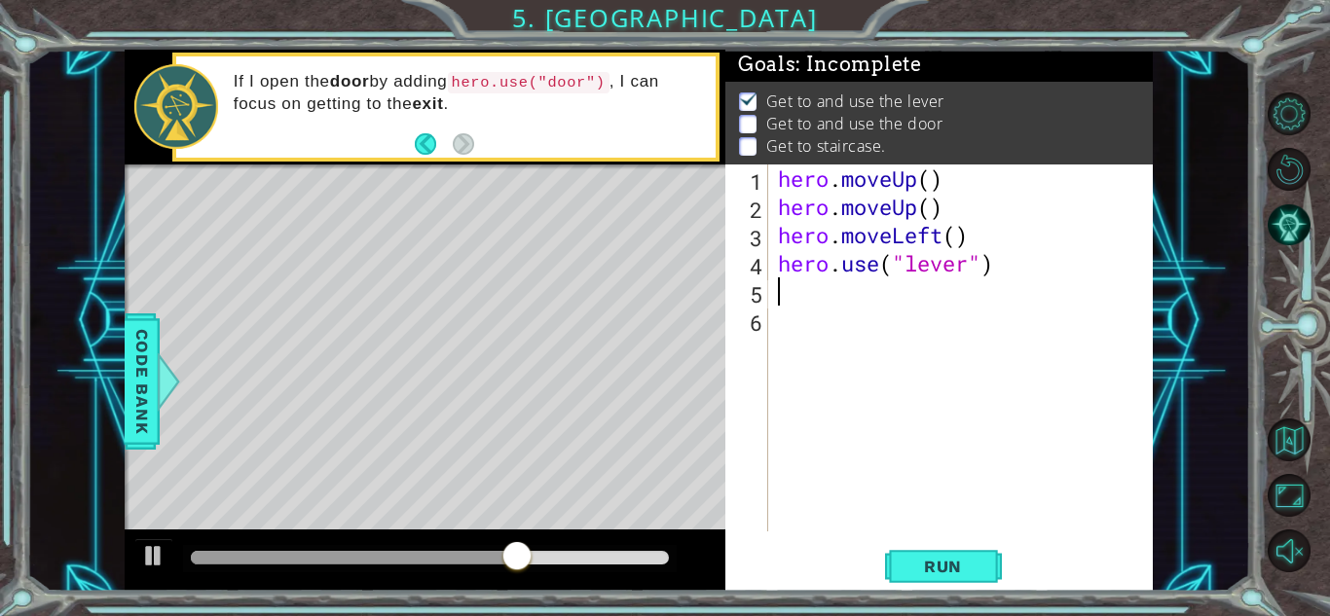
type textarea "h"
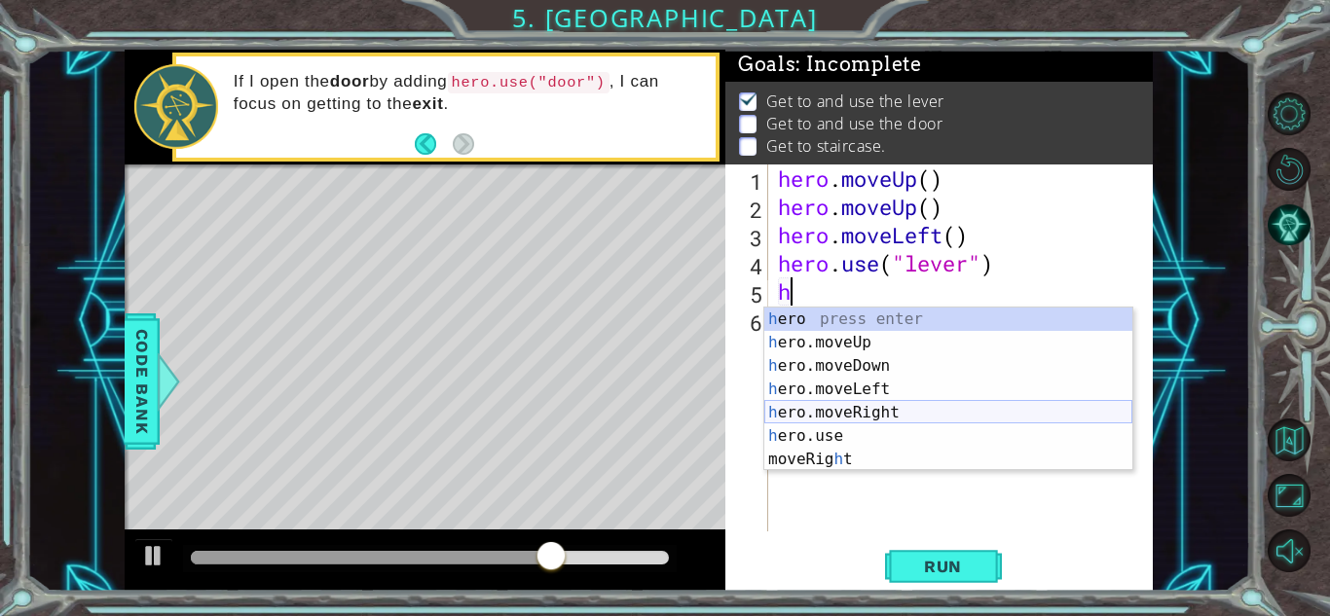
click at [948, 409] on div "h ero press enter h ero.moveUp press enter h ero.moveDown press enter h ero.mov…" at bounding box center [948, 413] width 368 height 210
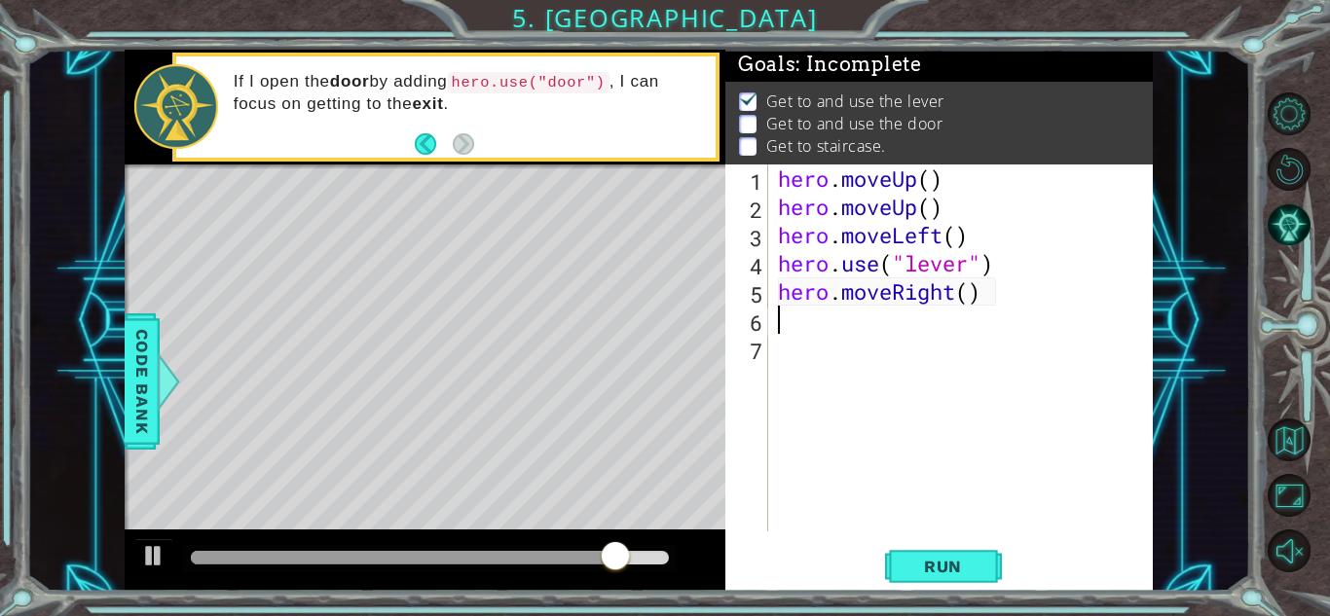
type textarea "h"
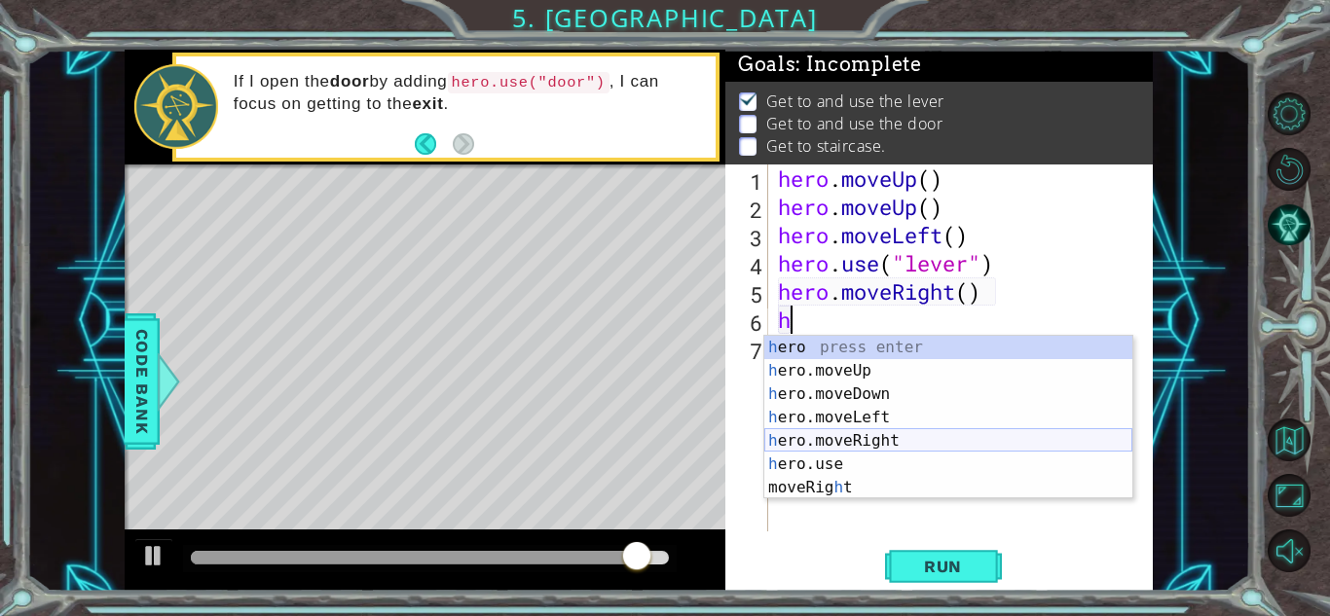
click at [887, 434] on div "h ero press enter h ero.moveUp press enter h ero.moveDown press enter h ero.mov…" at bounding box center [948, 441] width 368 height 210
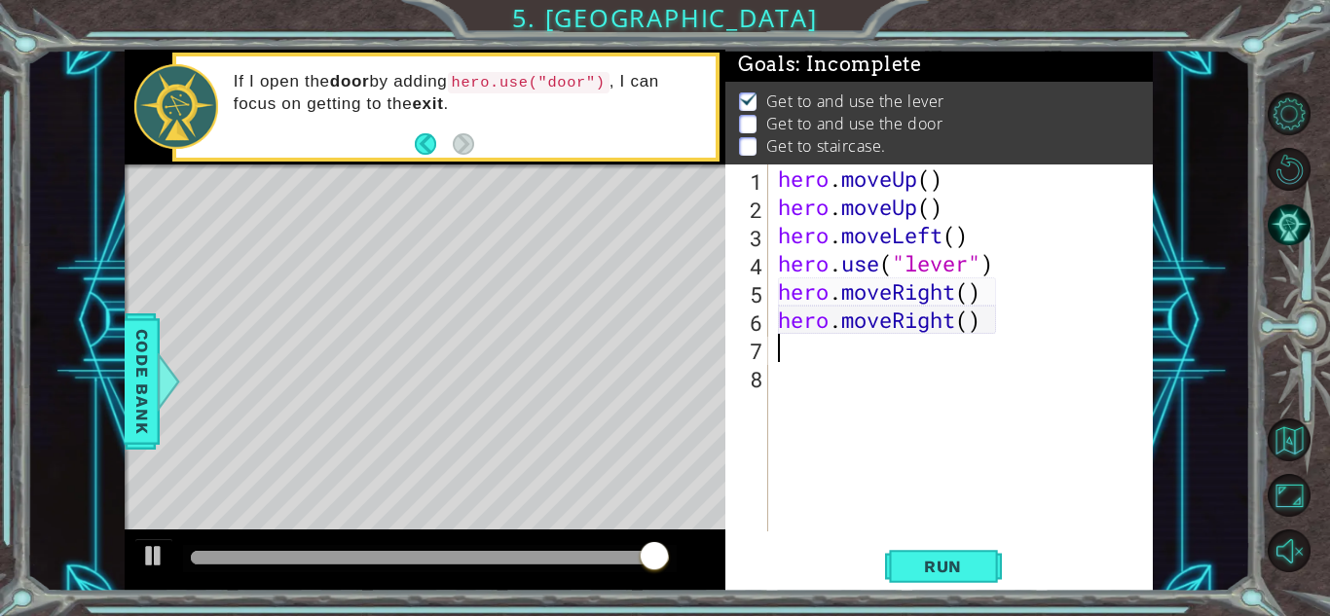
click at [909, 542] on div "1 2 3 4 5 6 7 8 hero . moveUp ( ) hero . moveUp ( ) hero . moveLeft ( ) hero . …" at bounding box center [940, 378] width 428 height 427
click at [908, 551] on button "Run" at bounding box center [943, 566] width 117 height 43
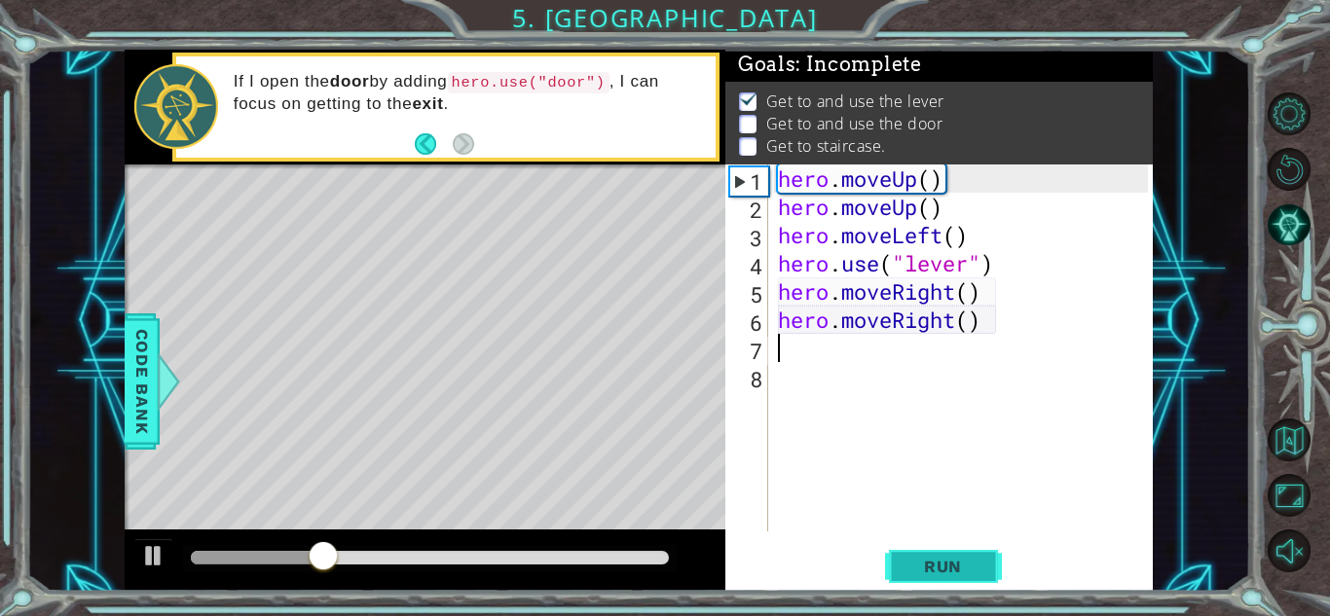
type textarea "h"
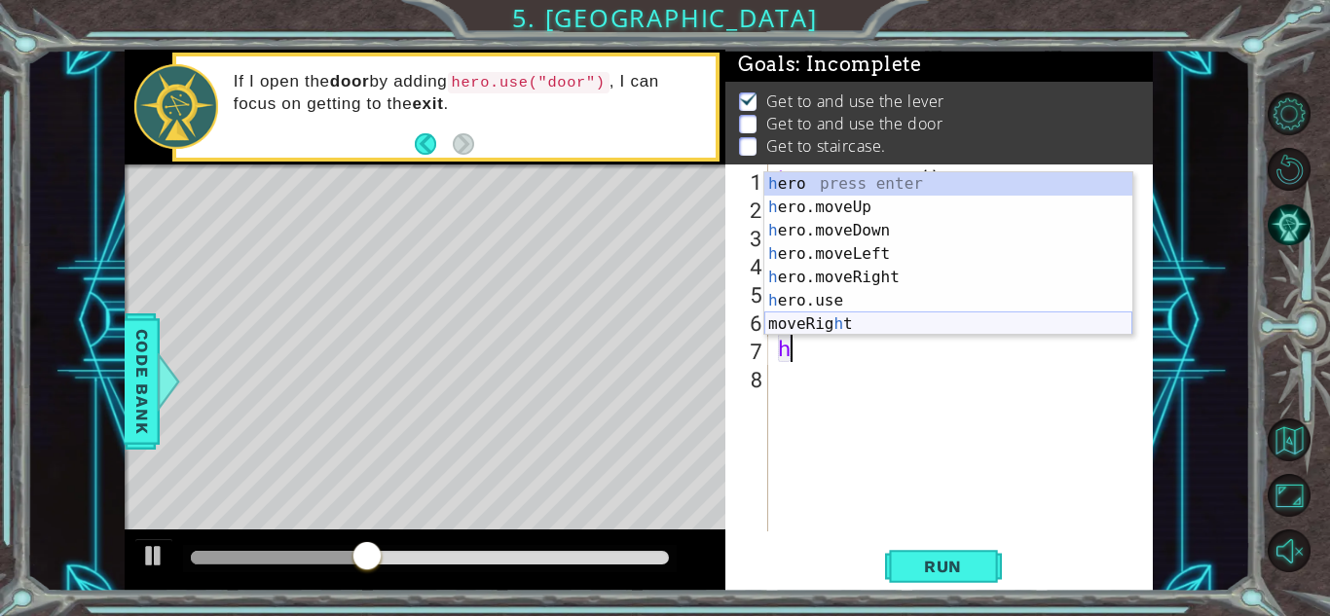
click at [833, 321] on div "h ero press enter h ero.moveUp press enter h ero.moveDown press enter h ero.mov…" at bounding box center [948, 277] width 368 height 210
